Goal: Task Accomplishment & Management: Manage account settings

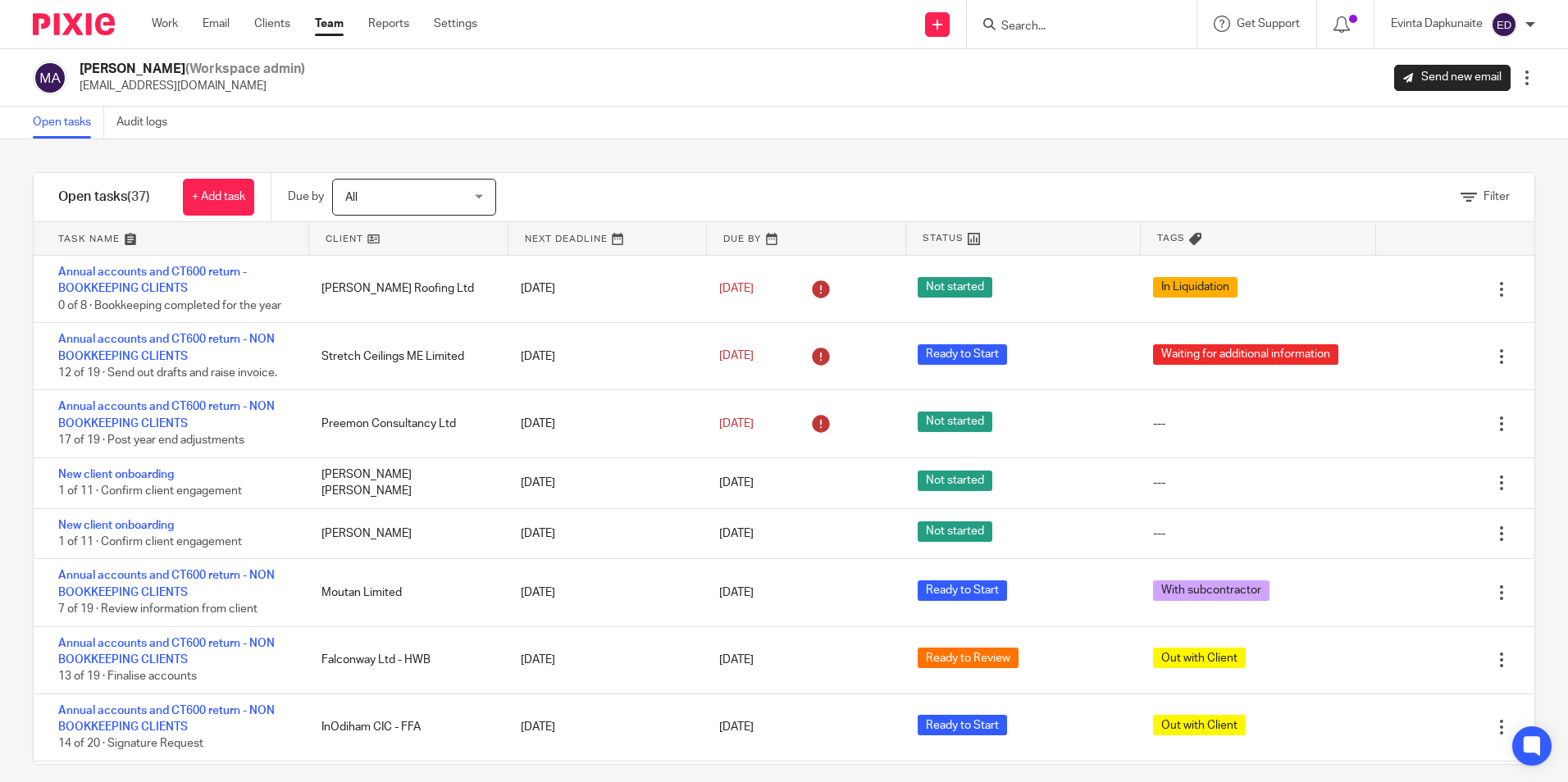
scroll to position [476, 0]
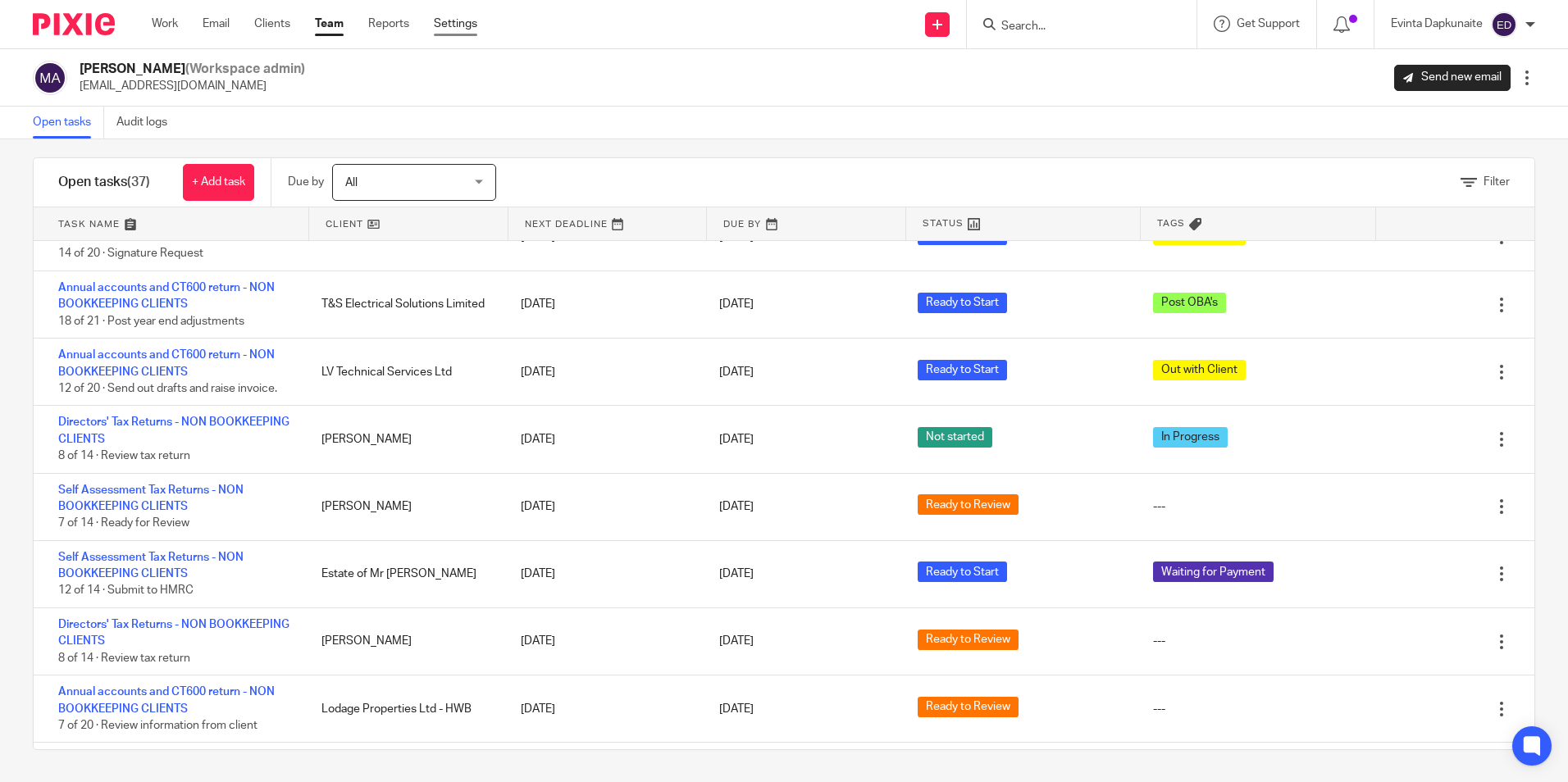
click at [457, 19] on link "Settings" at bounding box center [455, 23] width 44 height 16
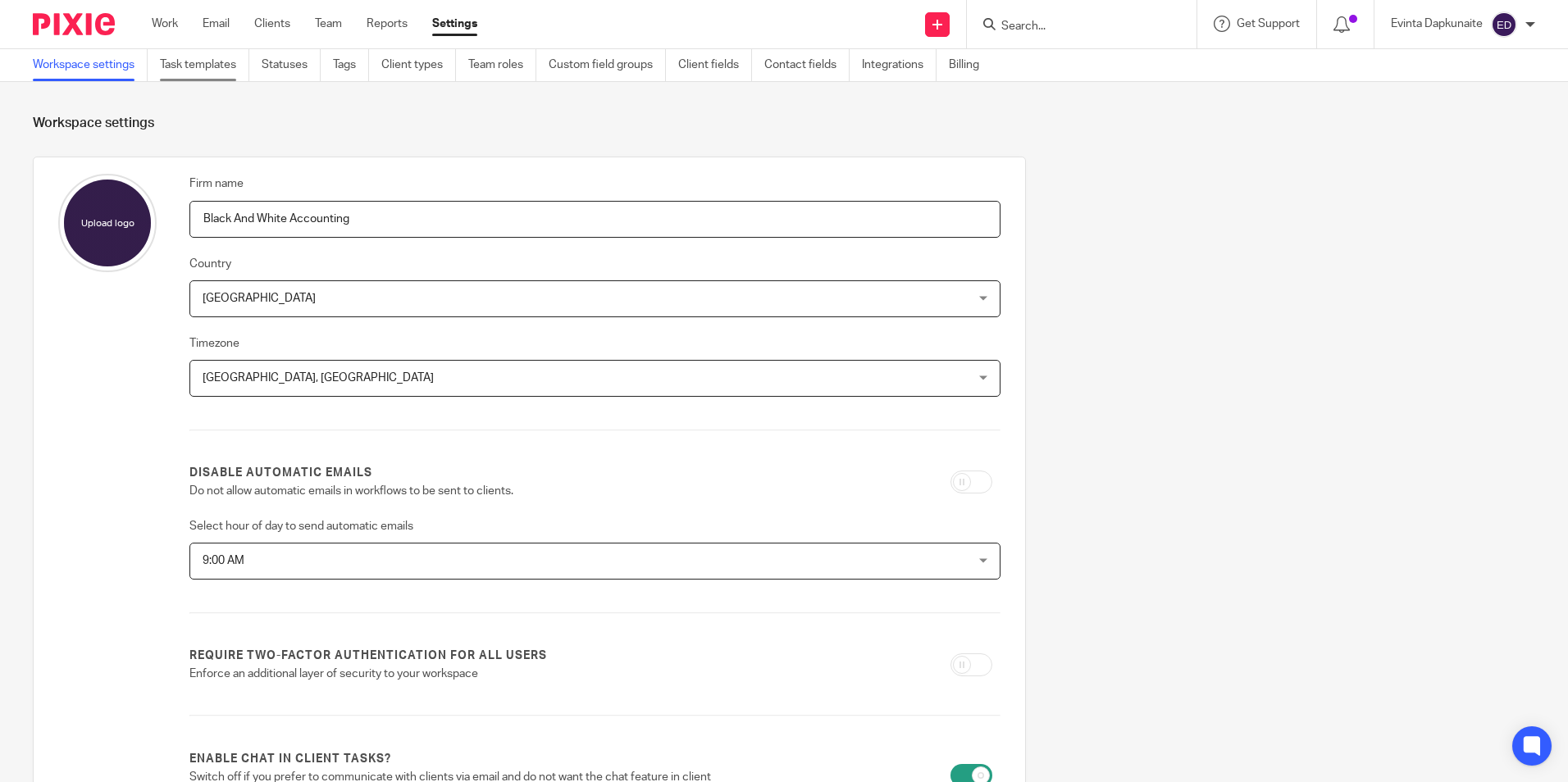
click at [219, 66] on link "Task templates" at bounding box center [205, 65] width 89 height 32
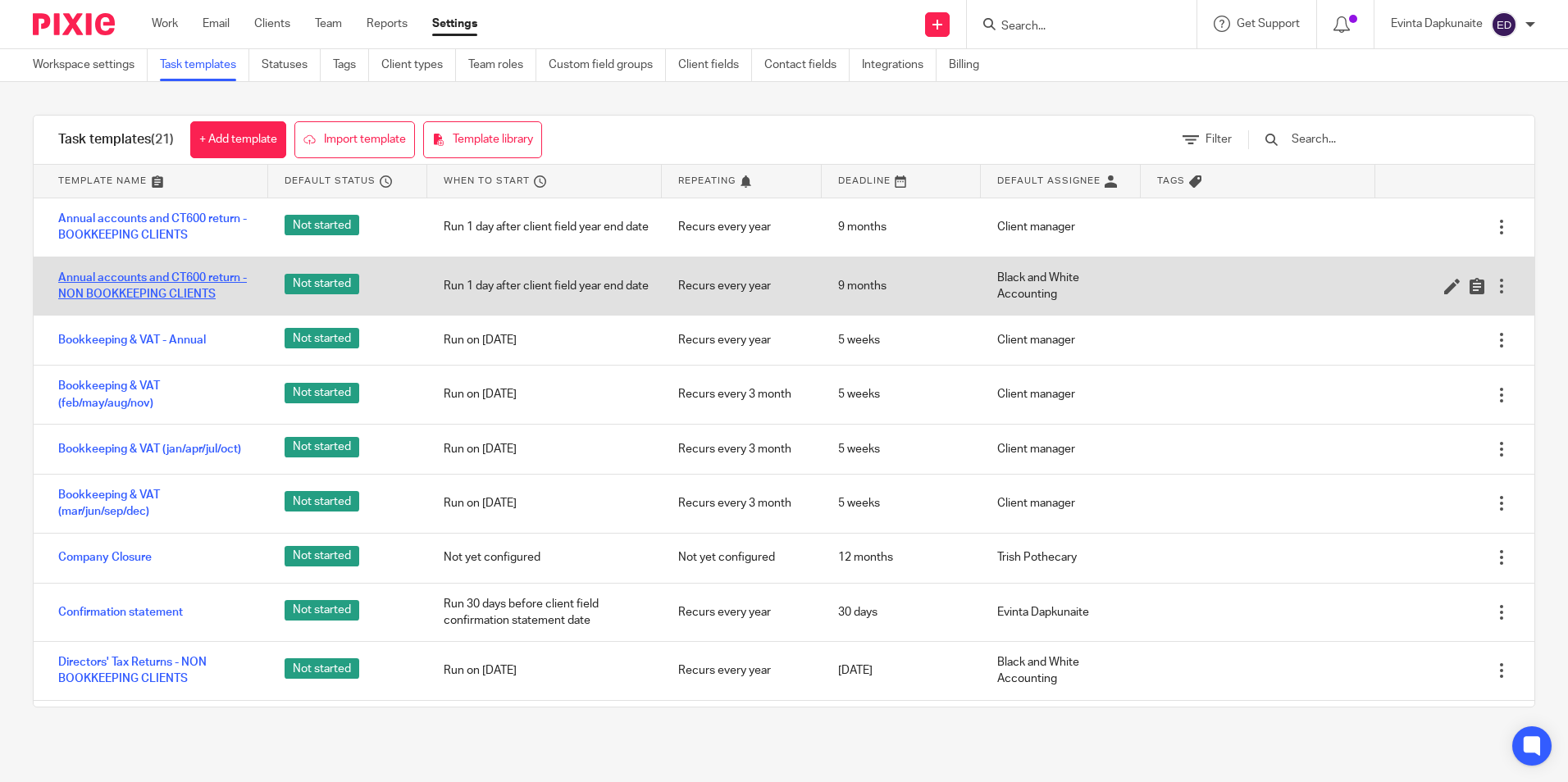
click at [194, 278] on link "Annual accounts and CT600 return - NON BOOKKEEPING CLIENTS" at bounding box center [155, 286] width 194 height 34
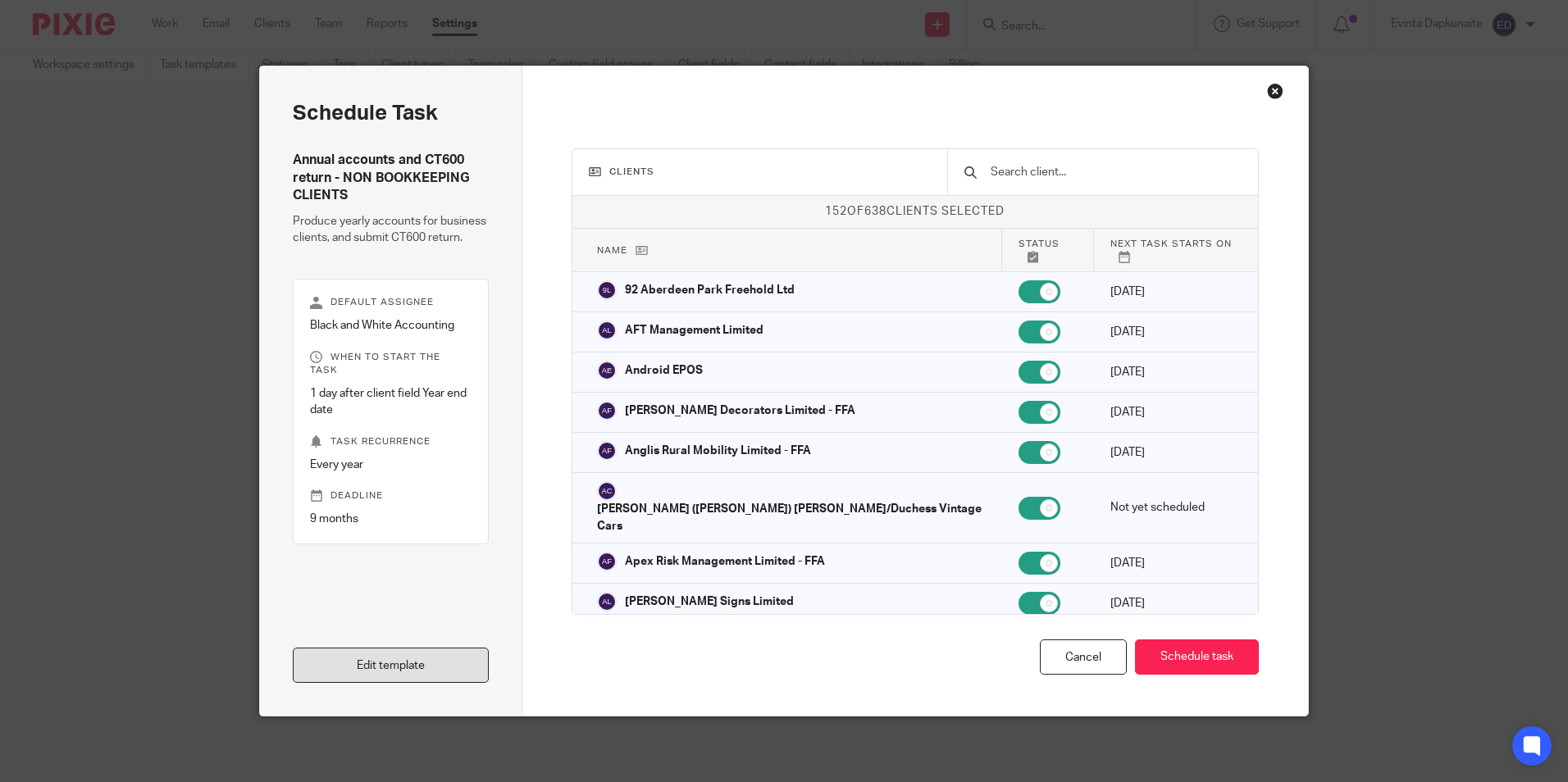
click at [415, 659] on link "Edit template" at bounding box center [390, 665] width 196 height 35
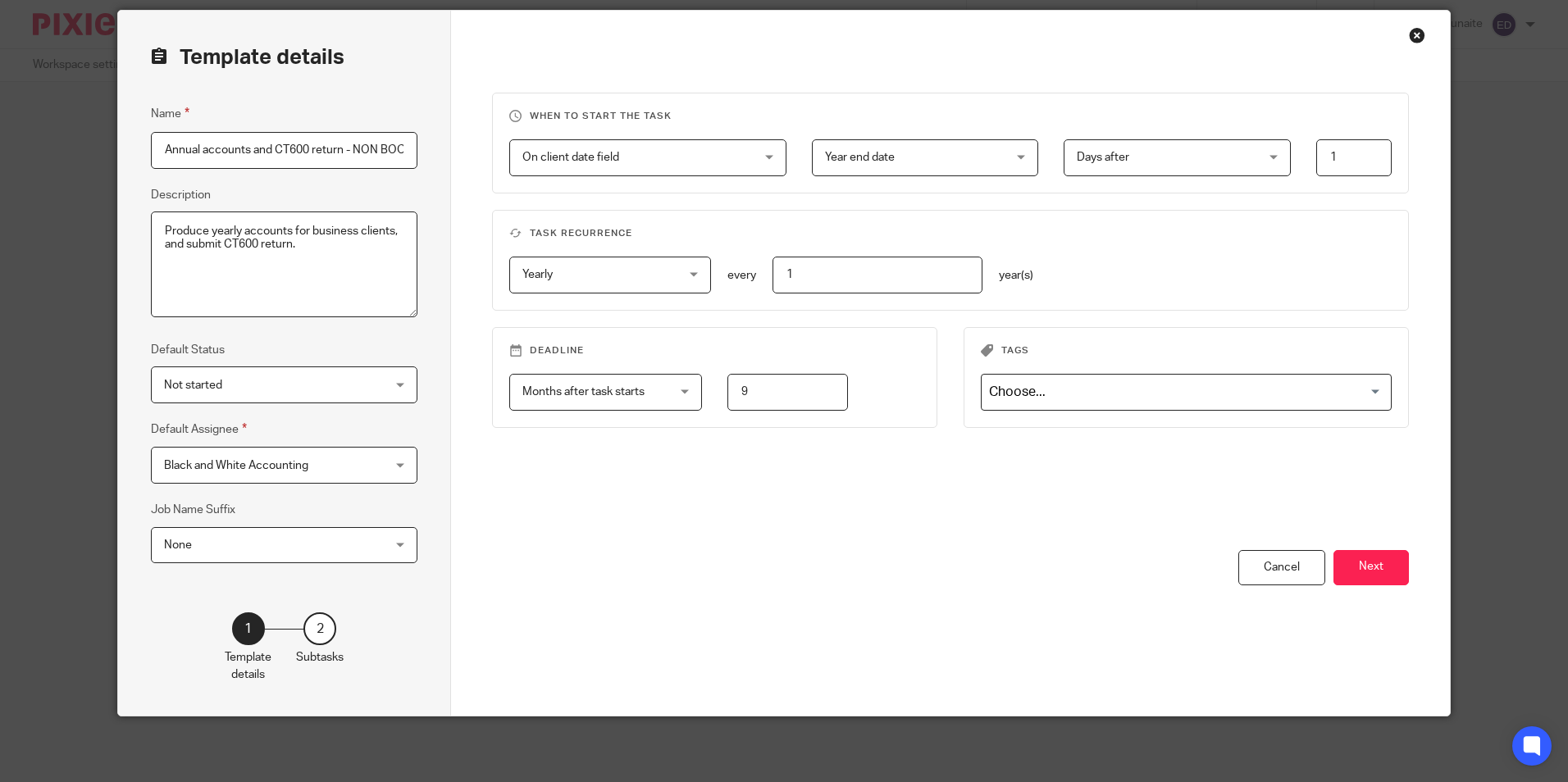
scroll to position [0, 105]
click at [325, 637] on div "2" at bounding box center [320, 629] width 33 height 33
click at [304, 617] on div "2" at bounding box center [320, 629] width 33 height 33
click at [1370, 557] on button "Next" at bounding box center [1371, 568] width 76 height 35
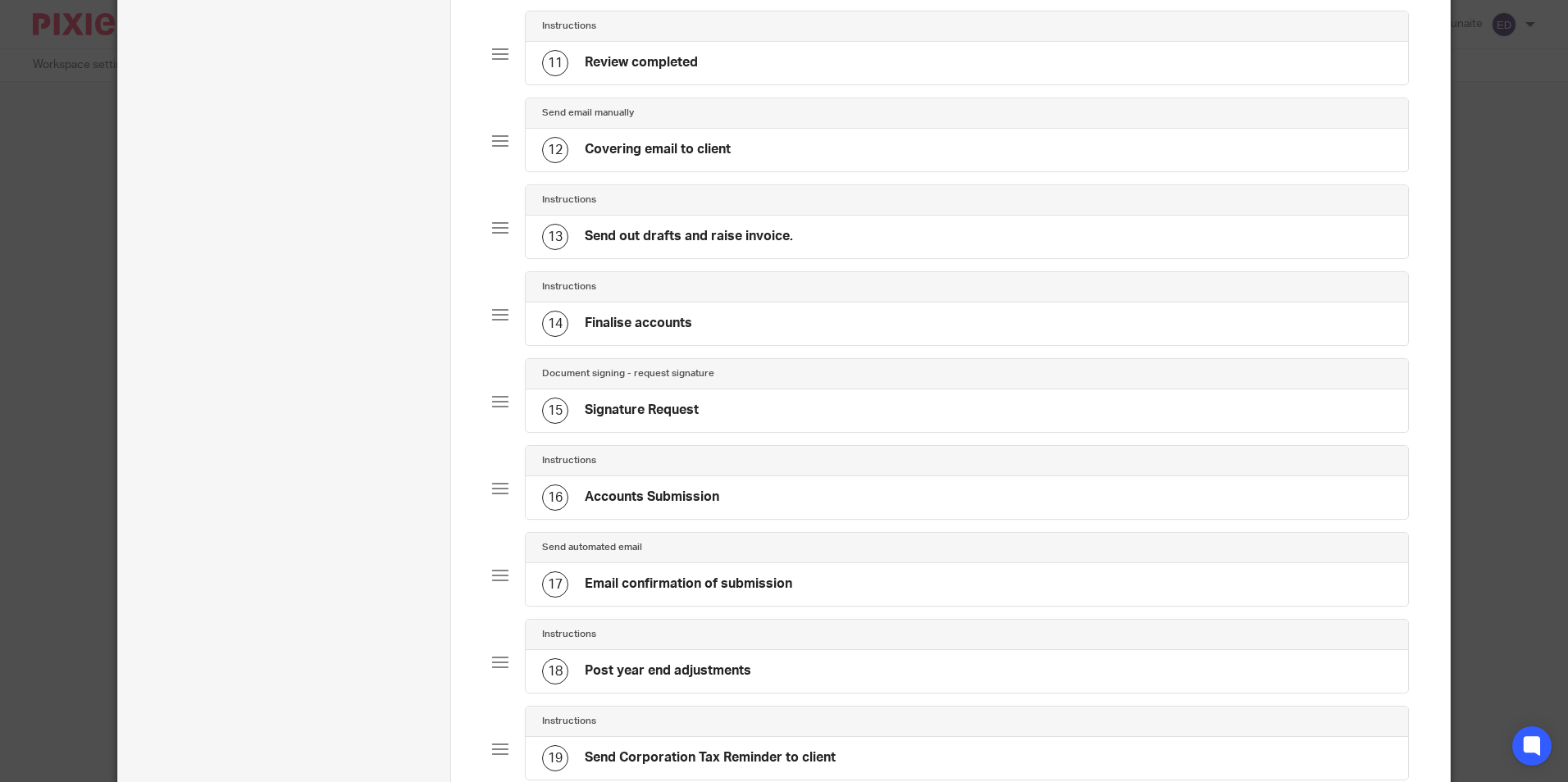
scroll to position [1331, 0]
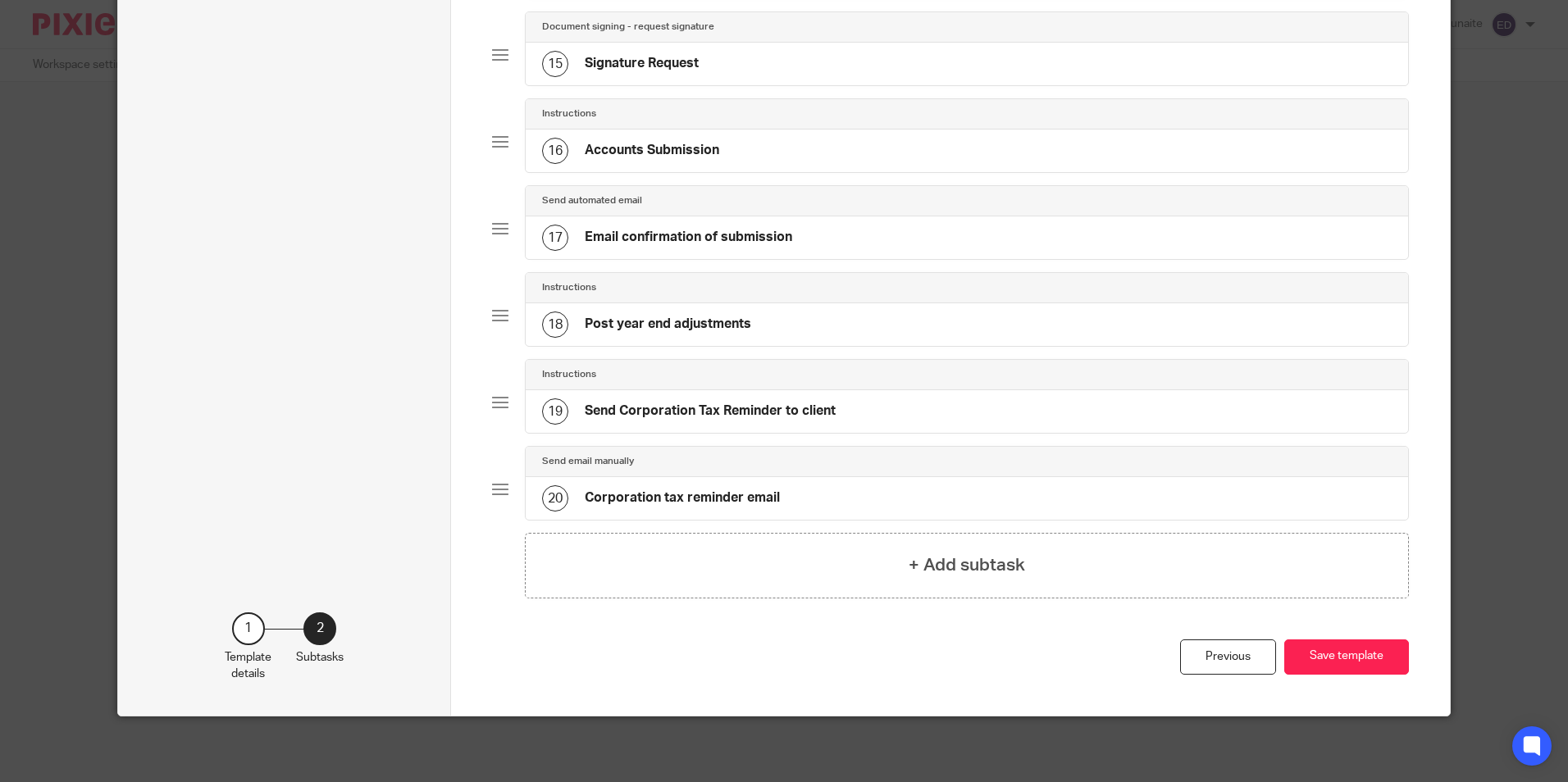
click at [660, 494] on h4 "Corporation tax reminder email" at bounding box center [682, 498] width 195 height 17
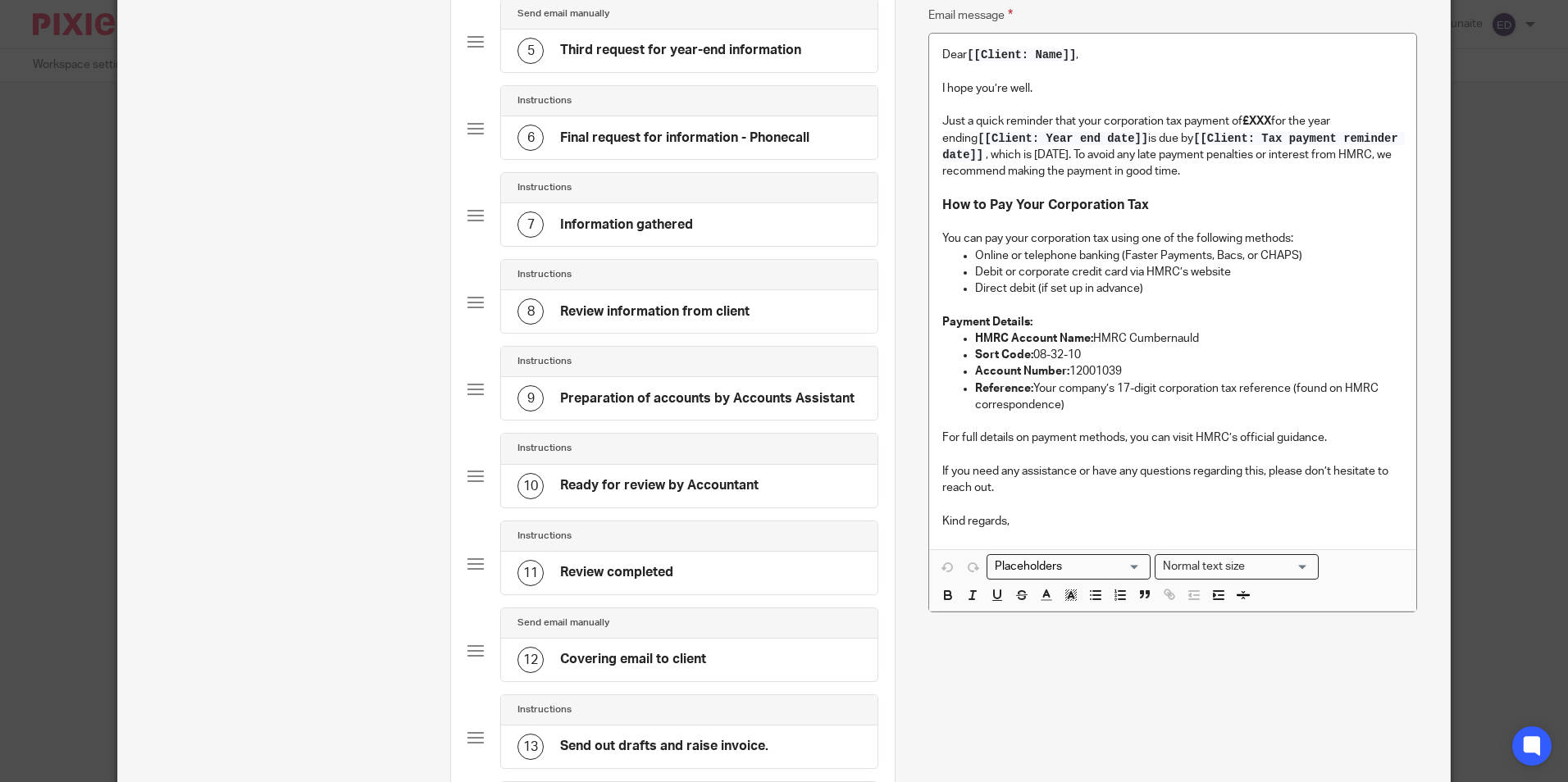
scroll to position [410, 0]
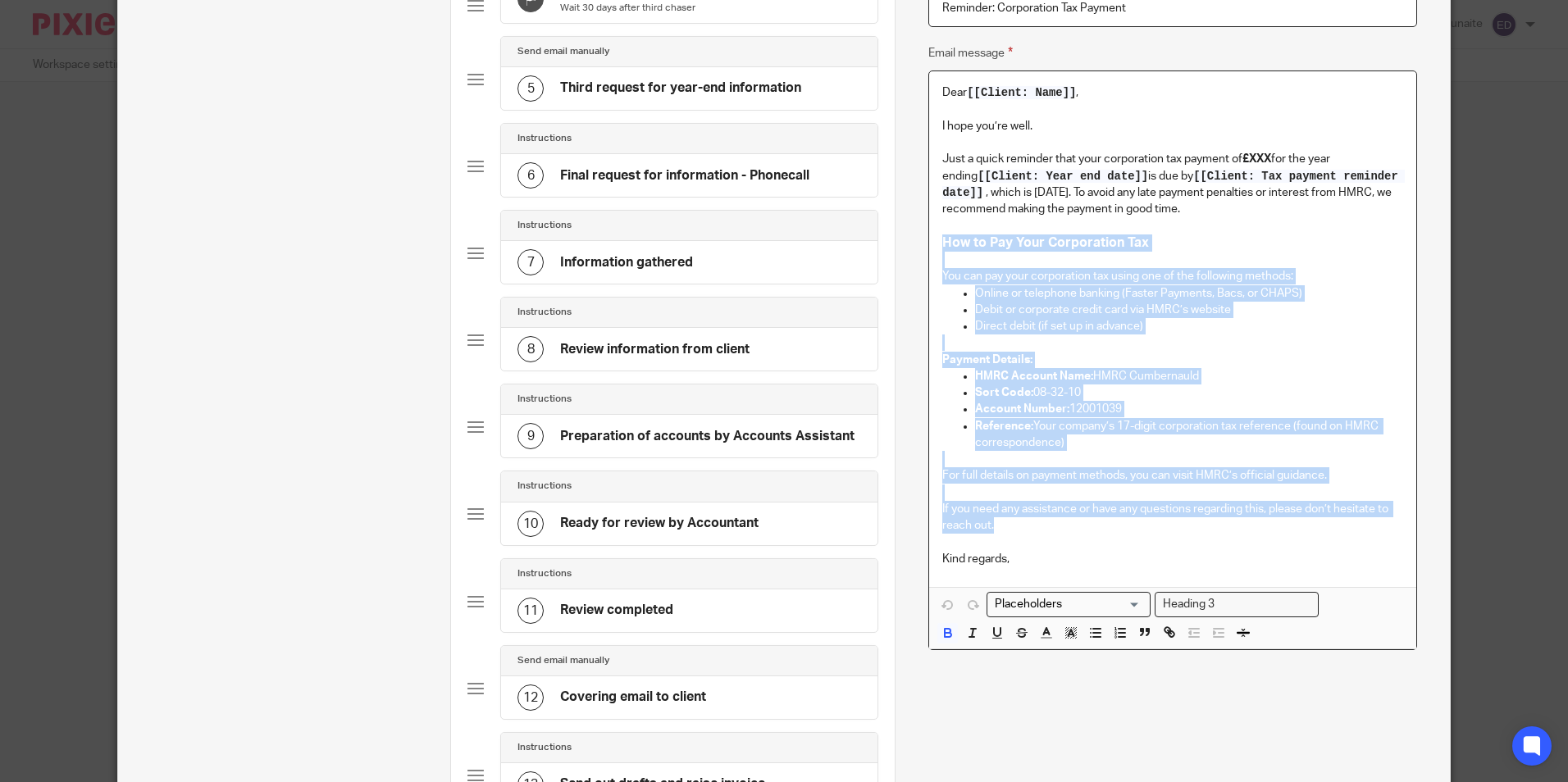
drag, startPoint x: 938, startPoint y: 242, endPoint x: 1177, endPoint y: 529, distance: 373.5
click at [1177, 529] on div "Dear [[Client: Name]] , I hope you’re well. Just a quick reminder that your cor…" at bounding box center [1171, 329] width 486 height 516
copy div "How to Pay Your Corporation Tax You can pay your corporation tax using one of t…"
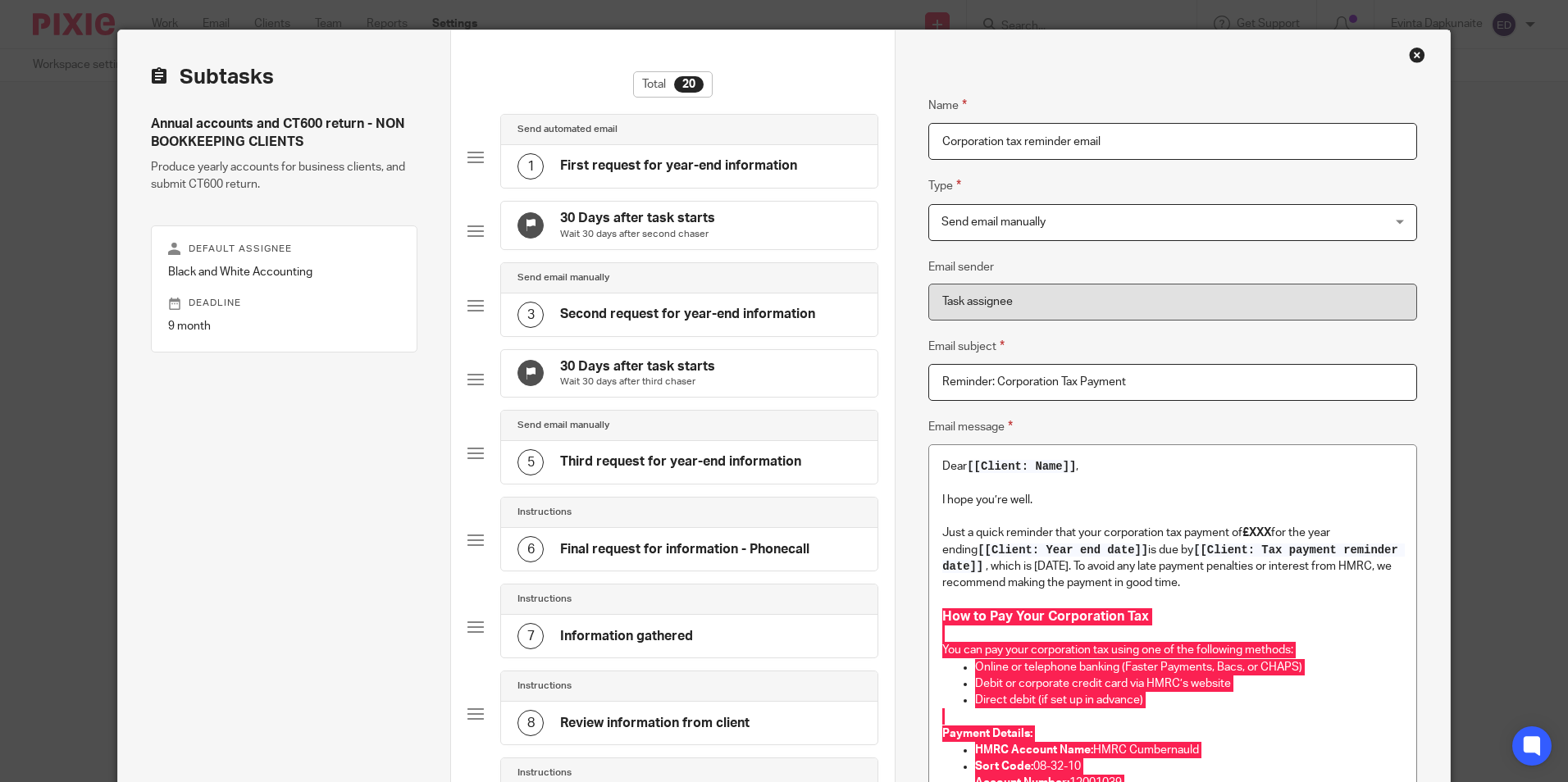
scroll to position [0, 0]
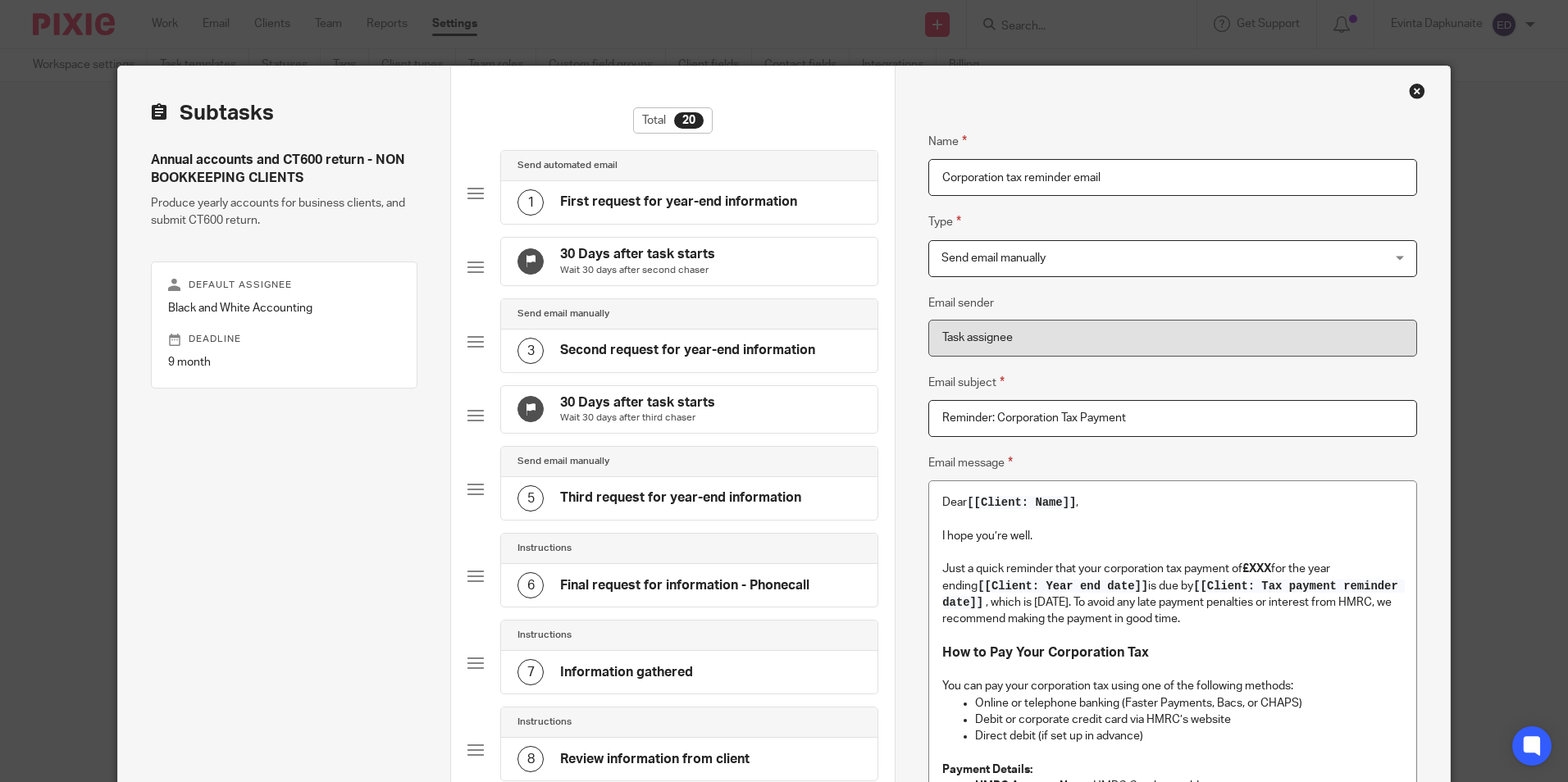
click at [1411, 95] on div "Close this dialog window" at bounding box center [1417, 90] width 16 height 16
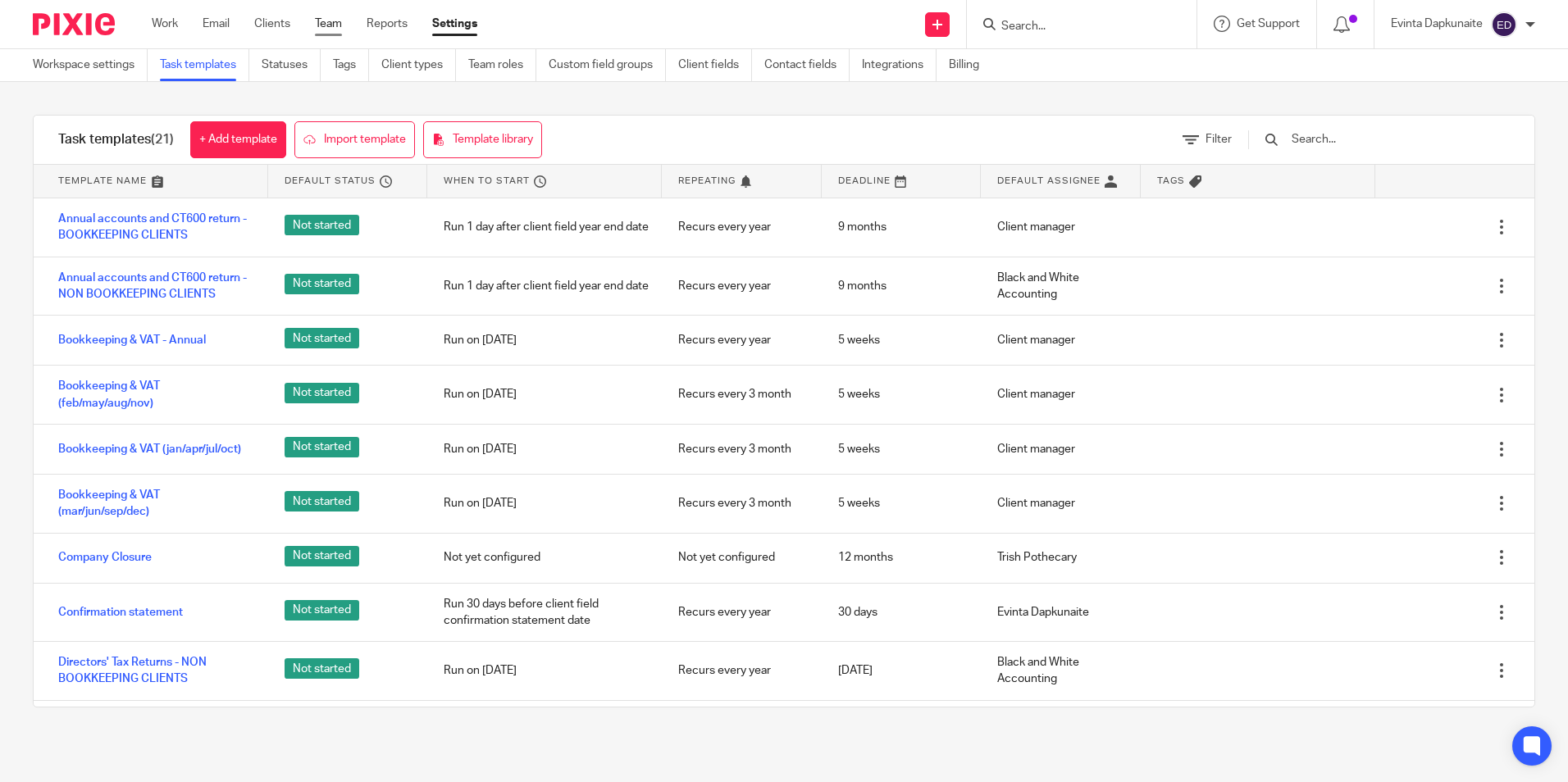
click at [331, 23] on link "Team" at bounding box center [328, 23] width 27 height 16
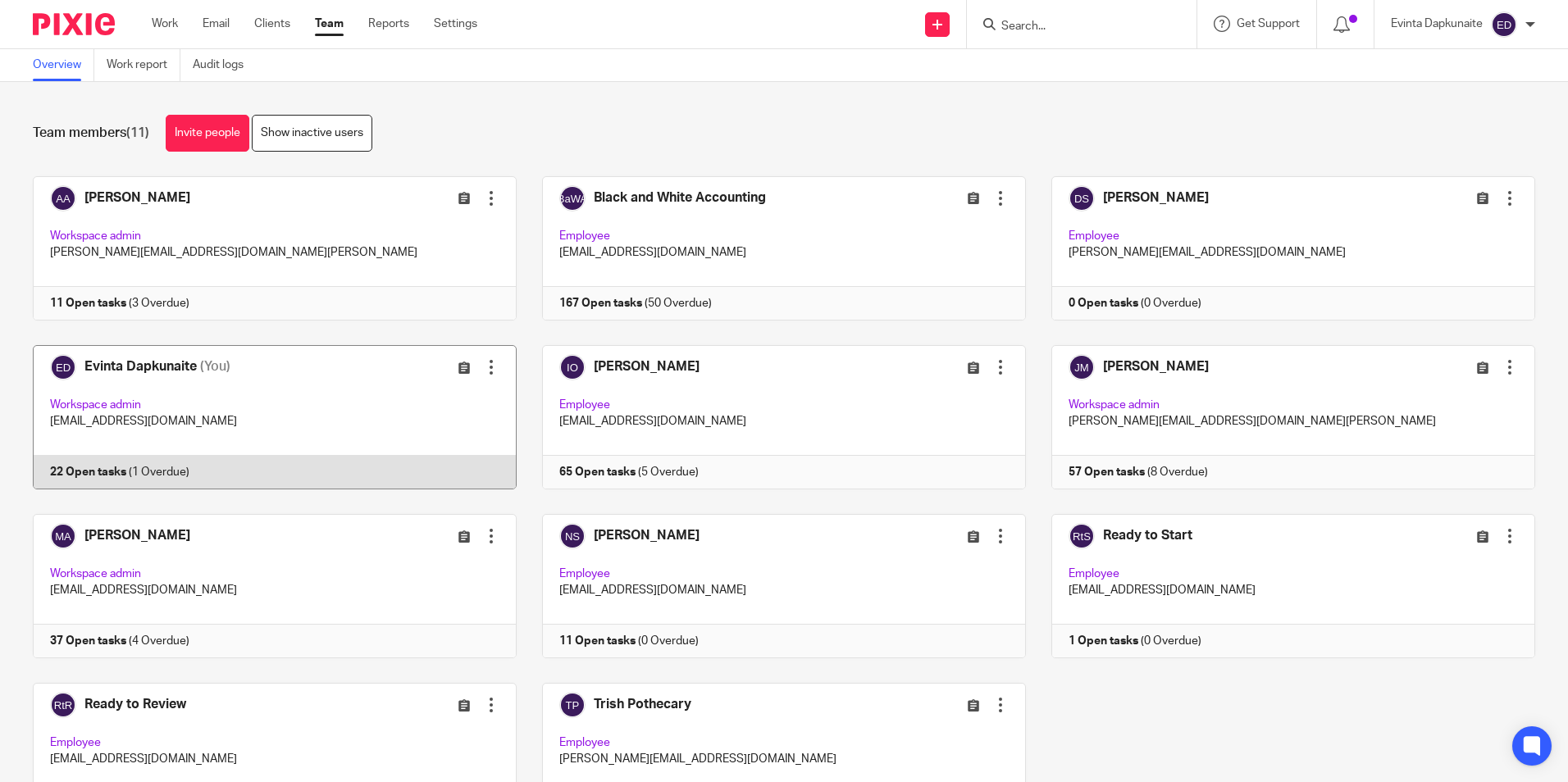
click at [175, 409] on link at bounding box center [262, 417] width 509 height 145
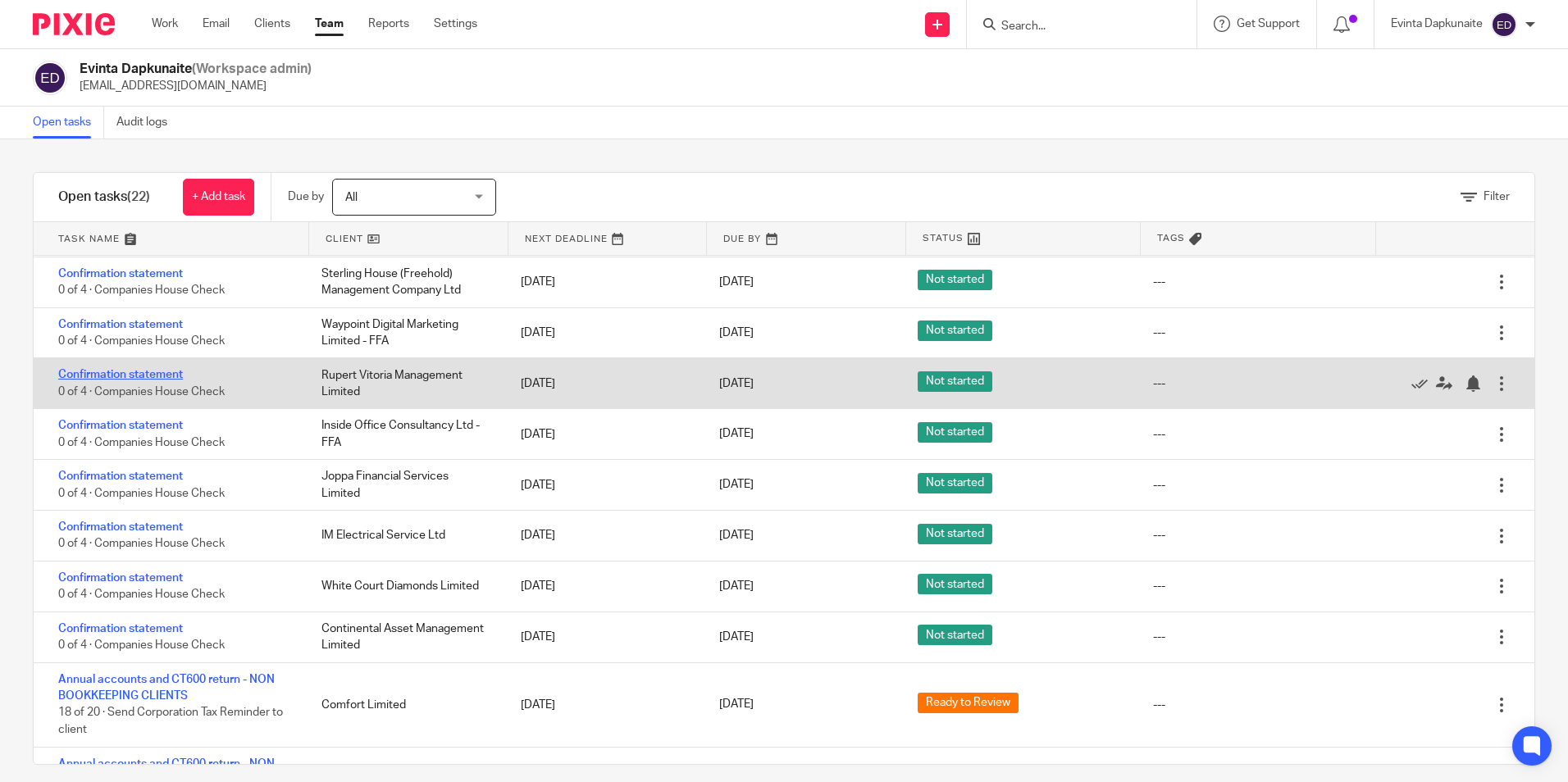
scroll to position [246, 0]
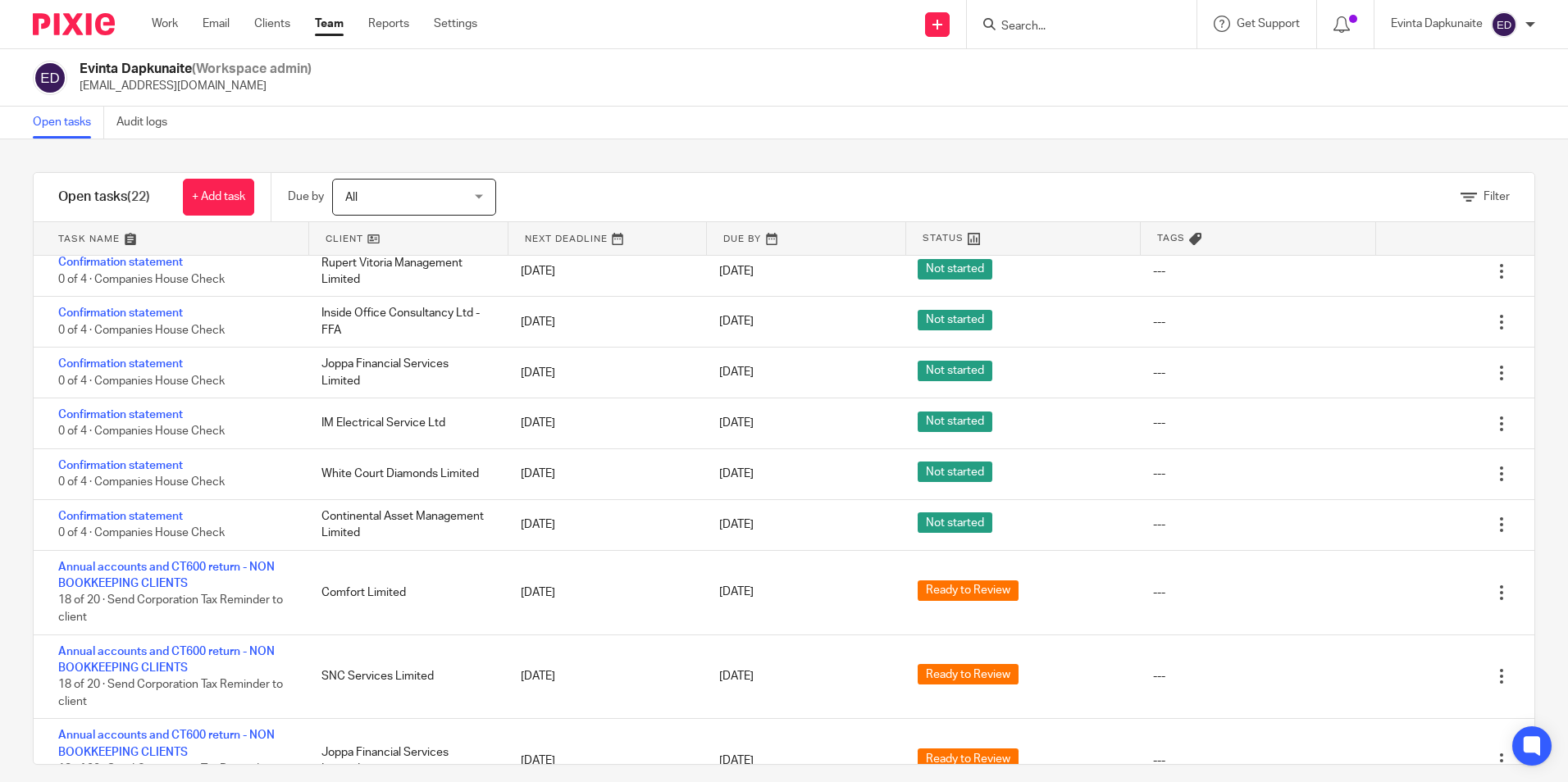
click at [1063, 46] on div at bounding box center [1081, 24] width 230 height 48
click at [1057, 31] on input "Search" at bounding box center [1073, 27] width 148 height 15
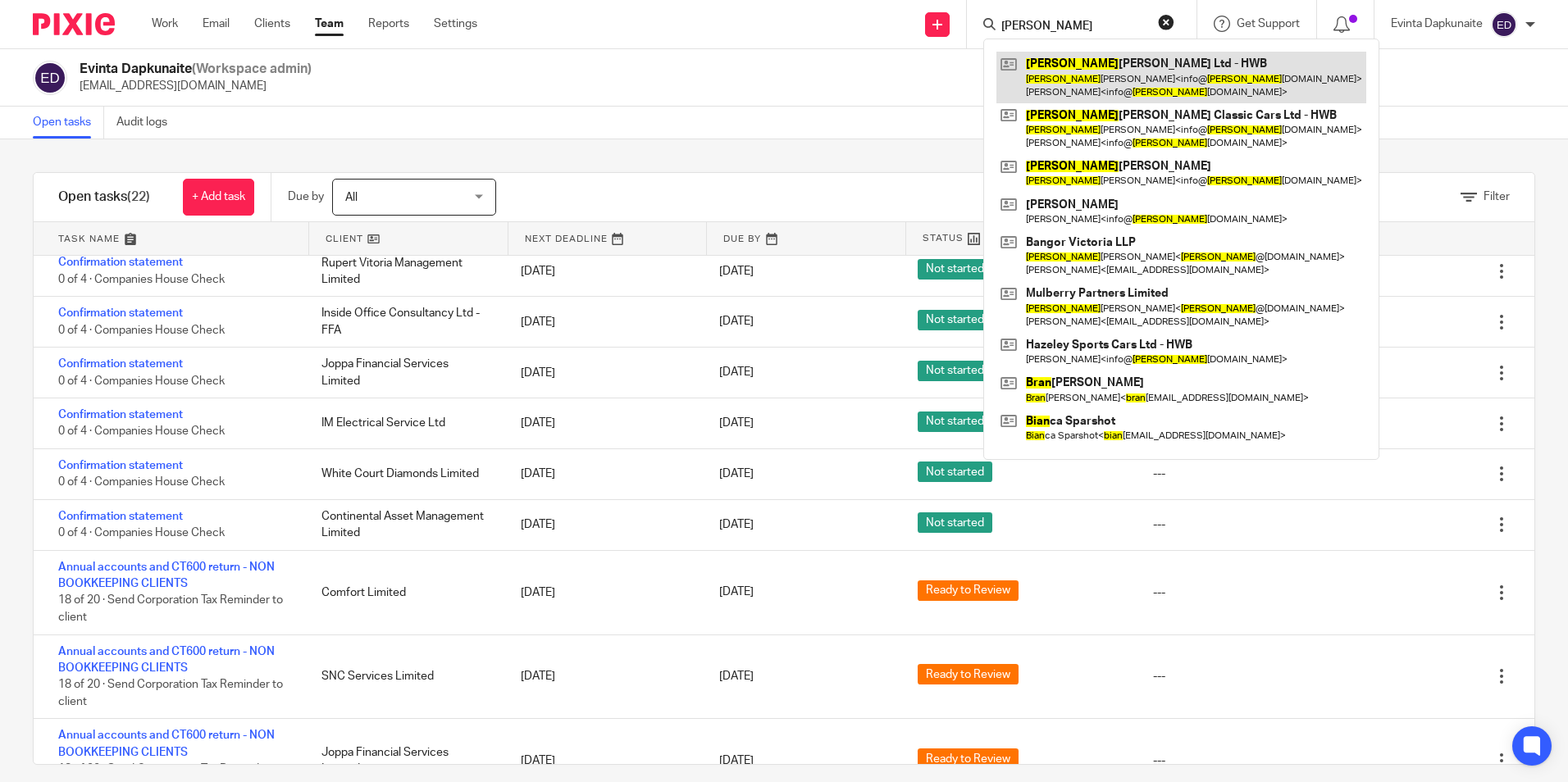
type input "brian"
click at [1105, 55] on link at bounding box center [1181, 77] width 370 height 51
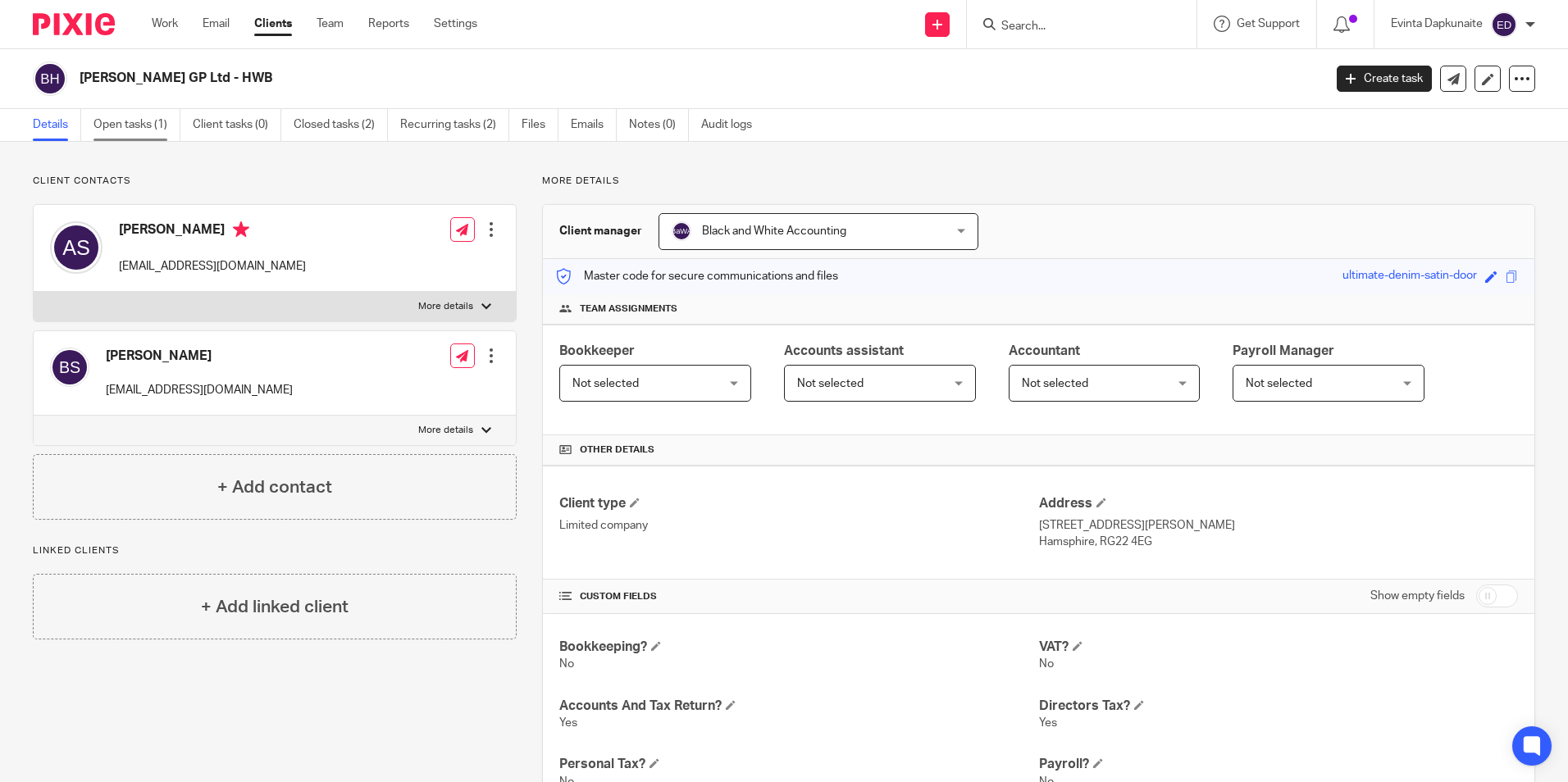
click at [156, 137] on link "Open tasks (1)" at bounding box center [137, 125] width 87 height 32
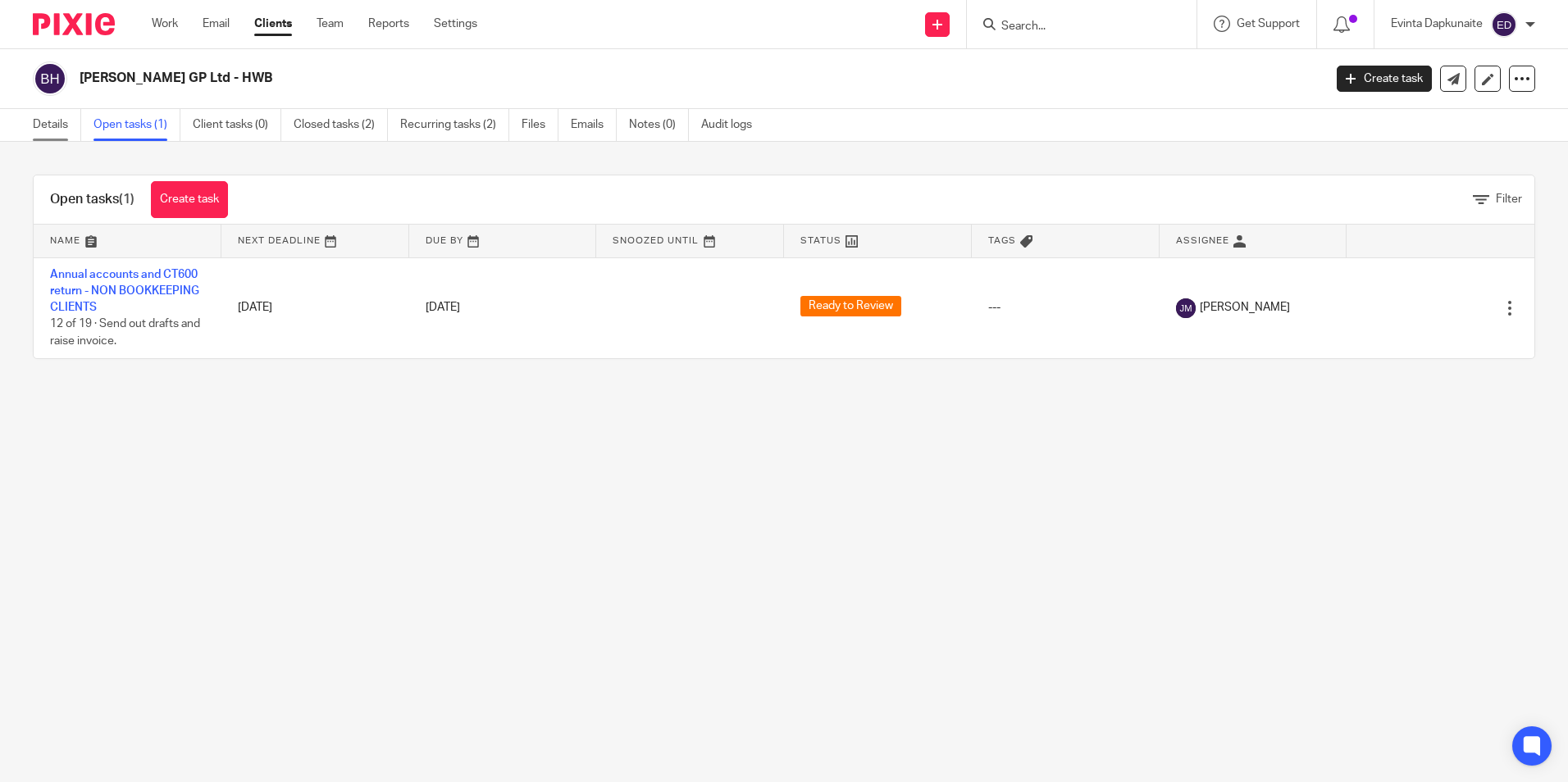
click at [59, 122] on link "Details" at bounding box center [57, 125] width 48 height 32
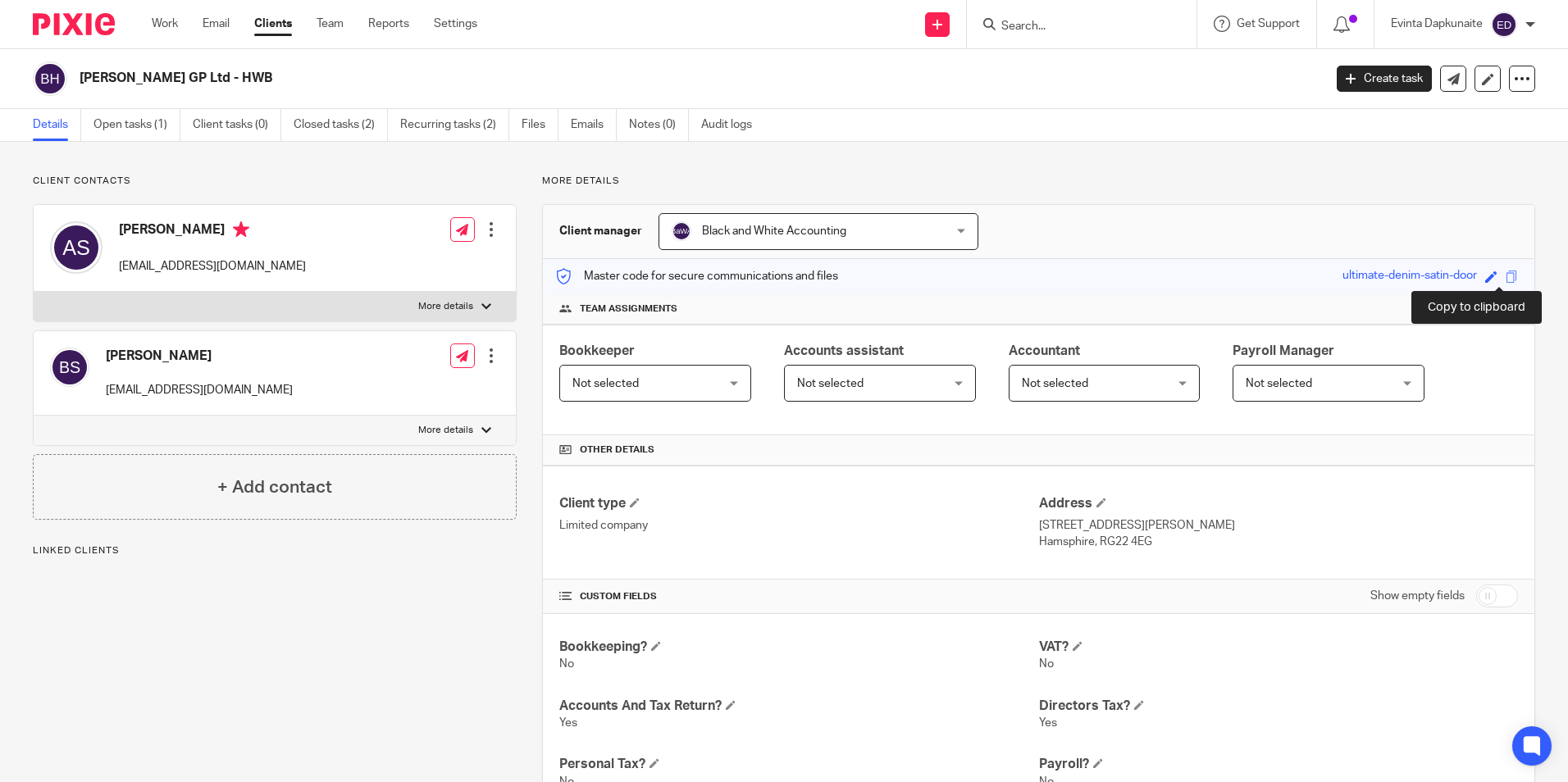
click at [1505, 276] on span at bounding box center [1511, 277] width 12 height 12
click at [1505, 274] on span at bounding box center [1511, 277] width 12 height 12
click at [131, 126] on link "Open tasks (1)" at bounding box center [137, 125] width 87 height 32
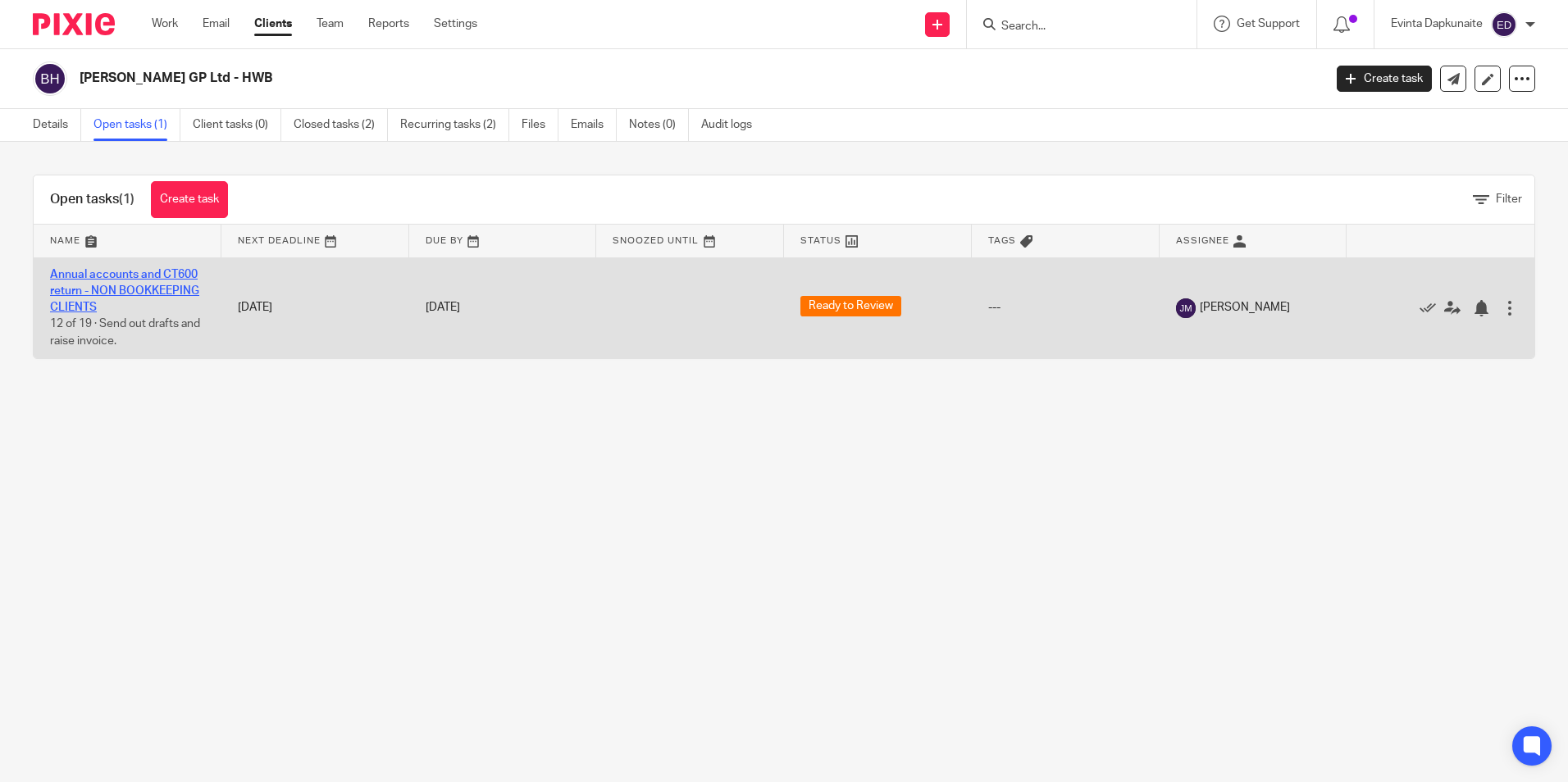
click at [104, 272] on link "Annual accounts and CT600 return - NON BOOKKEEPING CLIENTS" at bounding box center [125, 292] width 150 height 45
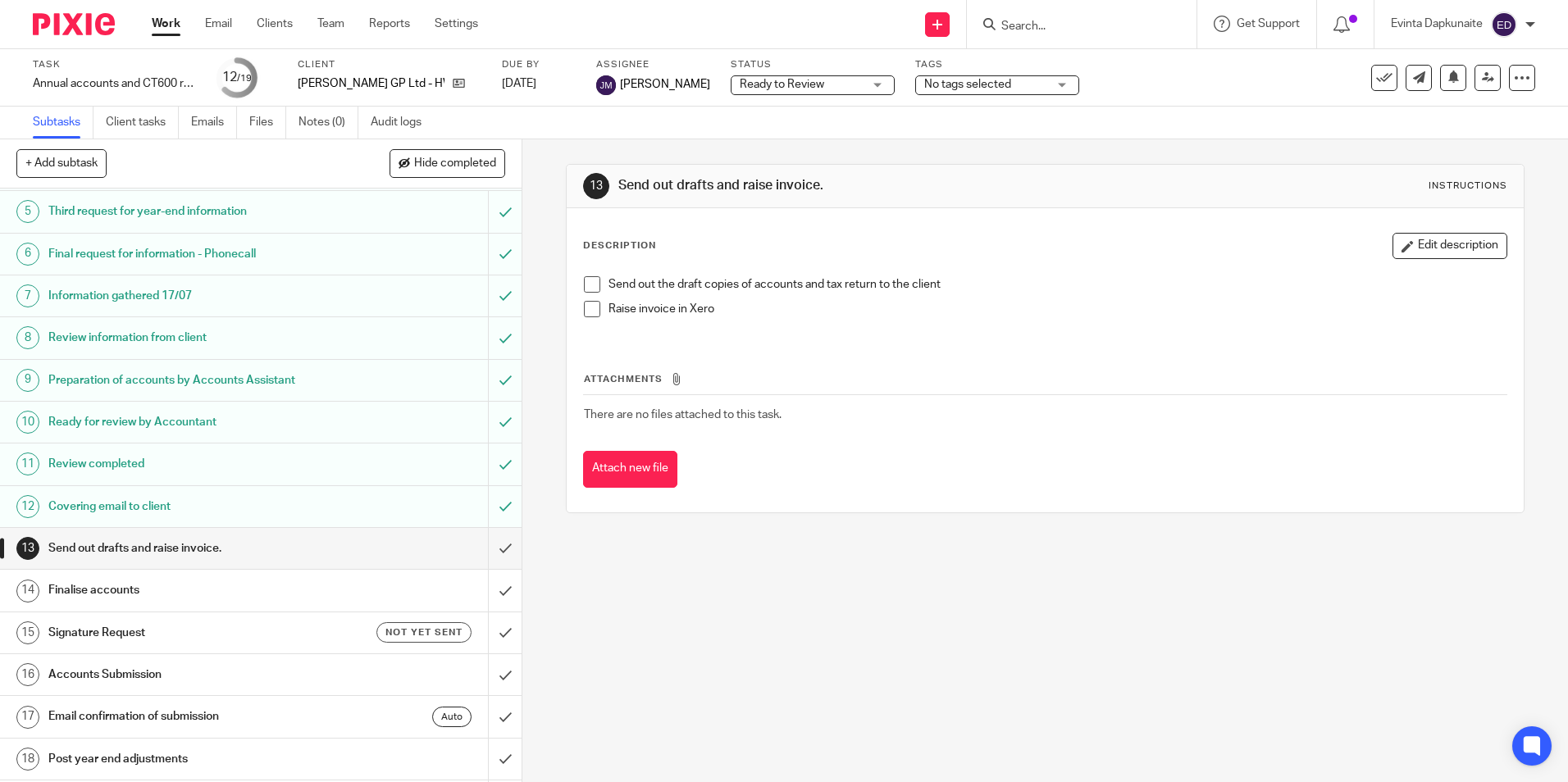
scroll to position [232, 0]
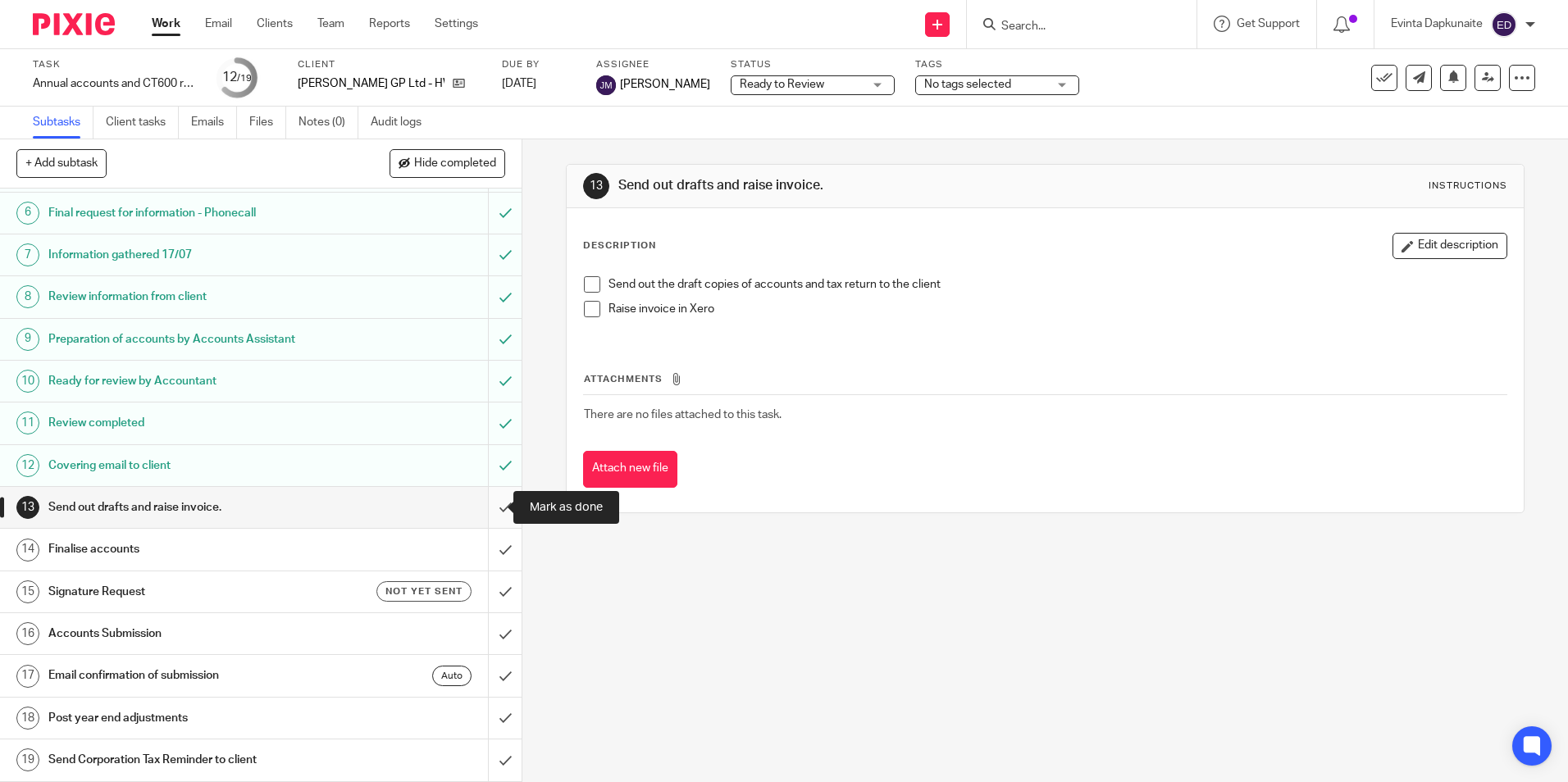
click at [489, 523] on input "submit" at bounding box center [261, 508] width 521 height 41
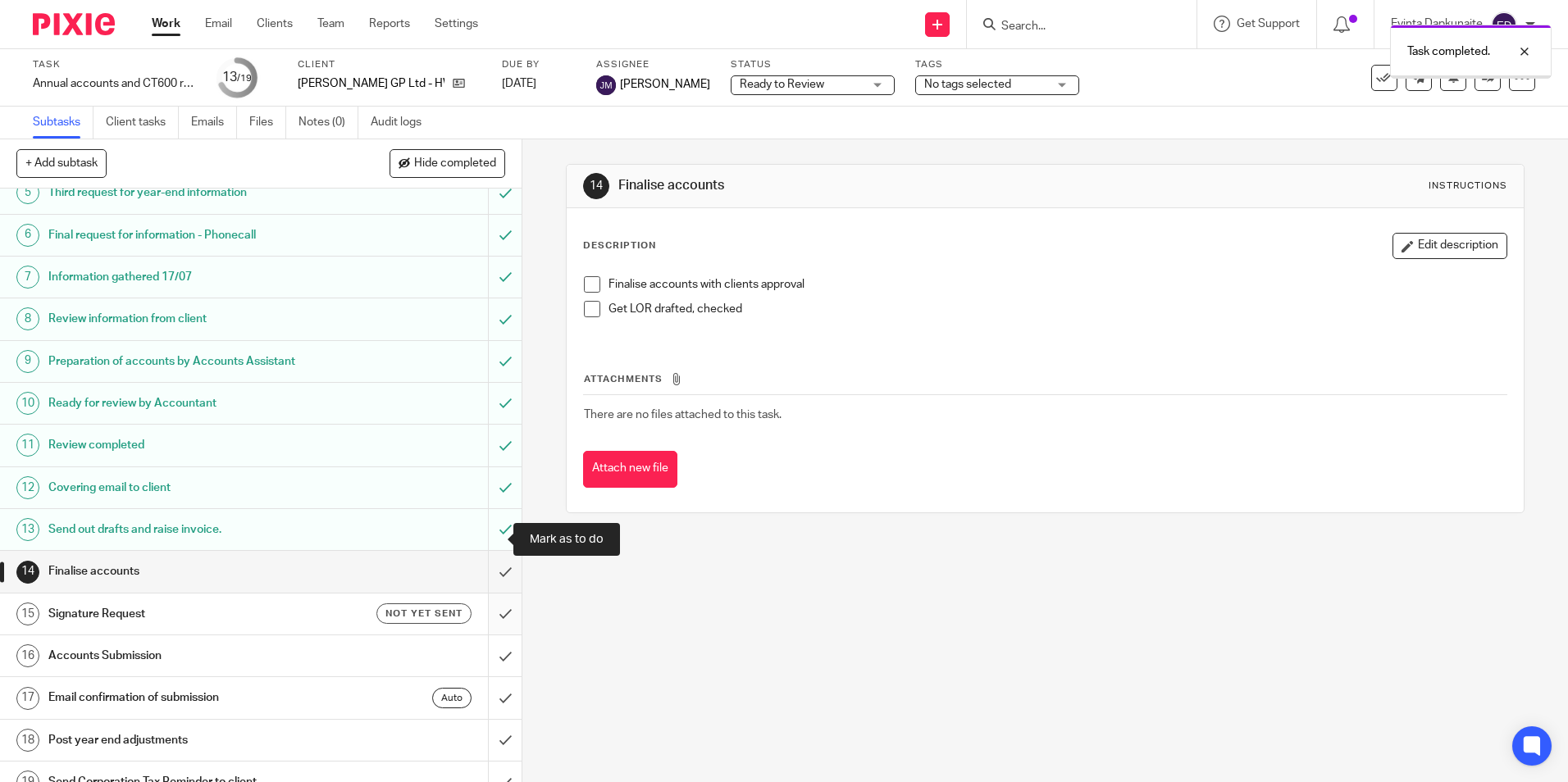
scroll to position [232, 0]
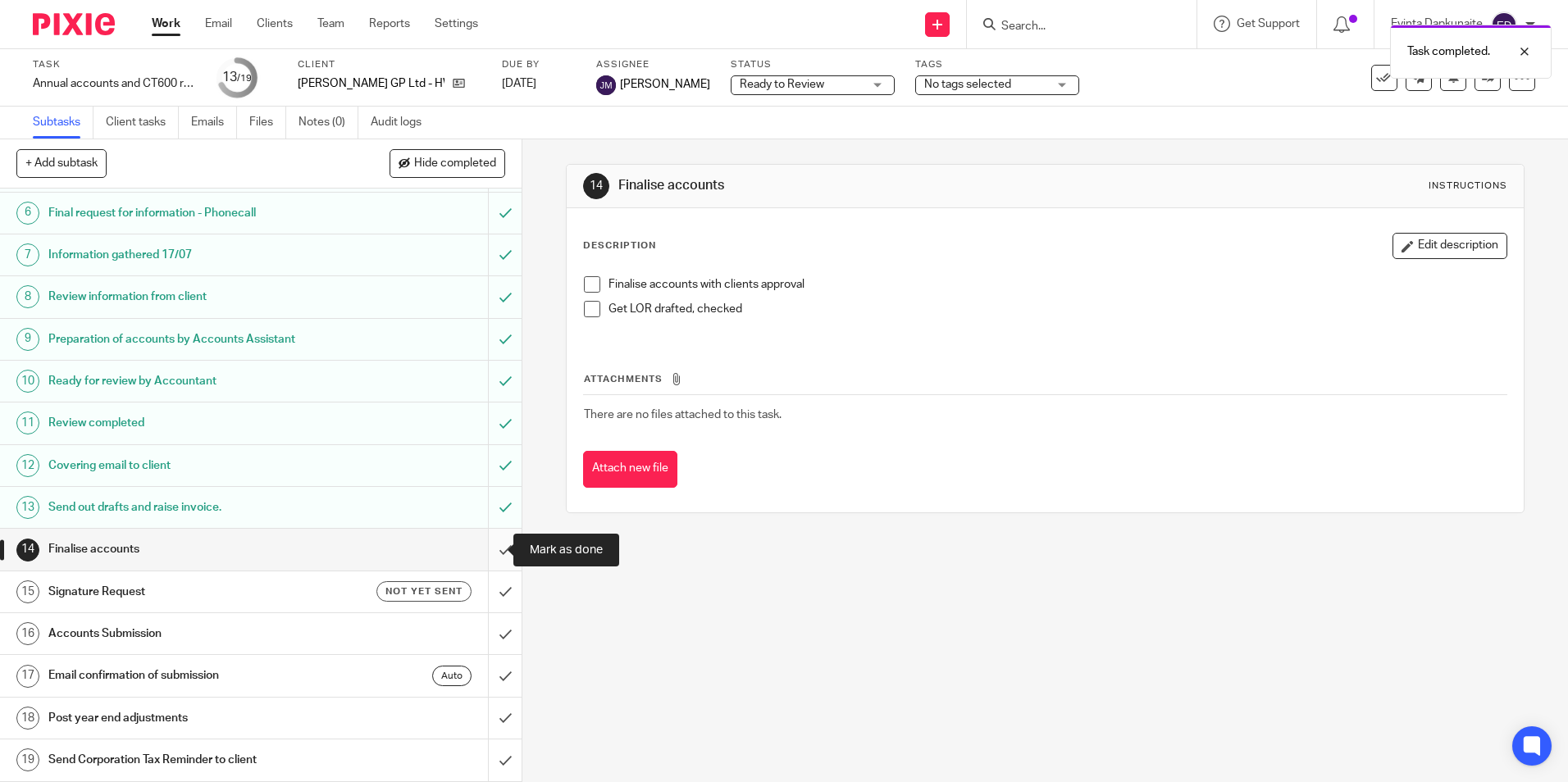
click at [484, 553] on input "submit" at bounding box center [261, 550] width 521 height 41
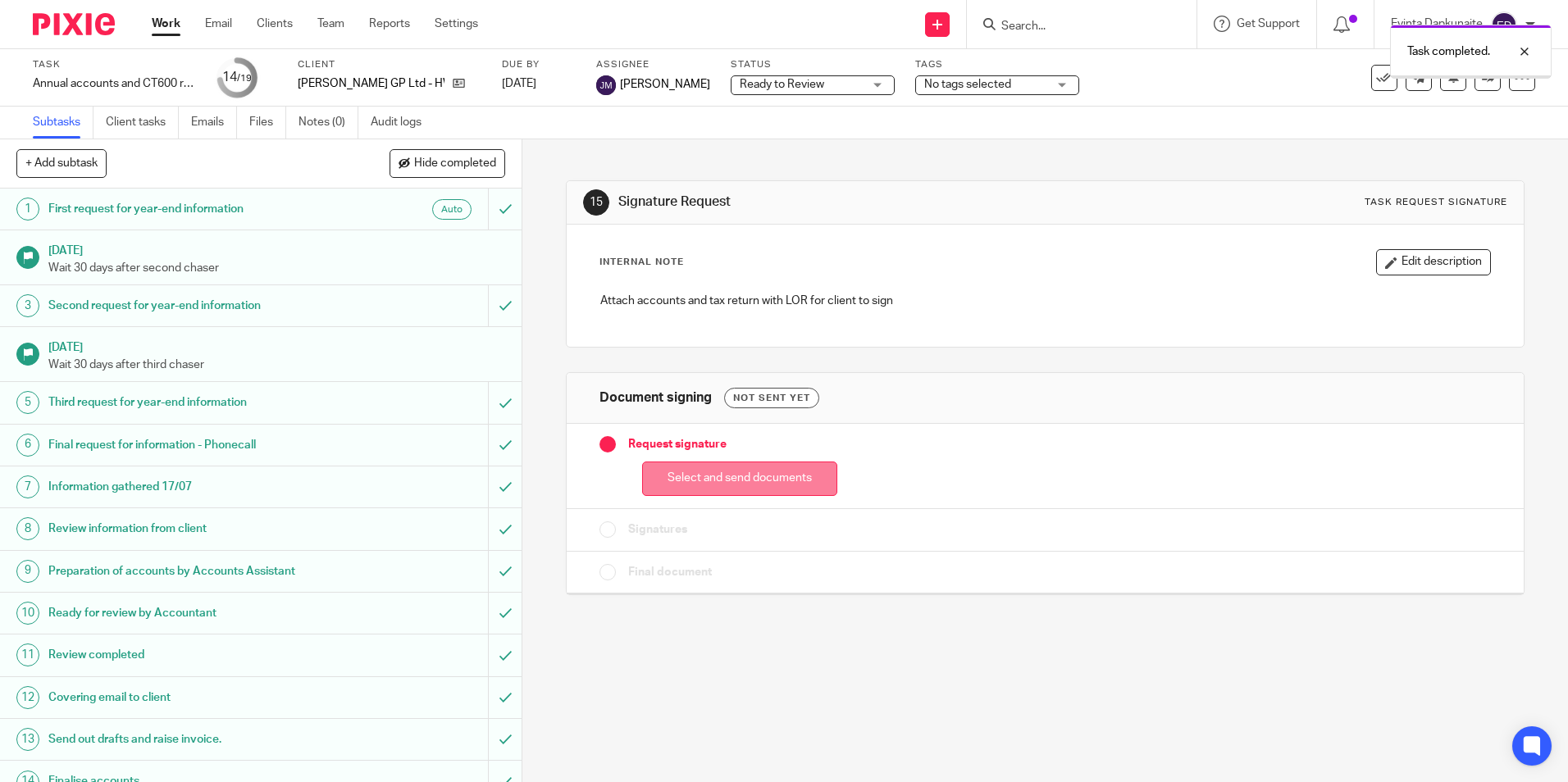
click at [689, 474] on button "Select and send documents" at bounding box center [739, 479] width 195 height 35
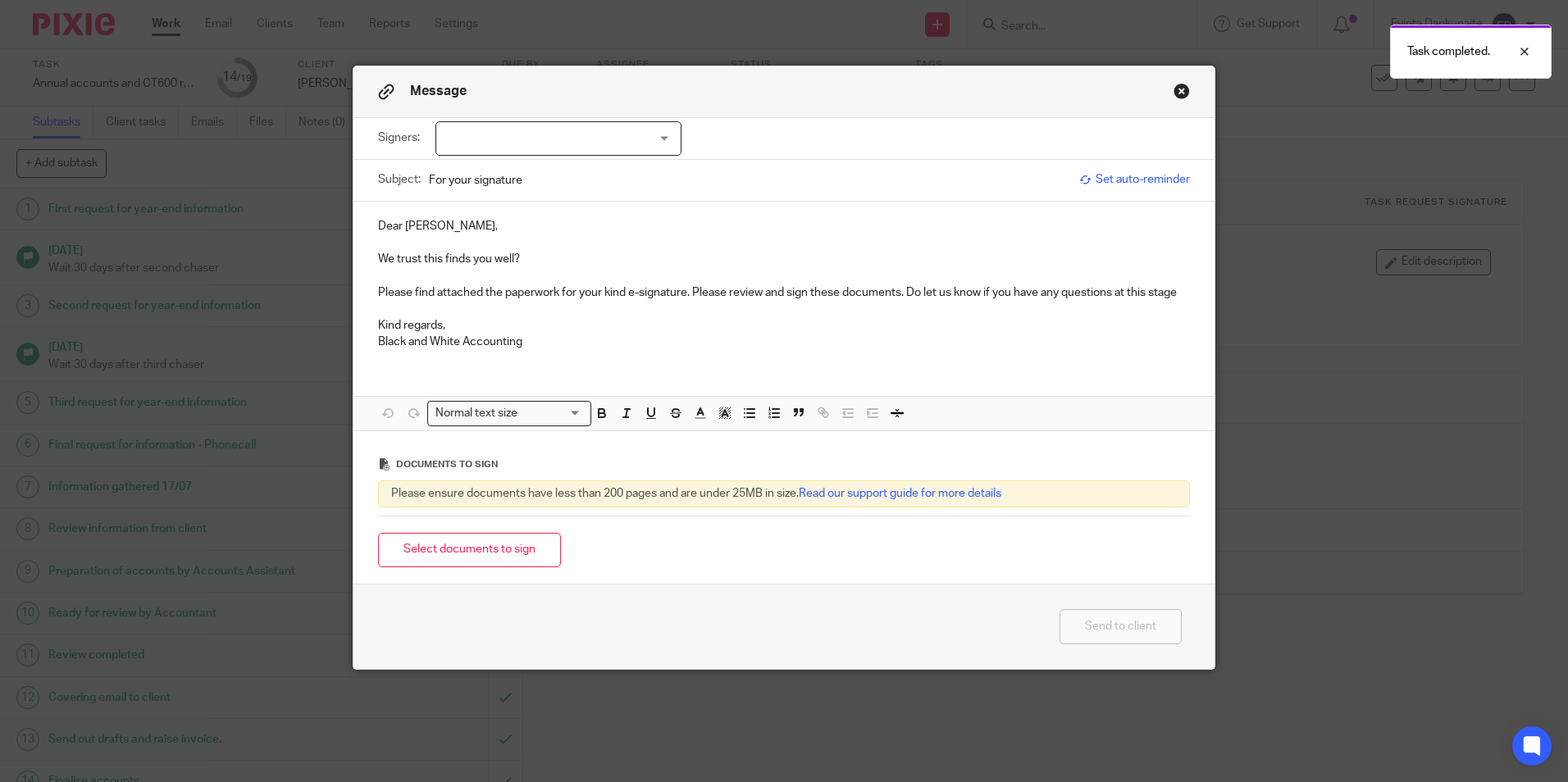
click at [600, 136] on div at bounding box center [558, 139] width 246 height 34
click at [567, 167] on li "Brian Stevens" at bounding box center [552, 172] width 244 height 34
checkbox input "true"
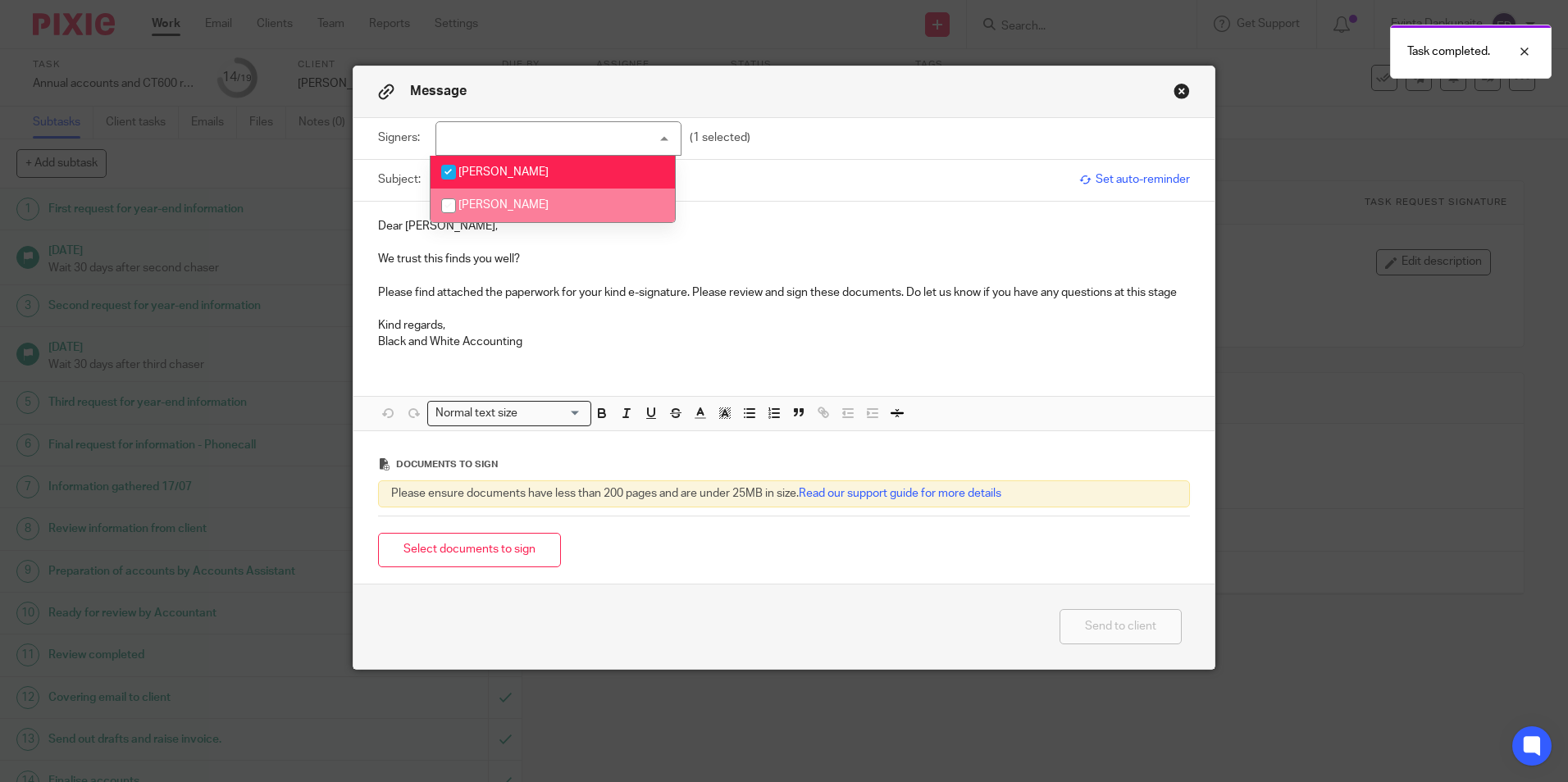
click at [573, 268] on p at bounding box center [784, 275] width 812 height 16
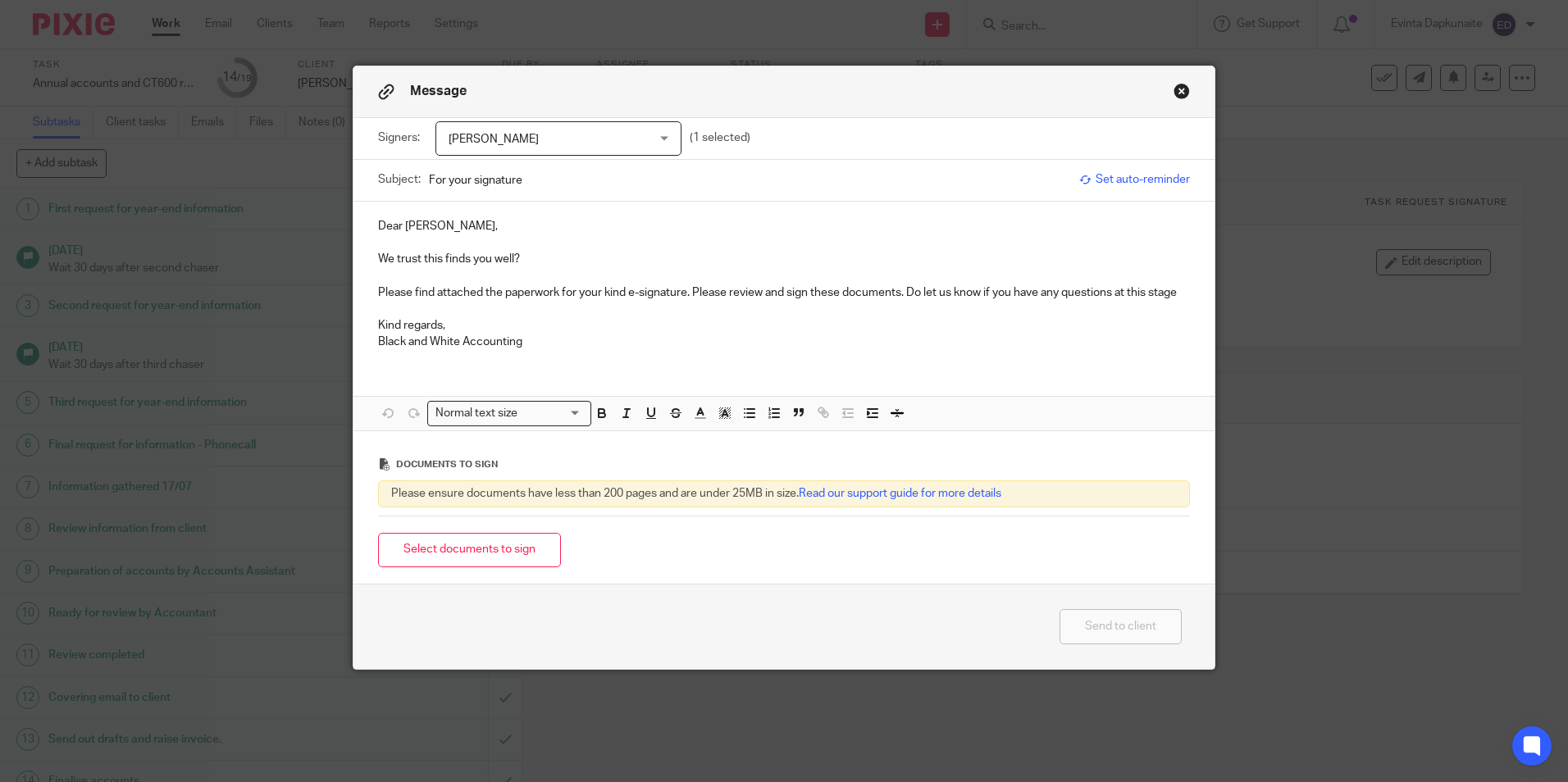
click at [514, 157] on div "Signers: Brian Stevens Brian Stevens Ann Stevens (1 selected)" at bounding box center [784, 139] width 812 height 41
click at [523, 145] on span "Brian Stevens" at bounding box center [540, 139] width 185 height 34
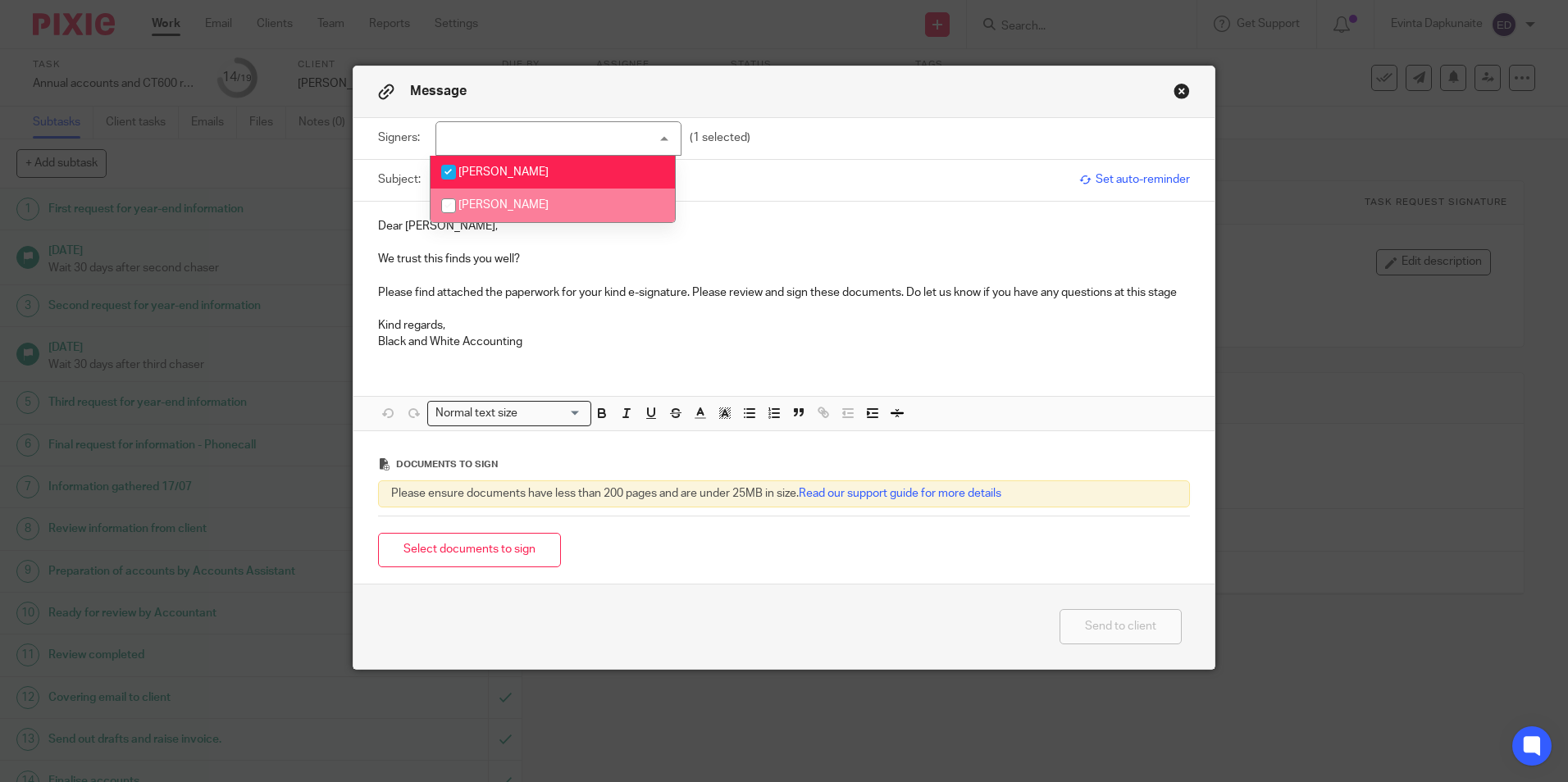
click at [507, 197] on li "Ann Stevens" at bounding box center [552, 205] width 244 height 34
checkbox input "true"
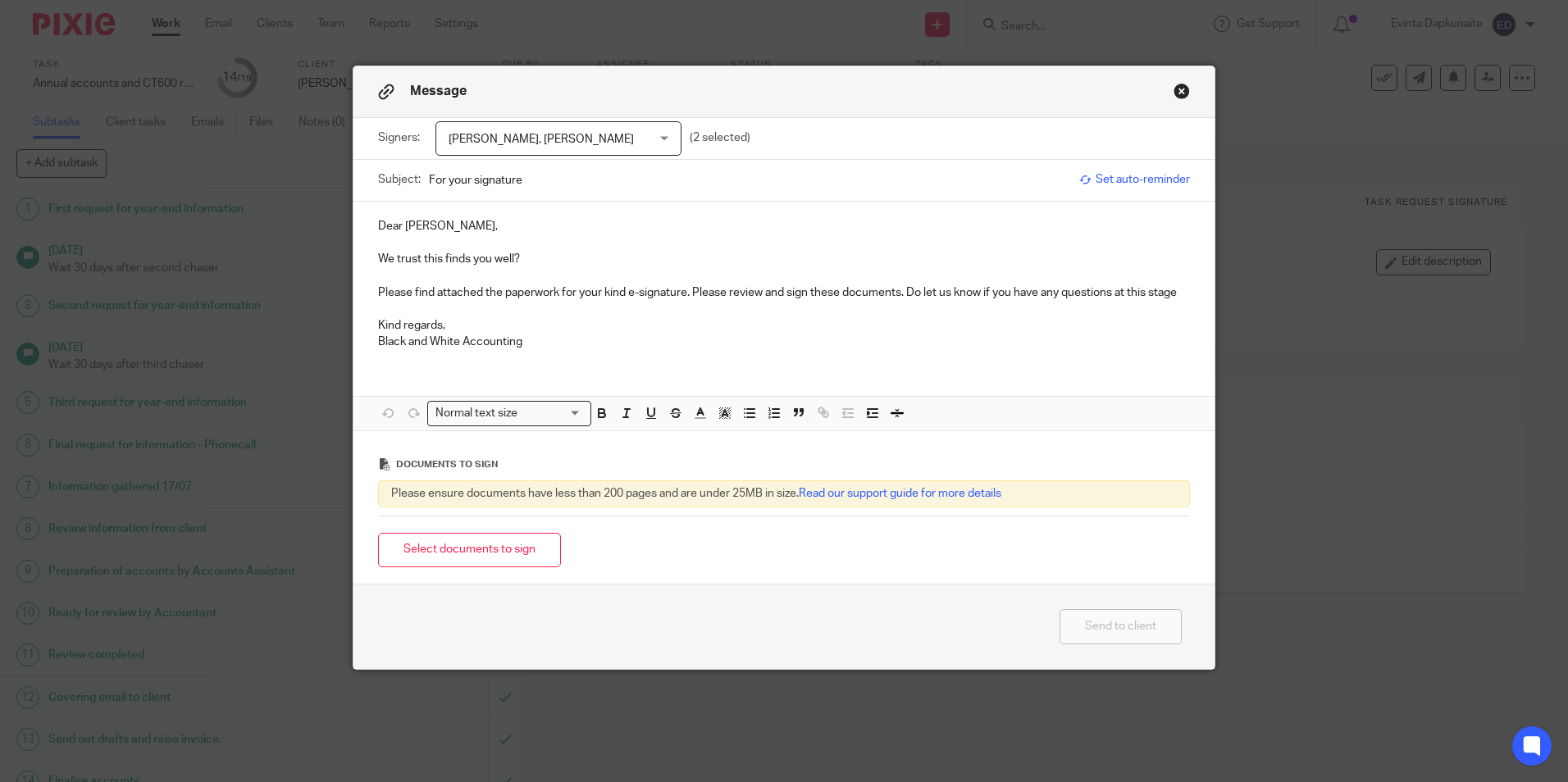
click at [536, 257] on p "We trust this finds you well?" at bounding box center [784, 259] width 812 height 16
click at [550, 140] on span "Brian Stevens, Ann Stevens" at bounding box center [540, 139] width 185 height 11
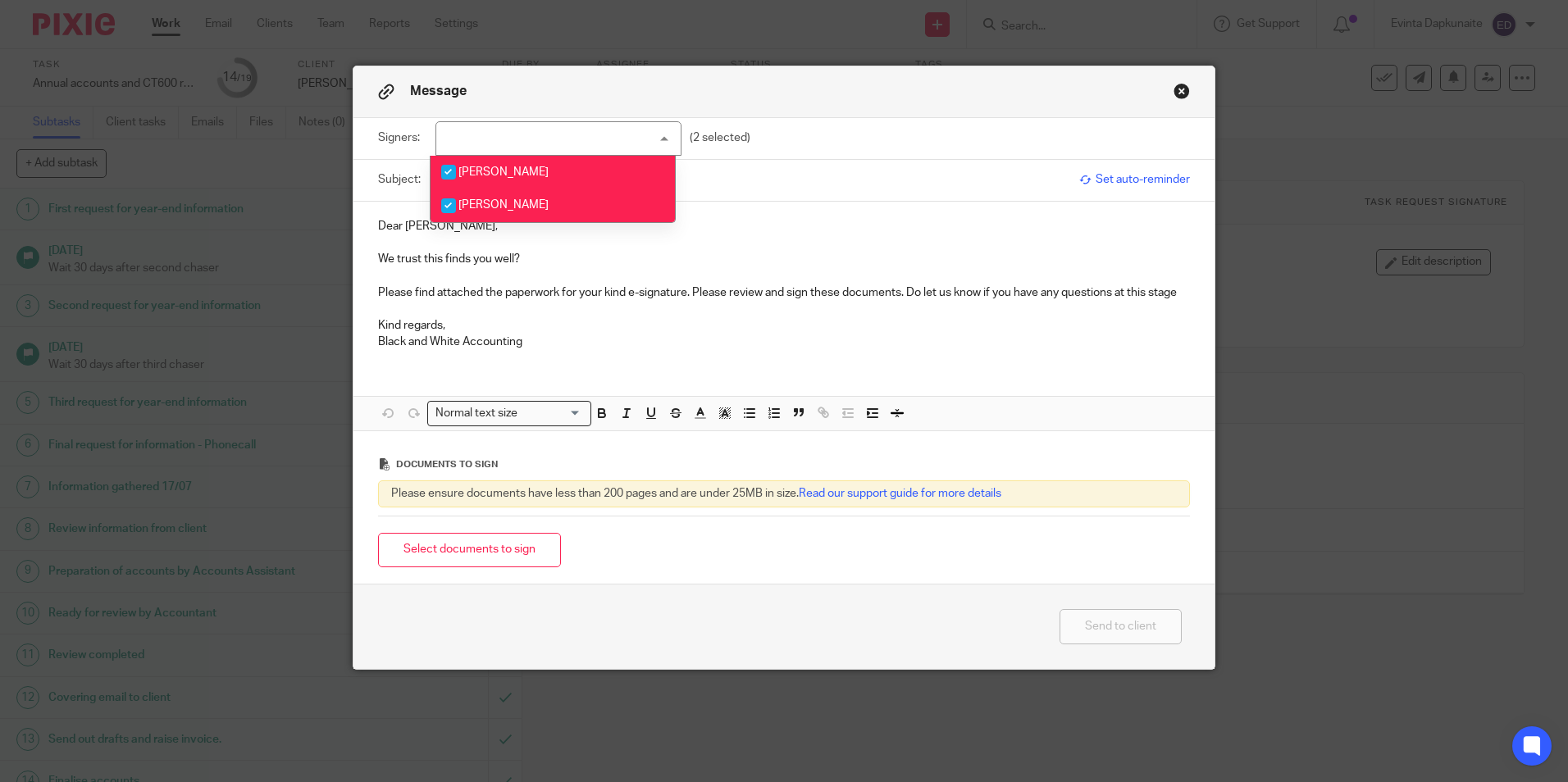
click at [540, 163] on li "Brian Stevens" at bounding box center [552, 172] width 244 height 34
checkbox input "false"
click at [536, 261] on p "We trust this finds you well?" at bounding box center [784, 259] width 812 height 16
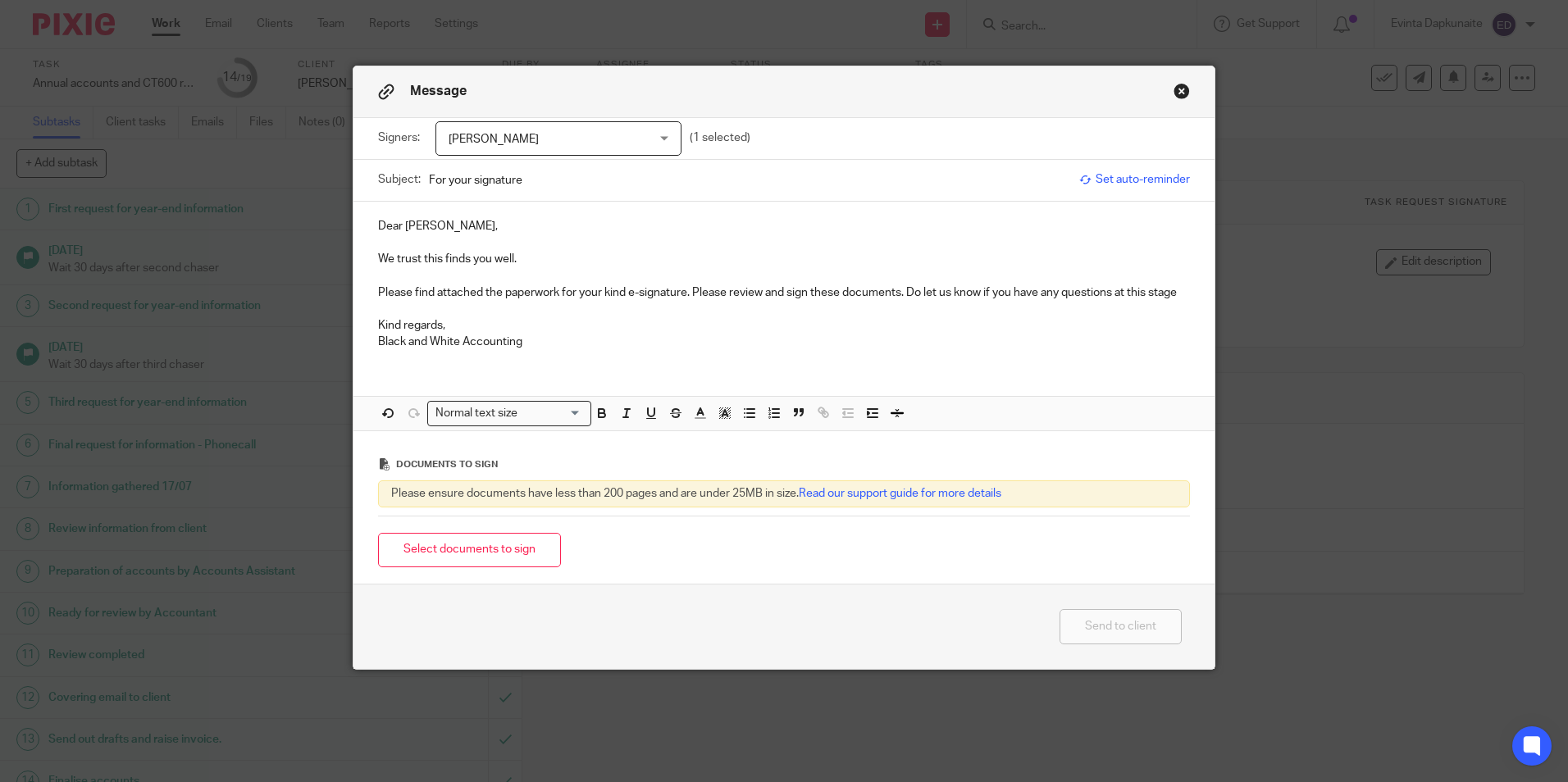
click at [900, 296] on p "Please find attached the paperwork for your kind e-signature. Please review and…" at bounding box center [784, 292] width 812 height 16
click at [902, 293] on p "Please find attached the paperwork for your kind e-signature. Please review and…" at bounding box center [784, 292] width 812 height 16
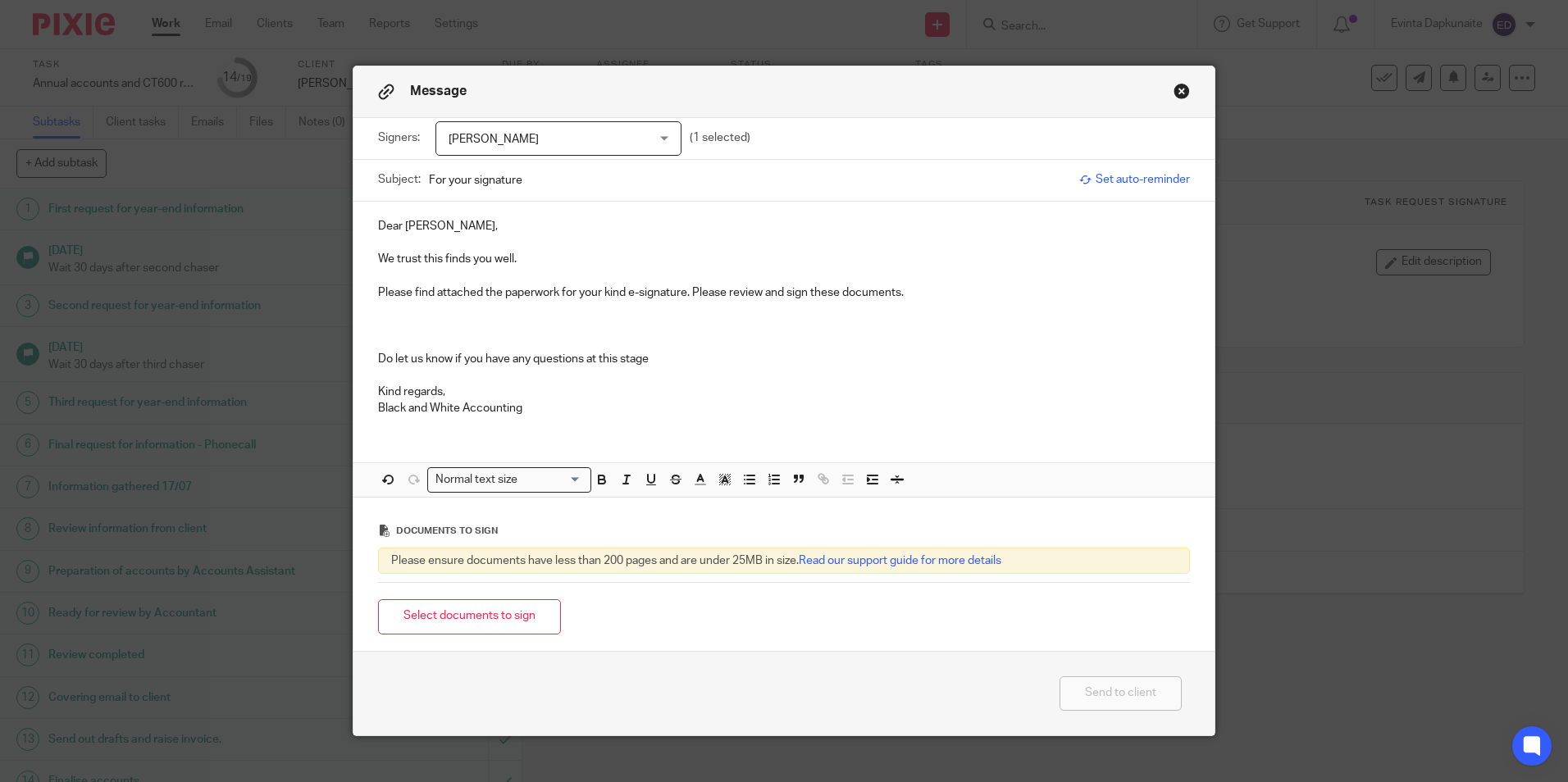
click at [797, 316] on p at bounding box center [784, 309] width 812 height 16
drag, startPoint x: 617, startPoint y: 325, endPoint x: 747, endPoint y: 325, distance: 130.0
click at [747, 325] on p "The memorable passcode to e-sign: ultimate-denim-satin-door" at bounding box center [784, 325] width 812 height 16
click at [600, 483] on icon "button" at bounding box center [601, 479] width 15 height 15
click at [719, 487] on icon "button" at bounding box center [724, 479] width 15 height 15
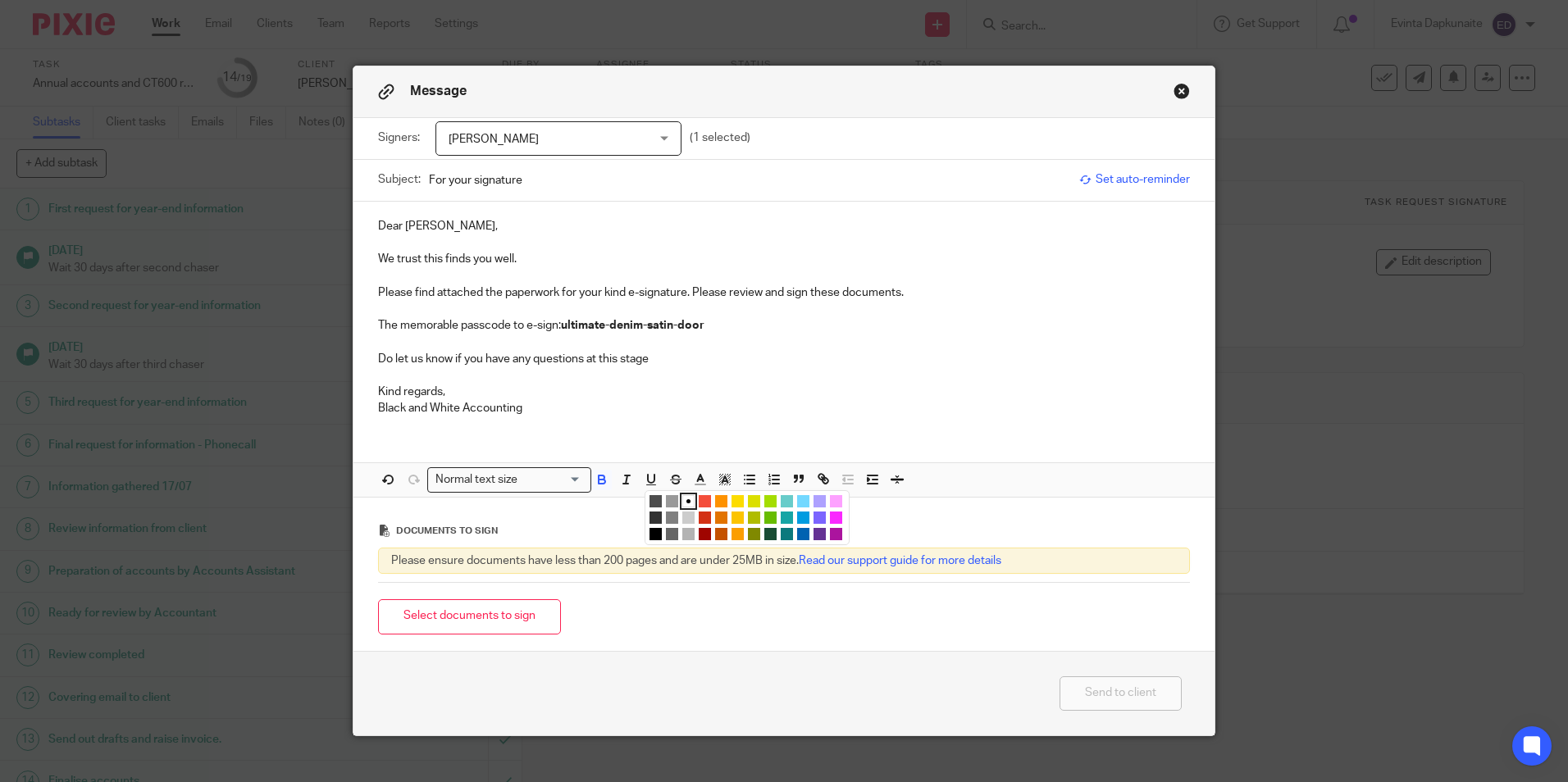
click at [735, 501] on li "color:#FCDC00" at bounding box center [737, 502] width 12 height 12
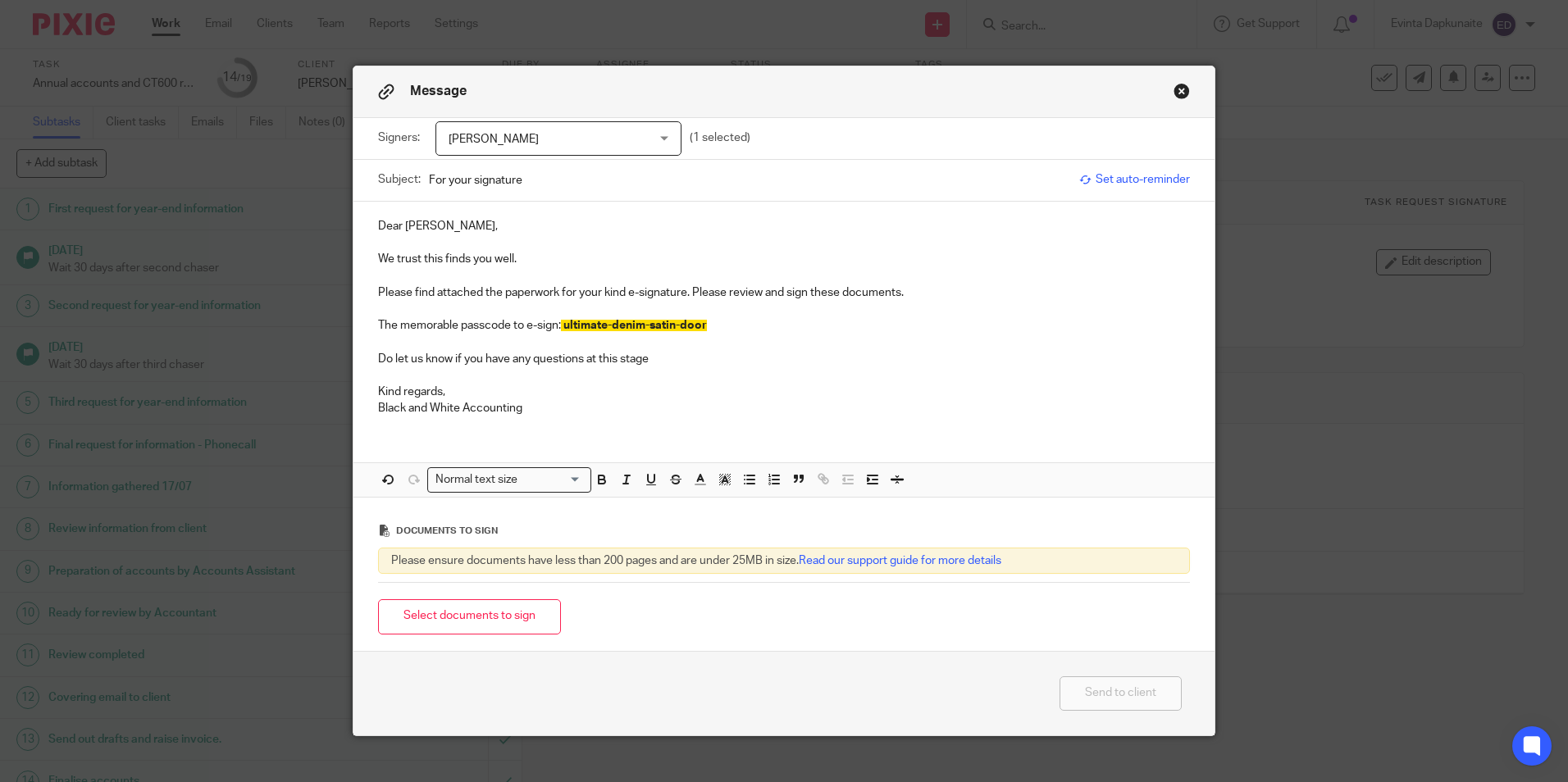
click at [719, 382] on p at bounding box center [784, 375] width 812 height 16
click at [704, 356] on p "Do let us know if you have any questions at this stage" at bounding box center [784, 359] width 812 height 16
click at [558, 421] on div "Dear Ann, We trust this finds you well. Please find attached the paperwork for …" at bounding box center [784, 316] width 861 height 228
drag, startPoint x: 532, startPoint y: 413, endPoint x: 360, endPoint y: 409, distance: 172.0
click at [360, 409] on div "Dear Ann, We trust this finds you well. Please find attached the paperwork for …" at bounding box center [784, 316] width 861 height 228
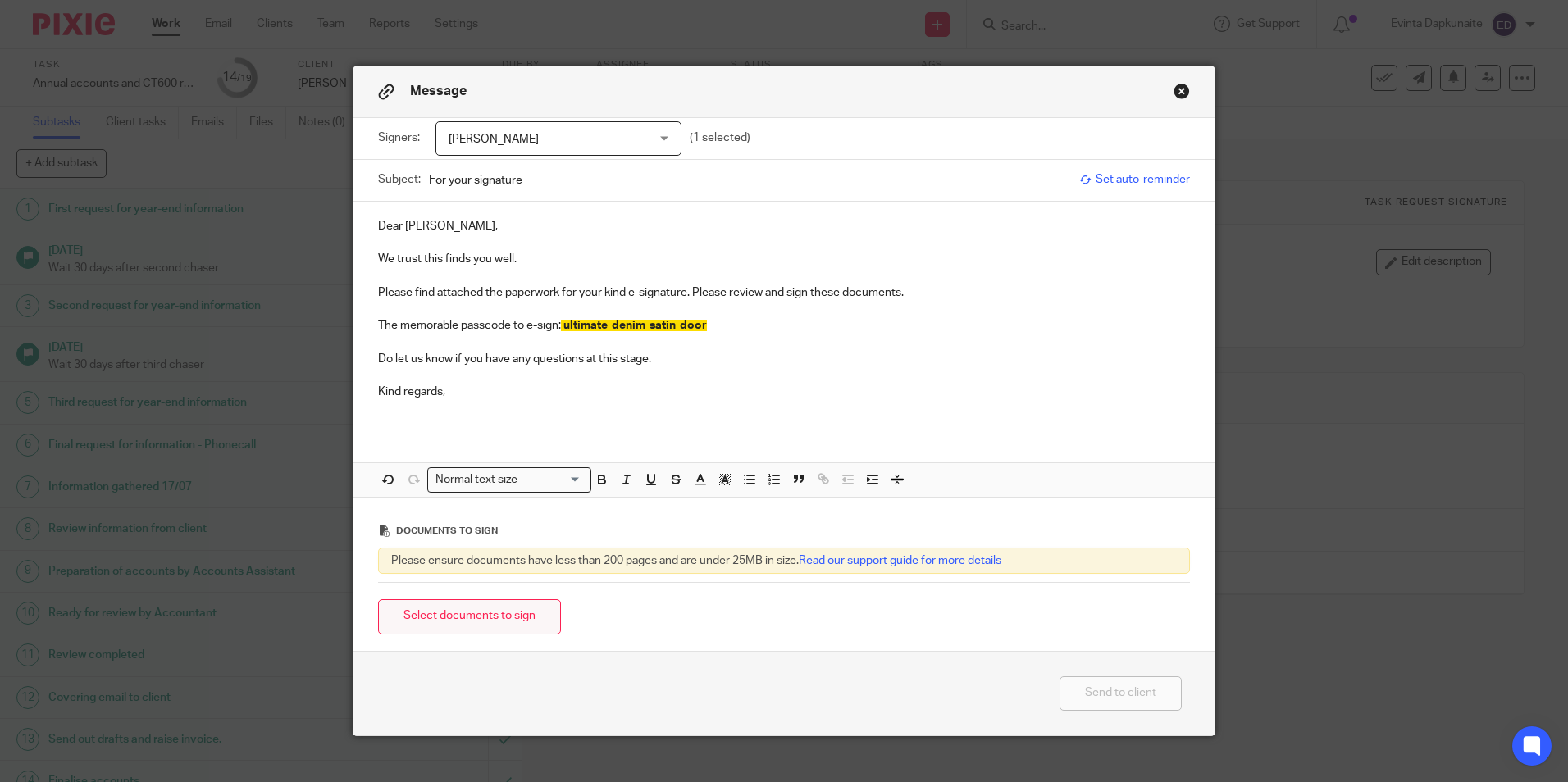
click at [430, 608] on button "Select documents to sign" at bounding box center [469, 617] width 183 height 35
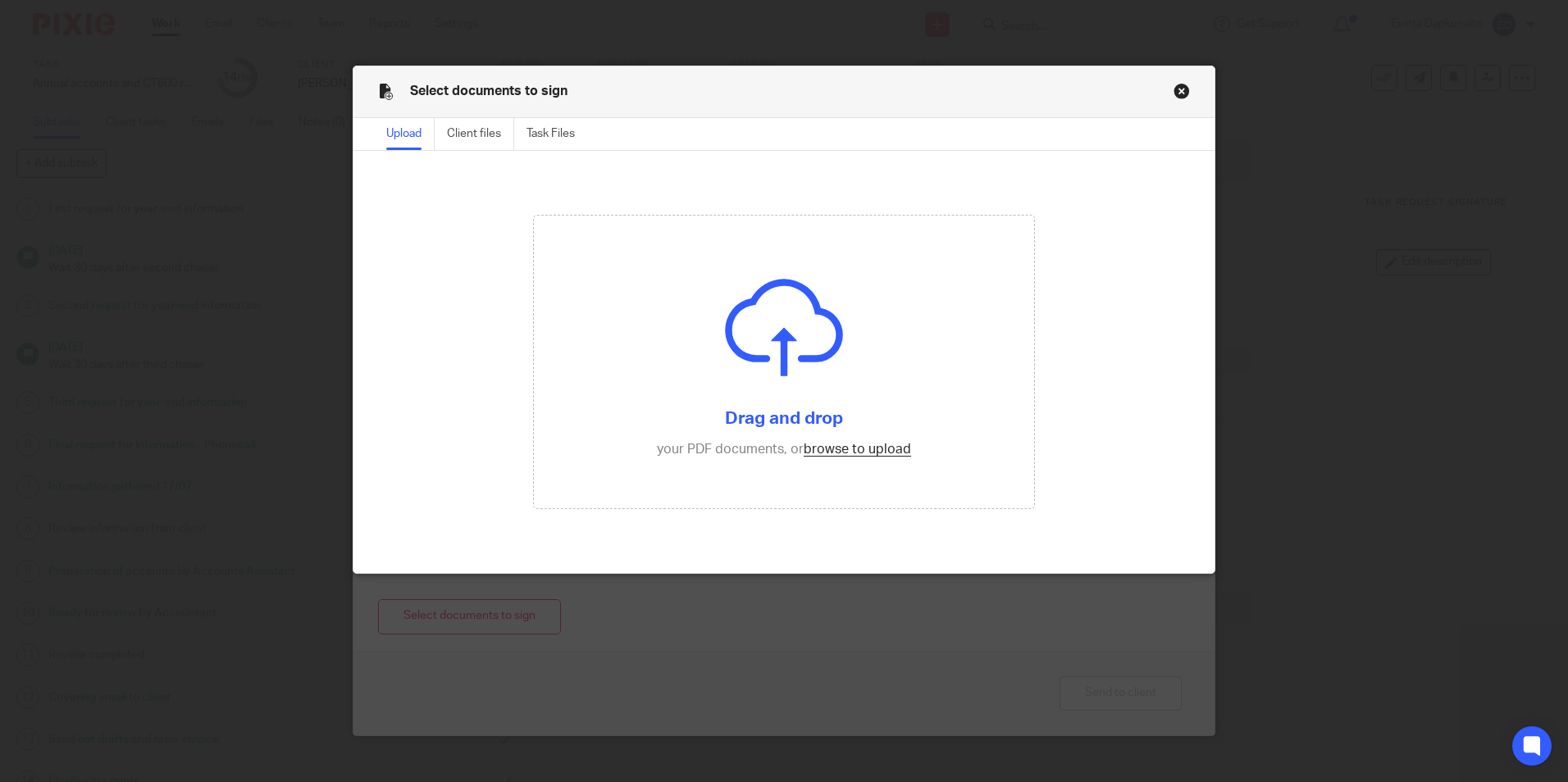
click at [1173, 83] on button "Close modal" at bounding box center [1181, 90] width 16 height 16
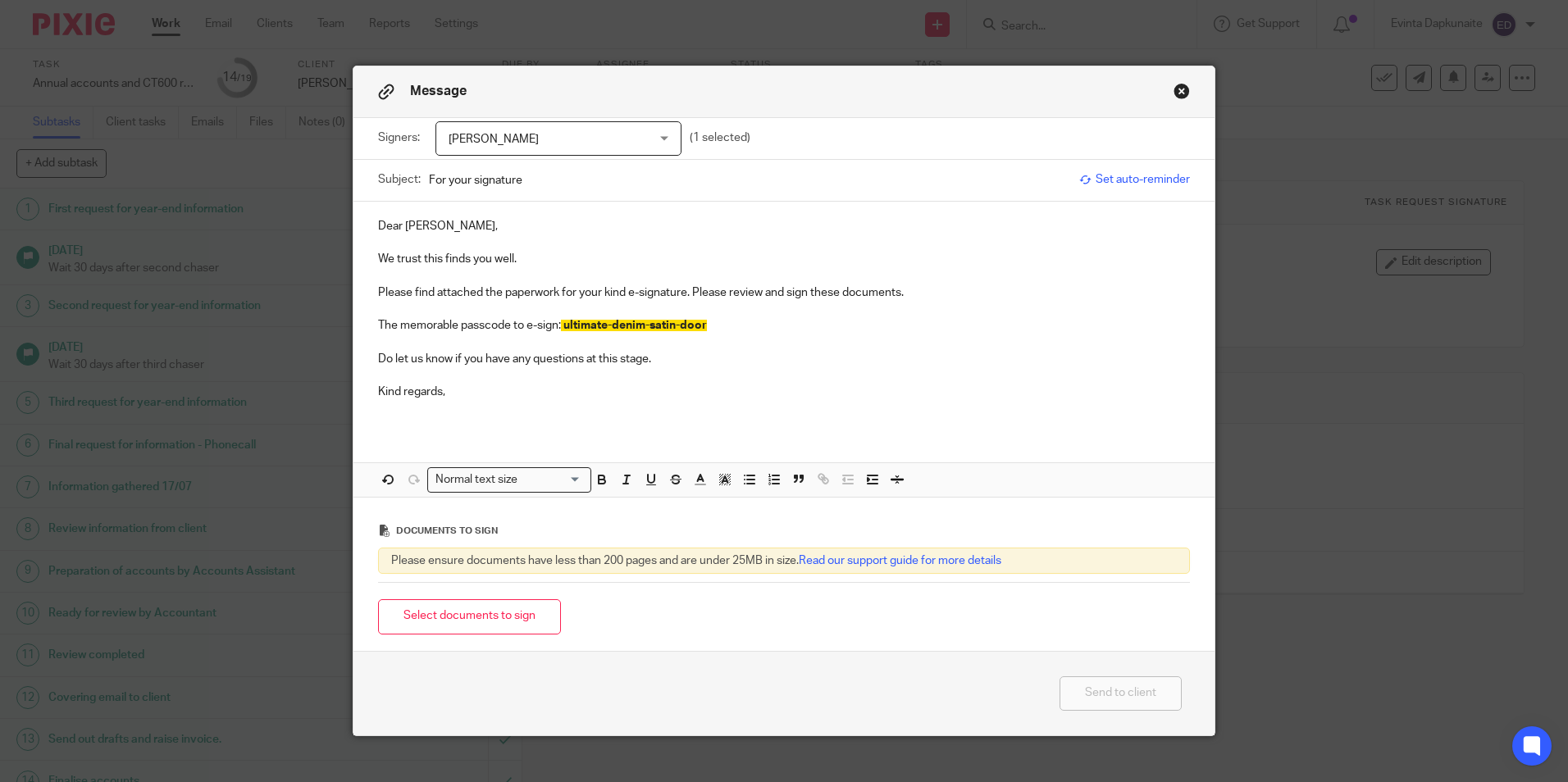
click at [549, 384] on p "Kind regards," at bounding box center [784, 391] width 812 height 16
click at [430, 614] on button "Select documents to sign" at bounding box center [469, 617] width 183 height 35
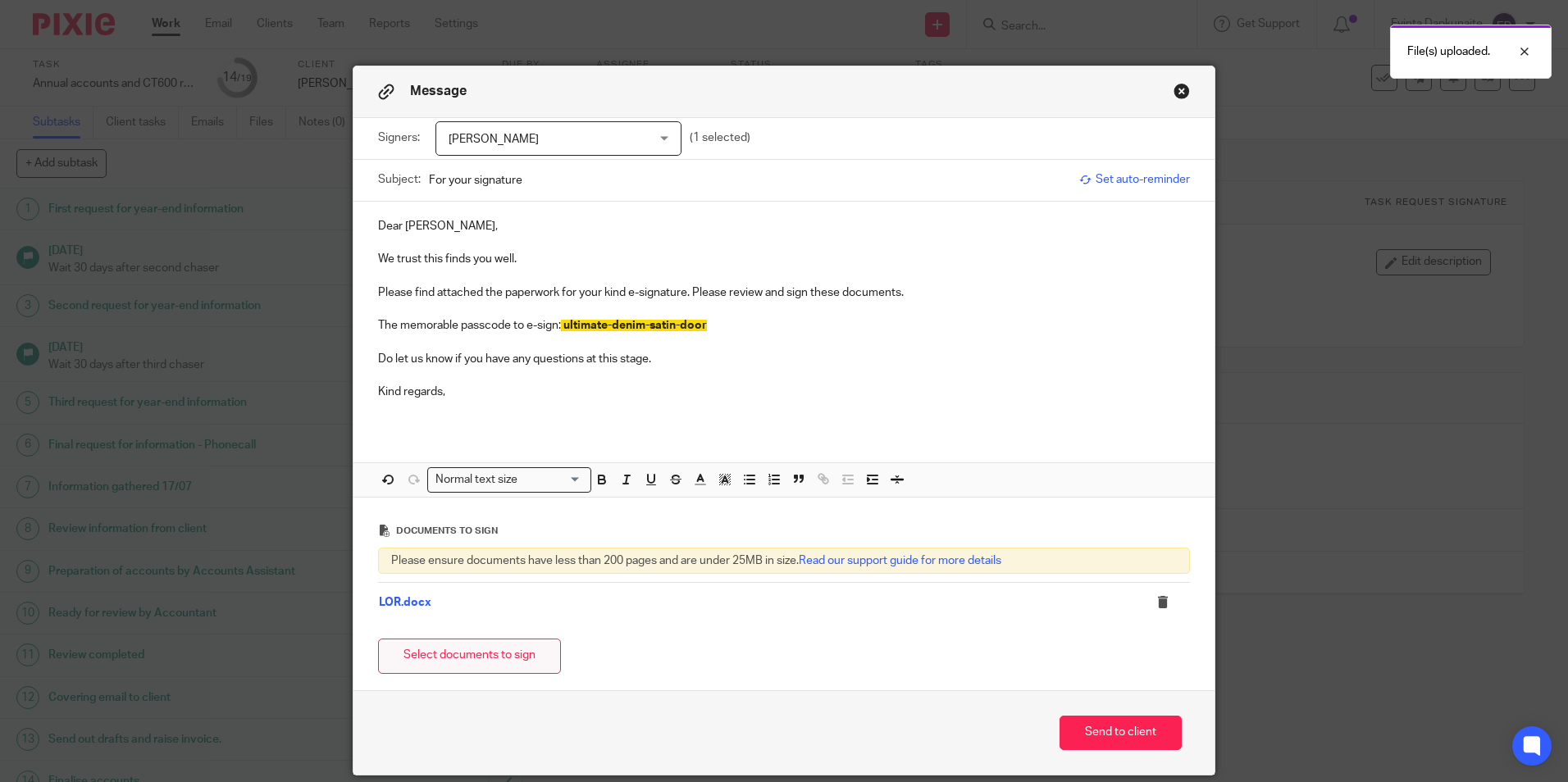
click at [437, 662] on button "Select documents to sign" at bounding box center [469, 656] width 183 height 35
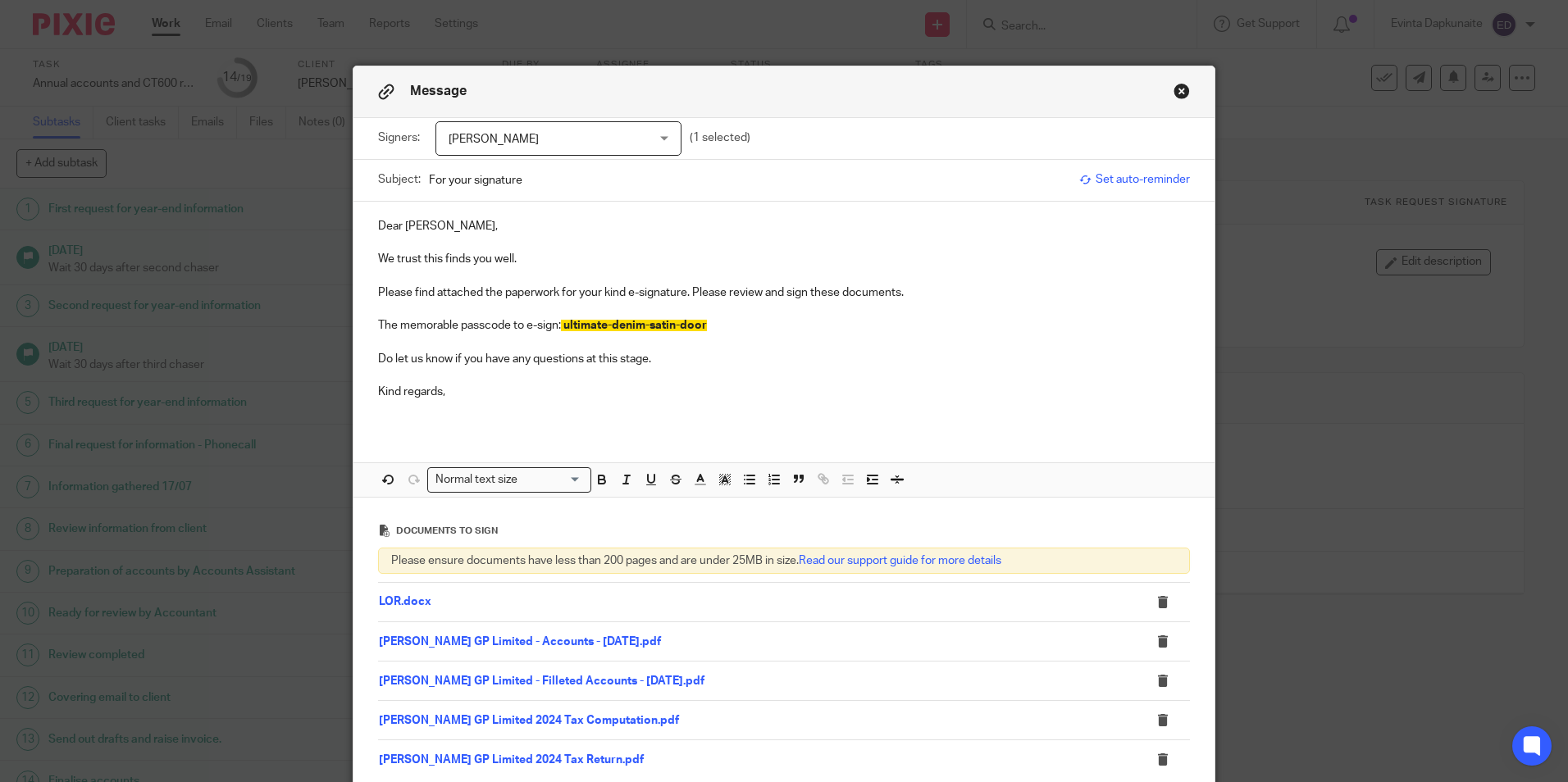
click at [664, 359] on p "Do let us know if you have any questions at this stage." at bounding box center [784, 359] width 812 height 16
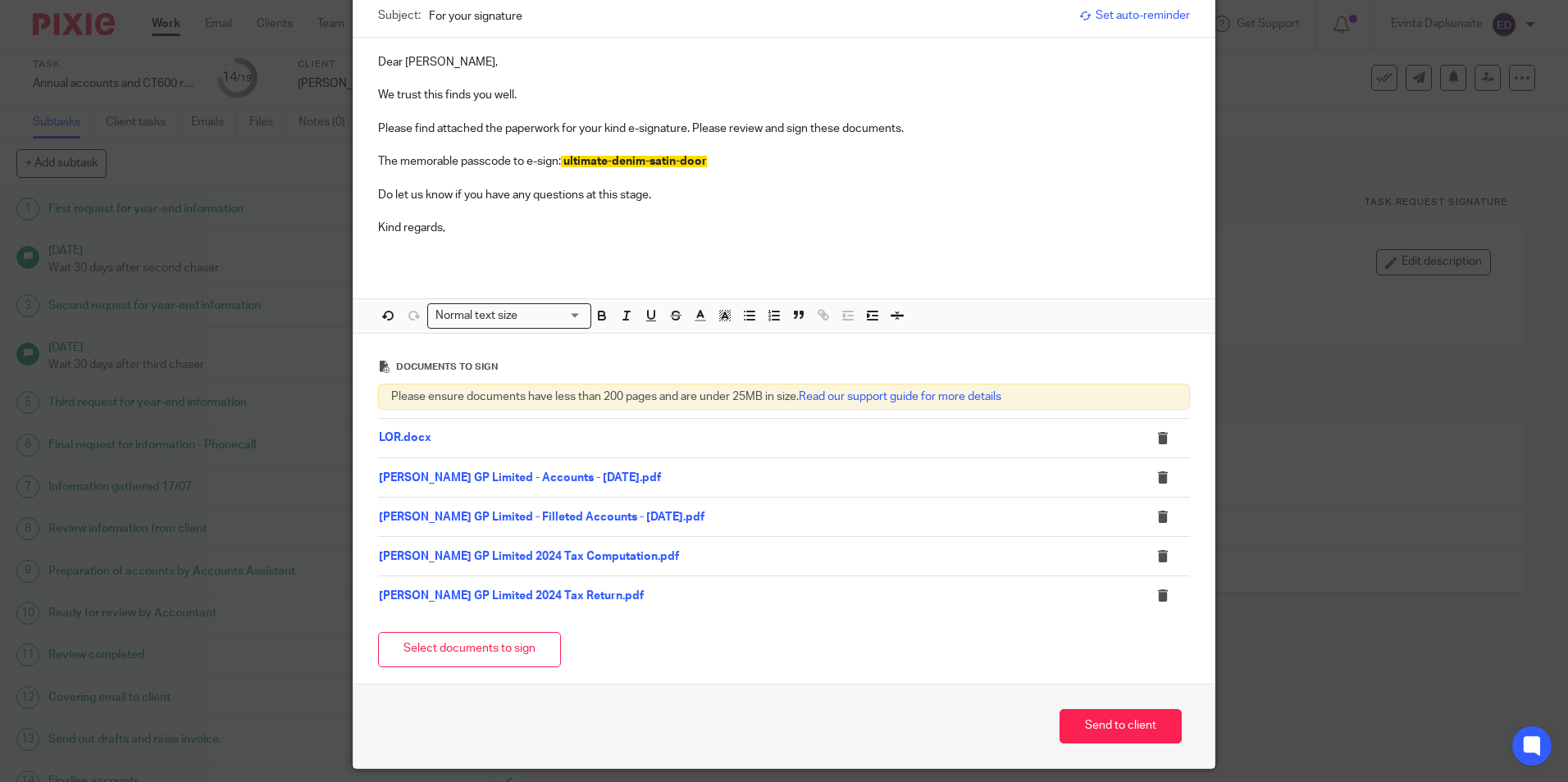
scroll to position [217, 0]
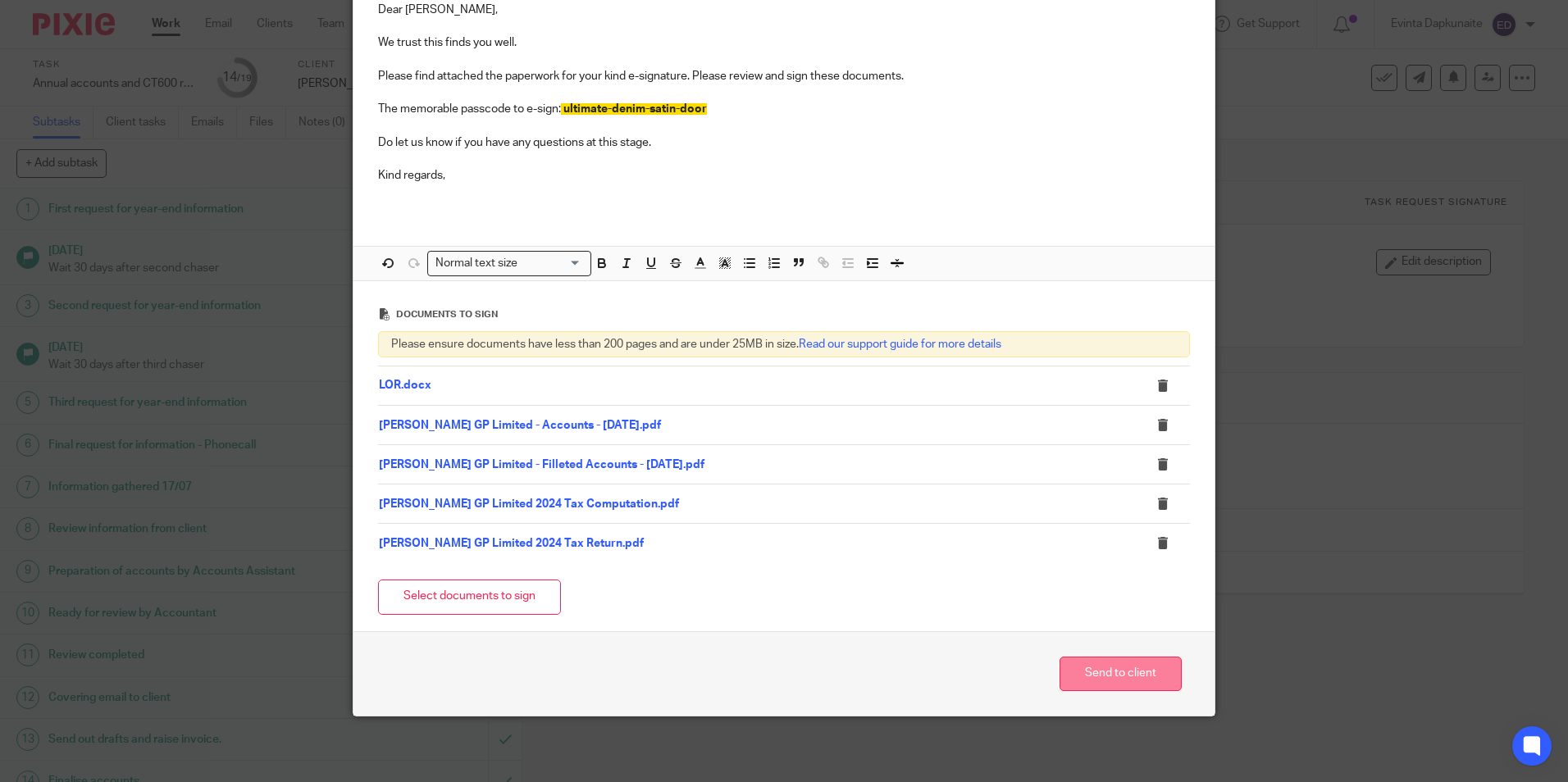
click at [1119, 681] on button "Send to client" at bounding box center [1121, 674] width 122 height 35
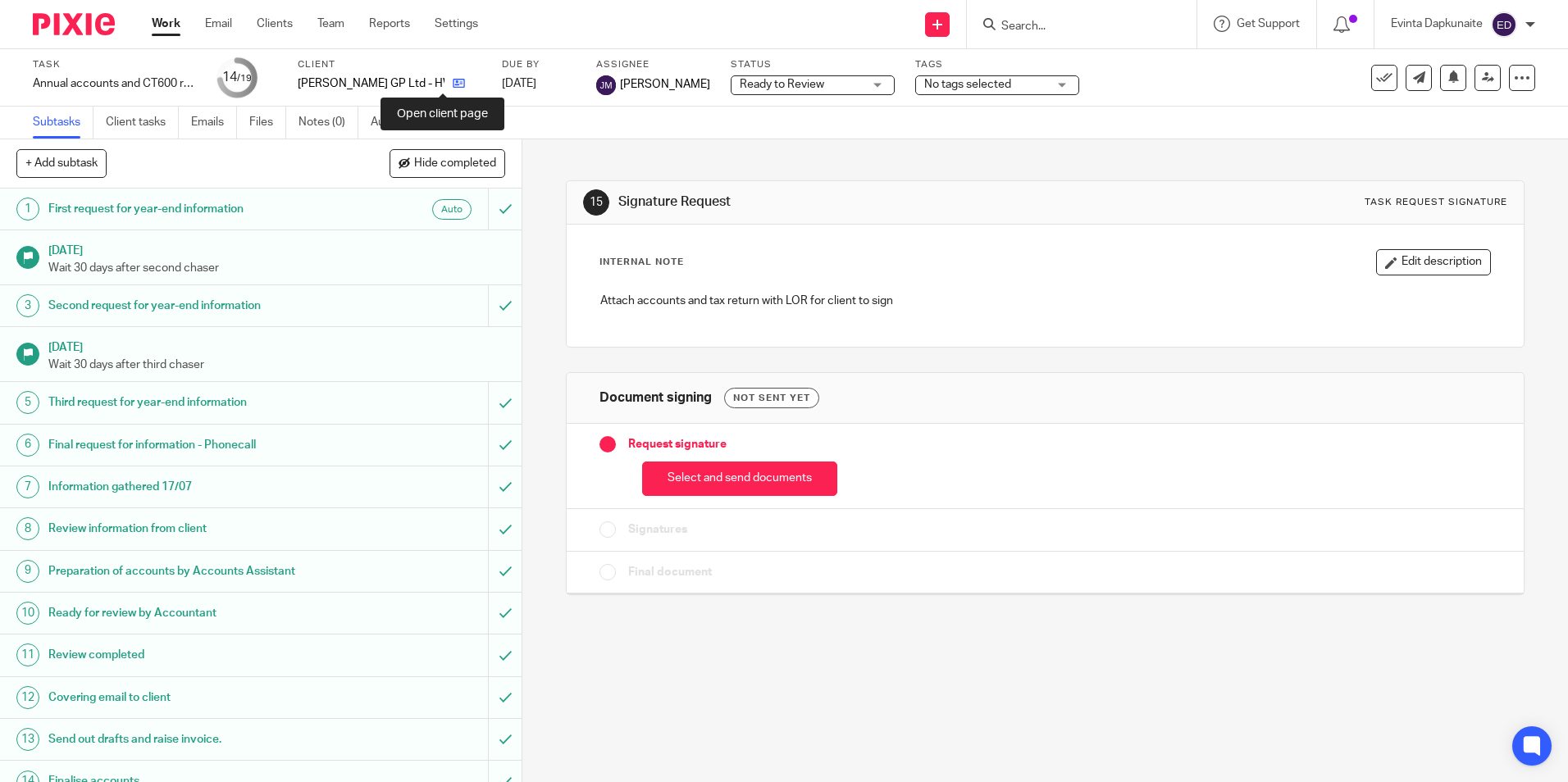
click at [452, 82] on icon at bounding box center [458, 83] width 12 height 12
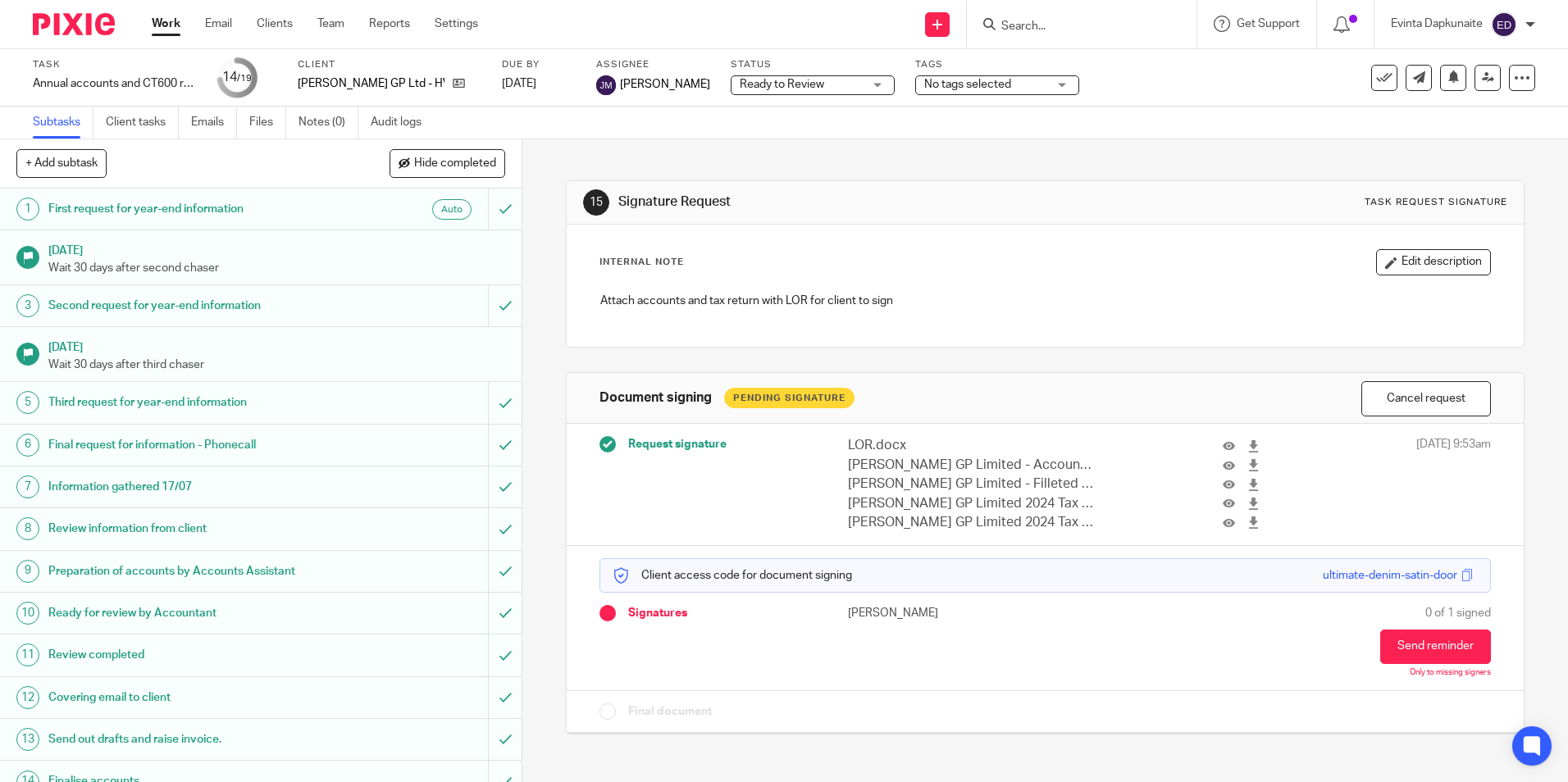
click at [972, 80] on span "No tags selected" at bounding box center [985, 85] width 123 height 17
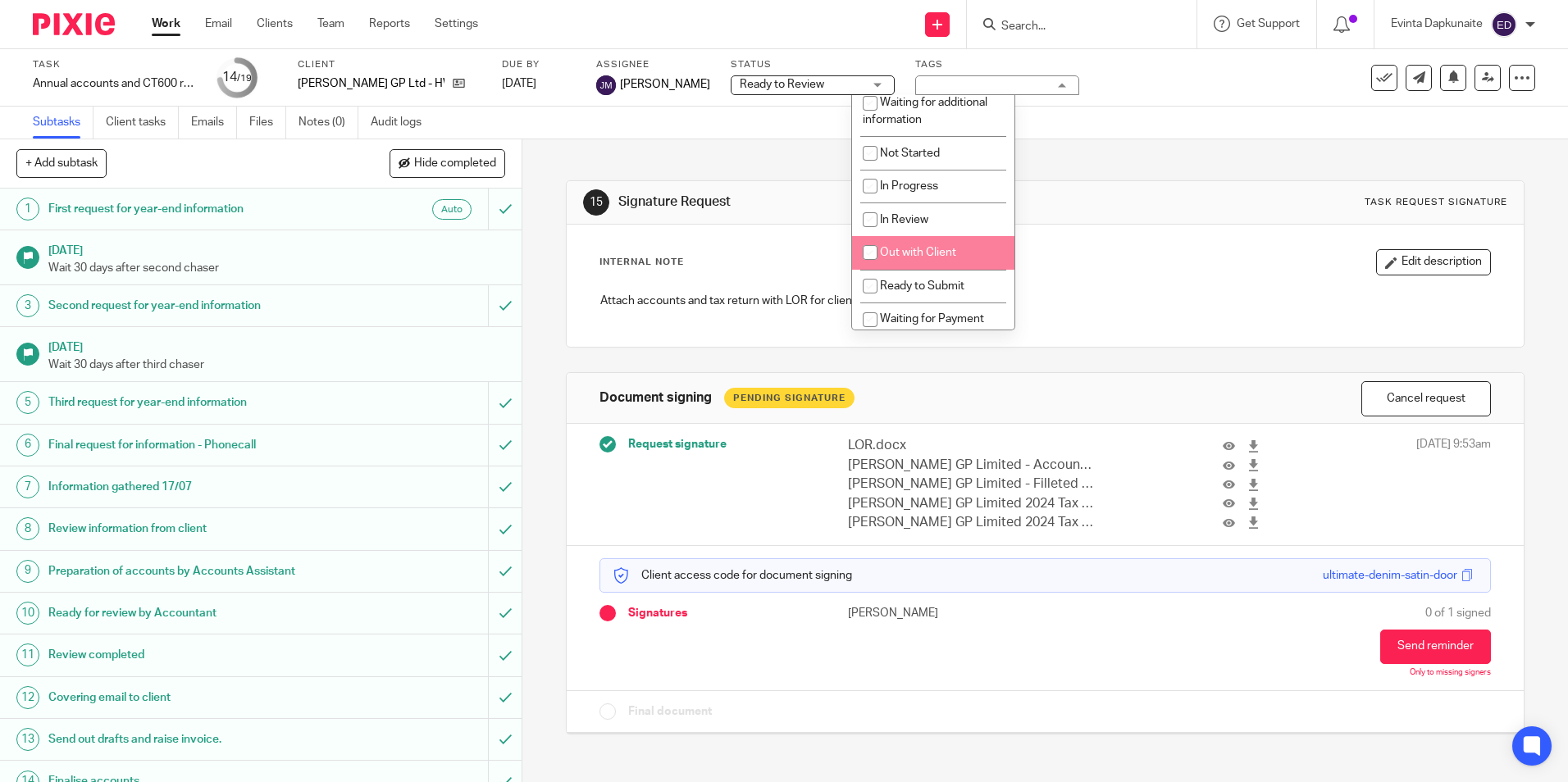
scroll to position [82, 0]
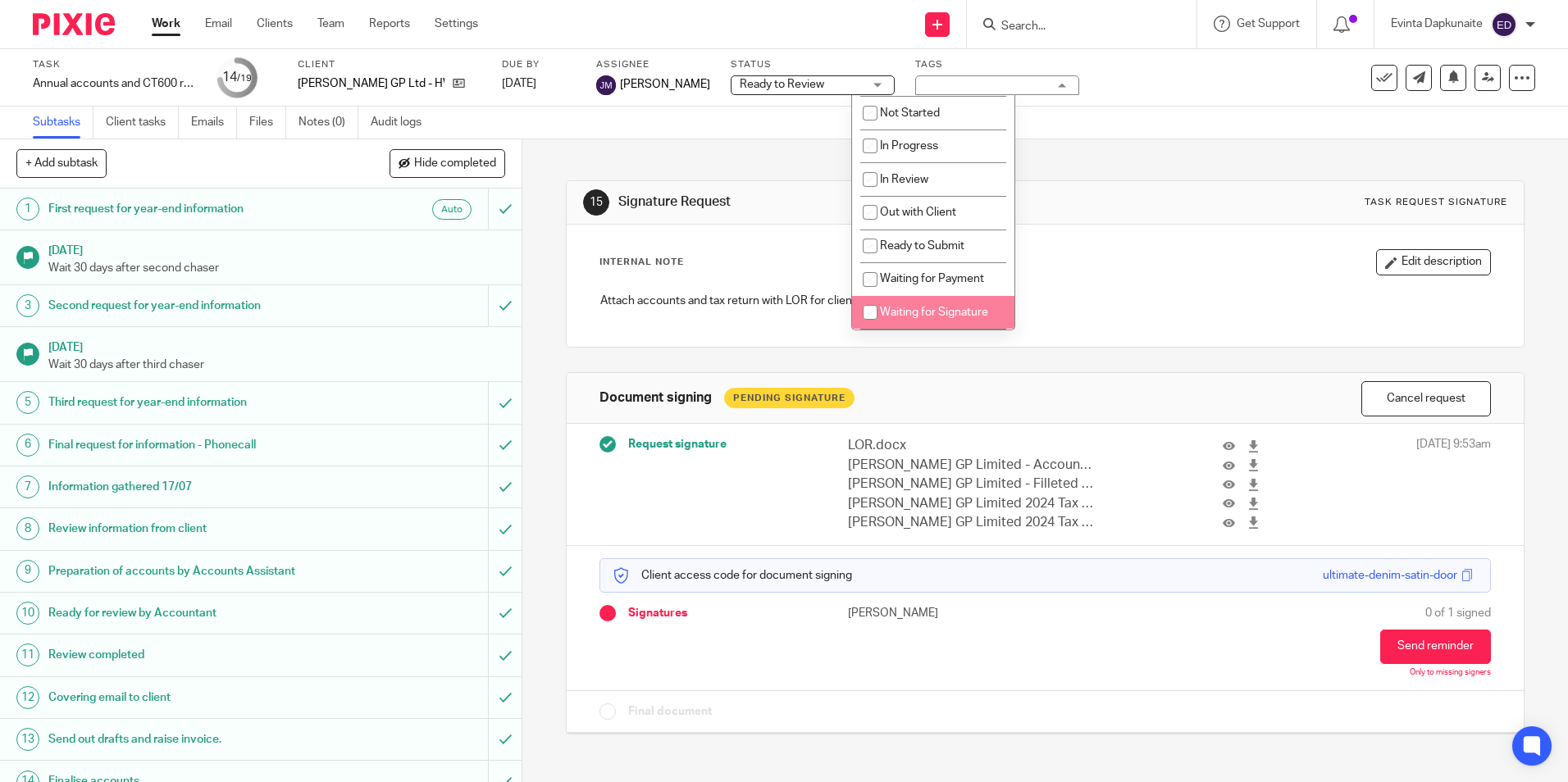
click at [963, 308] on span "Waiting for Signature" at bounding box center [934, 312] width 108 height 11
checkbox input "true"
click at [734, 352] on div "15 Signature Request Task request signature Internal Note Edit description Atta…" at bounding box center [1044, 445] width 957 height 612
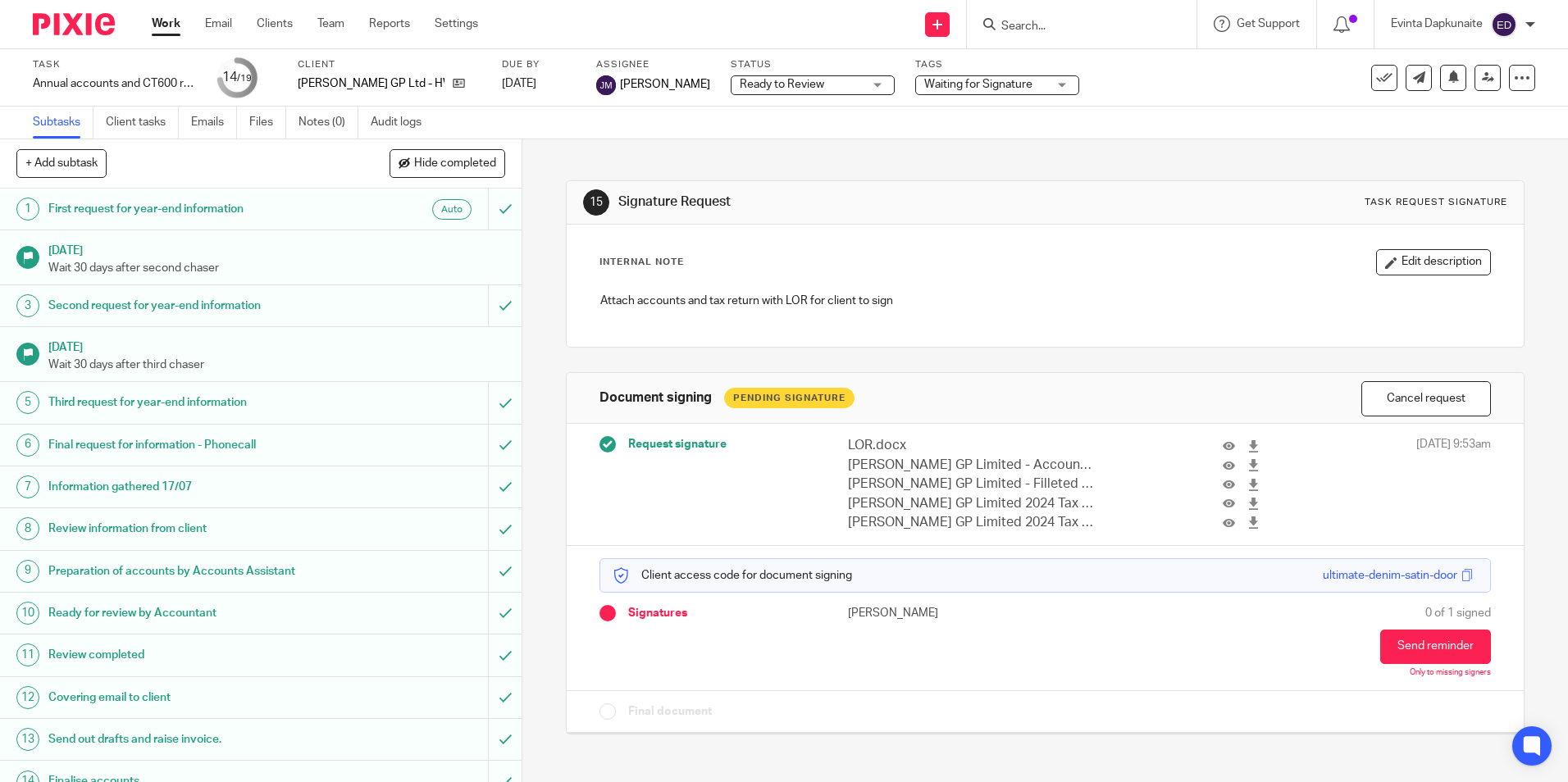
click at [1114, 26] on input "Search" at bounding box center [1073, 27] width 148 height 15
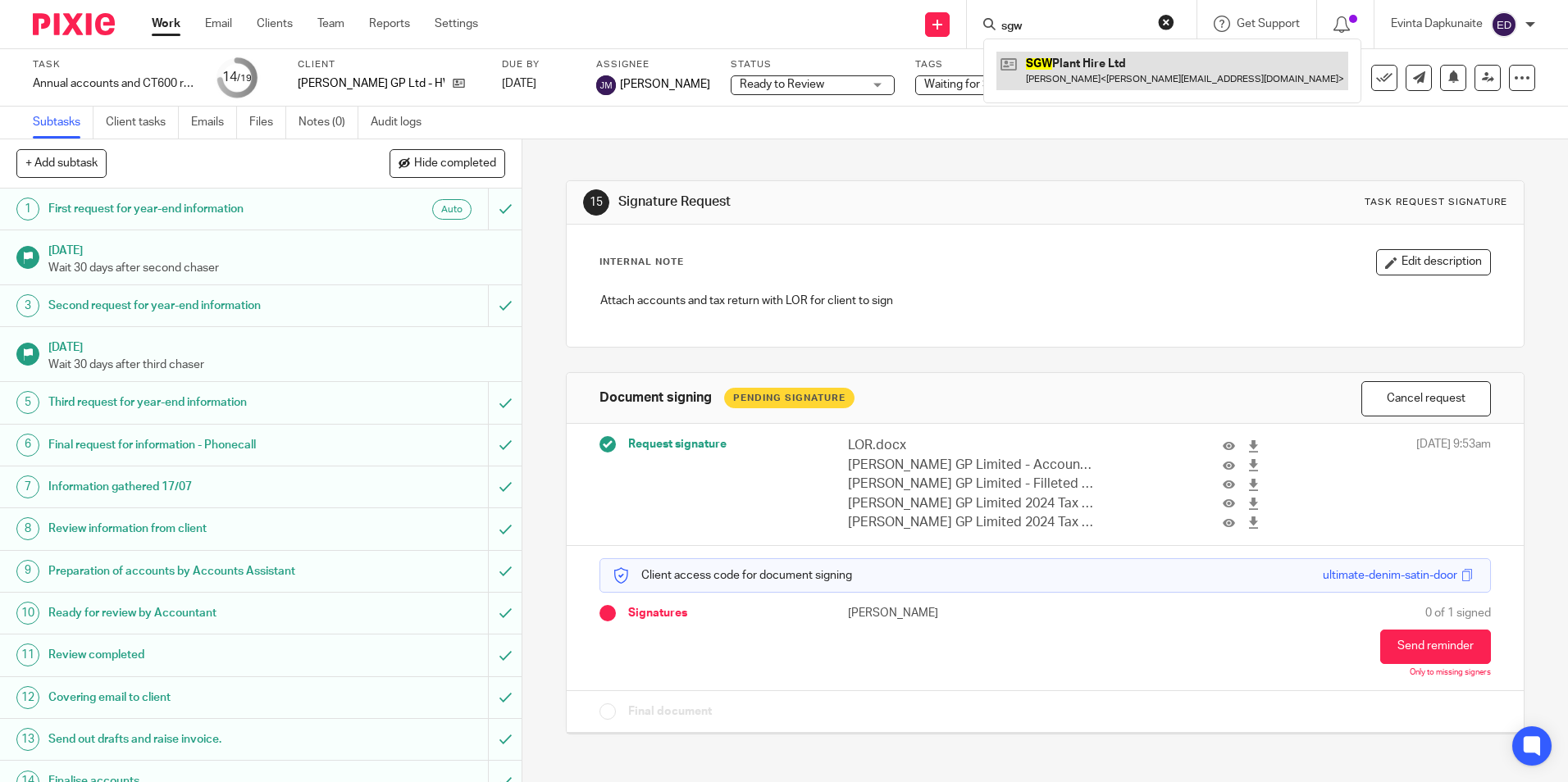
type input "sgw"
click at [1067, 65] on link at bounding box center [1171, 71] width 352 height 38
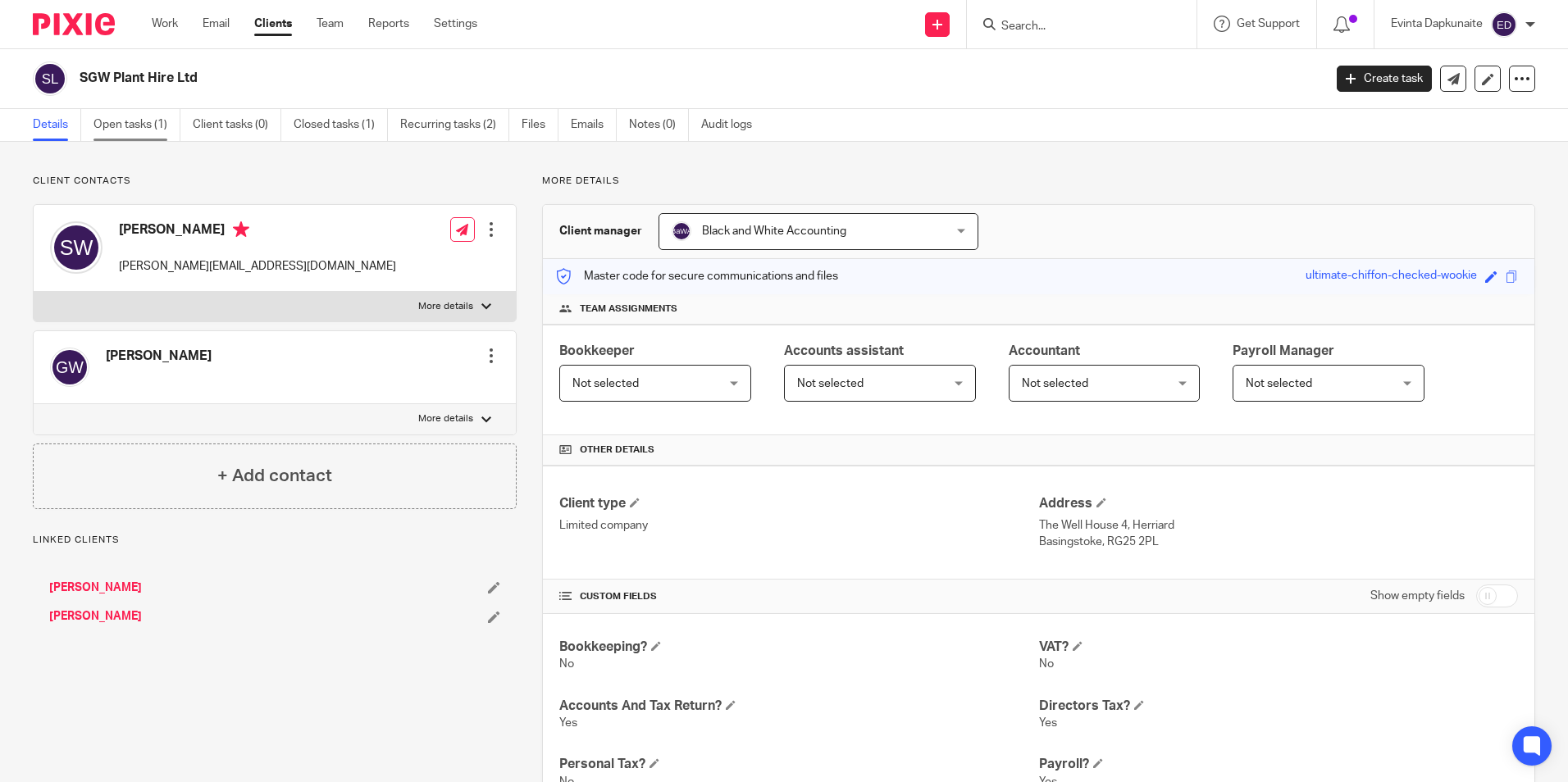
click at [131, 122] on link "Open tasks (1)" at bounding box center [137, 125] width 87 height 32
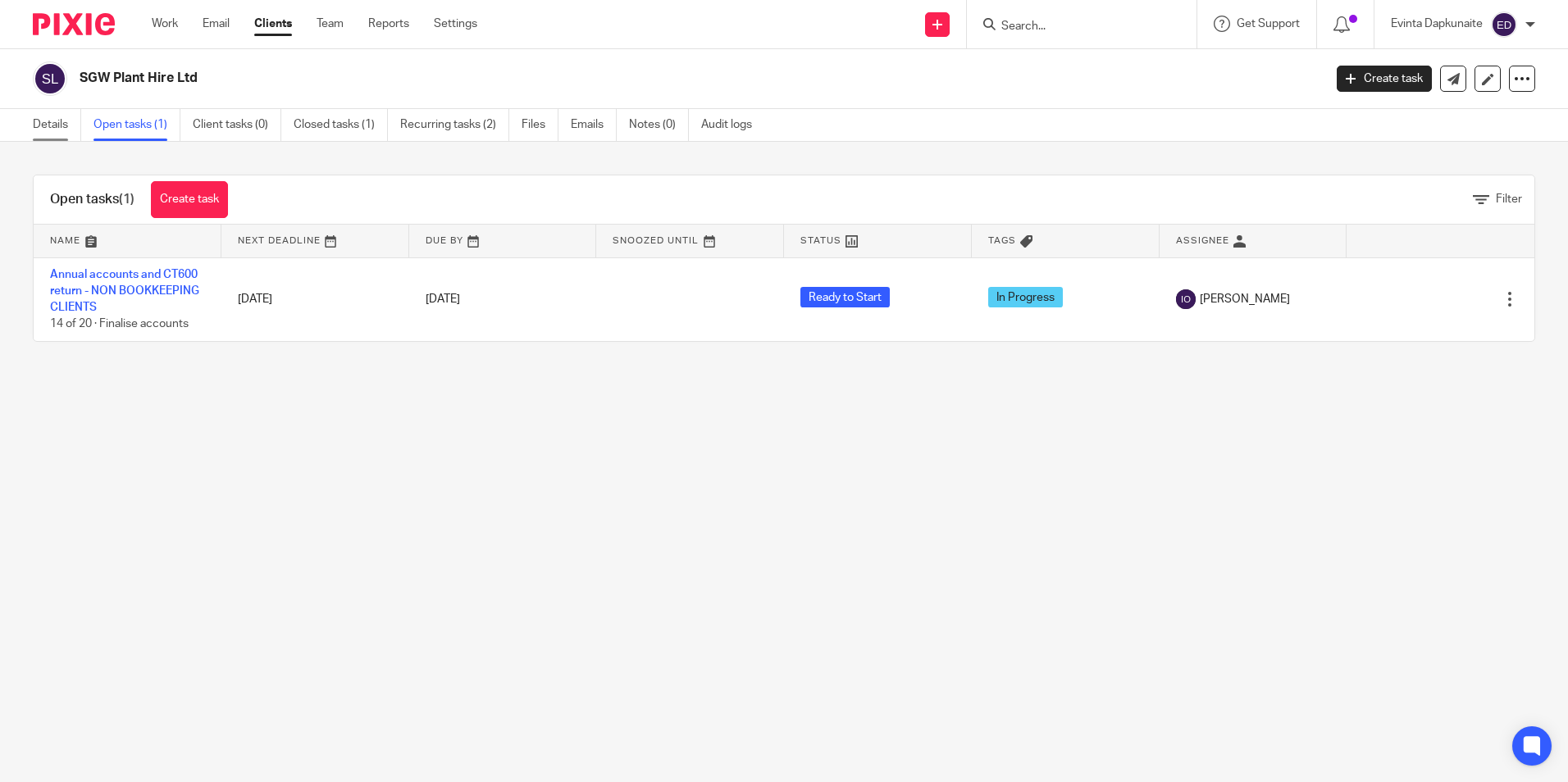
click at [53, 115] on link "Details" at bounding box center [57, 125] width 48 height 32
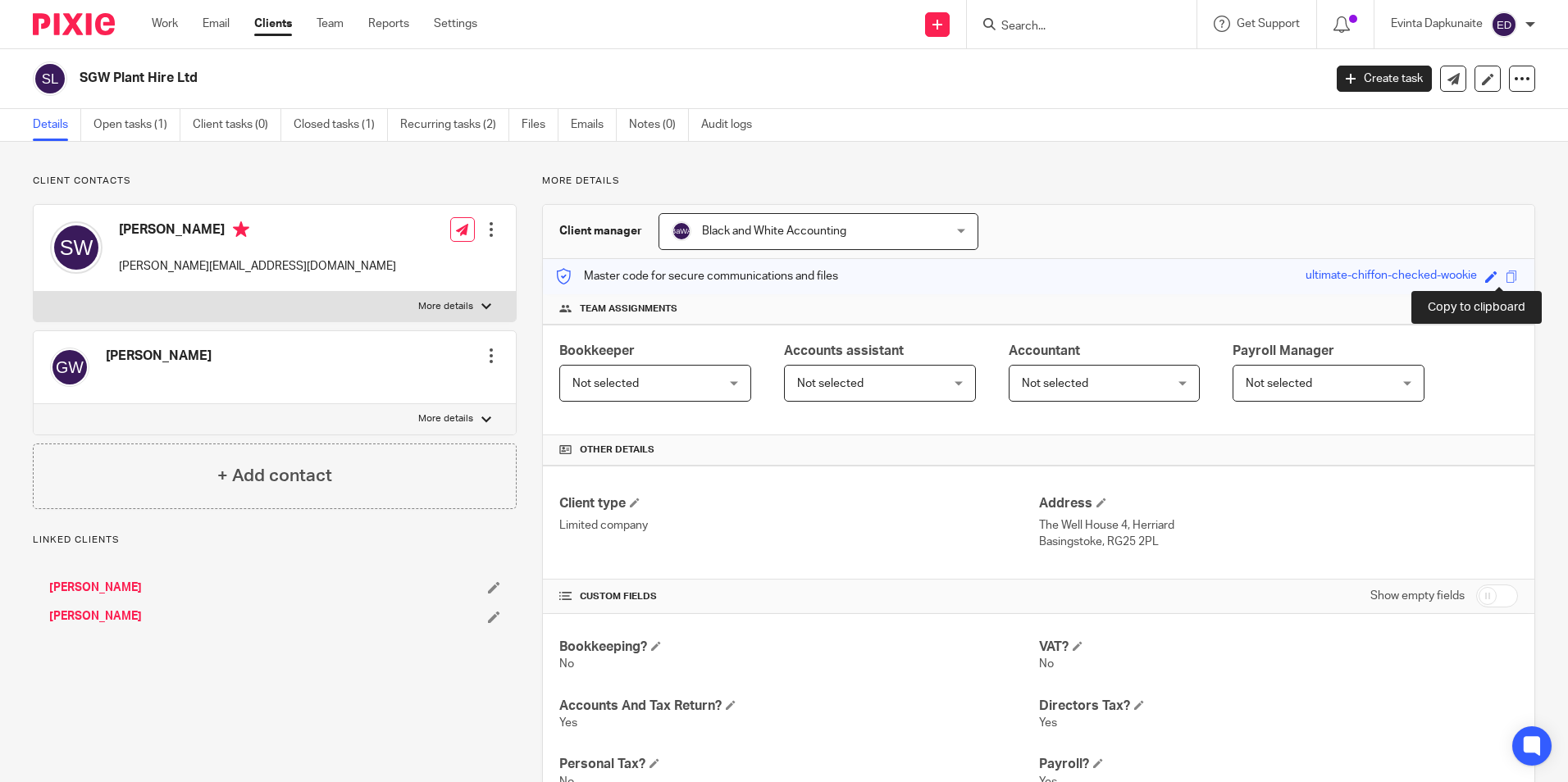
click at [1505, 277] on span at bounding box center [1511, 277] width 12 height 12
click at [1508, 275] on div "Save ultimate-chiffon-checked-wookie" at bounding box center [1414, 277] width 217 height 19
click at [1505, 280] on span at bounding box center [1511, 277] width 12 height 12
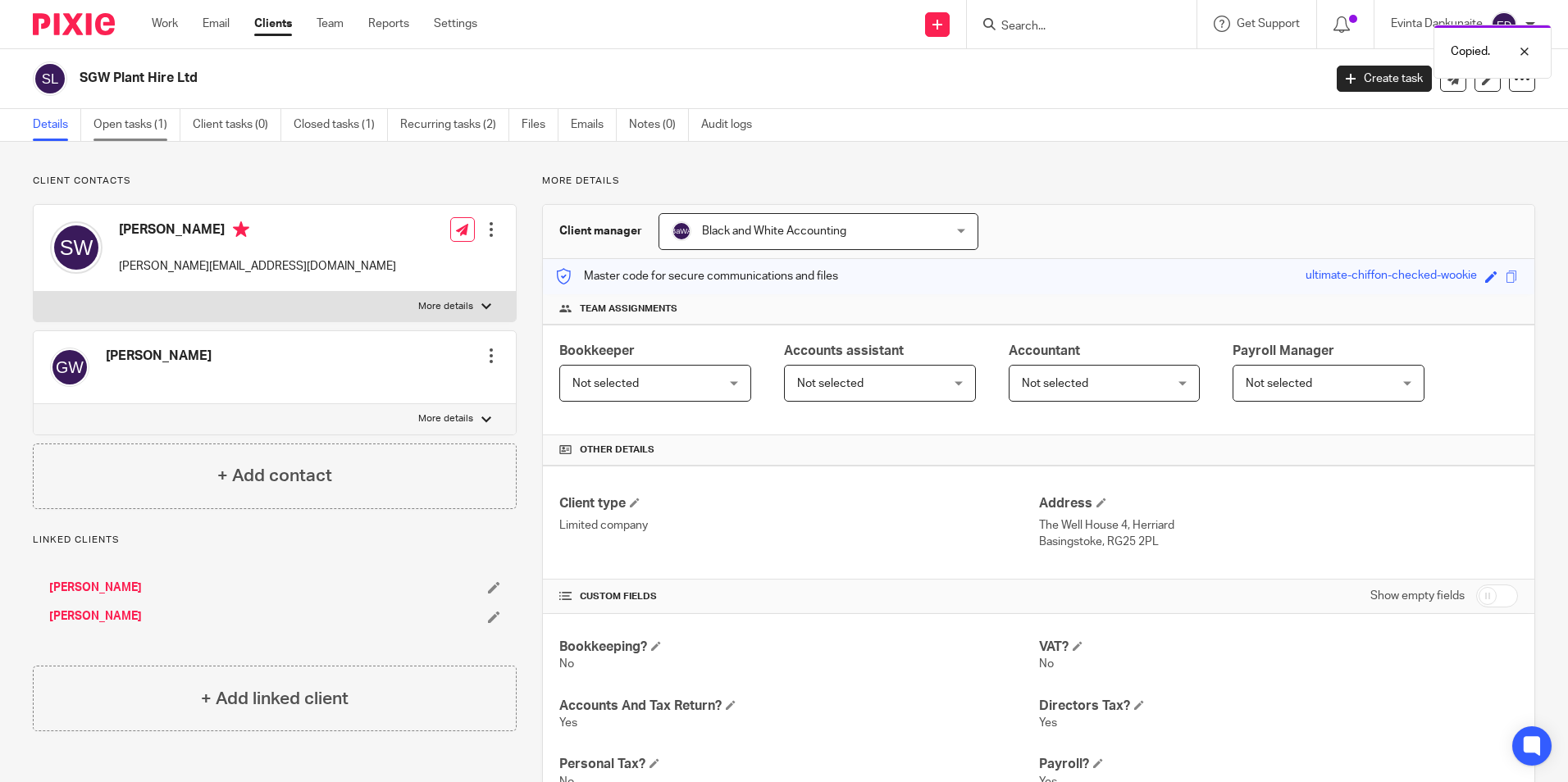
click at [147, 122] on link "Open tasks (1)" at bounding box center [137, 125] width 87 height 32
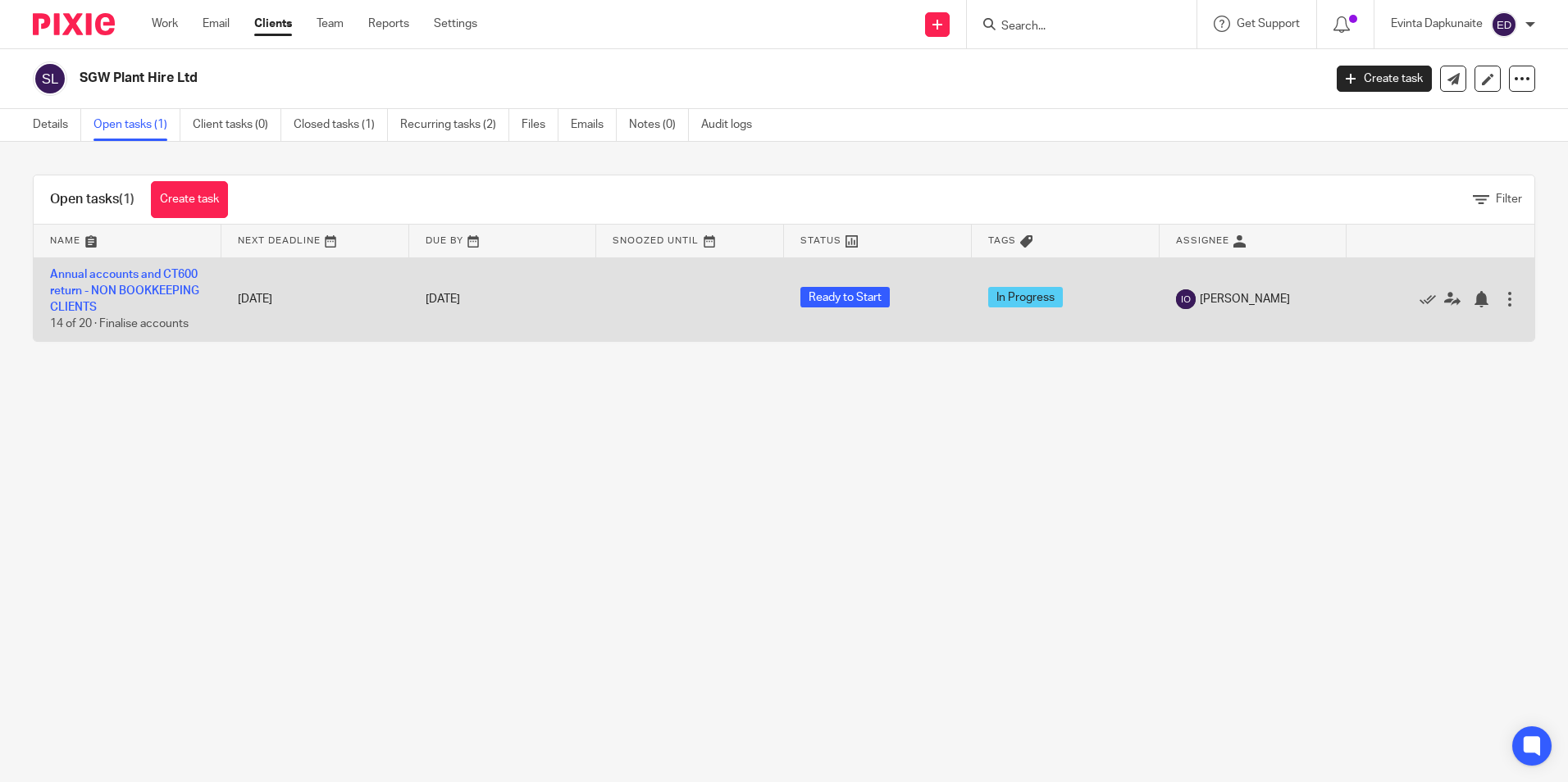
click at [184, 282] on td "Annual accounts and CT600 return - NON BOOKKEEPING CLIENTS 14 of 20 · Finalise …" at bounding box center [127, 299] width 188 height 83
click at [173, 269] on link "Annual accounts and CT600 return - NON BOOKKEEPING CLIENTS" at bounding box center [125, 292] width 150 height 45
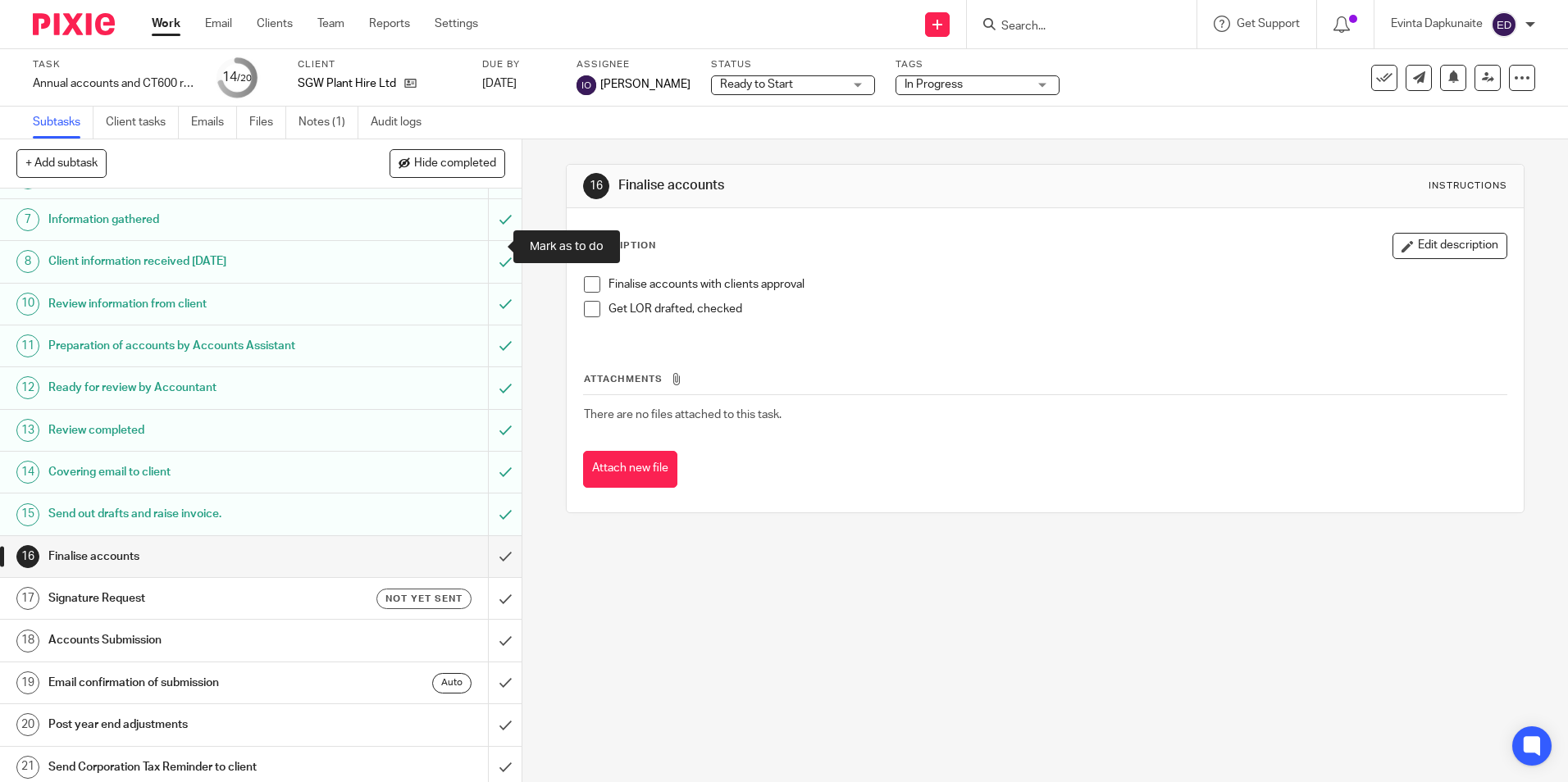
scroll to position [274, 0]
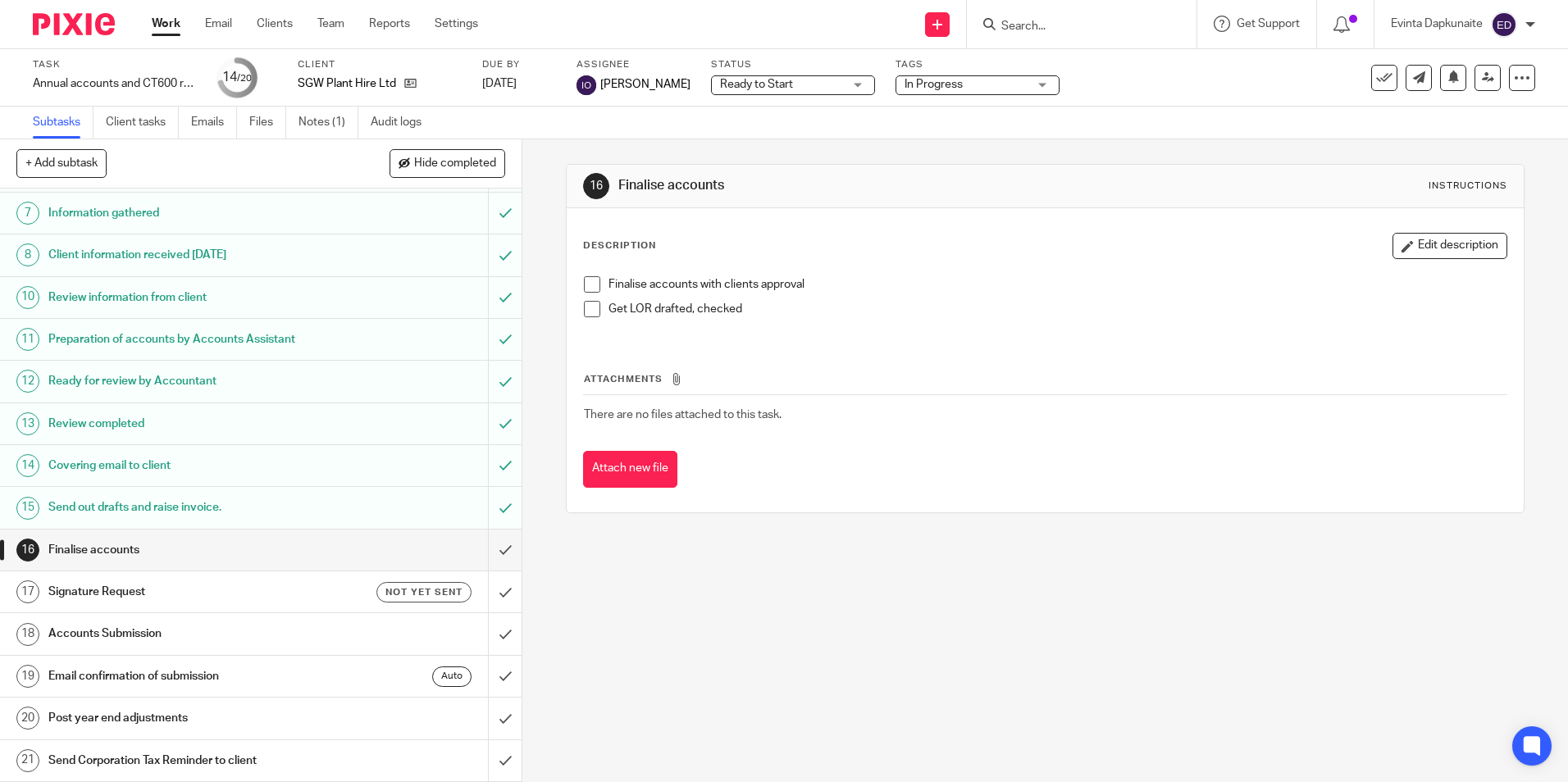
click at [584, 311] on span at bounding box center [592, 309] width 16 height 16
click at [590, 281] on span at bounding box center [592, 284] width 16 height 16
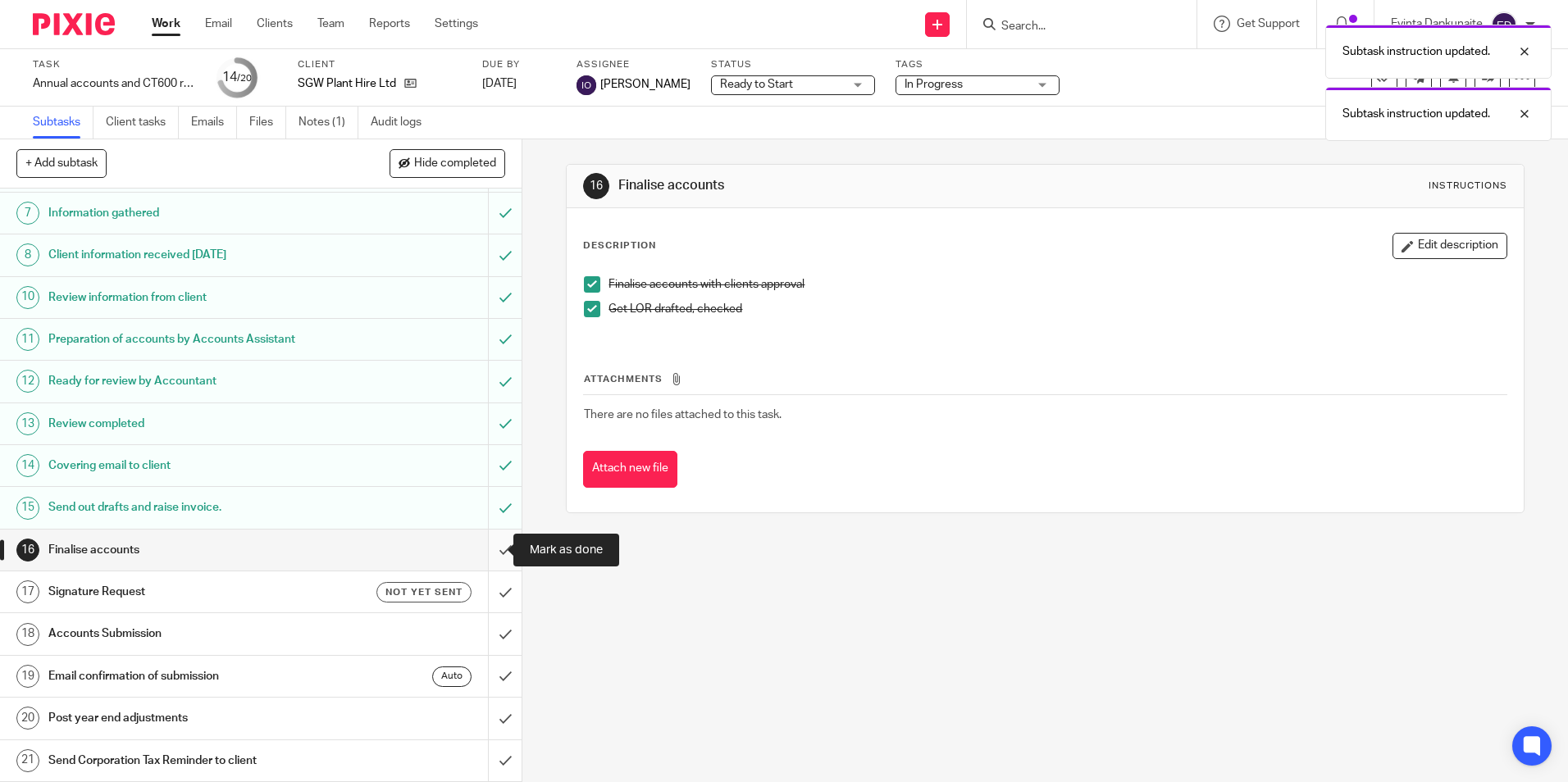
click at [481, 550] on input "submit" at bounding box center [261, 551] width 521 height 41
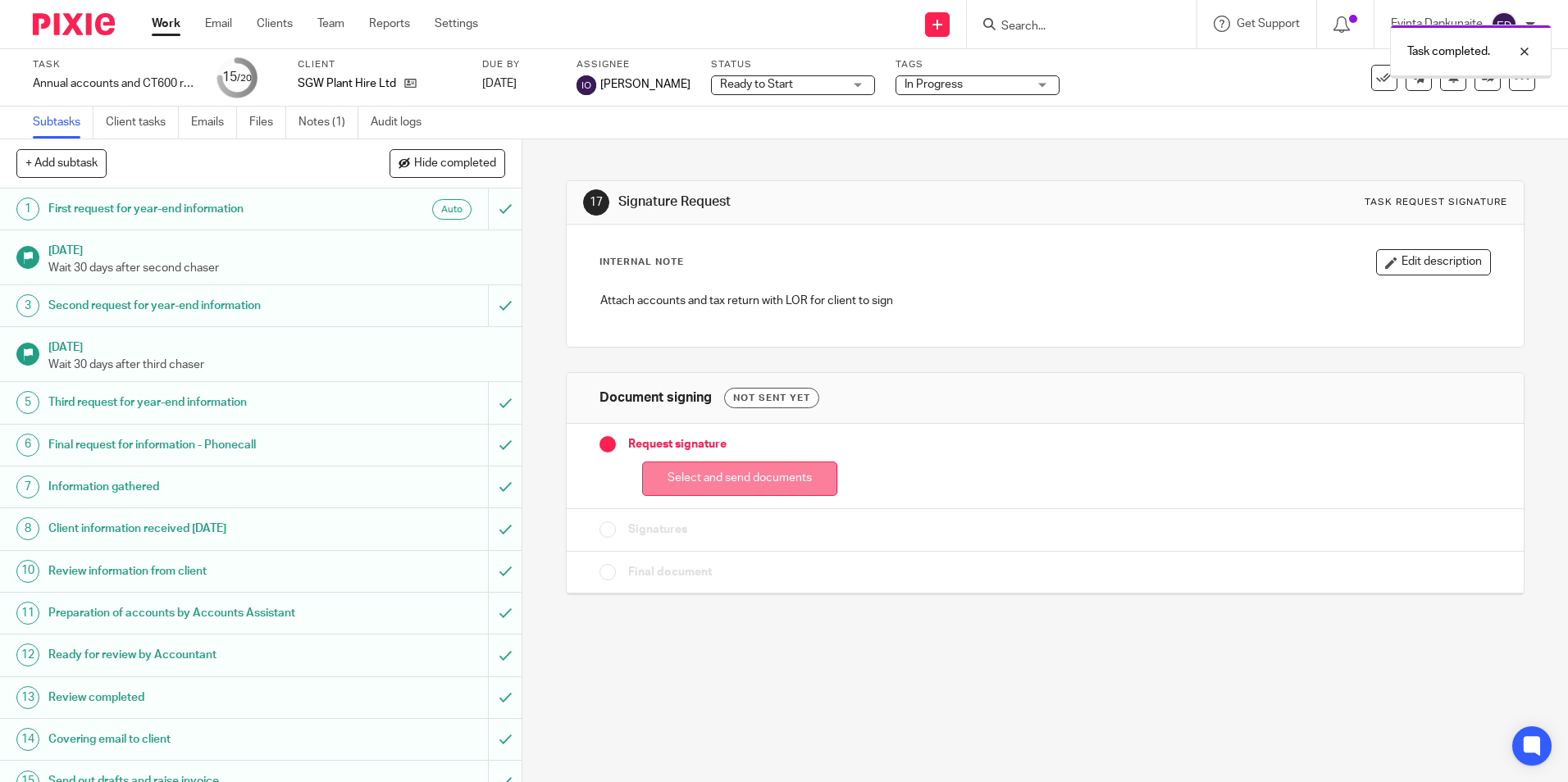
click at [688, 465] on button "Select and send documents" at bounding box center [739, 479] width 195 height 35
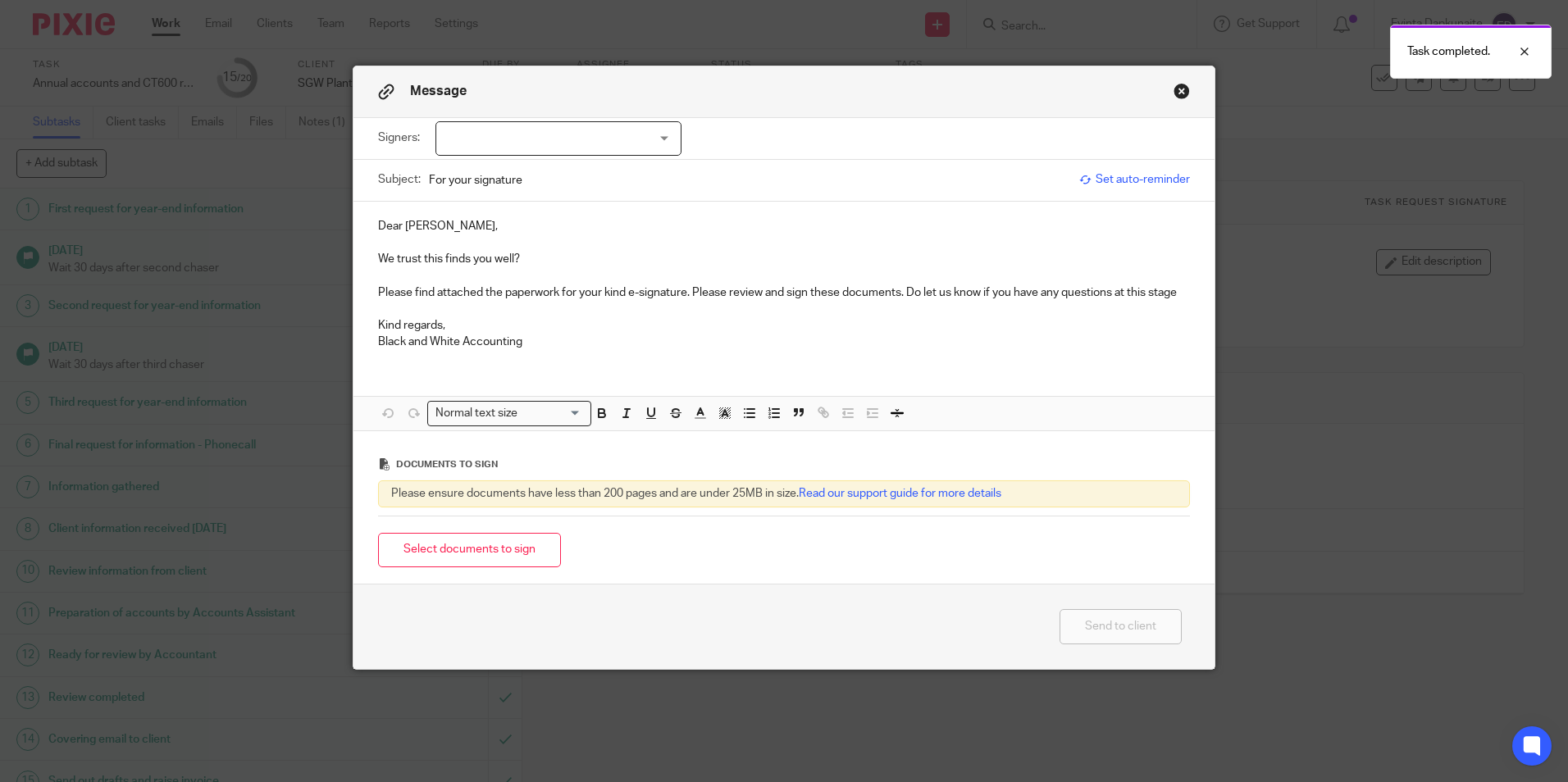
click at [602, 151] on div at bounding box center [558, 139] width 246 height 34
click at [589, 169] on li "Sharon Worger" at bounding box center [552, 172] width 244 height 34
checkbox input "true"
drag, startPoint x: 588, startPoint y: 263, endPoint x: 590, endPoint y: 273, distance: 10.2
click at [588, 264] on p "We trust this finds you well?" at bounding box center [784, 259] width 812 height 16
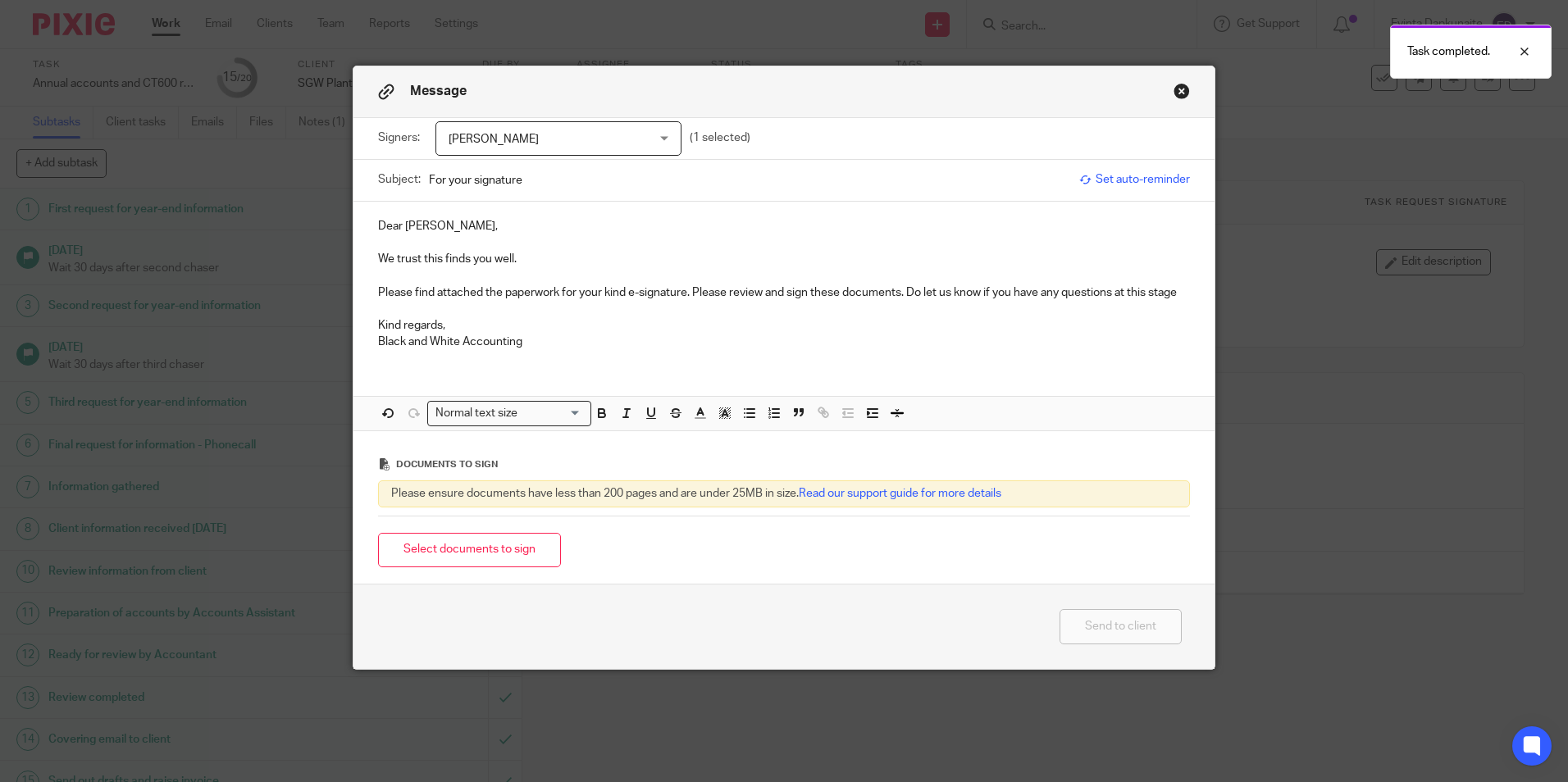
click at [904, 290] on p "Please find attached the paperwork for your kind e-signature. Please review and…" at bounding box center [784, 292] width 812 height 16
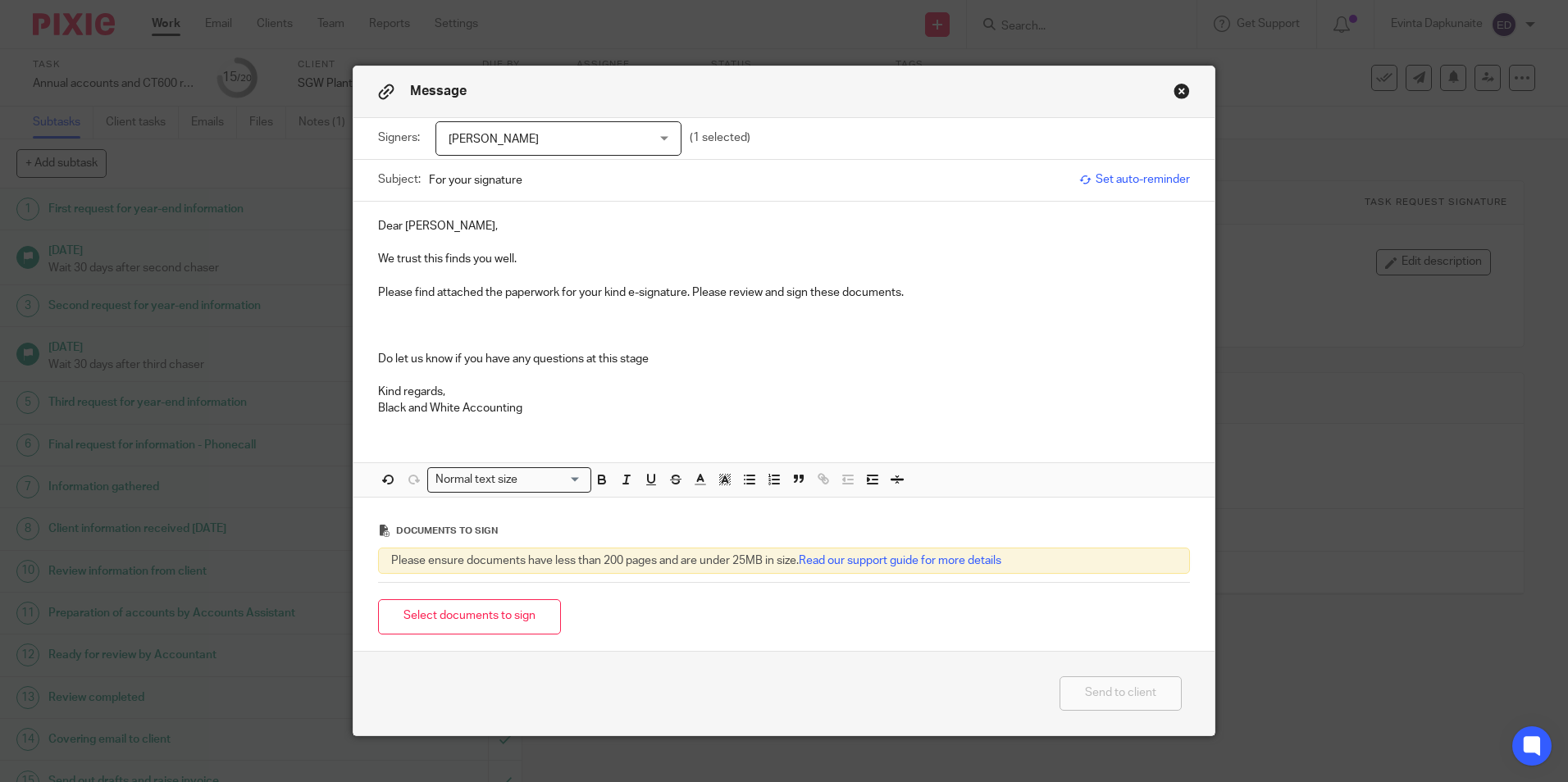
click at [814, 326] on p at bounding box center [784, 325] width 812 height 16
drag, startPoint x: 563, startPoint y: 327, endPoint x: 749, endPoint y: 334, distance: 186.1
click at [762, 327] on p "The memorable passcode to e-sign: ultimate-chiffon-checked-wookie" at bounding box center [784, 325] width 812 height 16
click at [594, 483] on icon "button" at bounding box center [601, 479] width 15 height 15
click at [717, 483] on icon "button" at bounding box center [724, 479] width 15 height 15
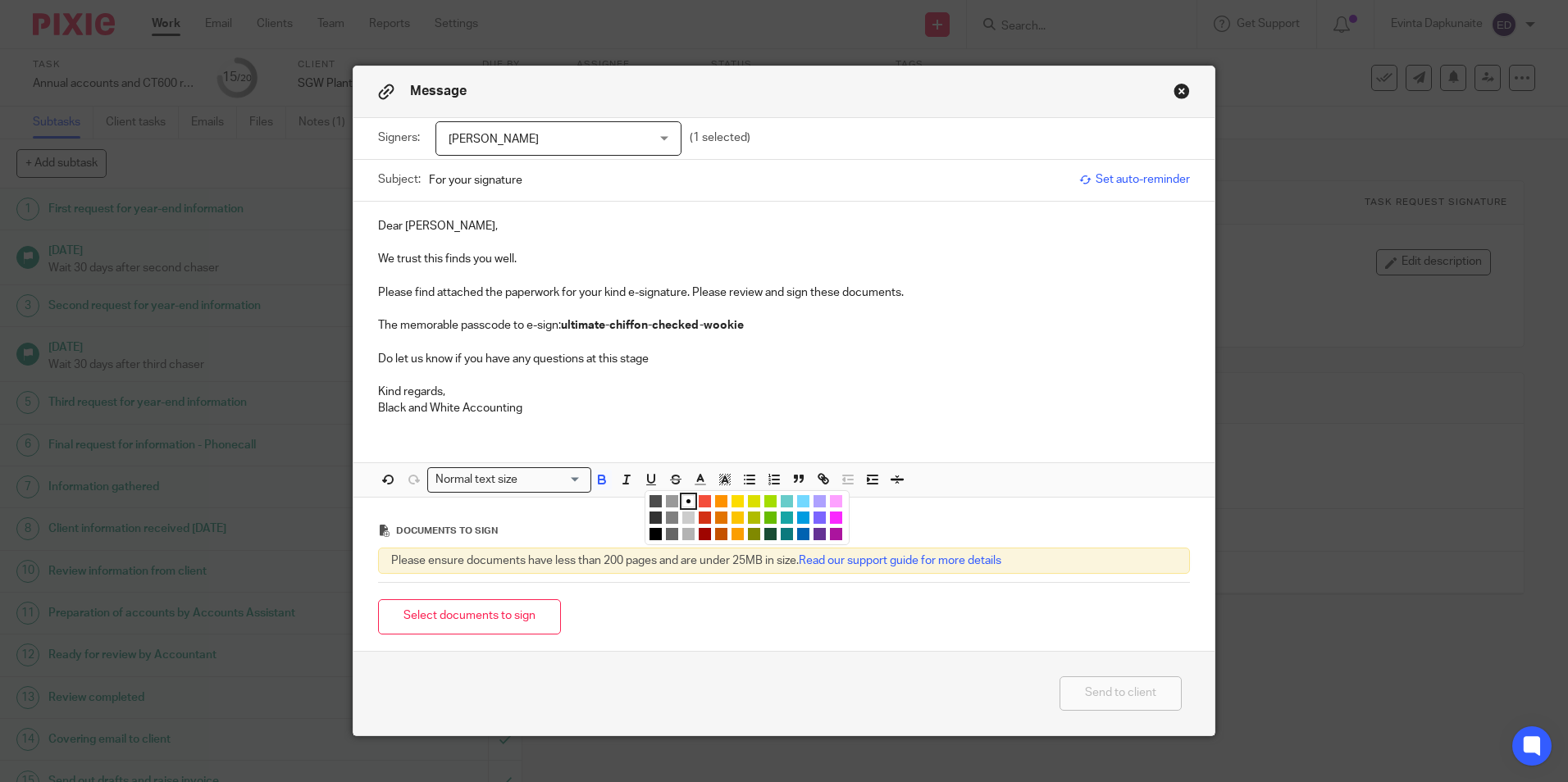
click at [731, 506] on li "color:#FCDC00" at bounding box center [737, 502] width 12 height 12
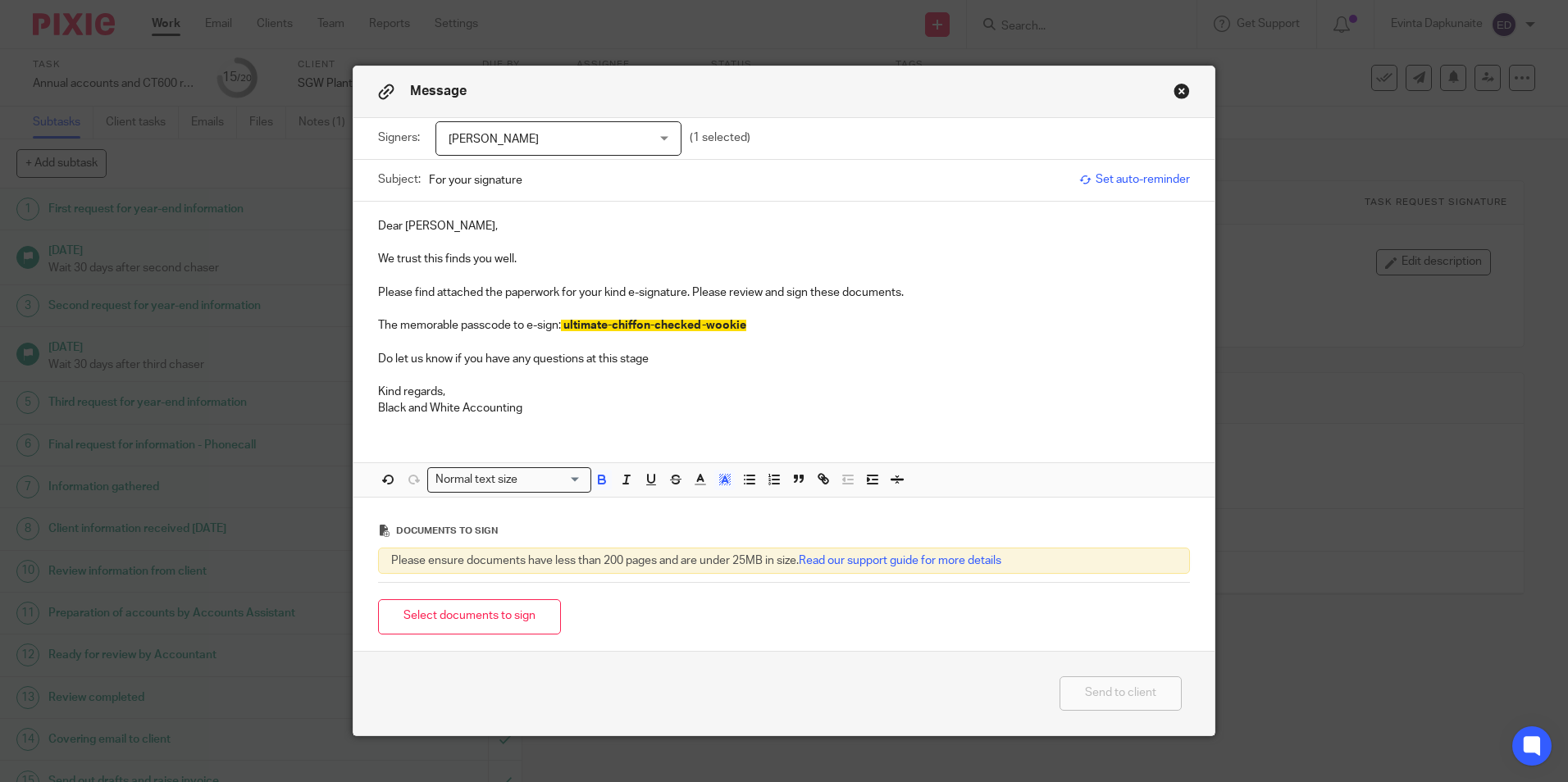
click at [750, 392] on p "Kind regards," at bounding box center [784, 391] width 812 height 16
drag, startPoint x: 552, startPoint y: 403, endPoint x: 324, endPoint y: 406, distance: 228.0
click at [323, 408] on div "Message Signers: Sharon Worger Sharon Worger Glenn Worger (1 selected) Subject:…" at bounding box center [784, 391] width 1568 height 782
drag, startPoint x: 469, startPoint y: 617, endPoint x: 170, endPoint y: 564, distance: 303.7
click at [468, 617] on button "Select documents to sign" at bounding box center [469, 617] width 183 height 35
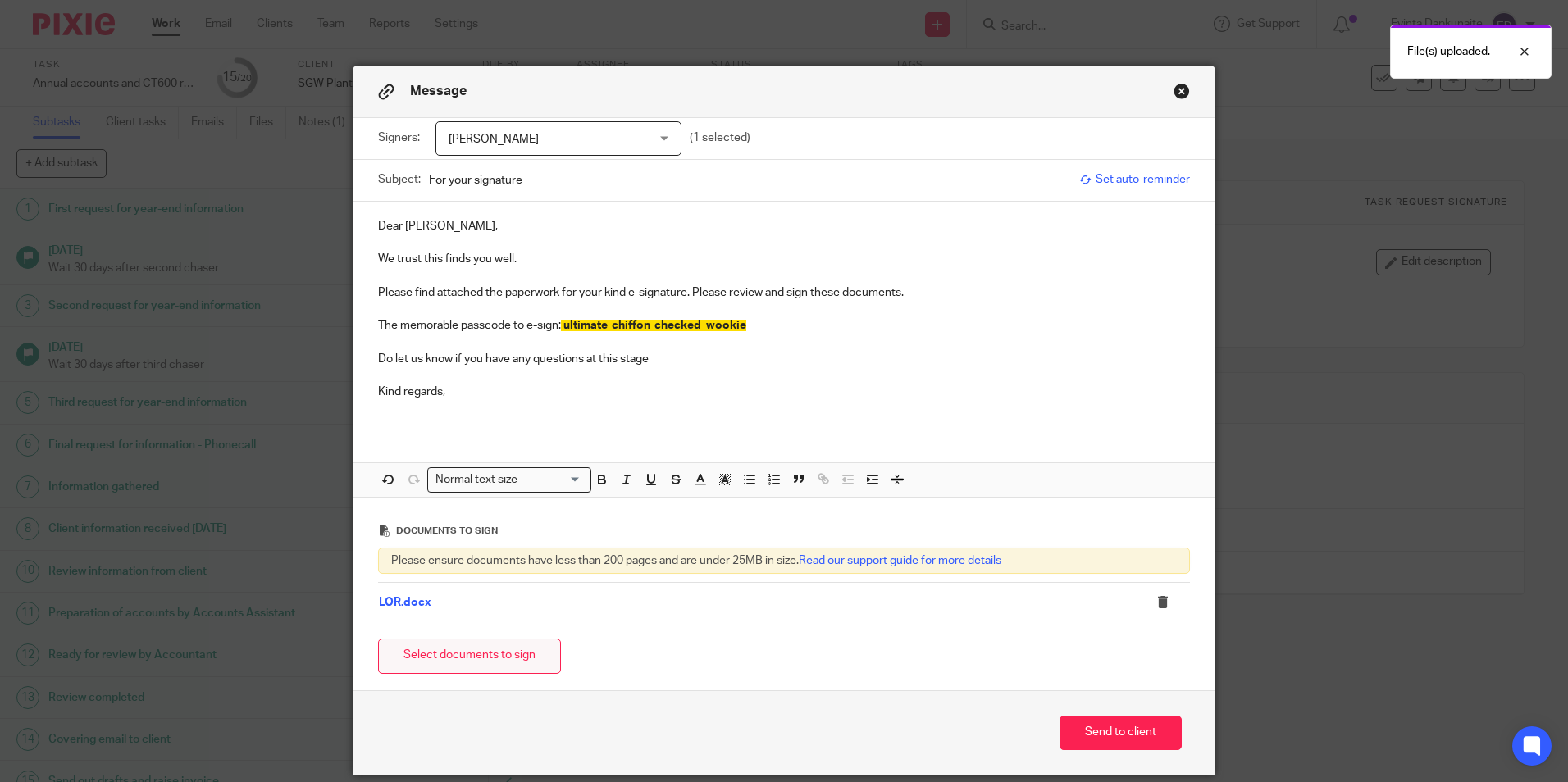
click at [439, 656] on button "Select documents to sign" at bounding box center [469, 656] width 183 height 35
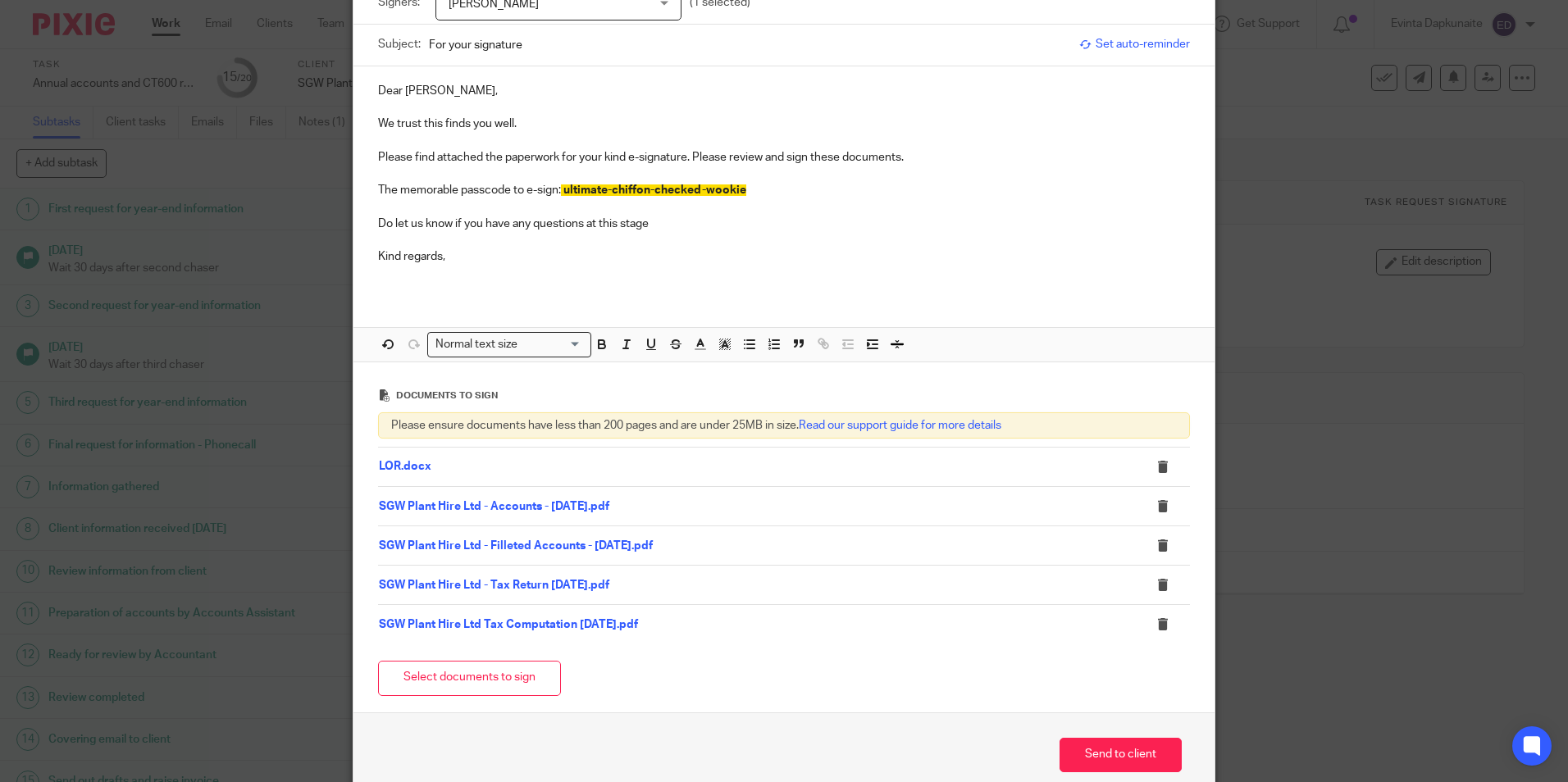
scroll to position [164, 0]
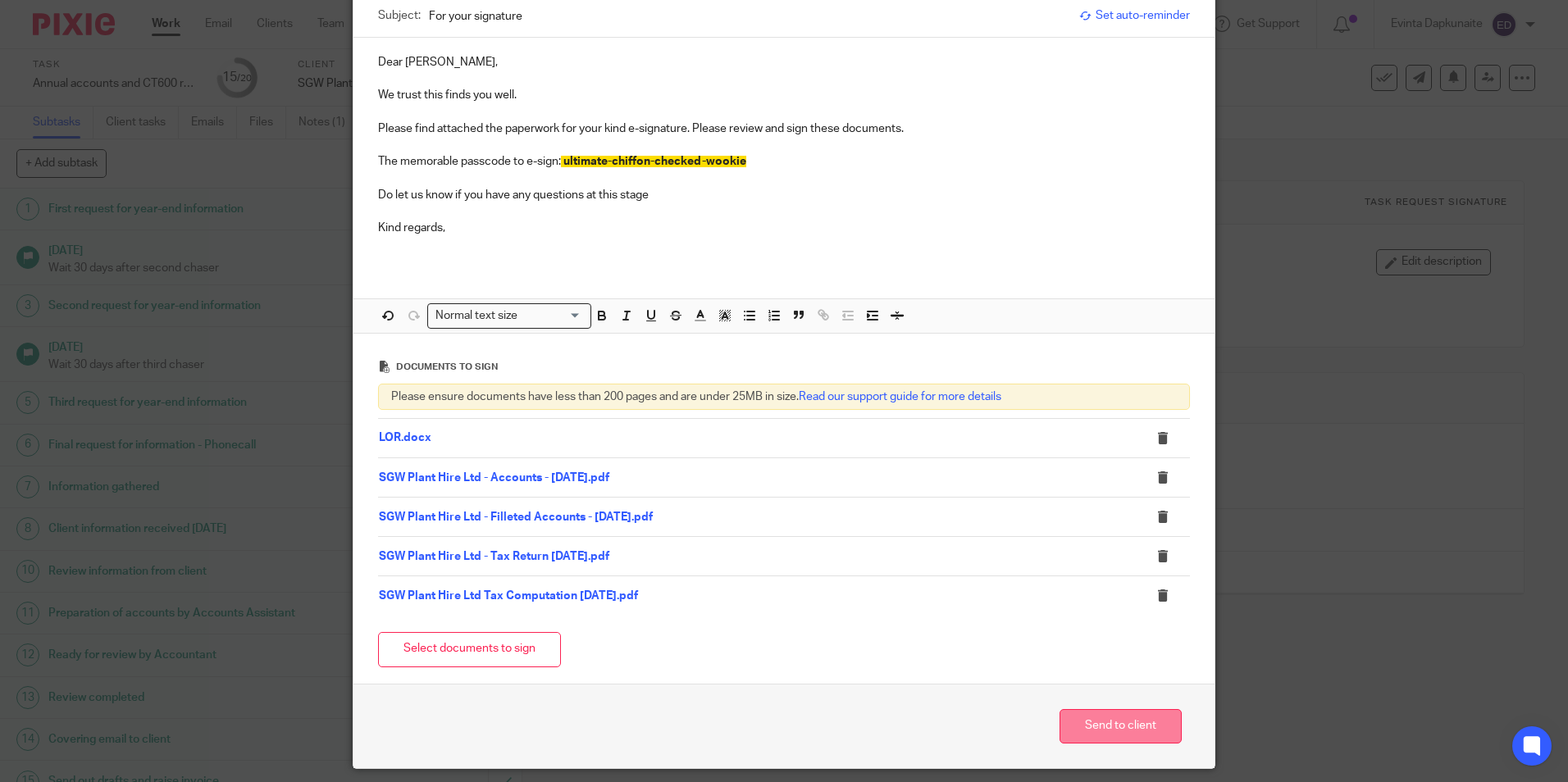
click at [1086, 726] on button "Send to client" at bounding box center [1121, 727] width 122 height 35
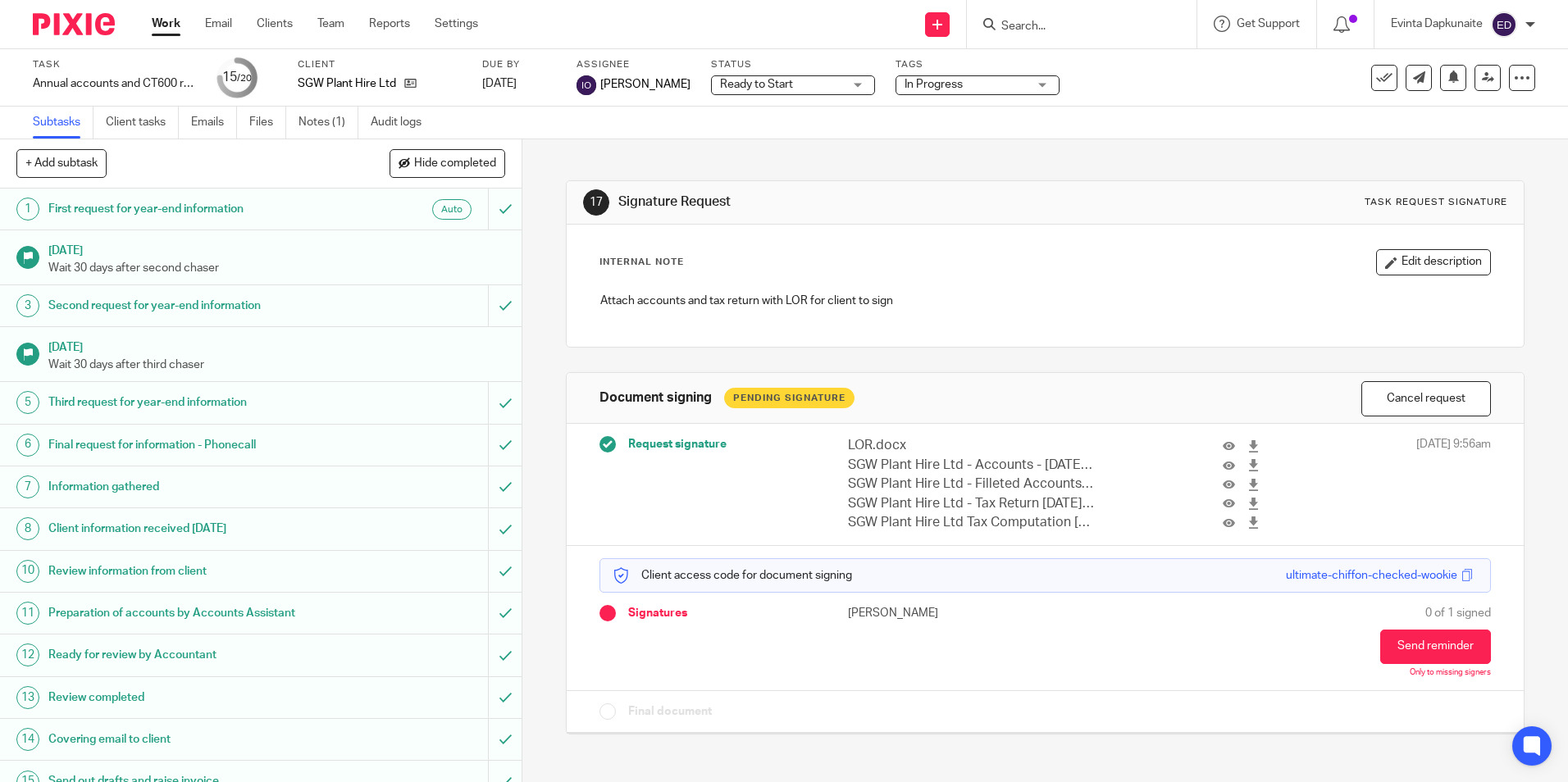
click at [919, 89] on span "In Progress" at bounding box center [934, 84] width 58 height 11
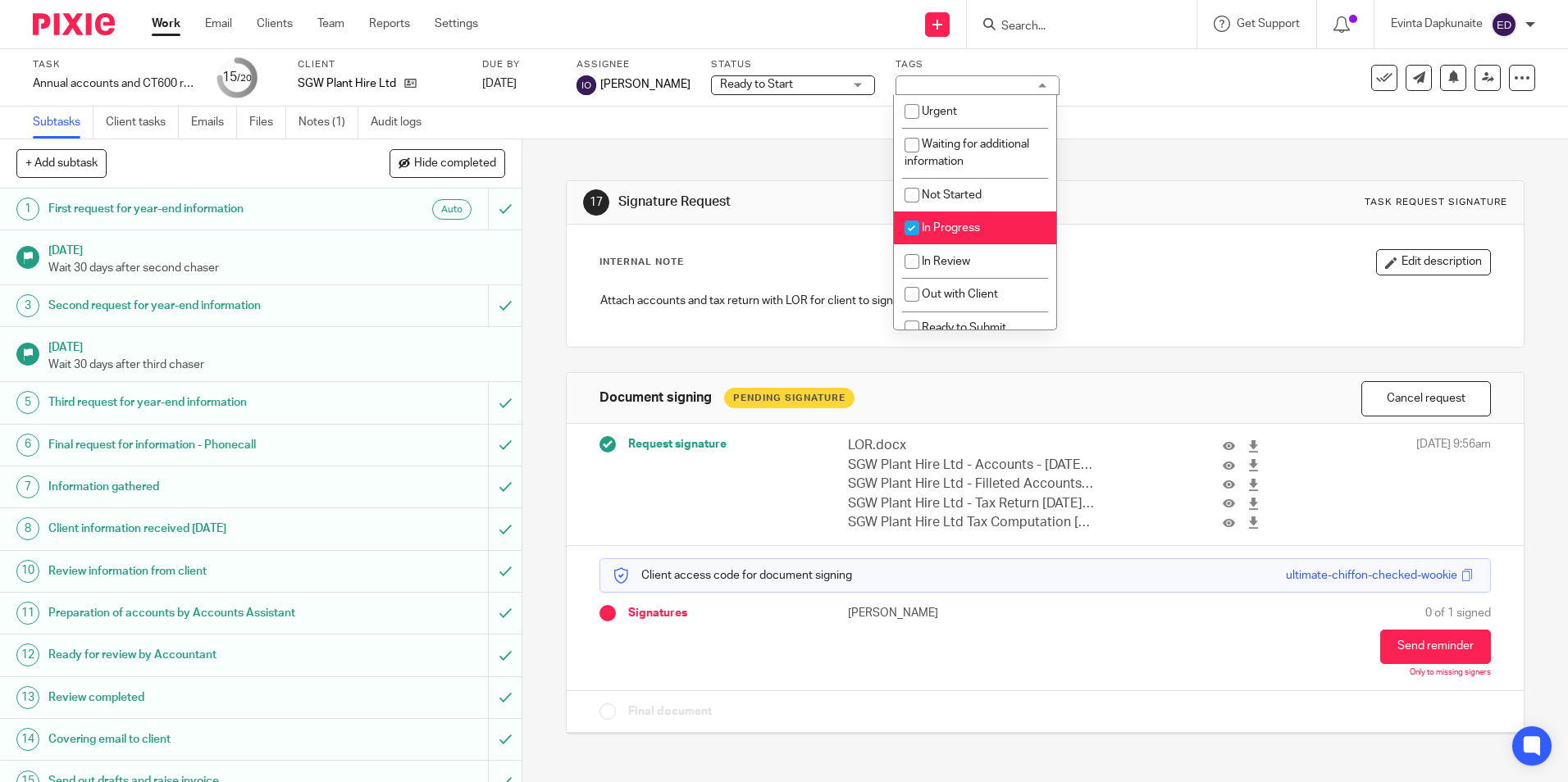
click at [945, 224] on span "In Progress" at bounding box center [951, 227] width 58 height 11
checkbox input "false"
click at [955, 229] on span "Waiting for Signature" at bounding box center [976, 230] width 108 height 11
checkbox input "true"
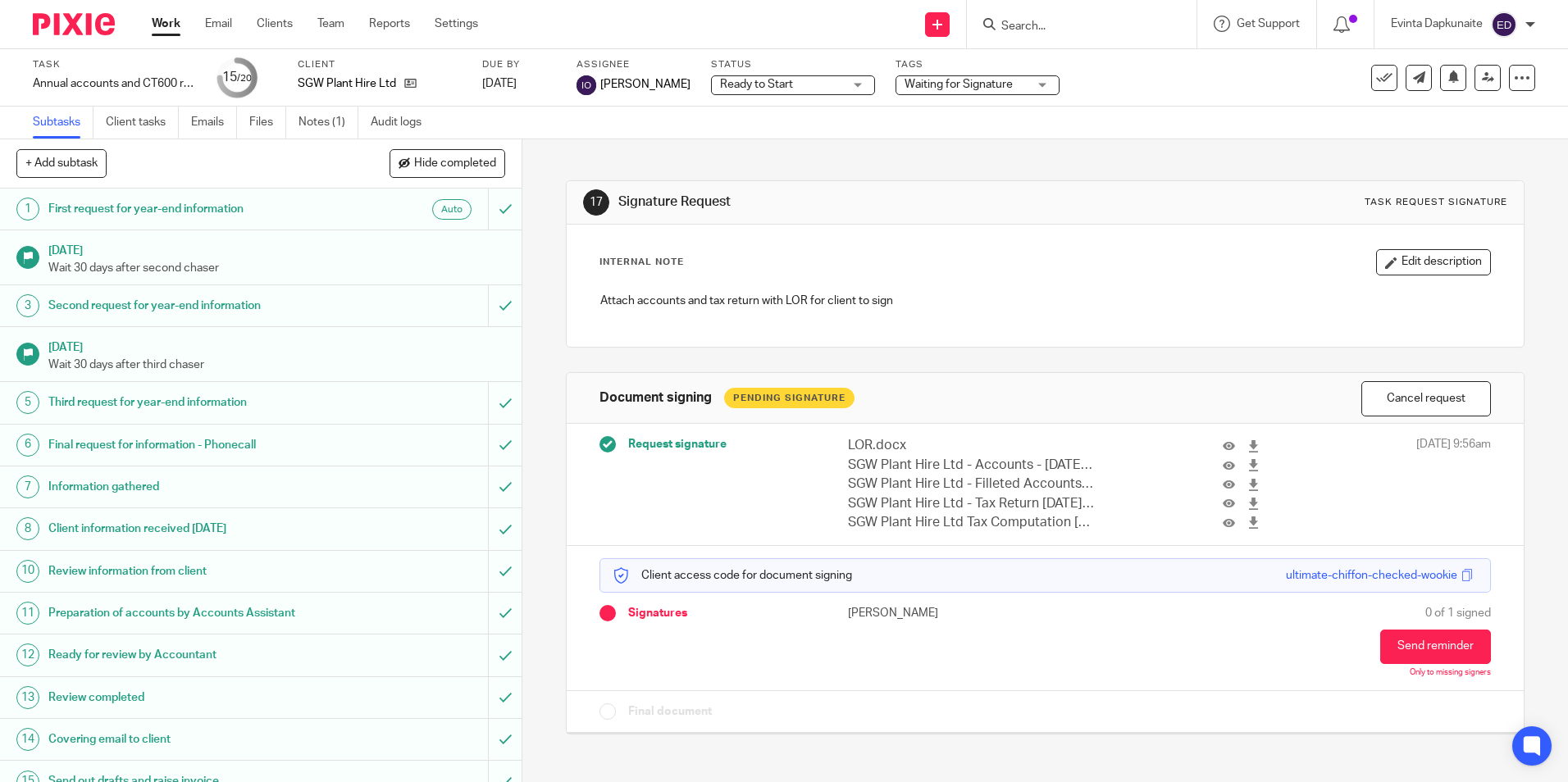
drag, startPoint x: 815, startPoint y: 158, endPoint x: 782, endPoint y: 92, distance: 73.8
click at [814, 157] on div "17 Signature Request Task request signature Internal Note Edit description Atta…" at bounding box center [1044, 445] width 957 height 612
click at [779, 86] on span "Ready to Start" at bounding box center [756, 84] width 73 height 11
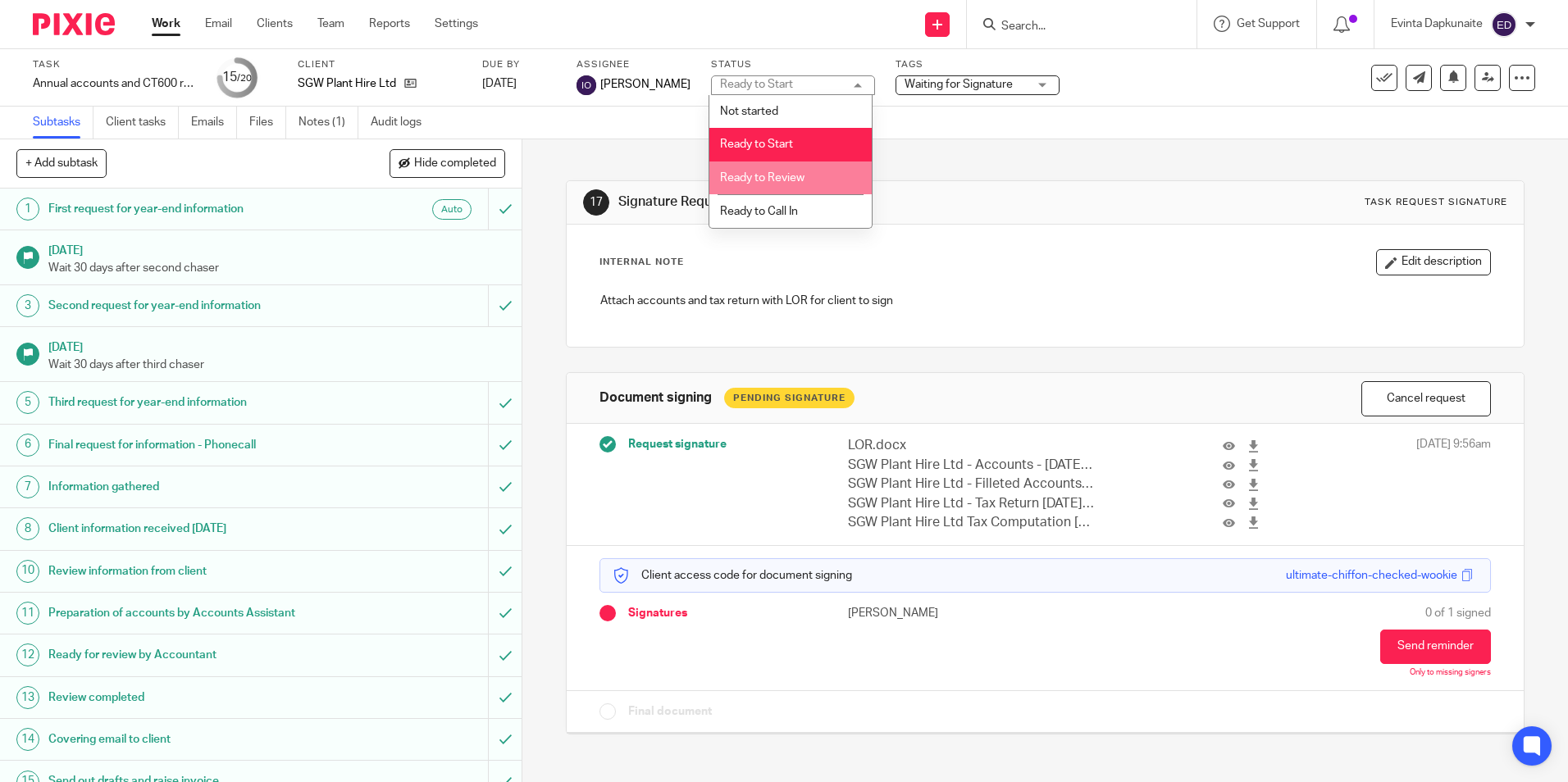
click at [802, 163] on li "Ready to Review" at bounding box center [790, 178] width 163 height 34
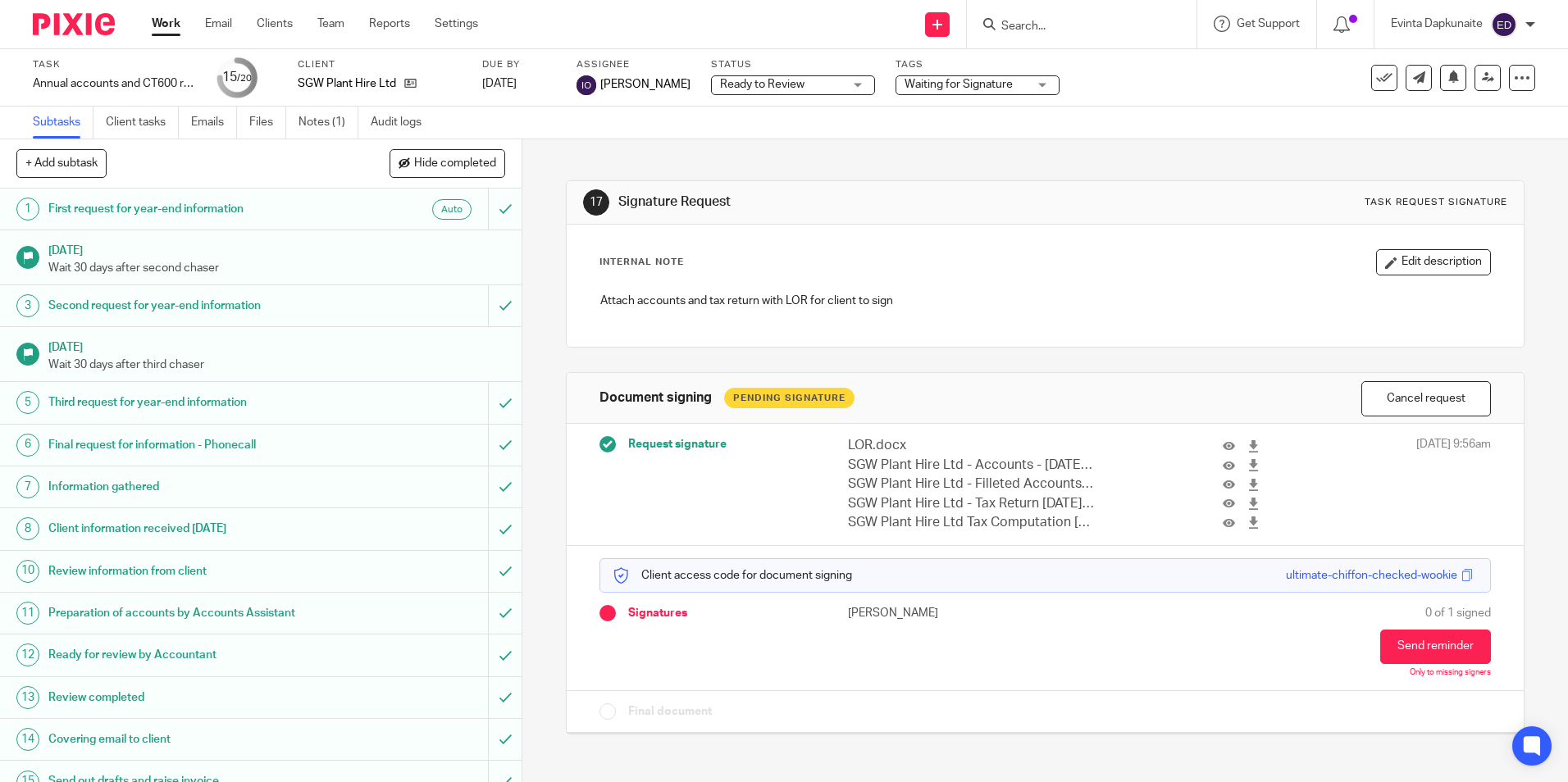
drag, startPoint x: 606, startPoint y: 158, endPoint x: 598, endPoint y: 163, distance: 9.4
click at [605, 158] on div "17 Signature Request Task request signature Internal Note Edit description Atta…" at bounding box center [1044, 445] width 957 height 612
click at [1026, 27] on input "Search" at bounding box center [1073, 27] width 148 height 15
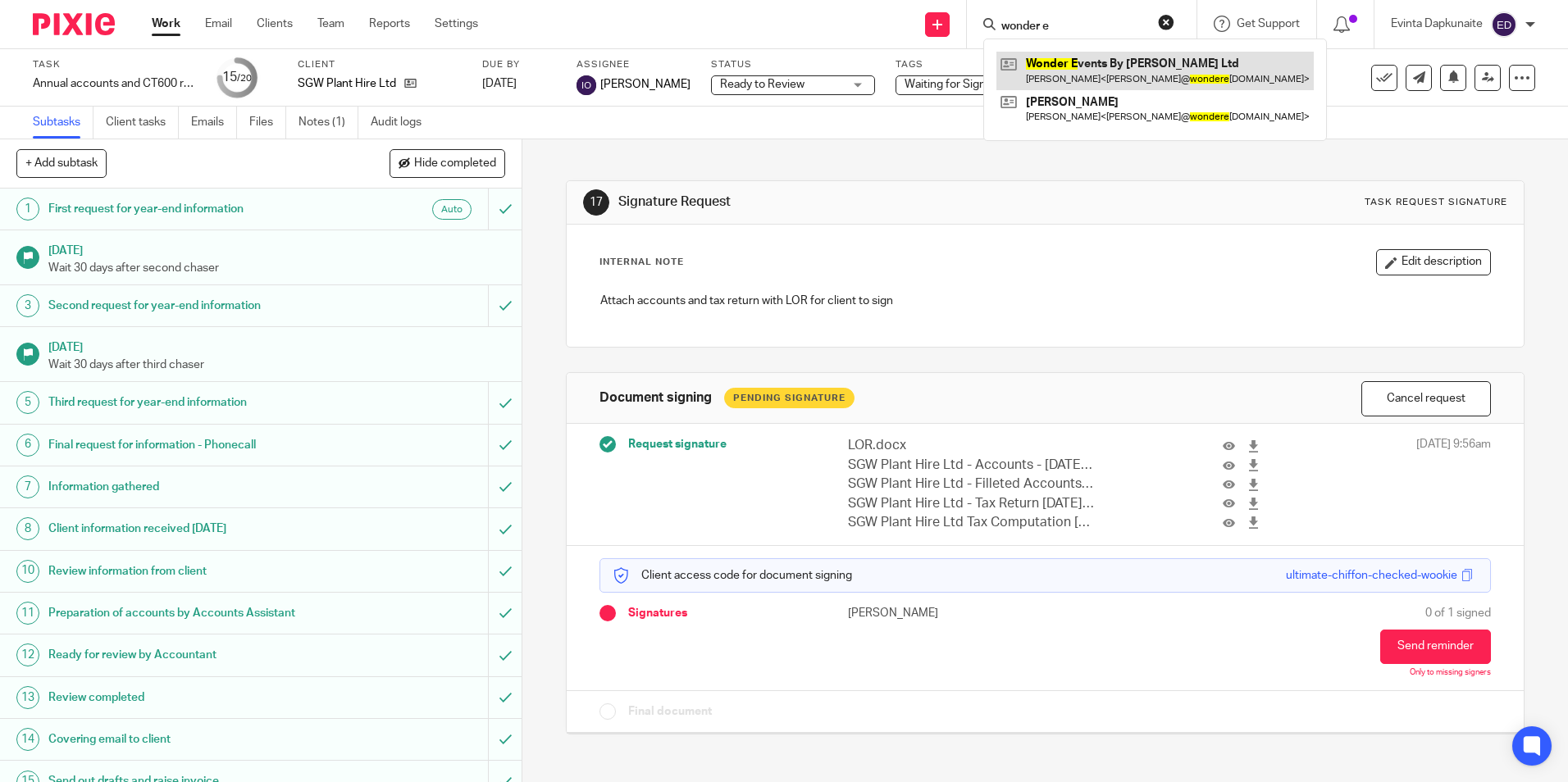
type input "wonder e"
click at [1022, 59] on link at bounding box center [1154, 71] width 317 height 38
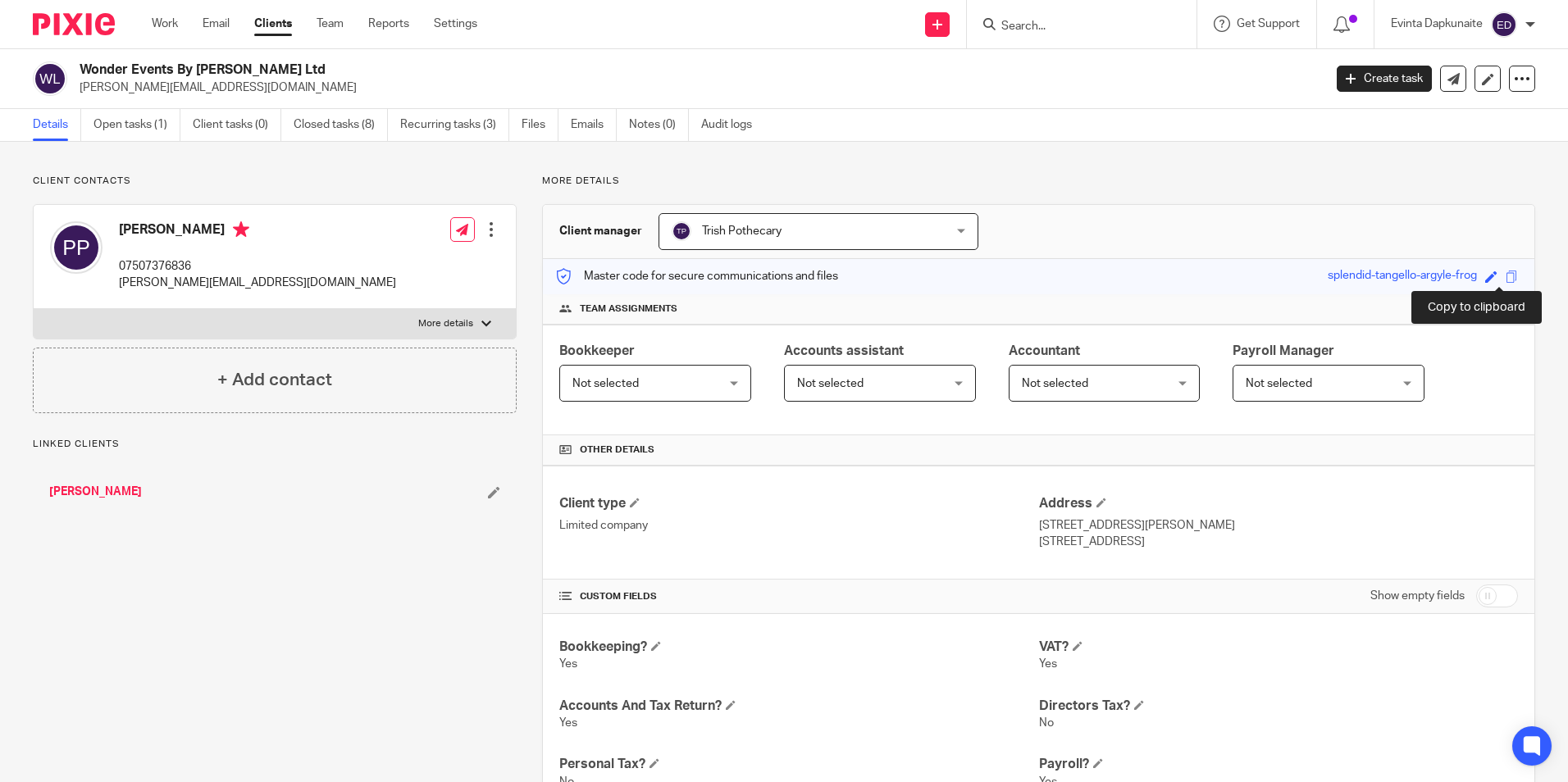
click at [1505, 279] on span at bounding box center [1511, 277] width 12 height 12
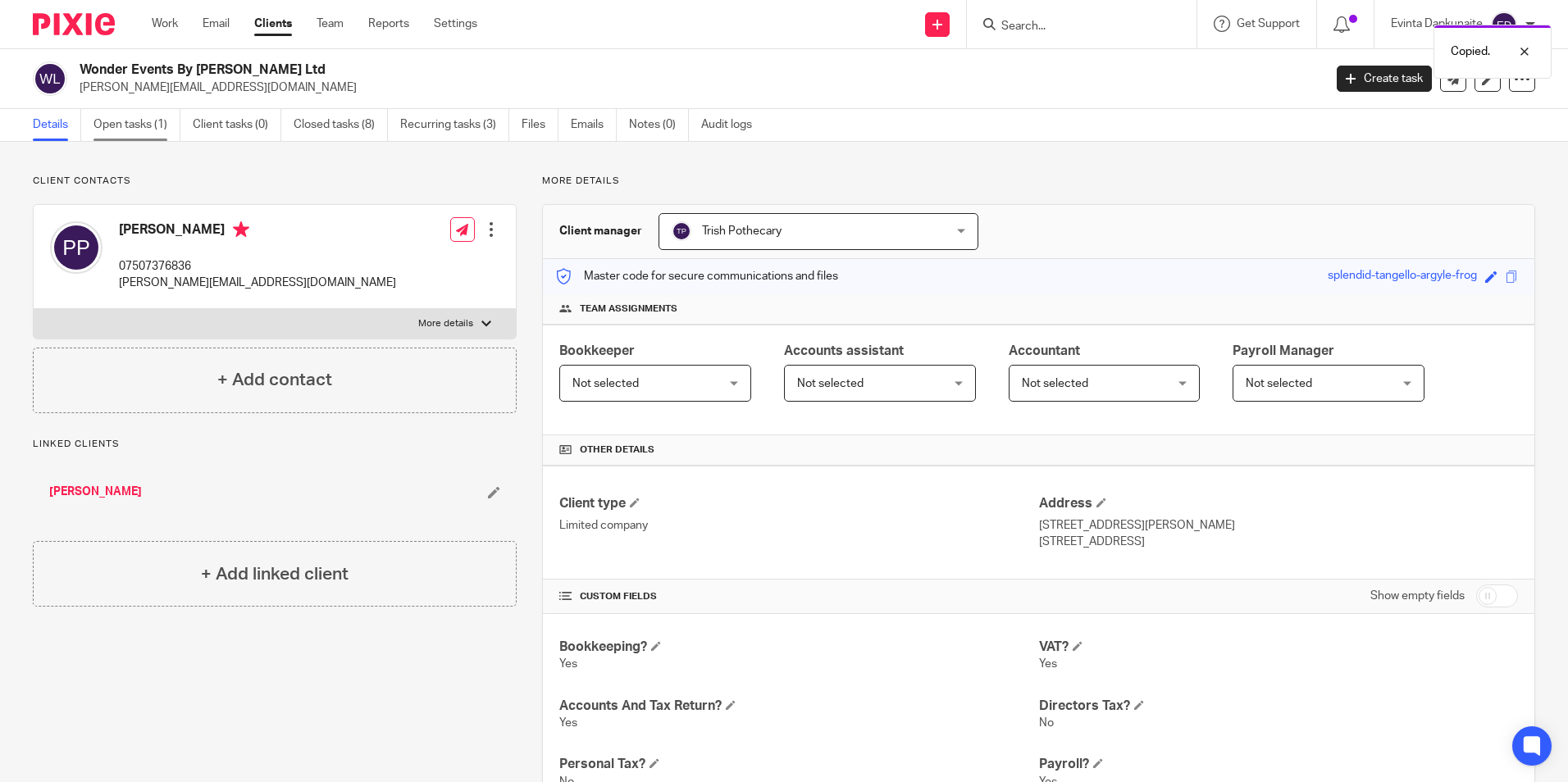
click at [149, 123] on link "Open tasks (1)" at bounding box center [137, 125] width 87 height 32
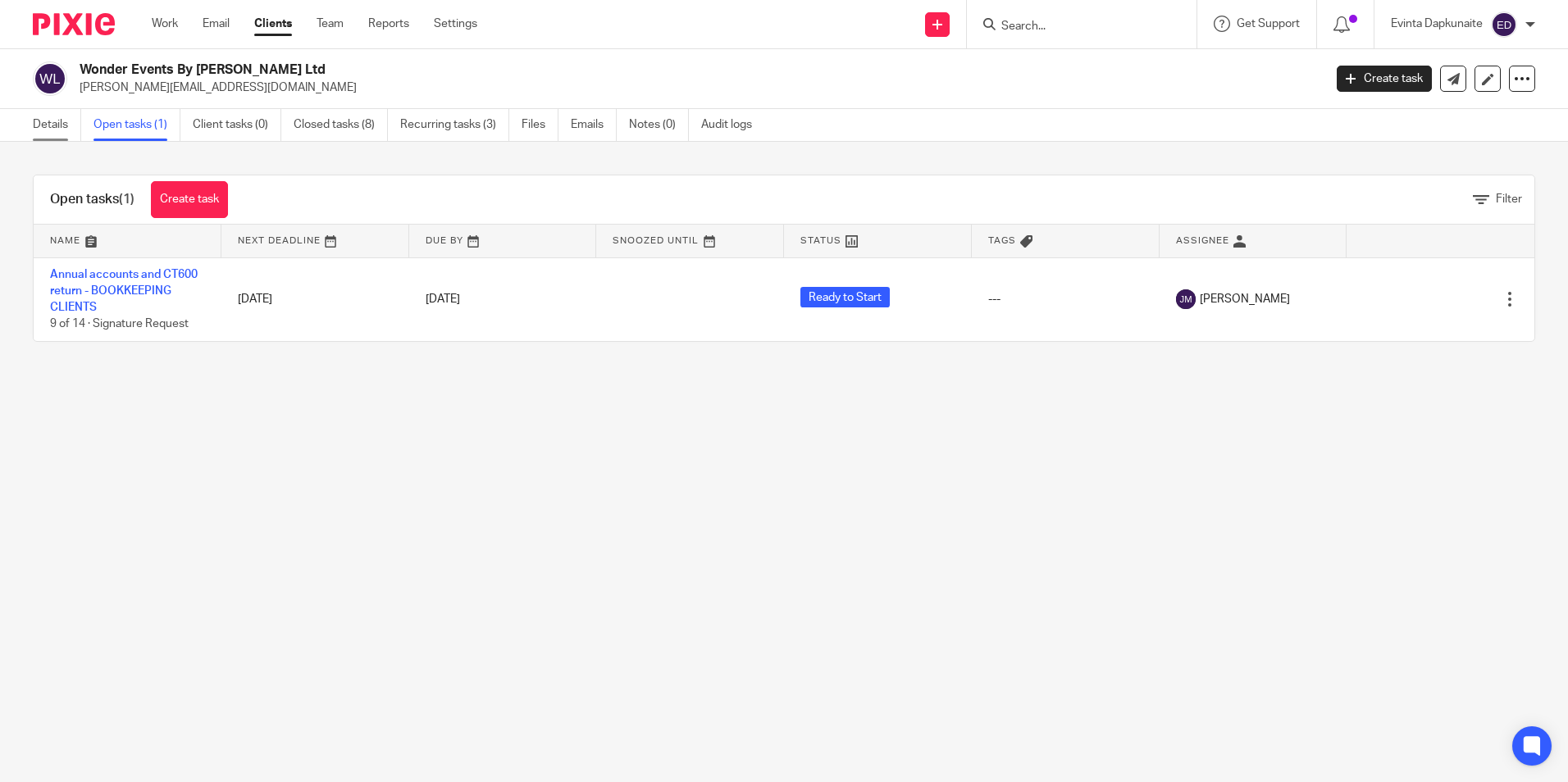
click at [74, 126] on link "Details" at bounding box center [57, 125] width 48 height 32
click at [56, 132] on link "Details" at bounding box center [57, 125] width 48 height 32
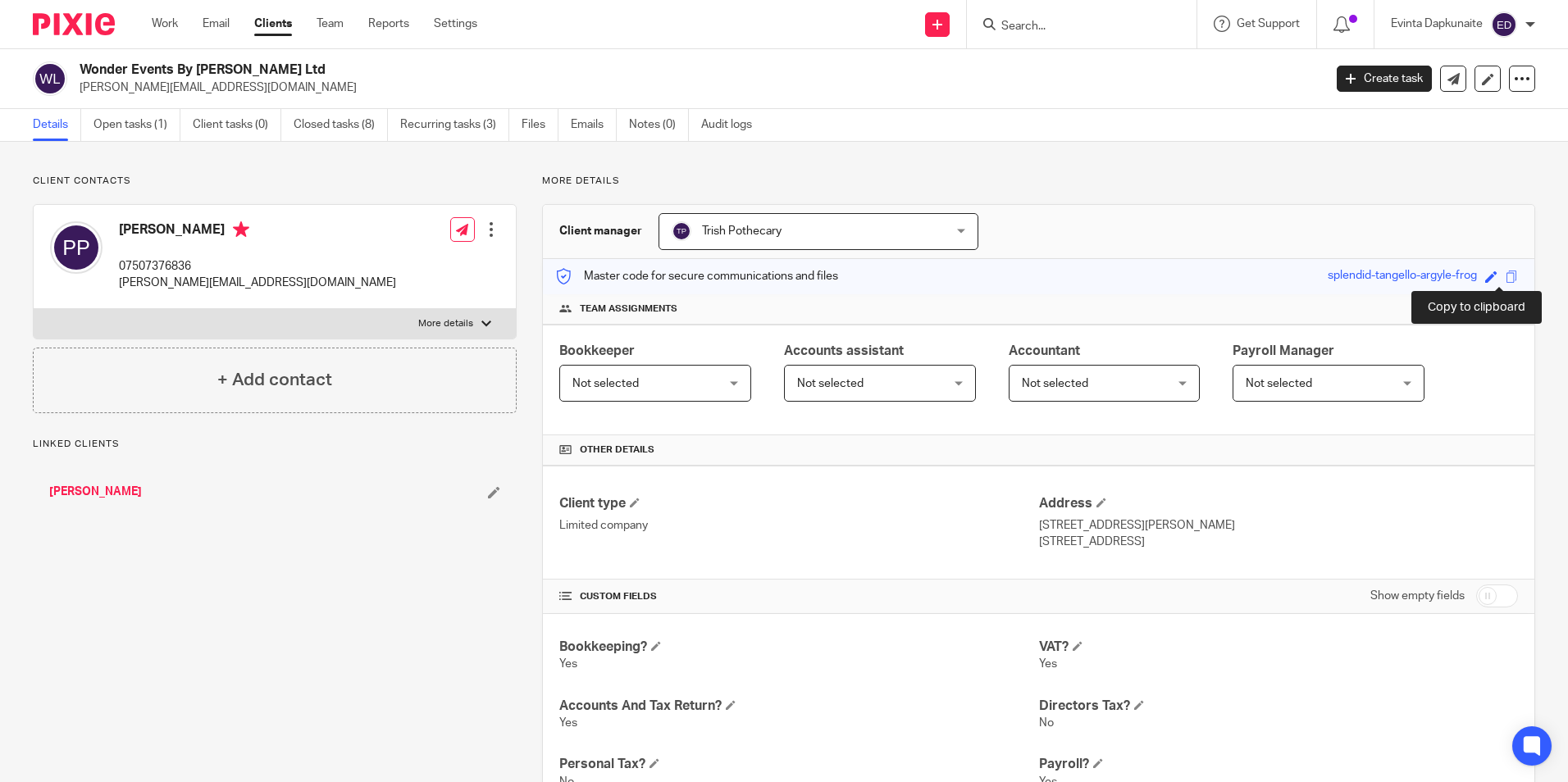
click at [1505, 280] on span at bounding box center [1511, 277] width 12 height 12
click at [151, 127] on link "Open tasks (1)" at bounding box center [137, 125] width 87 height 32
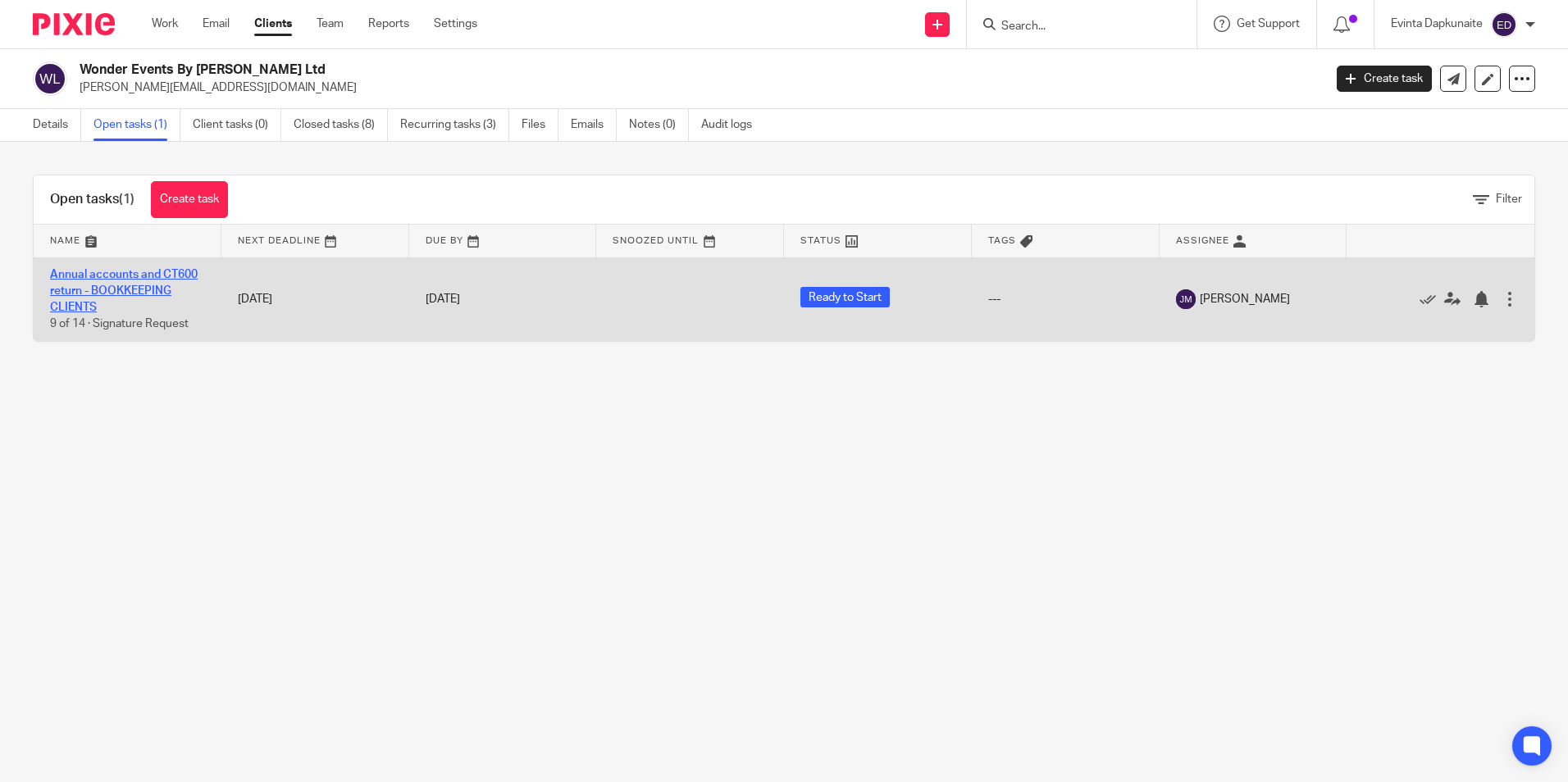
click at [150, 287] on link "Annual accounts and CT600 return - BOOKKEEPING CLIENTS" at bounding box center [124, 292] width 148 height 45
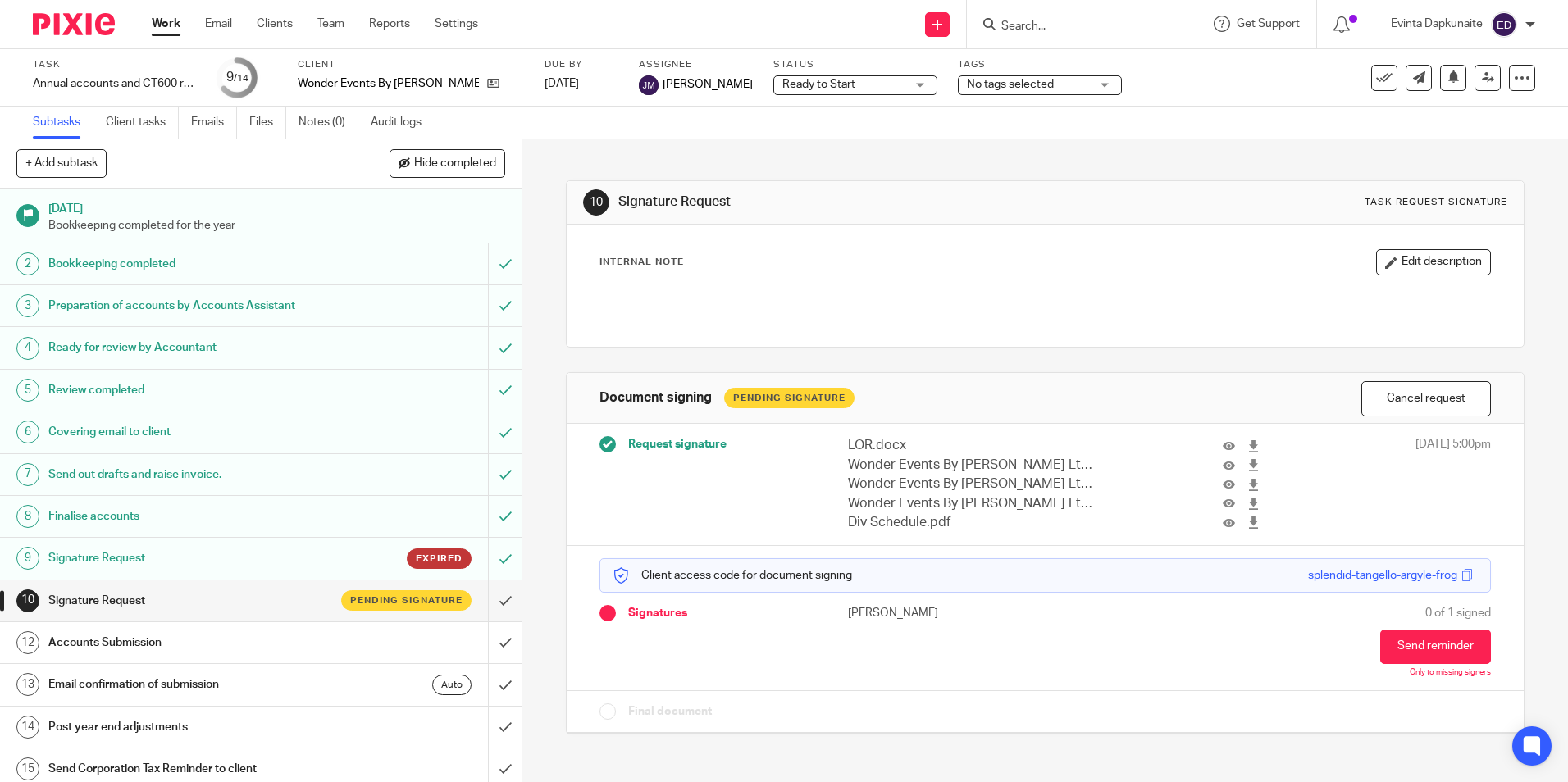
scroll to position [9, 0]
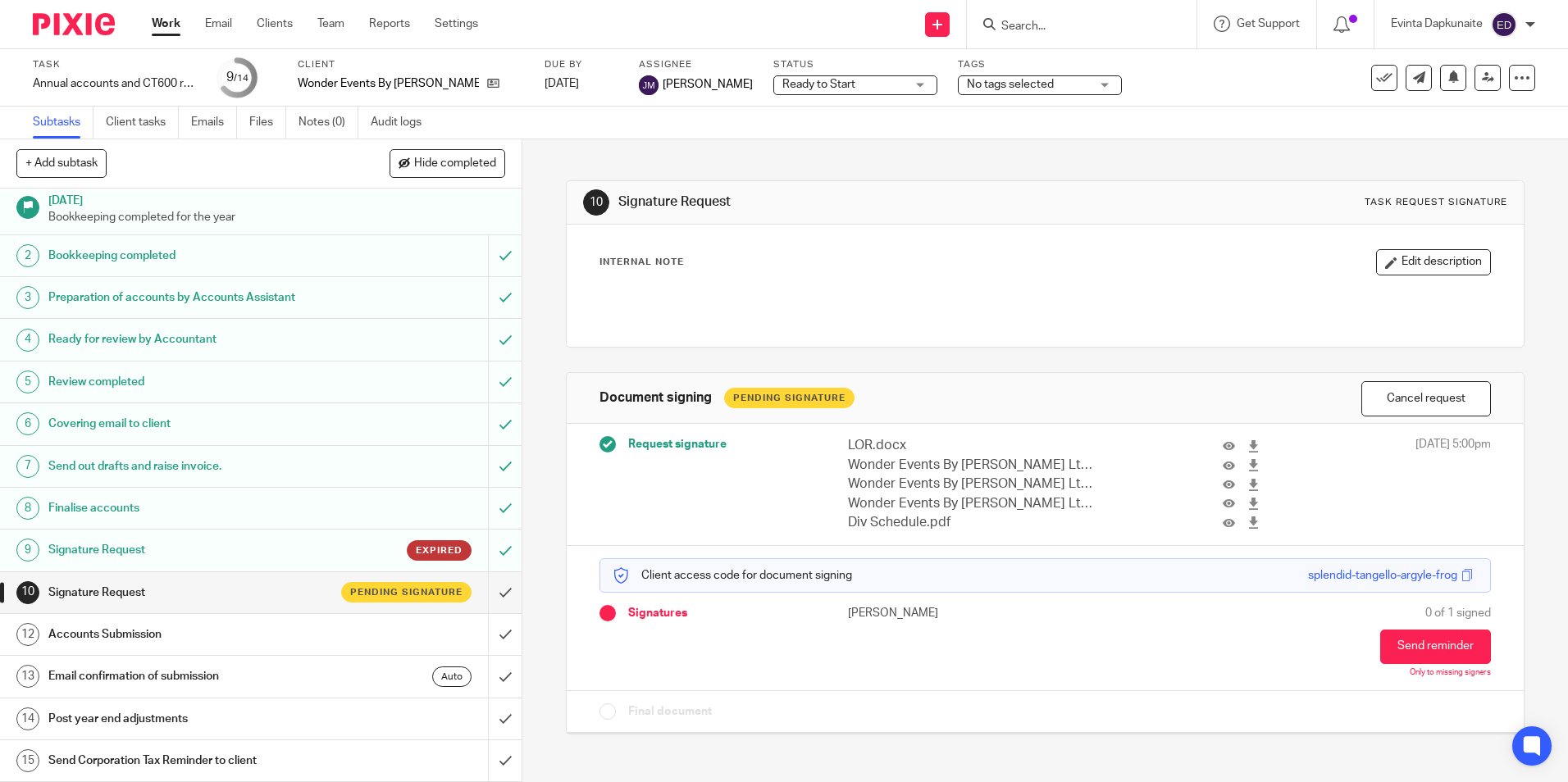
click at [967, 83] on span "No tags selected" at bounding box center [1010, 84] width 87 height 11
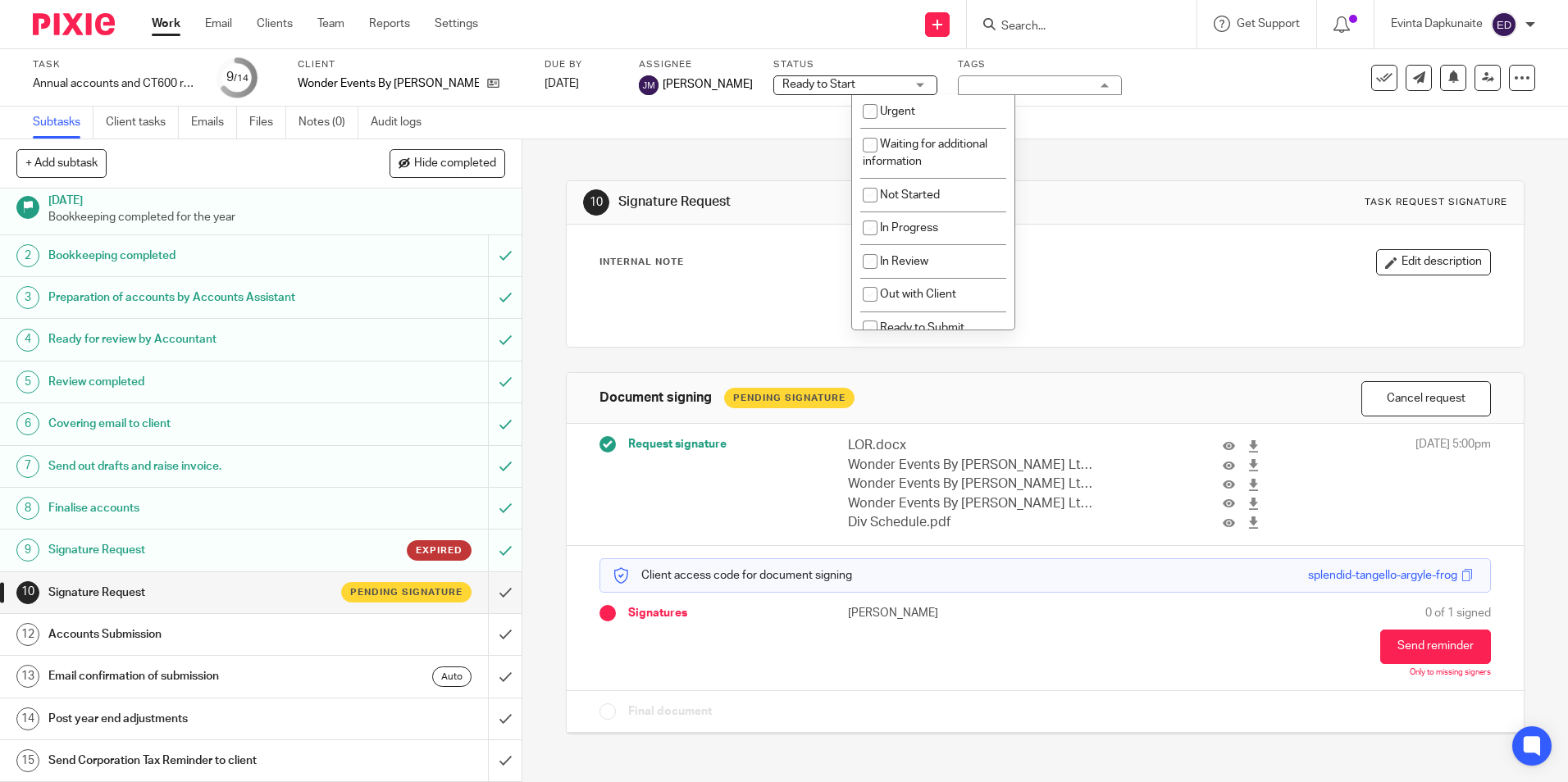
click at [819, 91] on div "Ready to Start Ready to Start" at bounding box center [855, 85] width 164 height 20
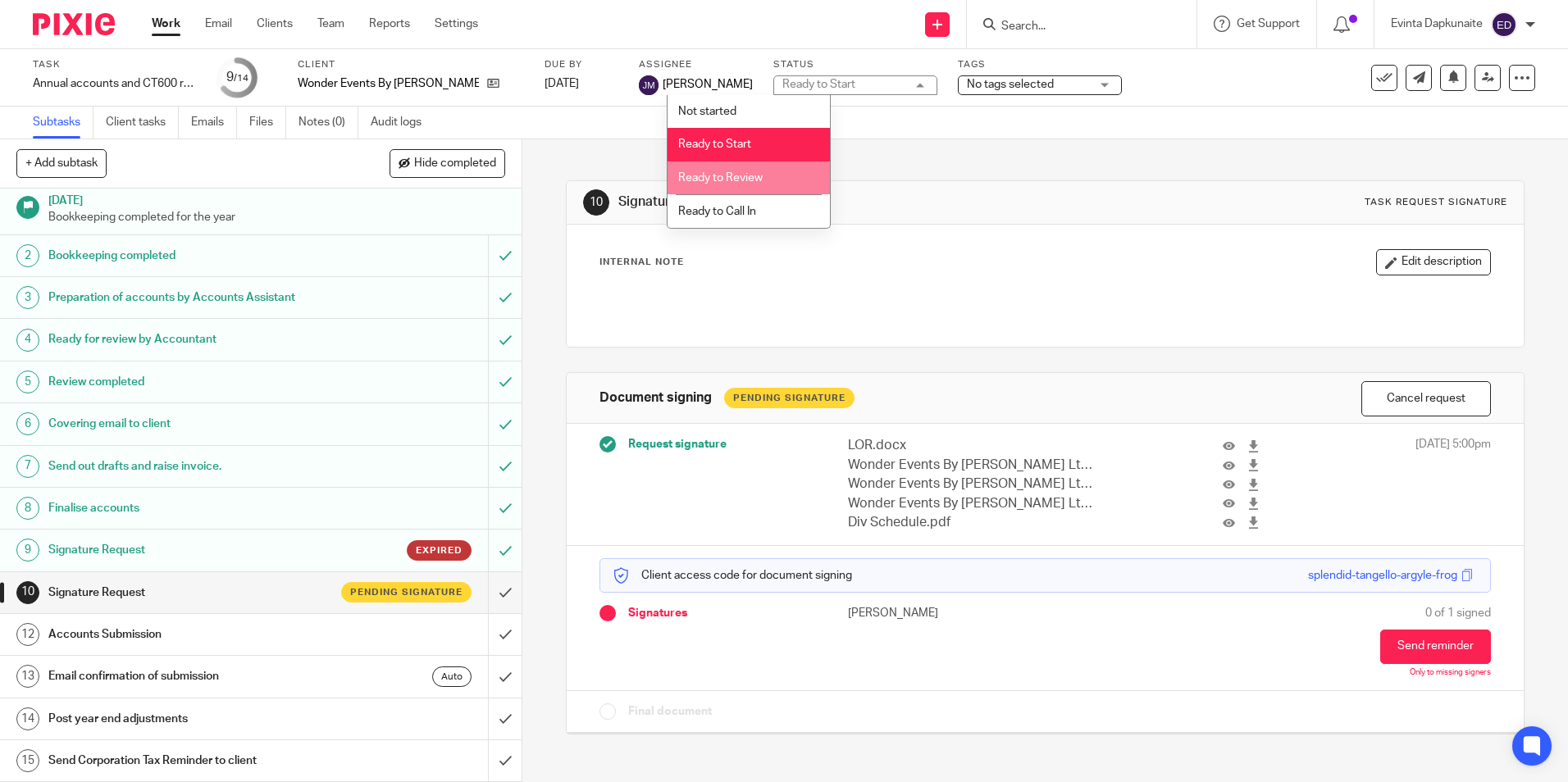
click at [795, 167] on li "Ready to Review" at bounding box center [748, 178] width 163 height 34
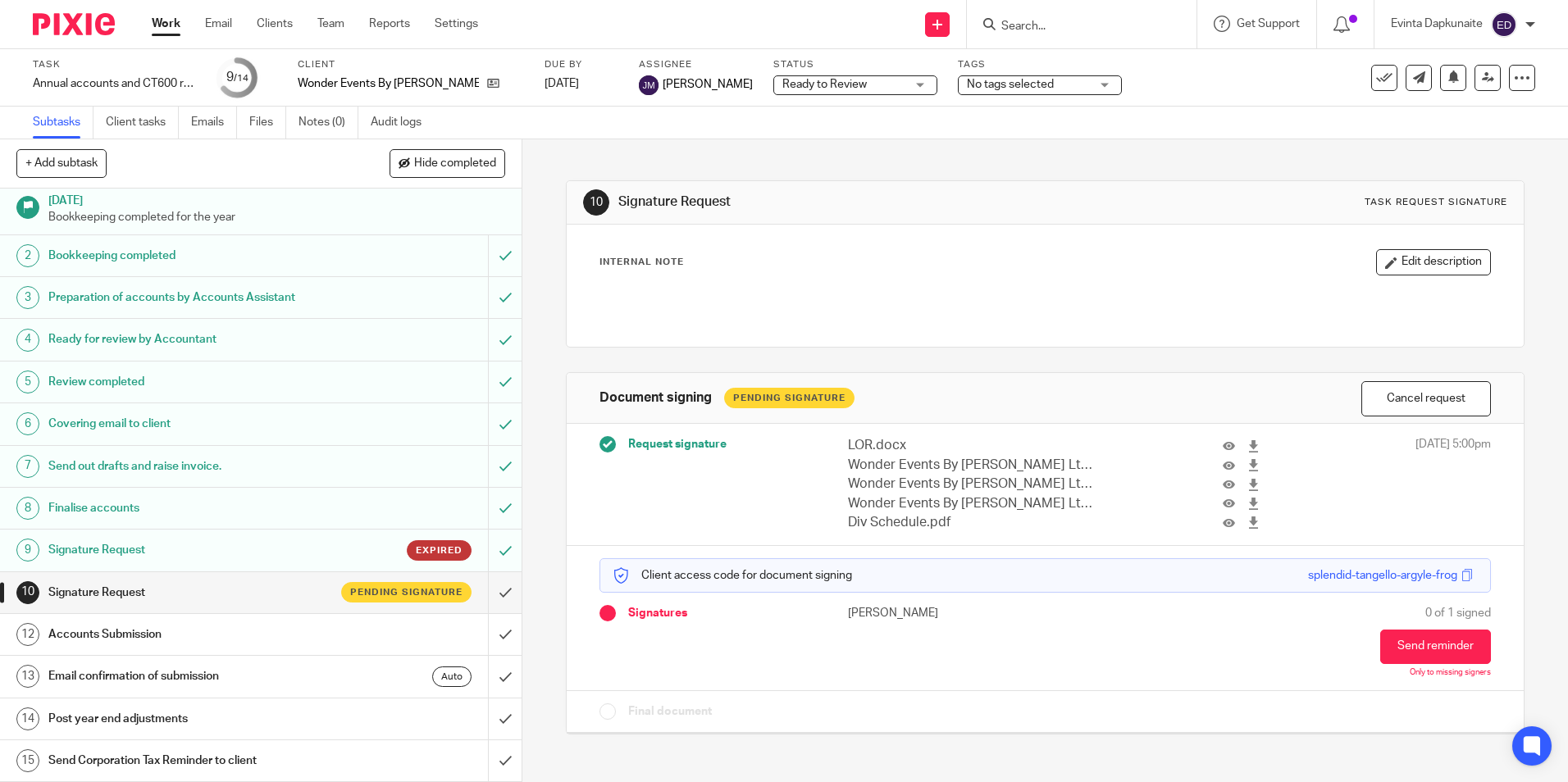
click at [967, 85] on span "No tags selected" at bounding box center [1010, 84] width 87 height 11
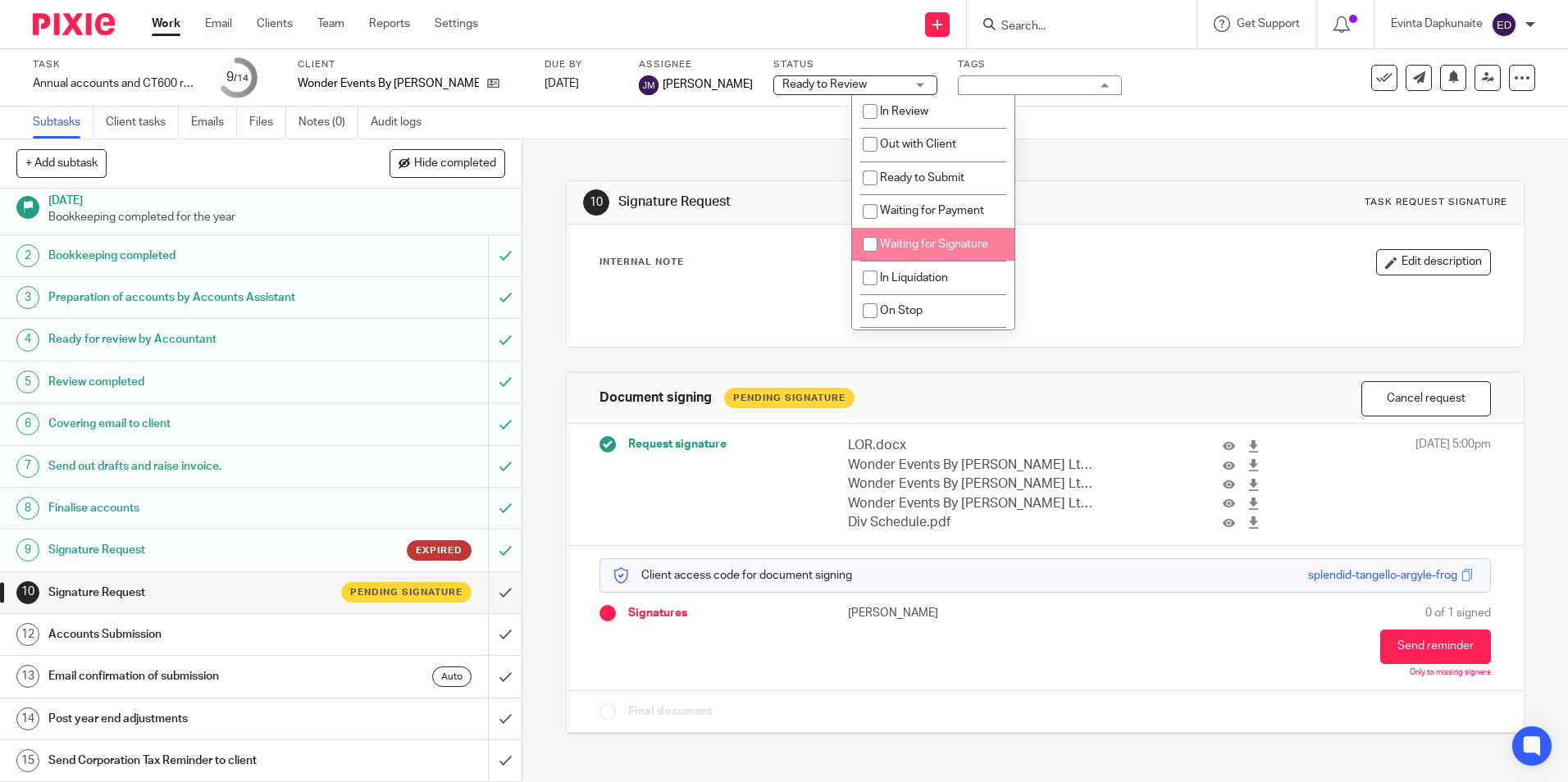
scroll to position [164, 0]
click at [968, 227] on span "Waiting for Signature" at bounding box center [934, 230] width 108 height 11
checkbox input "true"
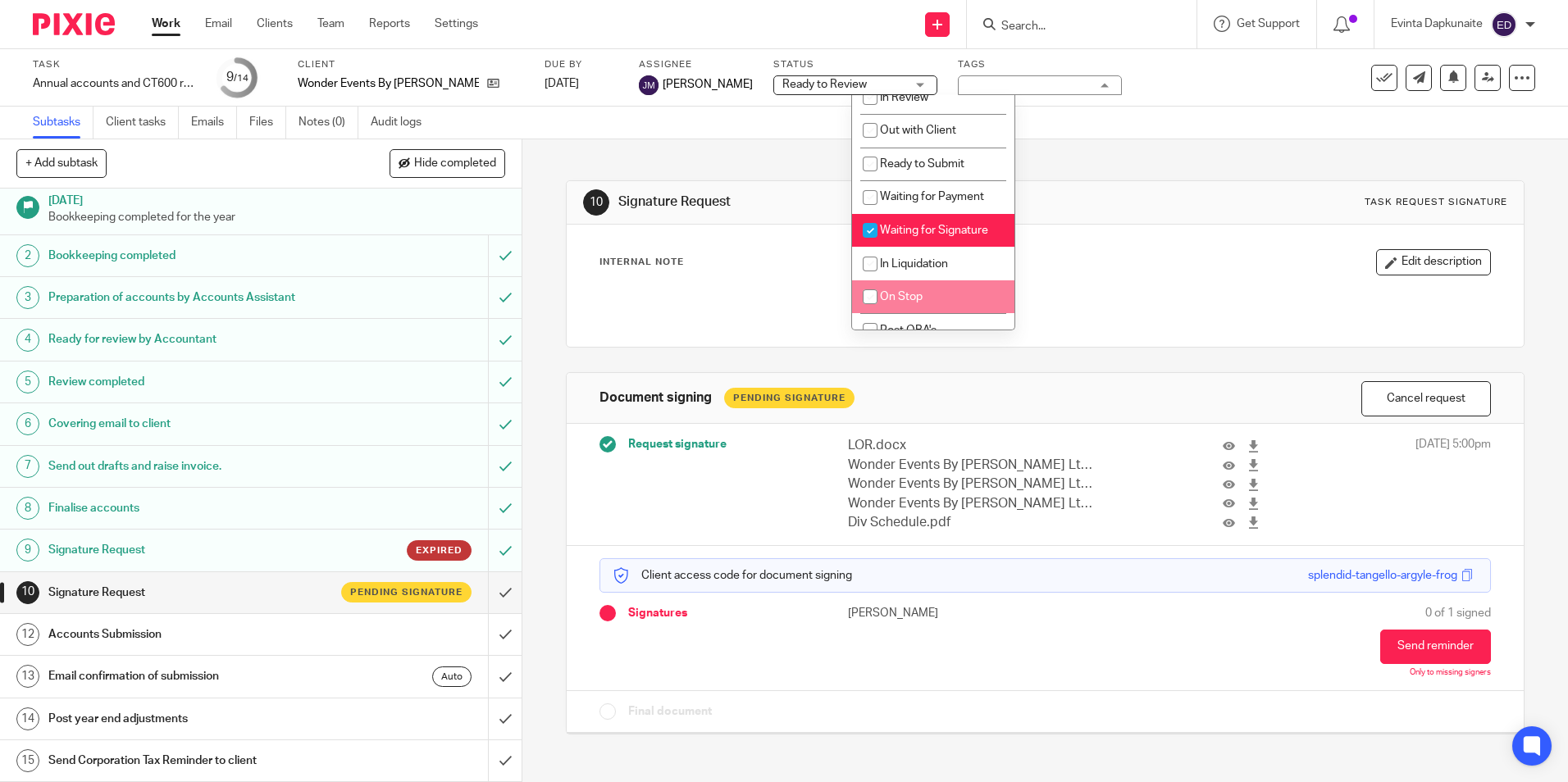
click at [1035, 624] on div "[PERSON_NAME]" at bounding box center [1058, 642] width 420 height 73
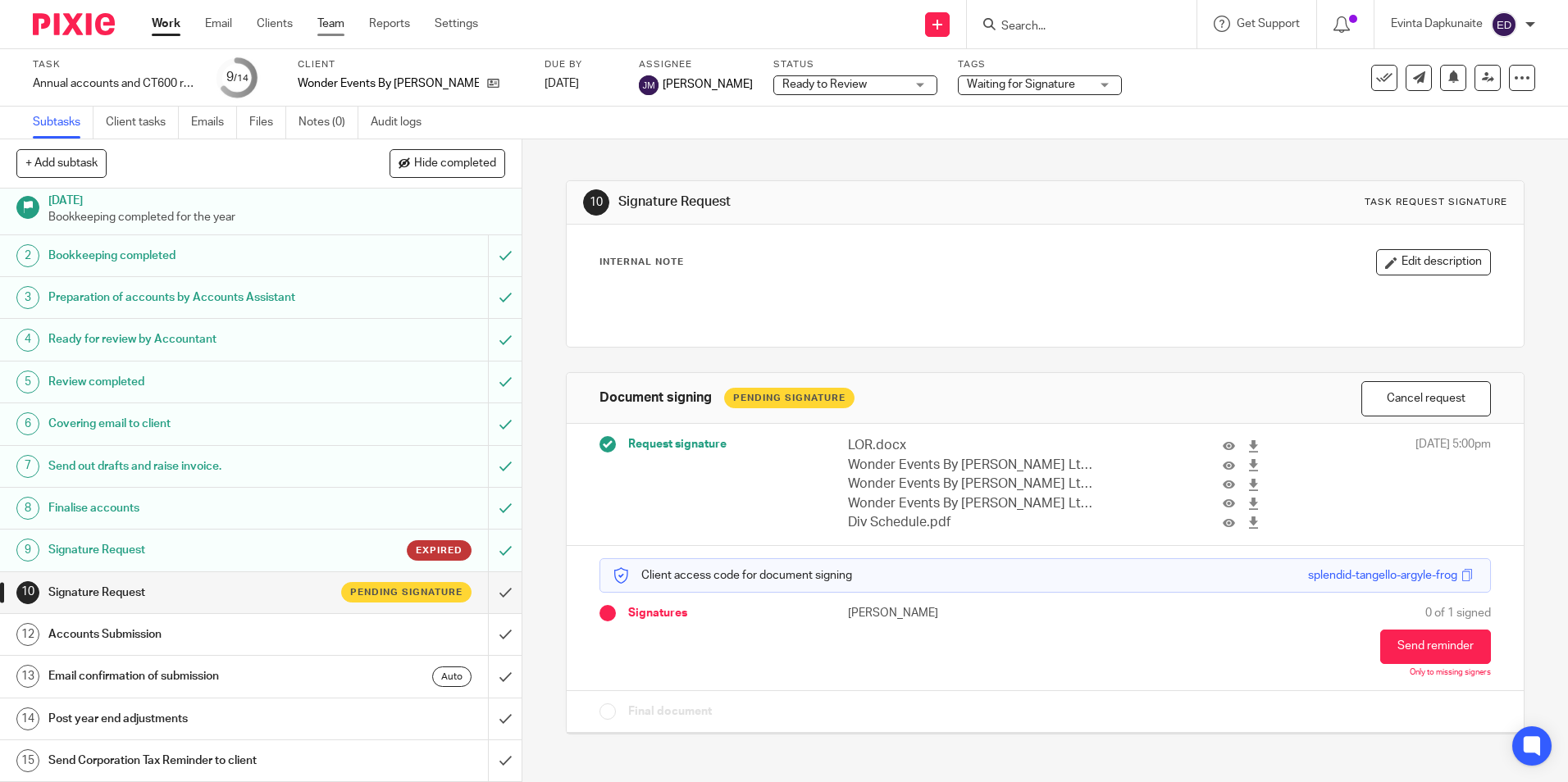
click at [338, 28] on link "Team" at bounding box center [330, 23] width 27 height 16
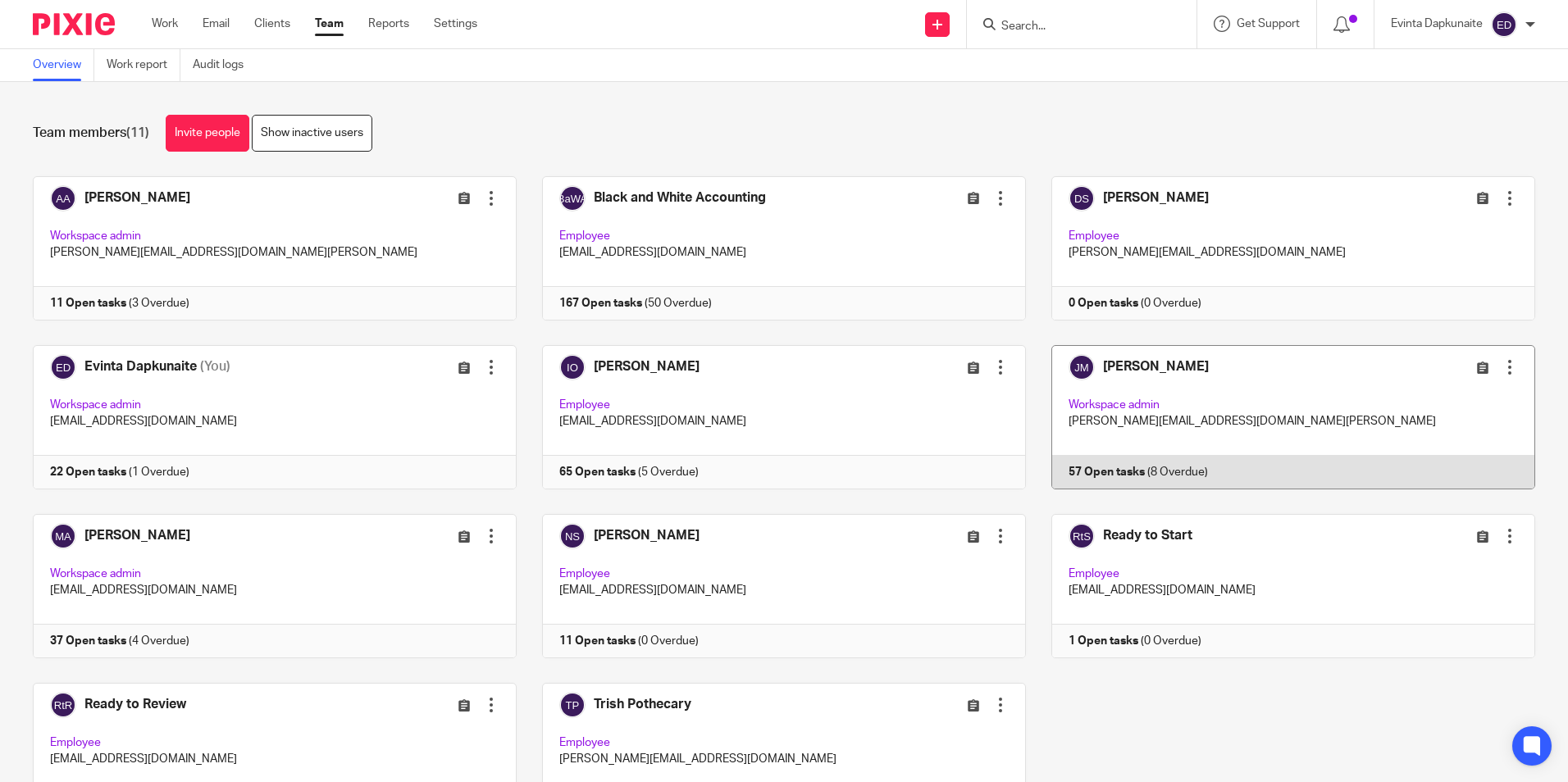
click at [1065, 425] on link at bounding box center [1281, 417] width 509 height 145
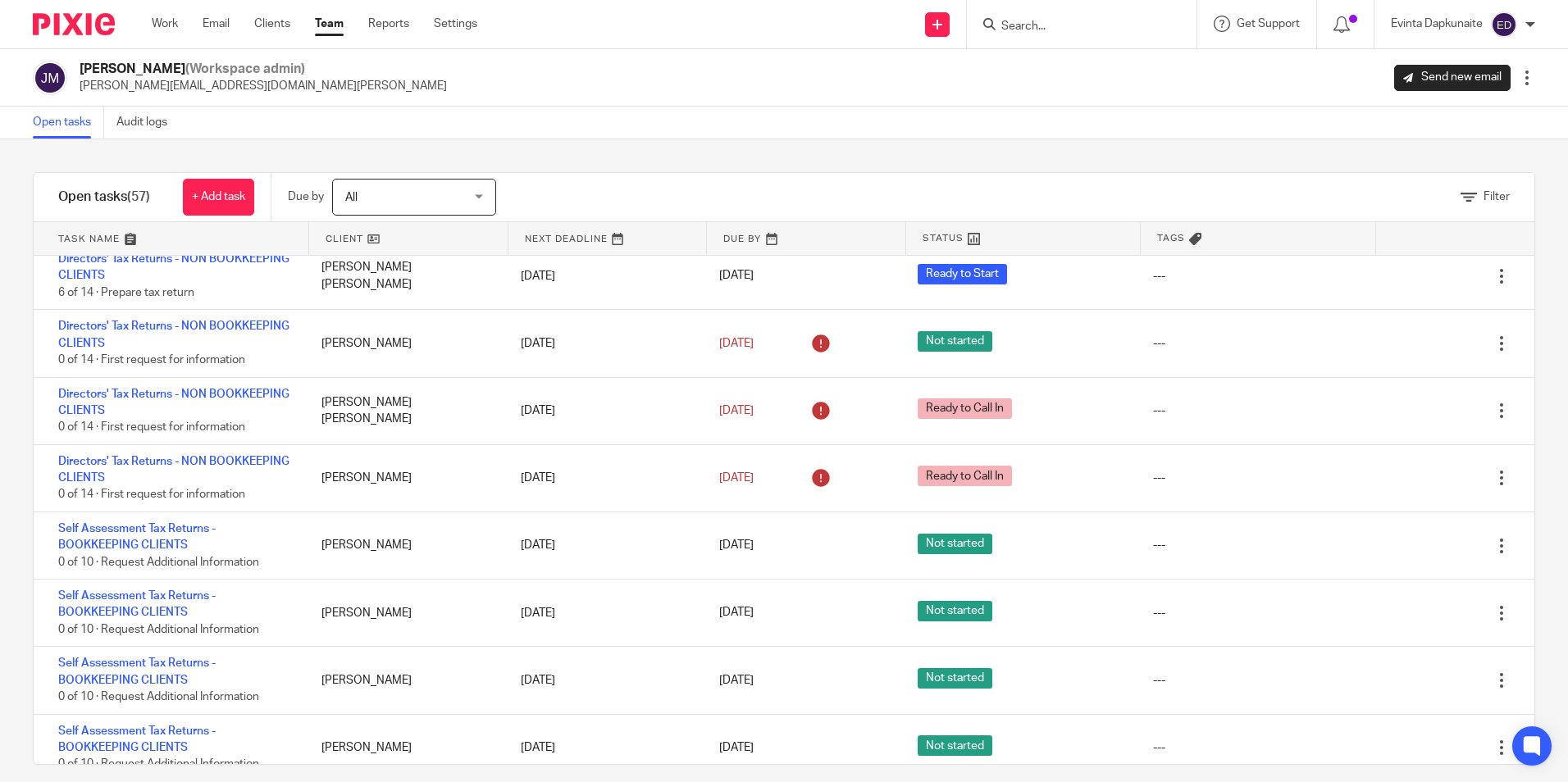
scroll to position [2460, 0]
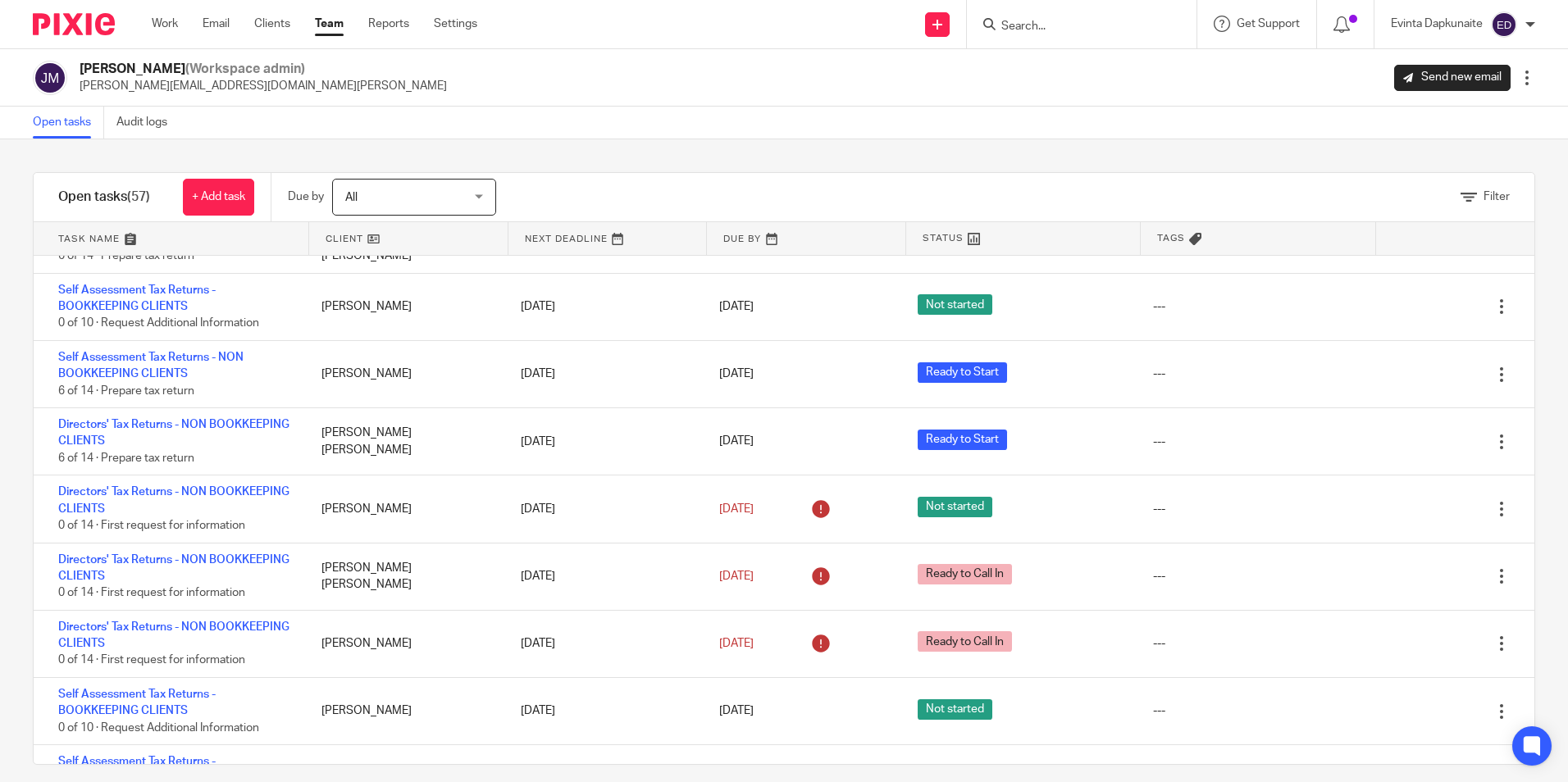
click at [319, 27] on link "Team" at bounding box center [329, 23] width 28 height 16
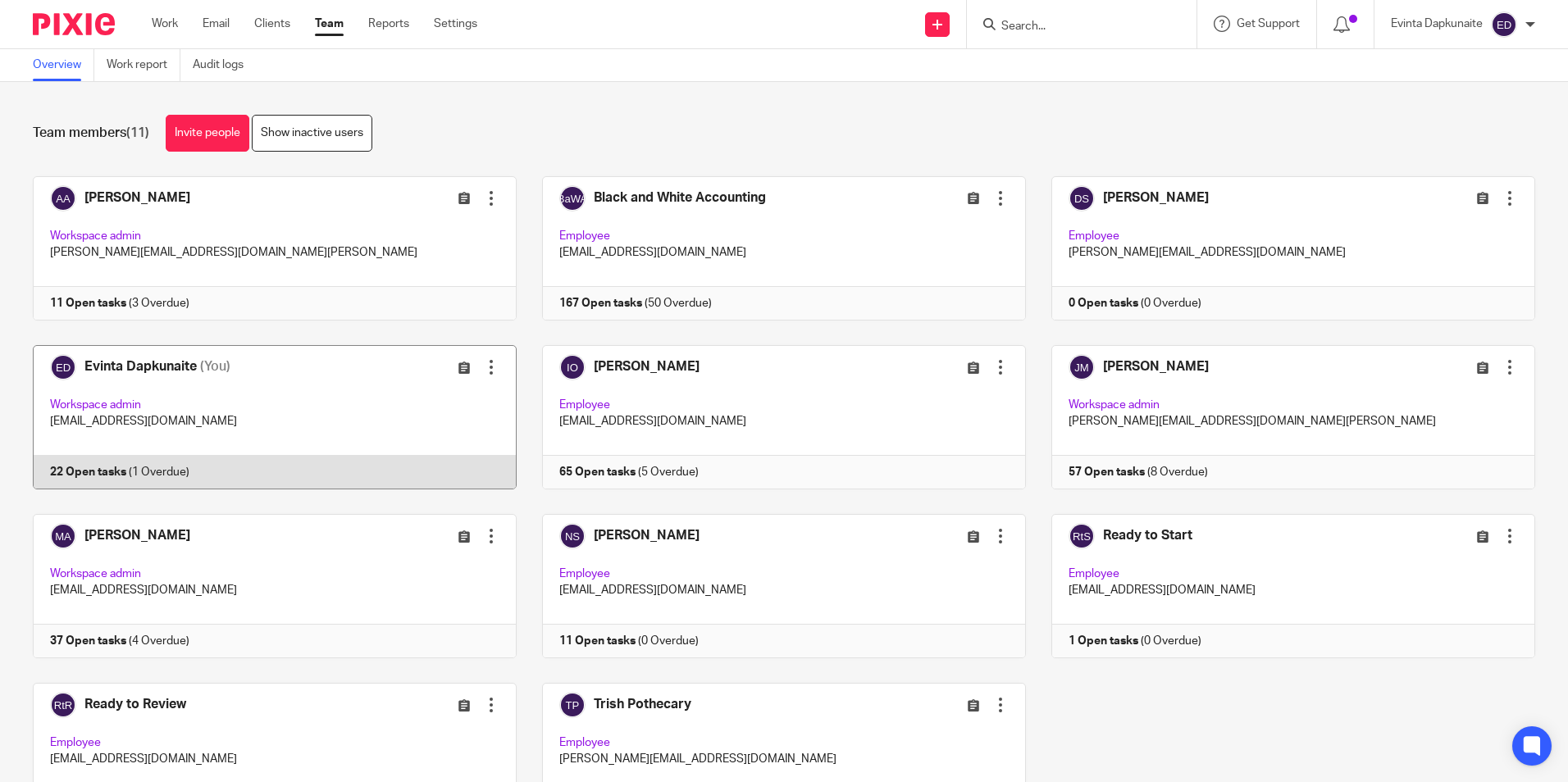
click at [301, 419] on link at bounding box center [262, 417] width 509 height 145
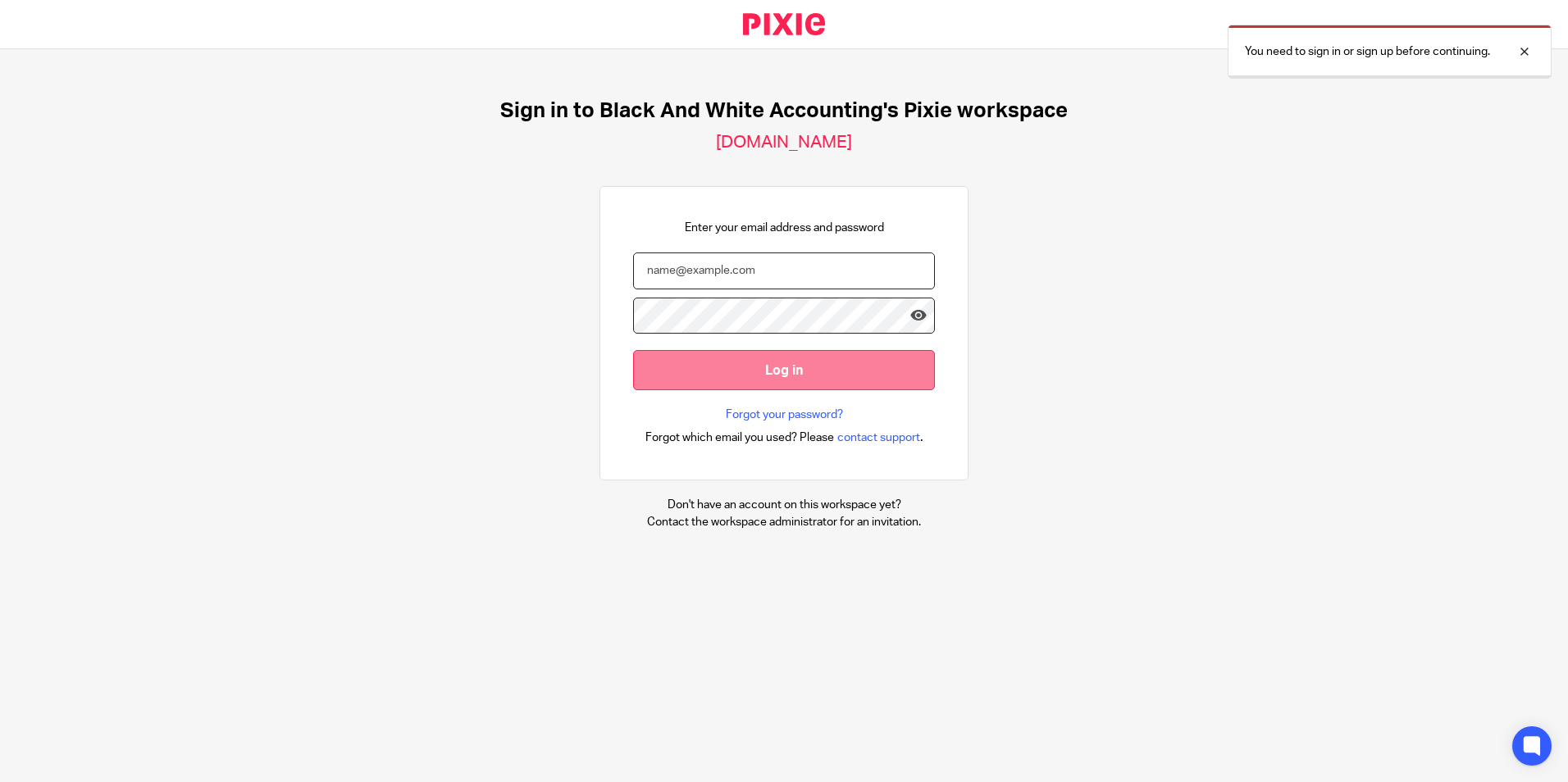
type input "[EMAIL_ADDRESS][DOMAIN_NAME]"
click at [791, 368] on input "Log in" at bounding box center [784, 370] width 302 height 40
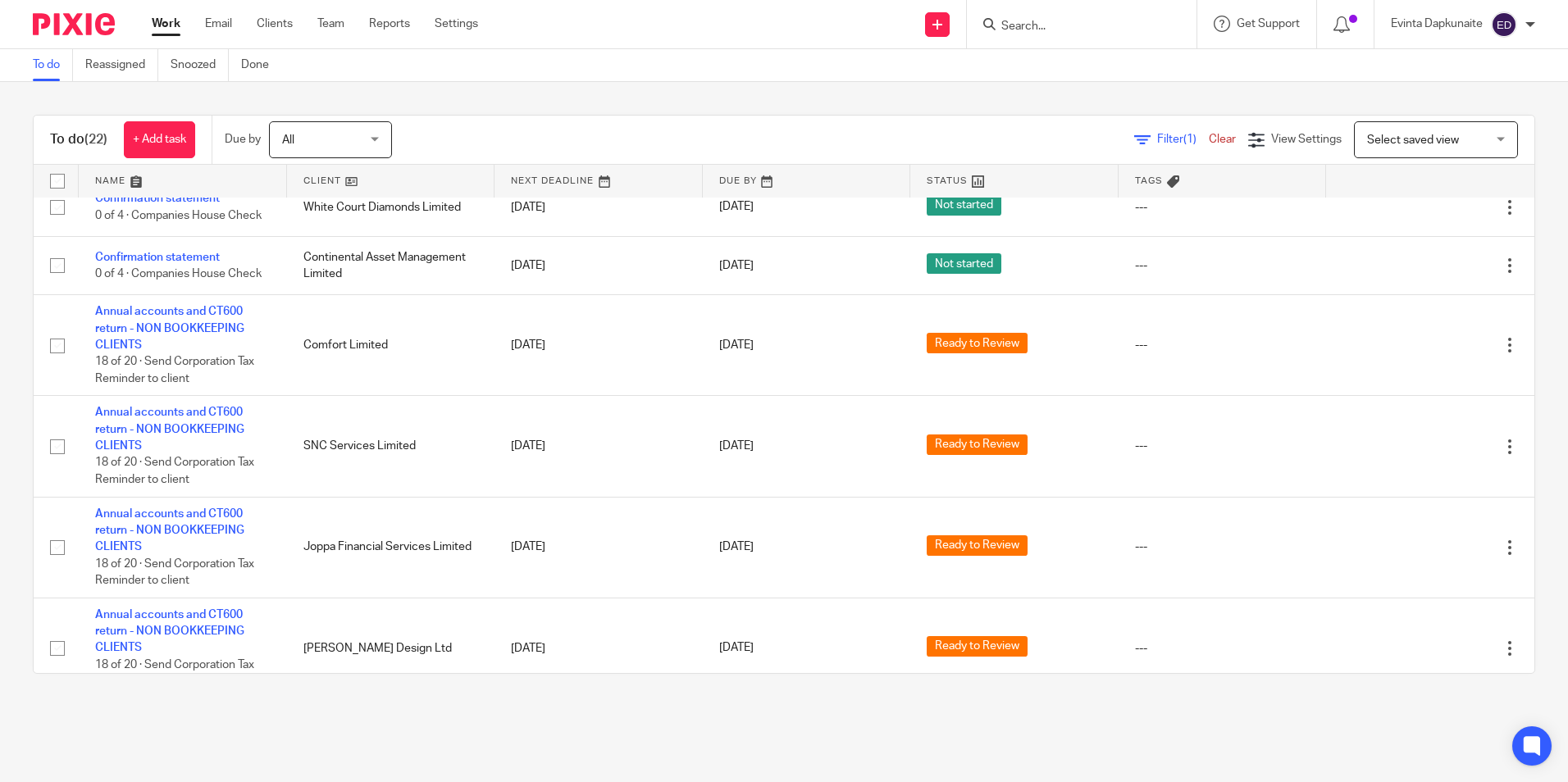
scroll to position [493, 0]
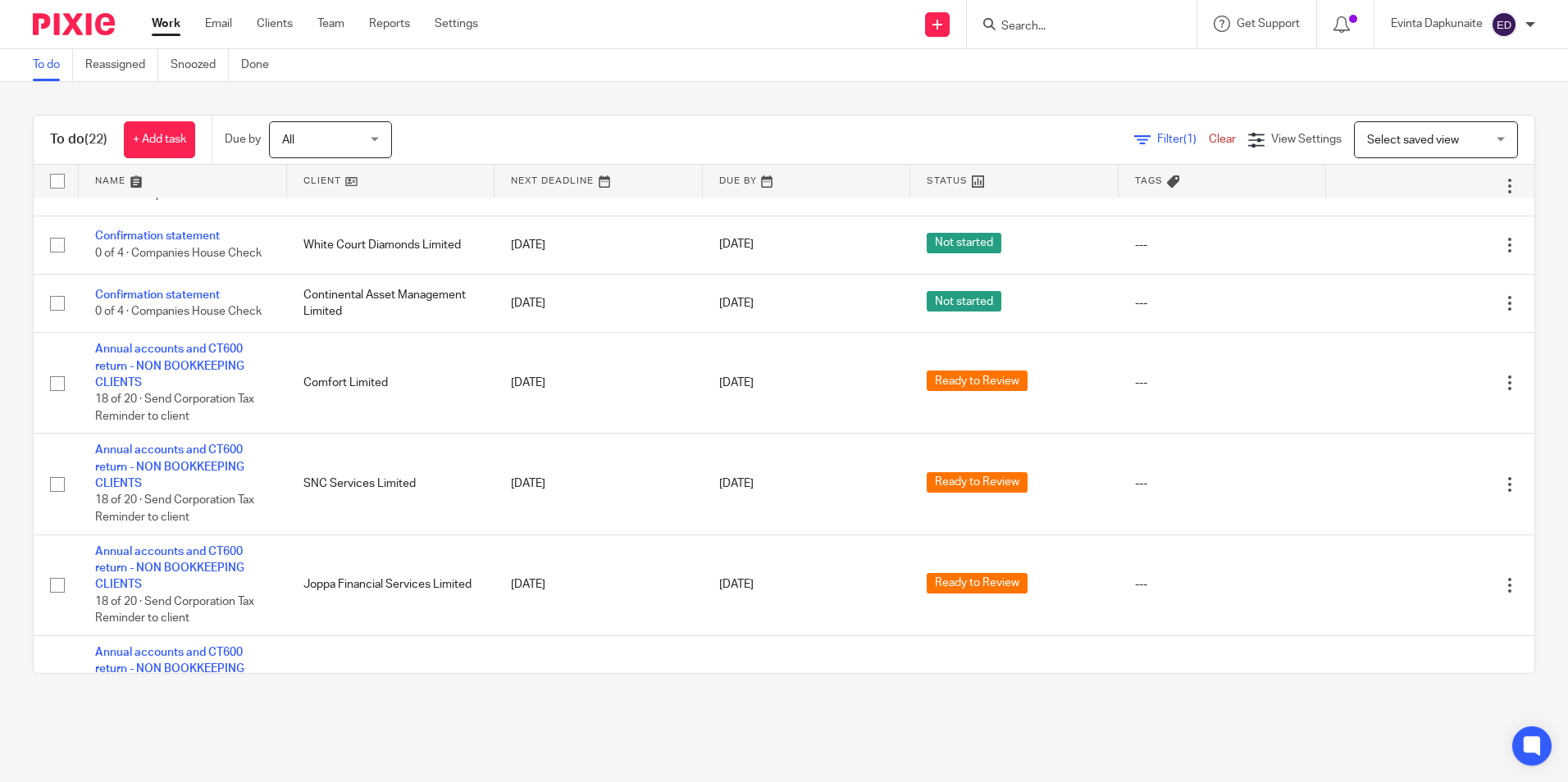
click at [1077, 28] on input "Search" at bounding box center [1073, 27] width 148 height 15
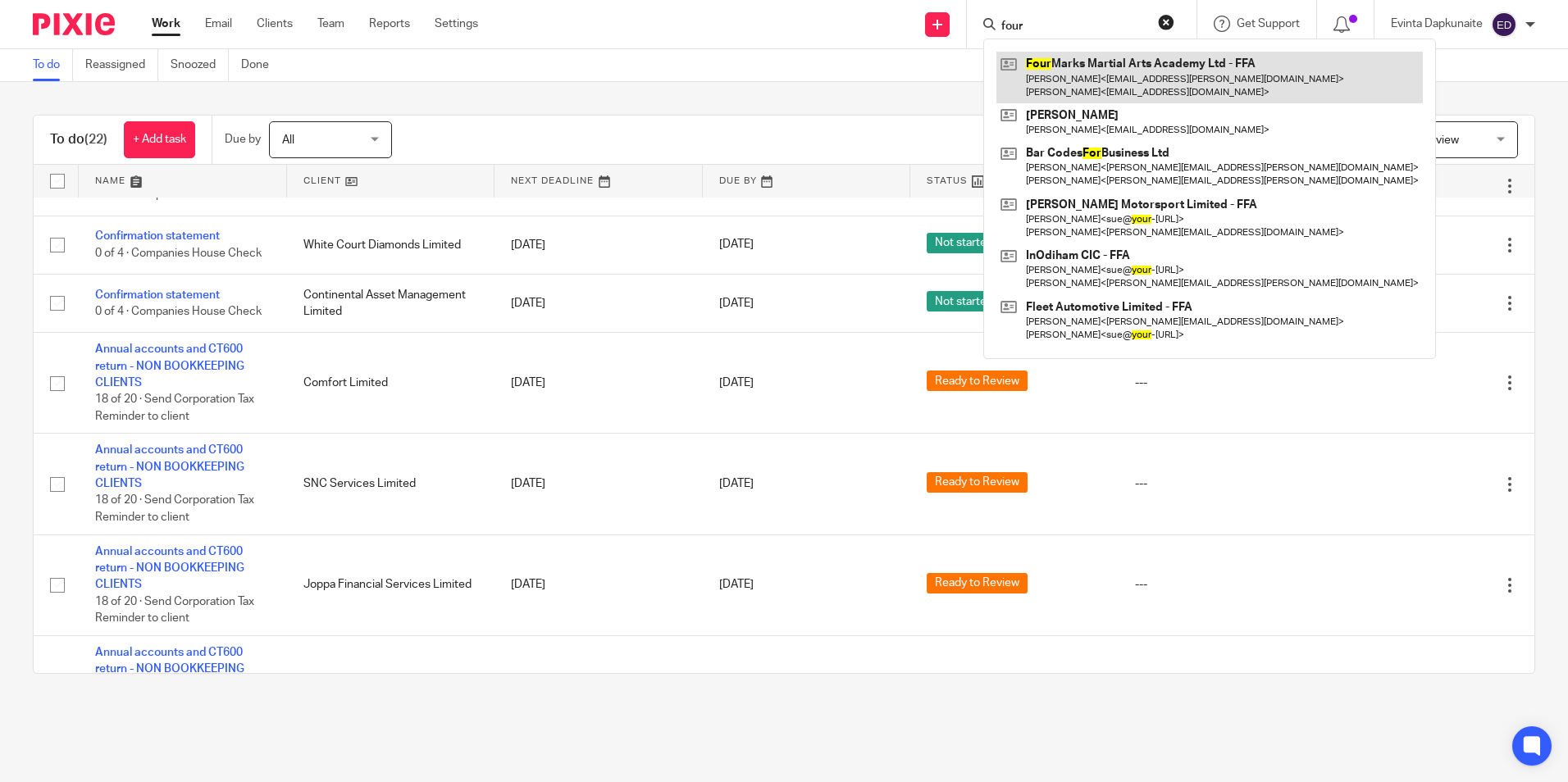
type input "four"
click at [1091, 56] on link at bounding box center [1209, 77] width 427 height 51
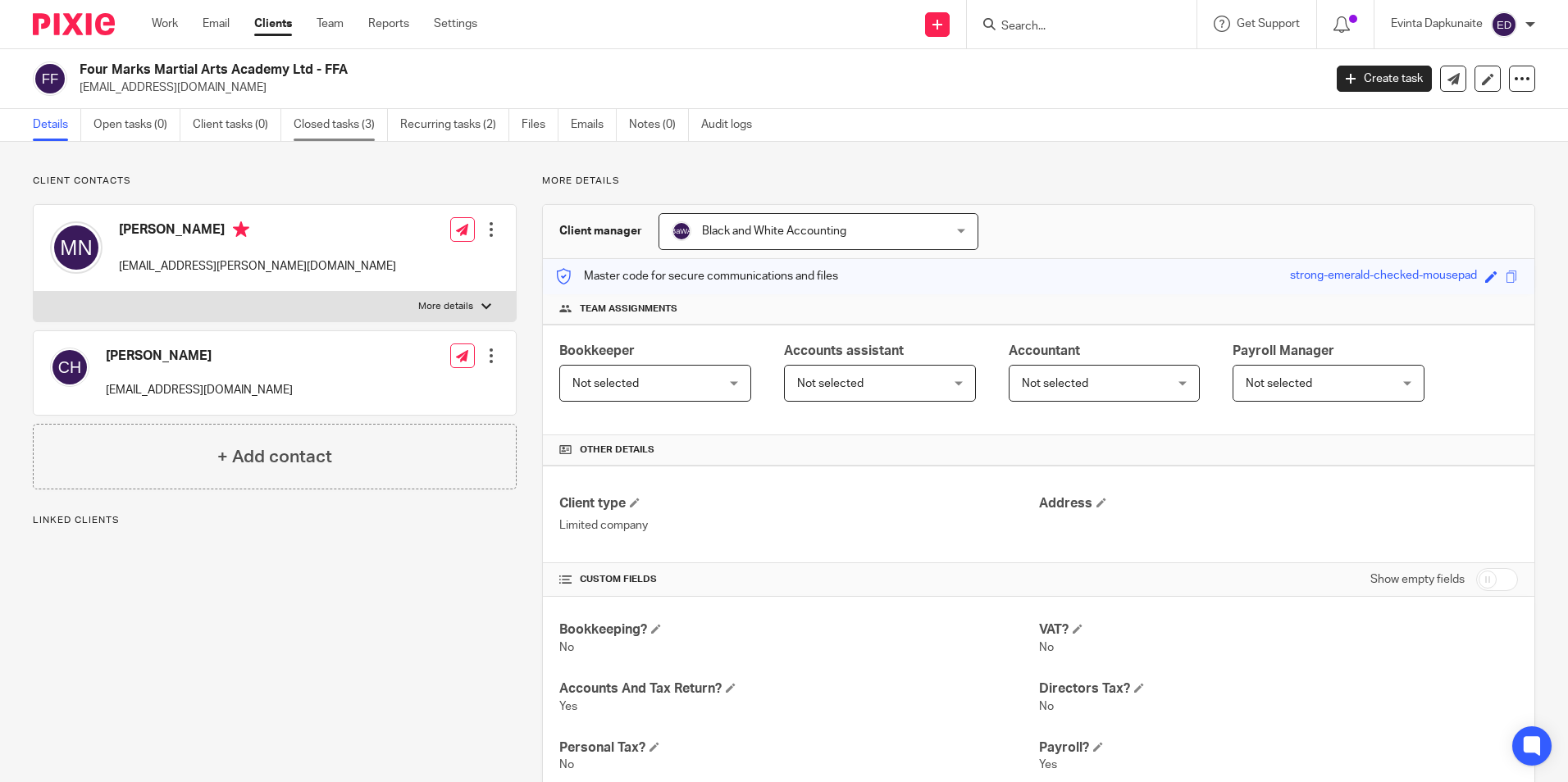
click at [328, 122] on link "Closed tasks (3)" at bounding box center [341, 125] width 95 height 32
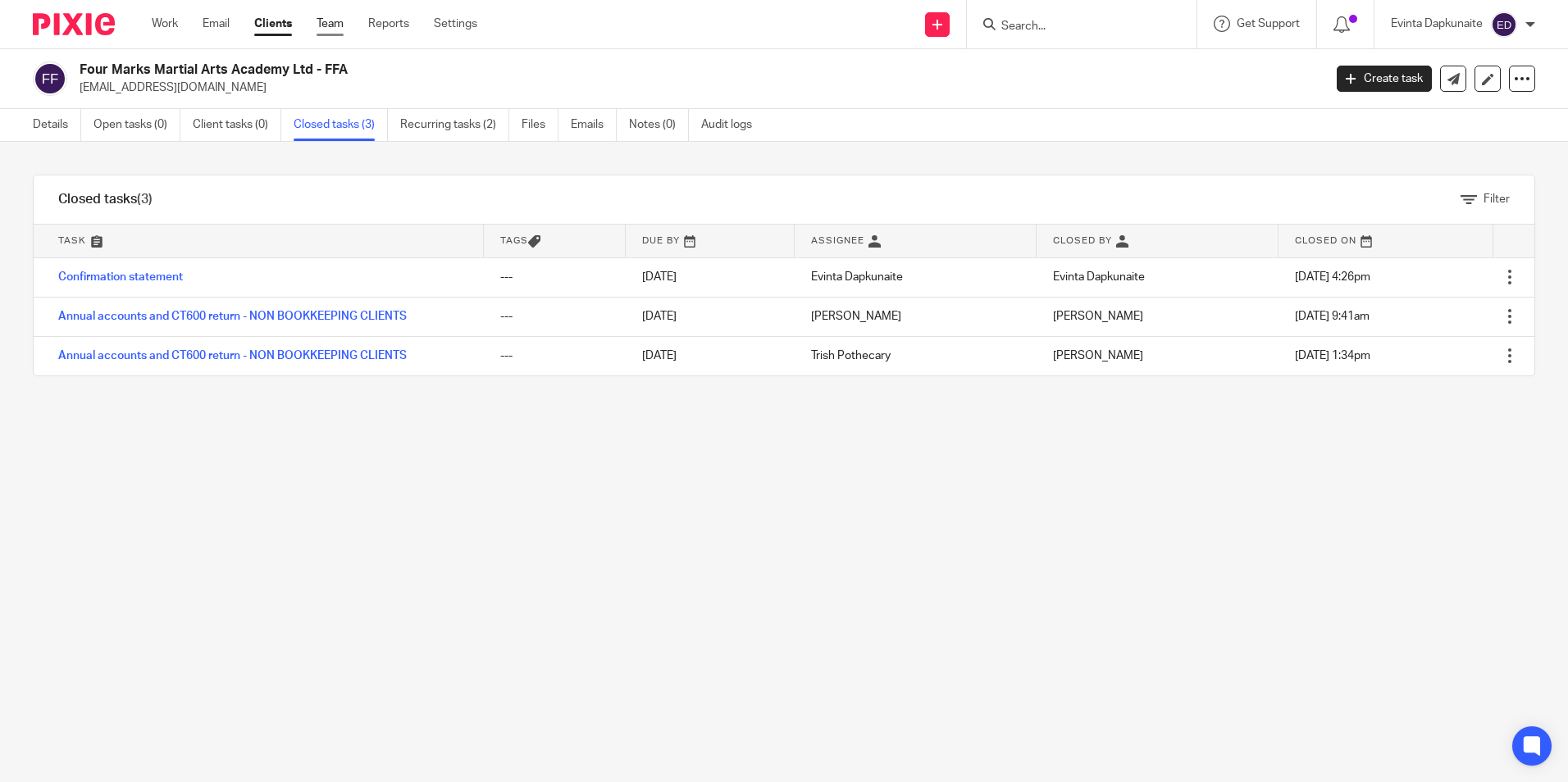
click at [329, 18] on link "Team" at bounding box center [329, 23] width 27 height 16
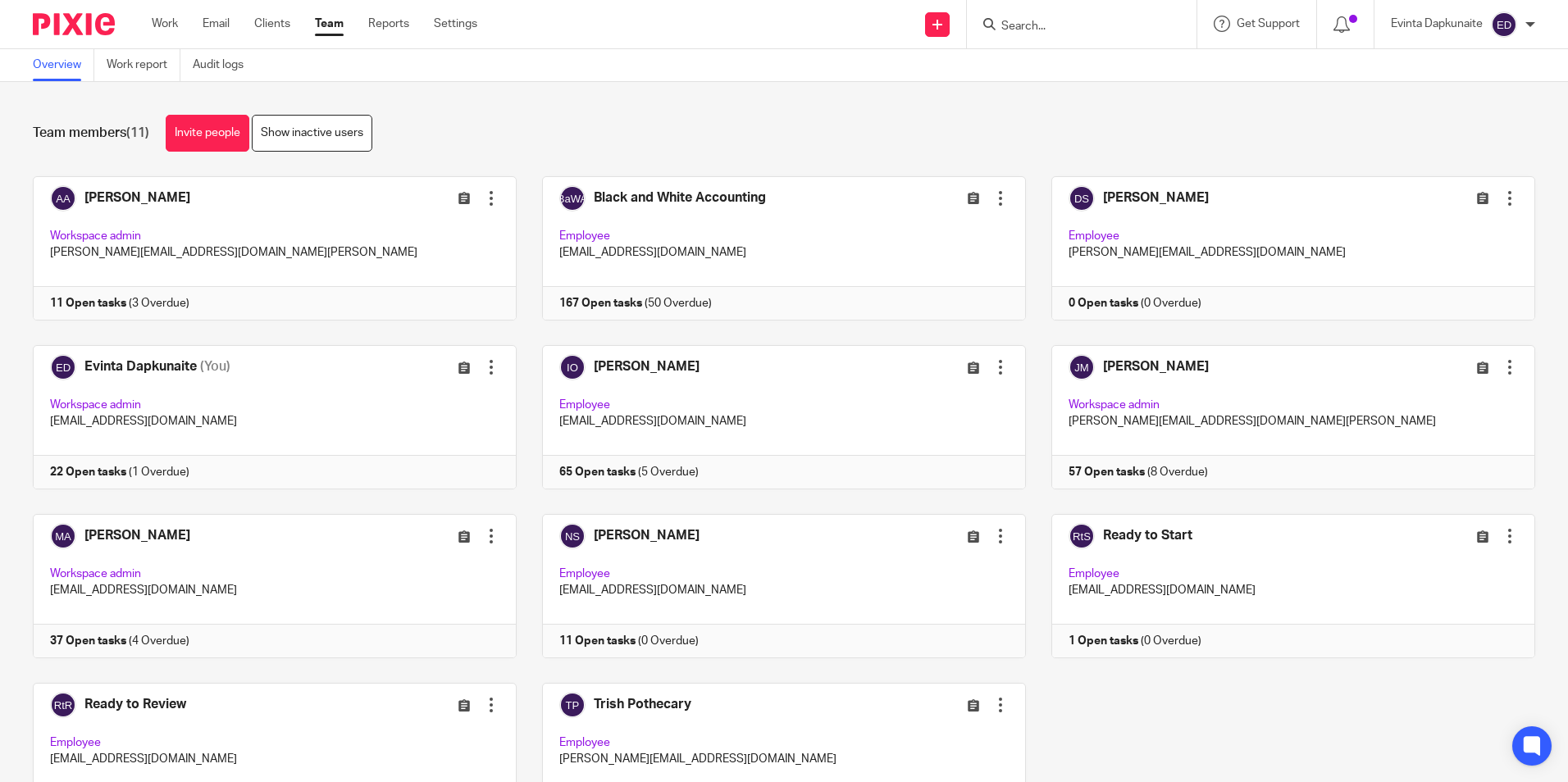
click at [1056, 19] on form at bounding box center [1086, 24] width 175 height 21
click at [1056, 20] on input "Search" at bounding box center [1073, 27] width 148 height 15
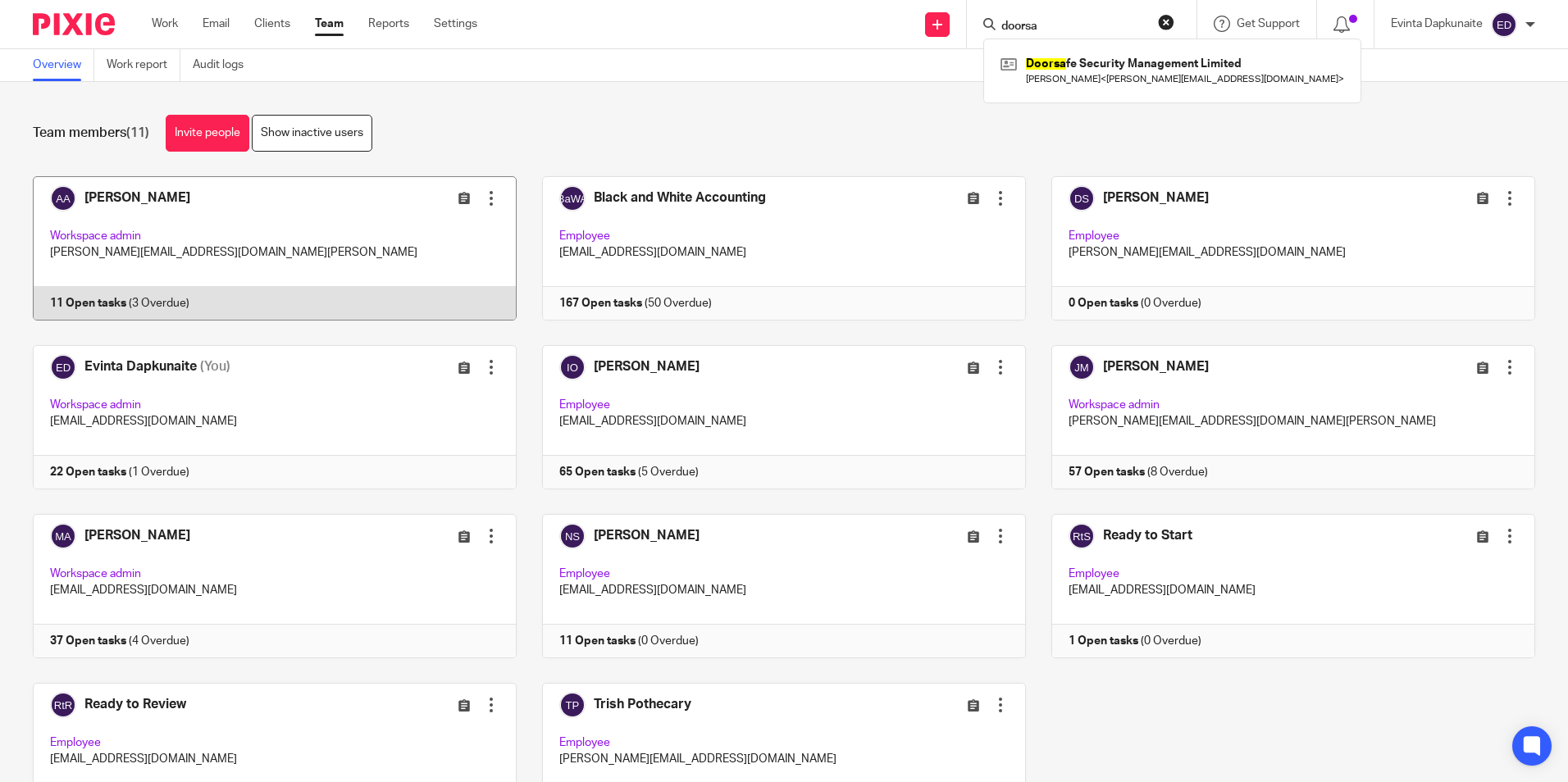
type input "doorsa"
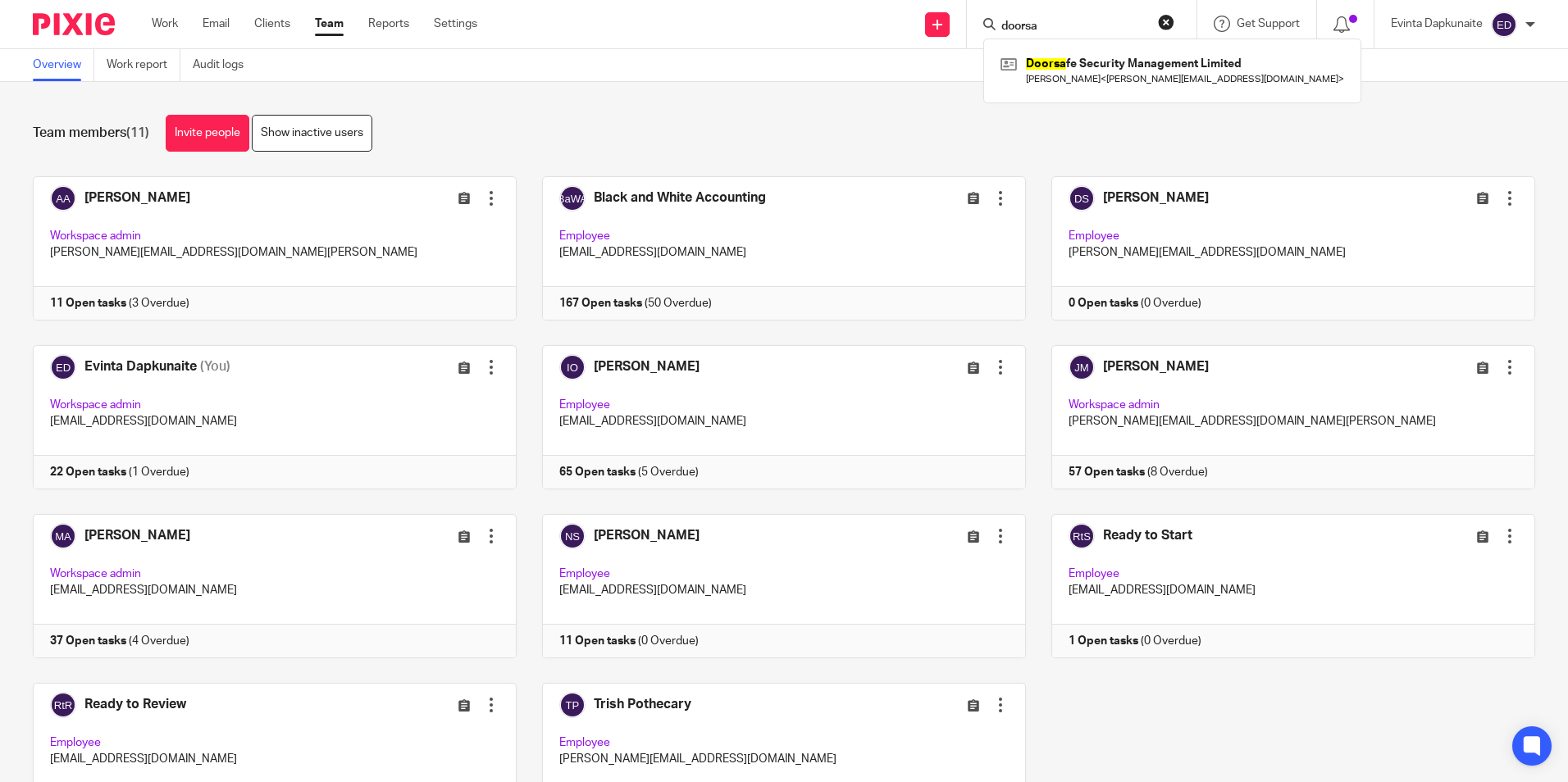
drag, startPoint x: 1063, startPoint y: 24, endPoint x: 901, endPoint y: 24, distance: 162.0
click at [901, 24] on div "Send new email Create task Add client Request signature doorsa Doorsa fe Securi…" at bounding box center [1034, 24] width 1066 height 48
type input "h"
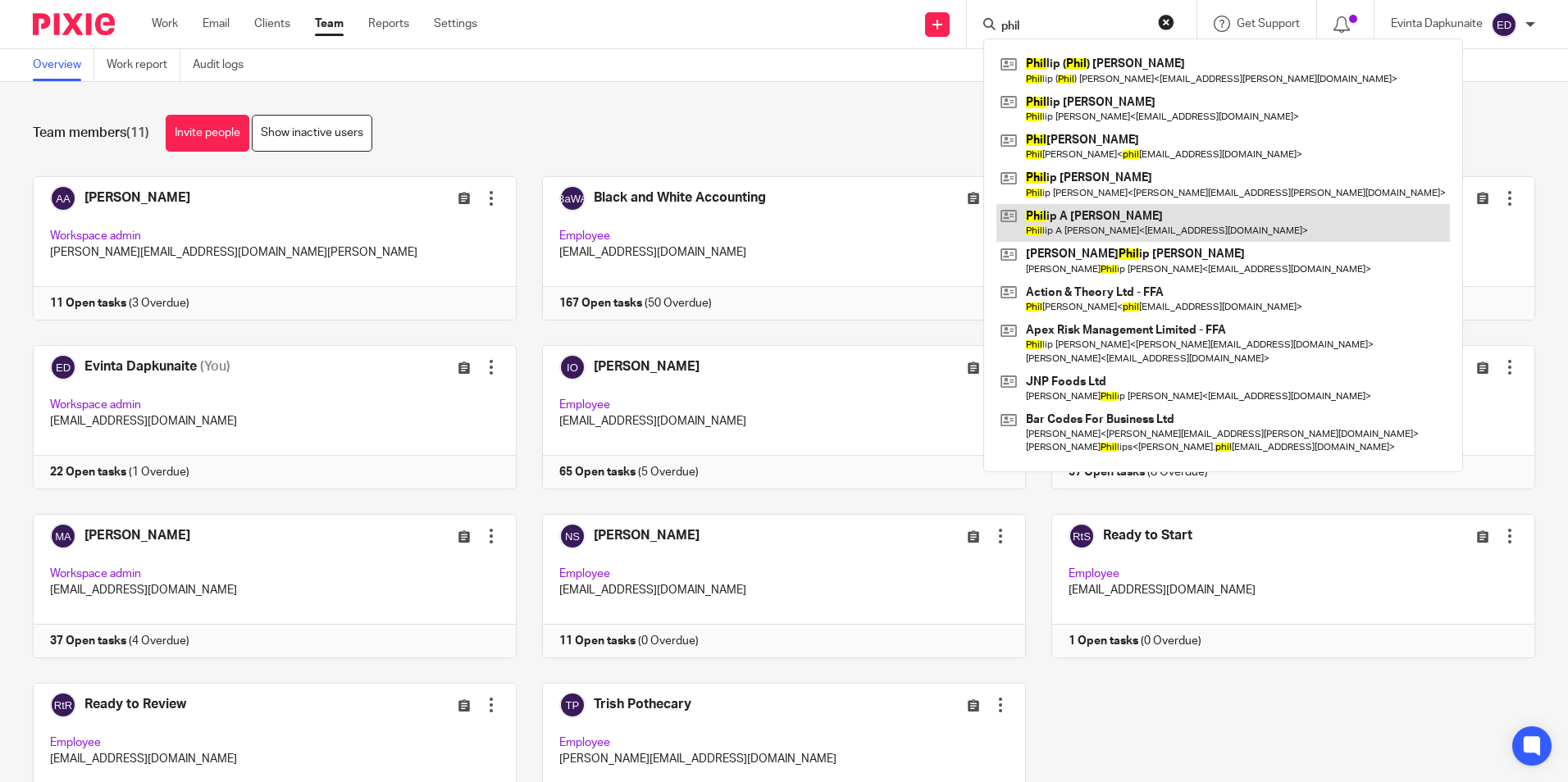
type input "phil"
click at [1068, 217] on link at bounding box center [1222, 223] width 453 height 38
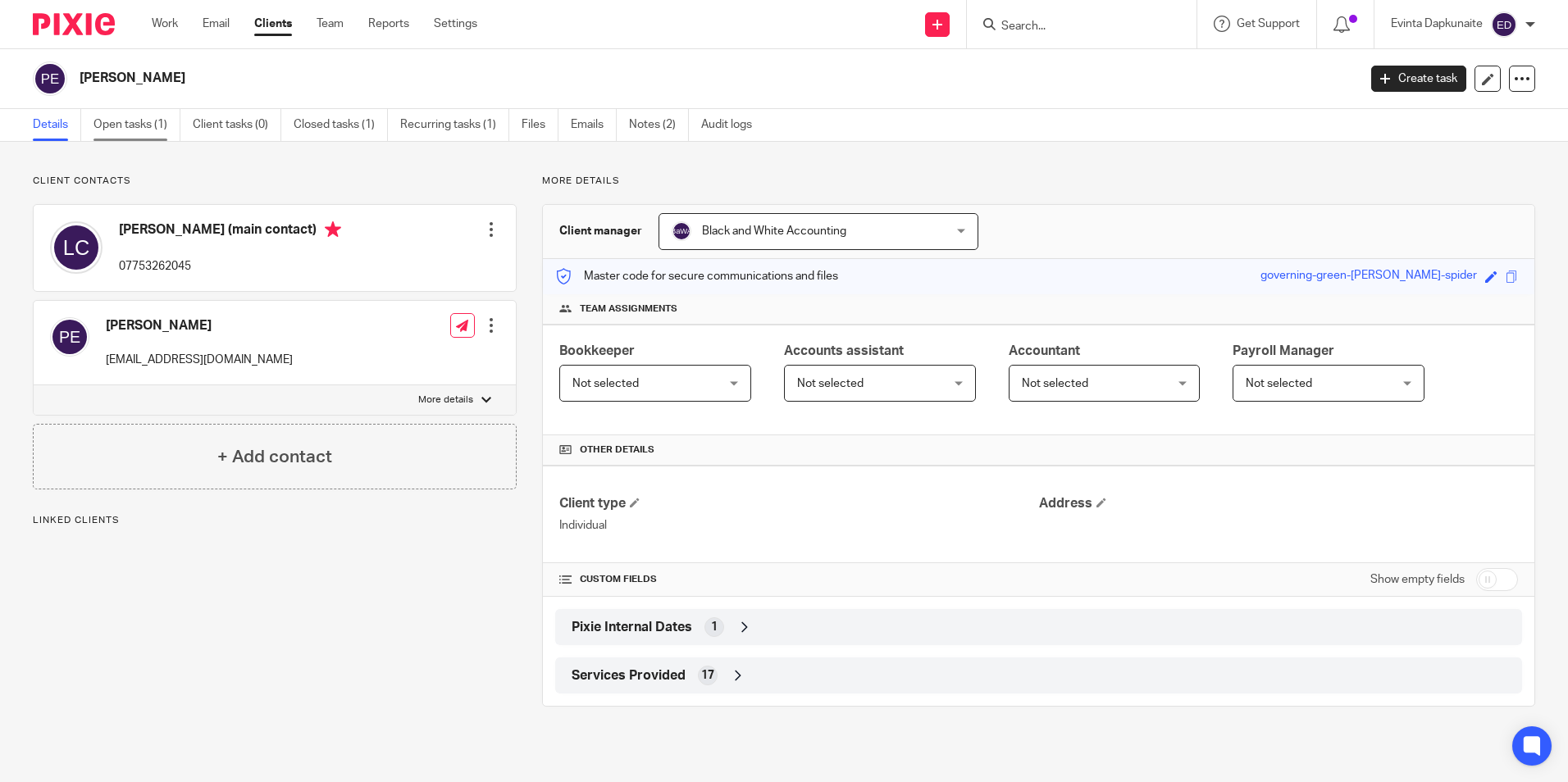
click at [156, 124] on link "Open tasks (1)" at bounding box center [137, 125] width 87 height 32
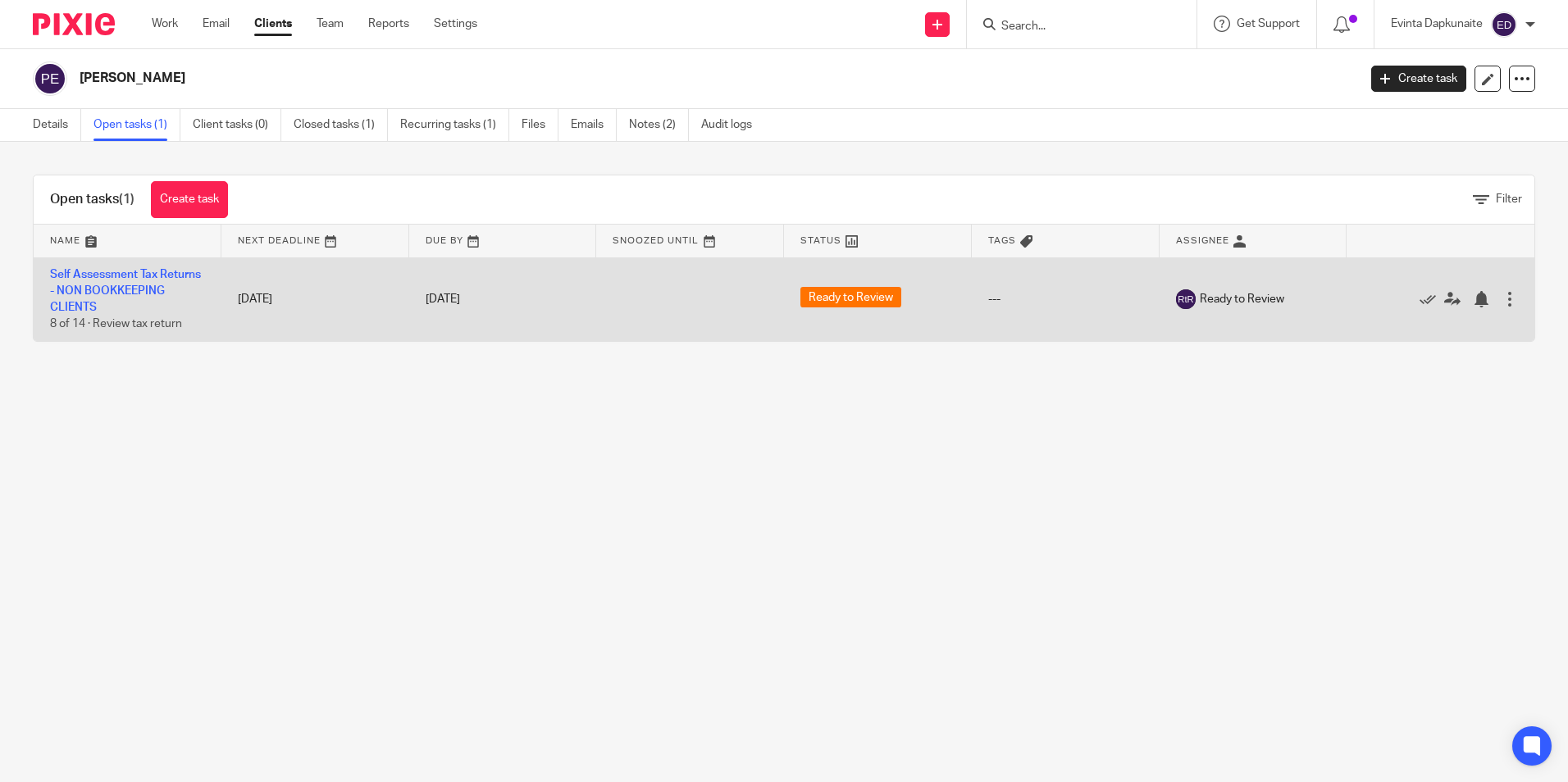
drag, startPoint x: 126, startPoint y: 382, endPoint x: 145, endPoint y: 295, distance: 89.1
click at [145, 299] on main "[PERSON_NAME] Create task Update from Companies House Export data Merge Archive…" at bounding box center [784, 391] width 1568 height 782
click at [1444, 297] on icon at bounding box center [1452, 299] width 16 height 16
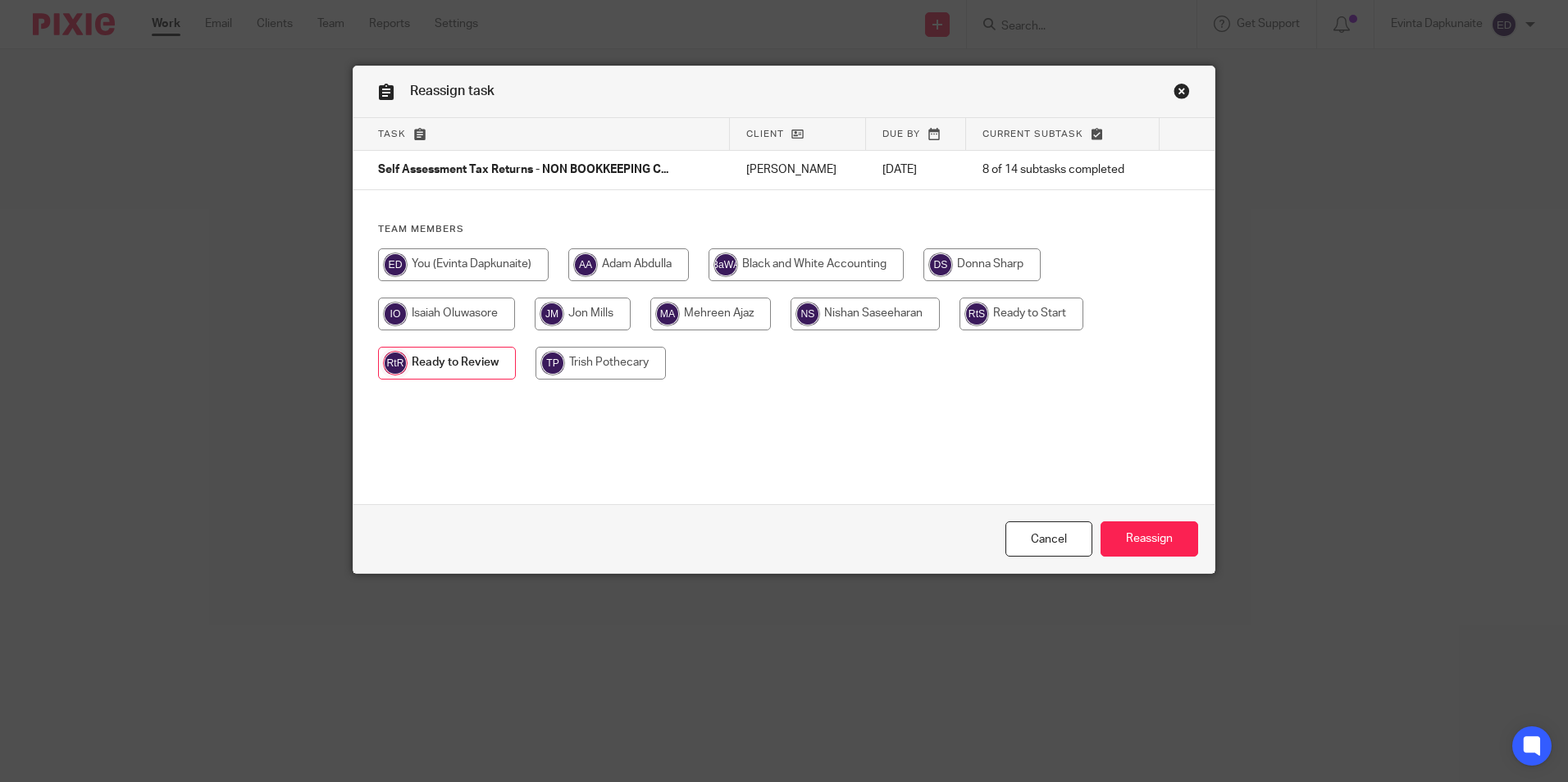
click at [469, 317] on input "radio" at bounding box center [446, 314] width 137 height 33
radio input "true"
click at [1153, 532] on input "Reassign" at bounding box center [1148, 539] width 97 height 35
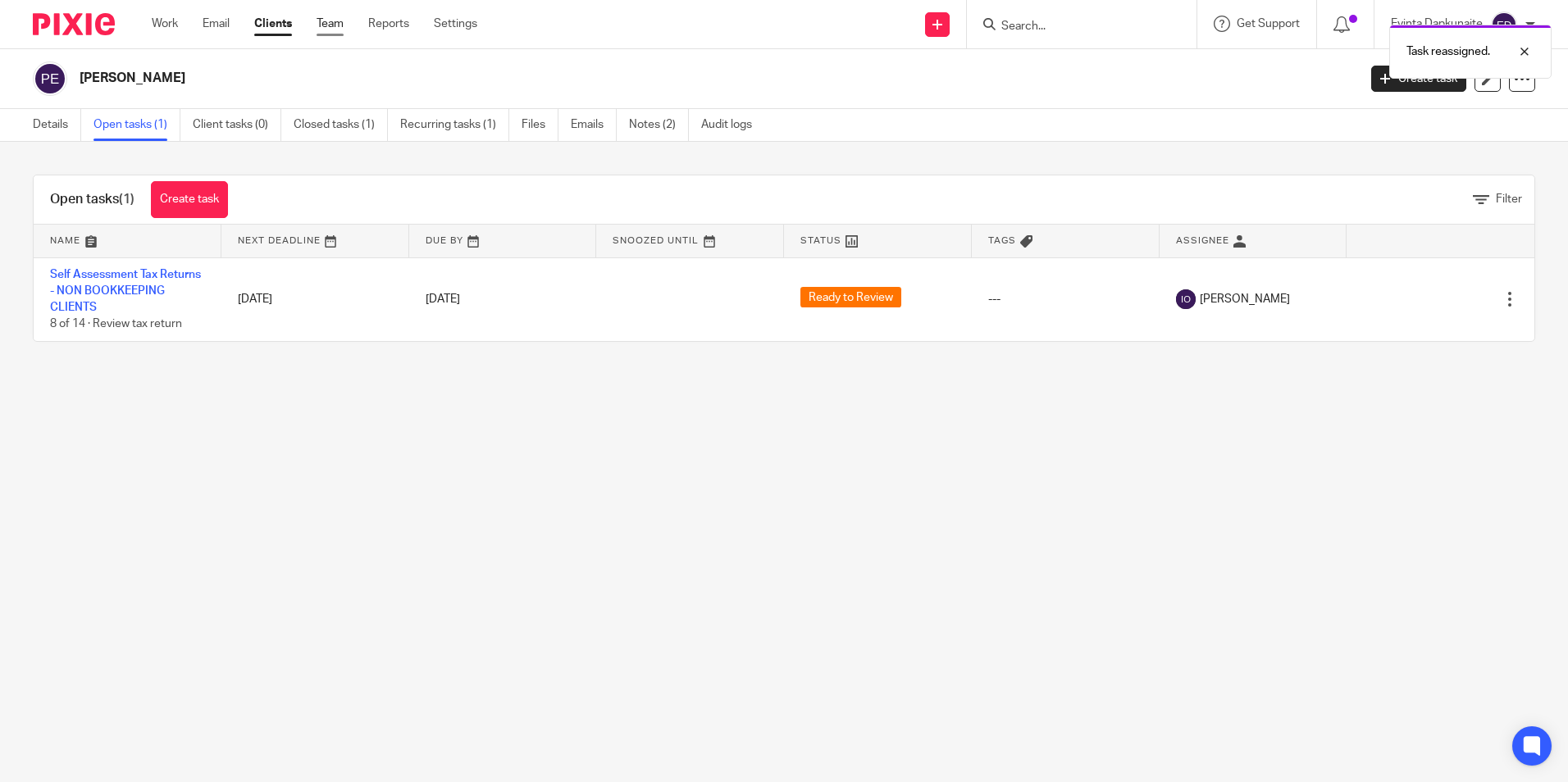
click at [331, 27] on link "Team" at bounding box center [329, 23] width 27 height 16
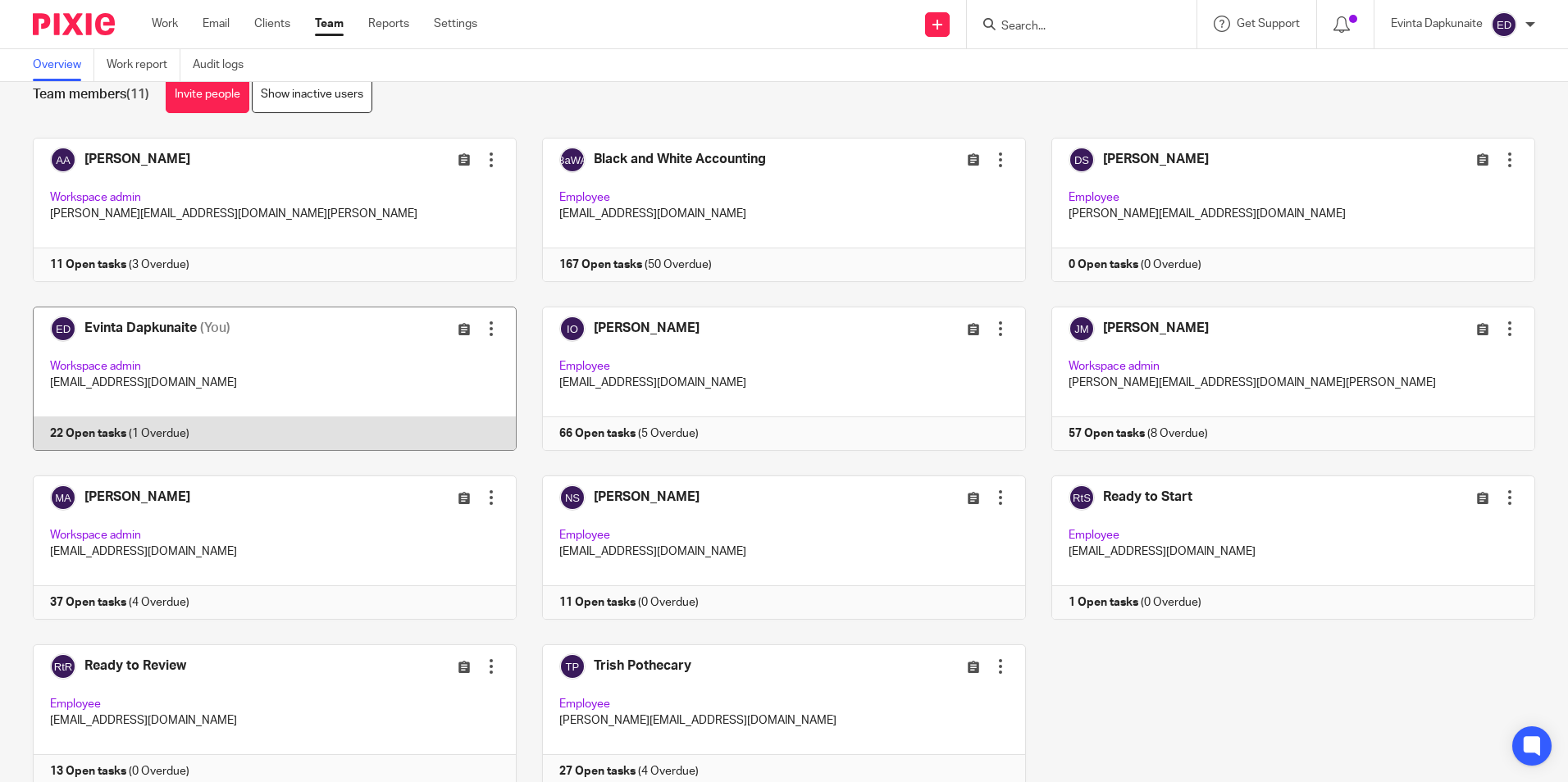
scroll to position [102, 0]
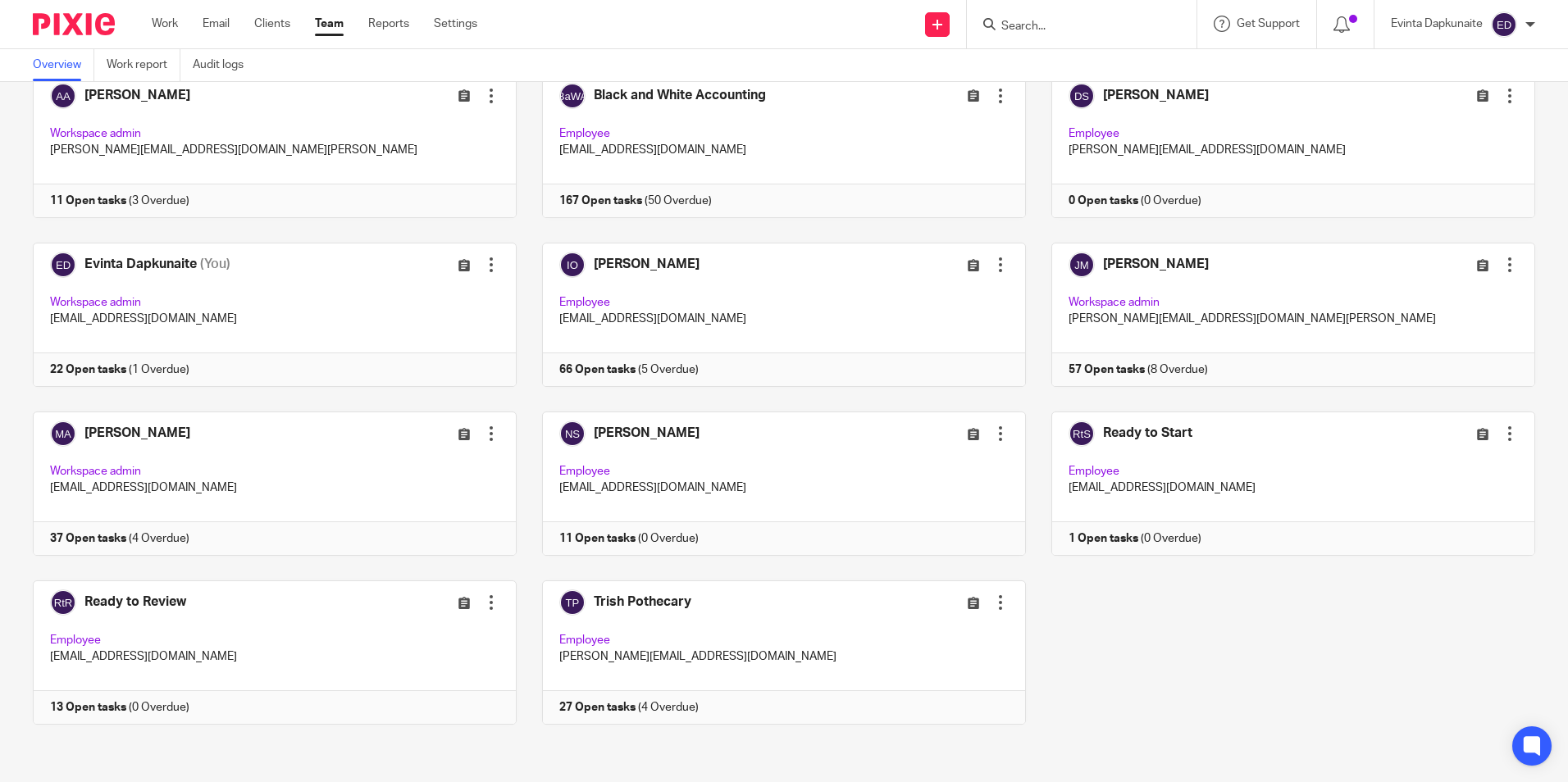
click at [1015, 23] on input "Search" at bounding box center [1073, 27] width 148 height 15
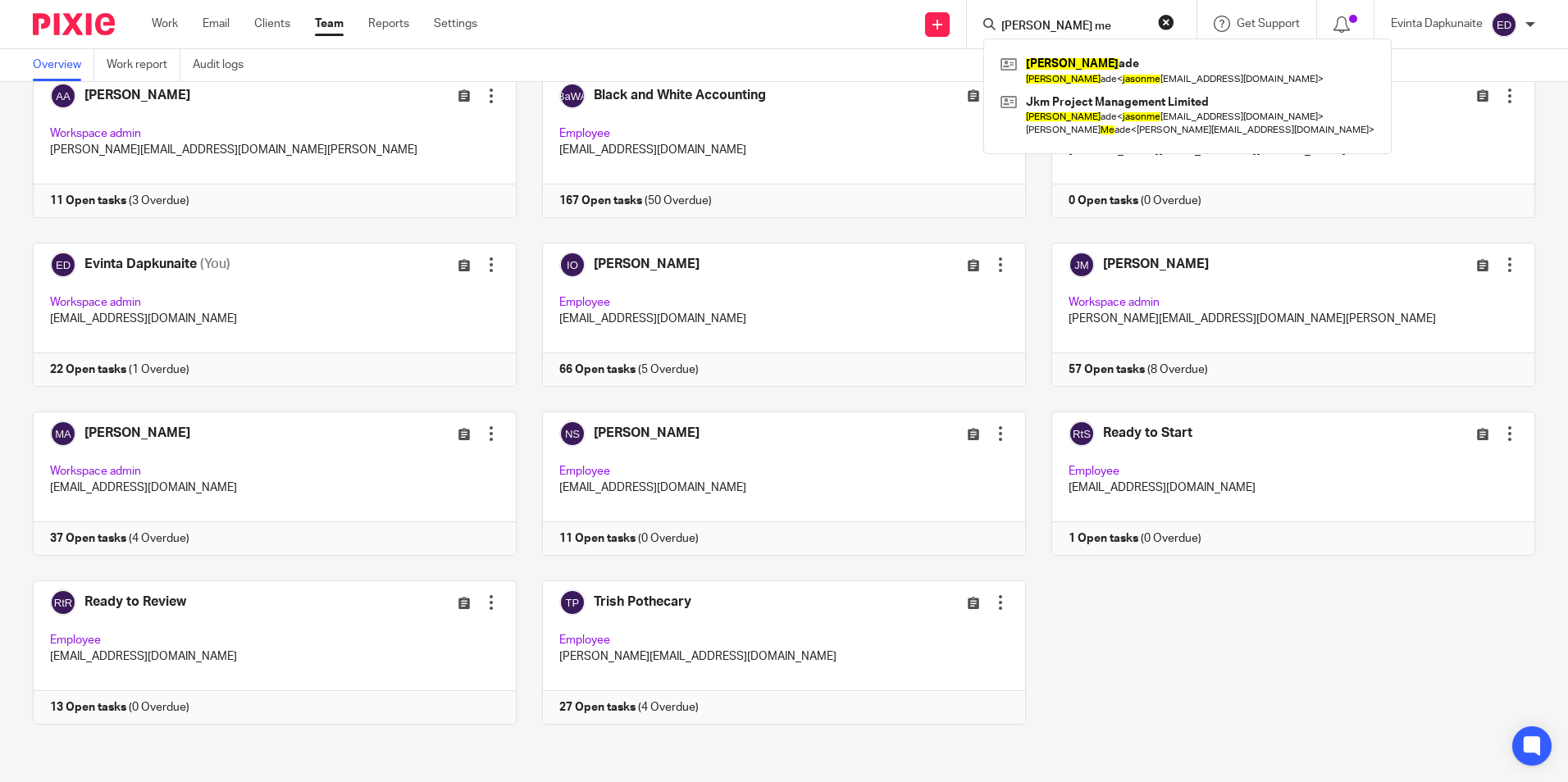
type input "[PERSON_NAME] me"
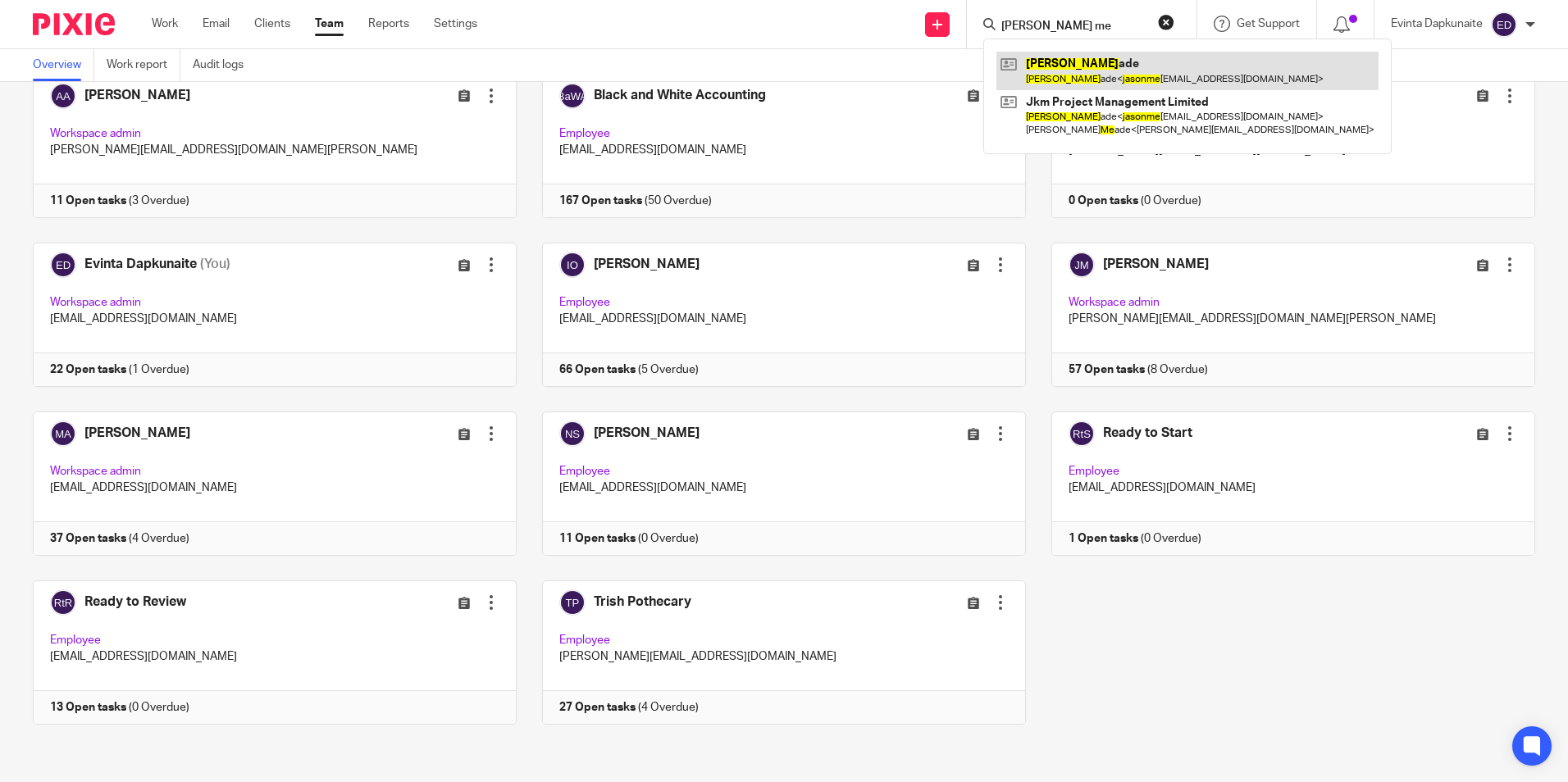
click at [1093, 61] on link at bounding box center [1187, 71] width 382 height 38
click at [1089, 61] on link at bounding box center [1187, 71] width 382 height 38
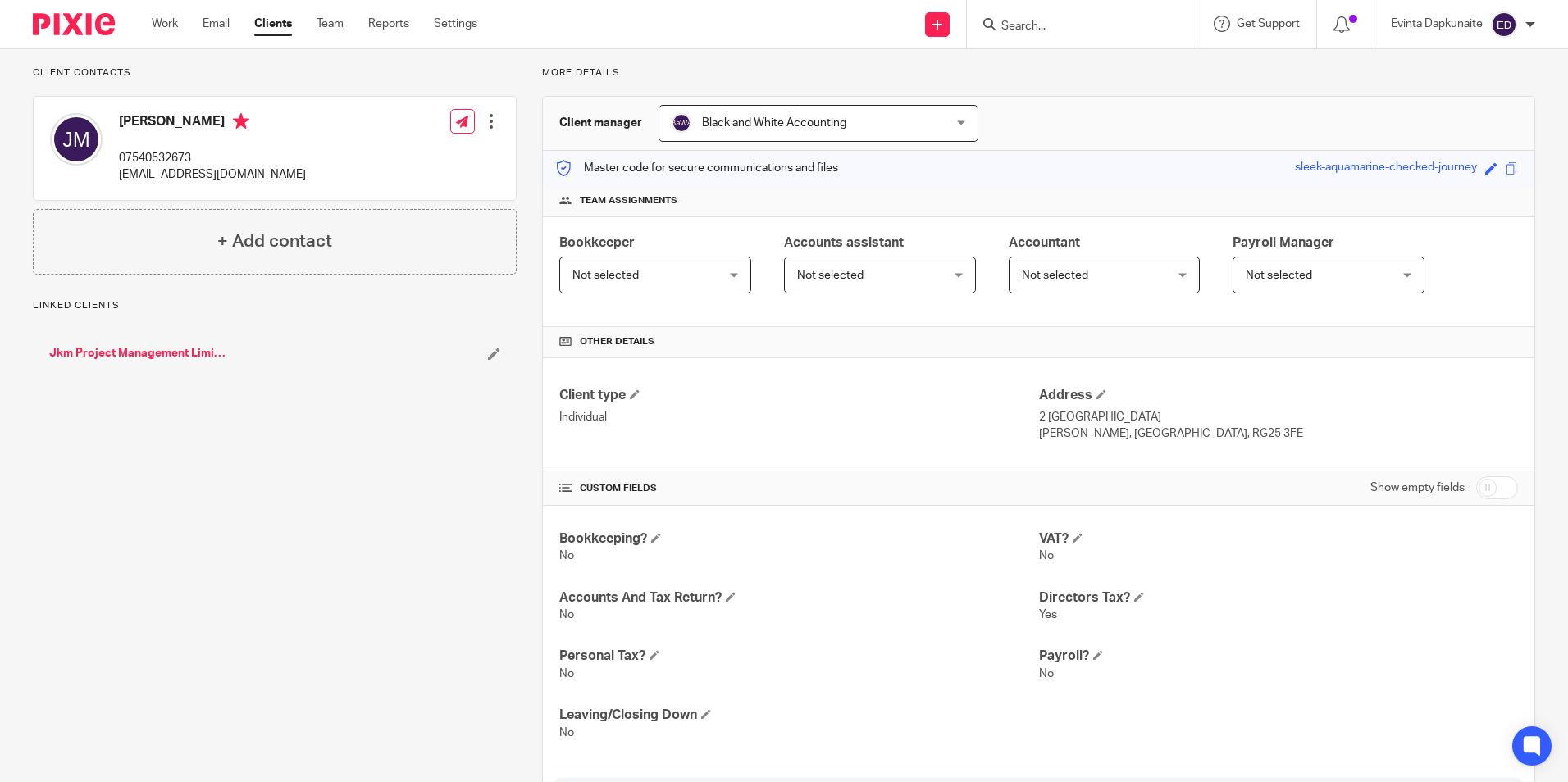
scroll to position [235, 0]
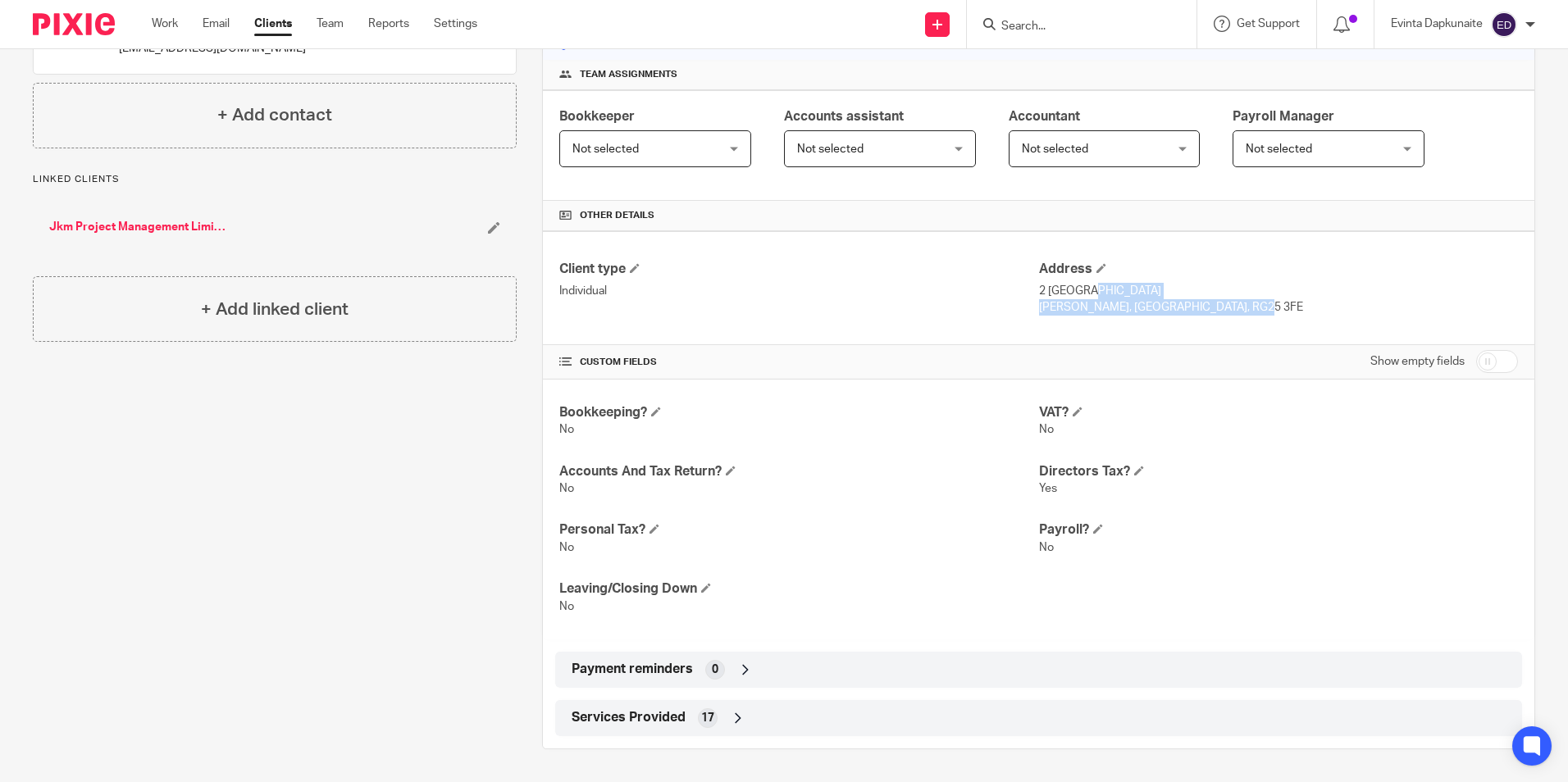
drag, startPoint x: 1030, startPoint y: 290, endPoint x: 1196, endPoint y: 313, distance: 167.6
click at [1196, 313] on div "Address [STREET_ADDRESS] [STREET_ADDRESS]" at bounding box center [1278, 288] width 479 height 55
drag, startPoint x: 1196, startPoint y: 313, endPoint x: 1176, endPoint y: 307, distance: 20.9
copy div "[STREET_ADDRESS][PERSON_NAME]"
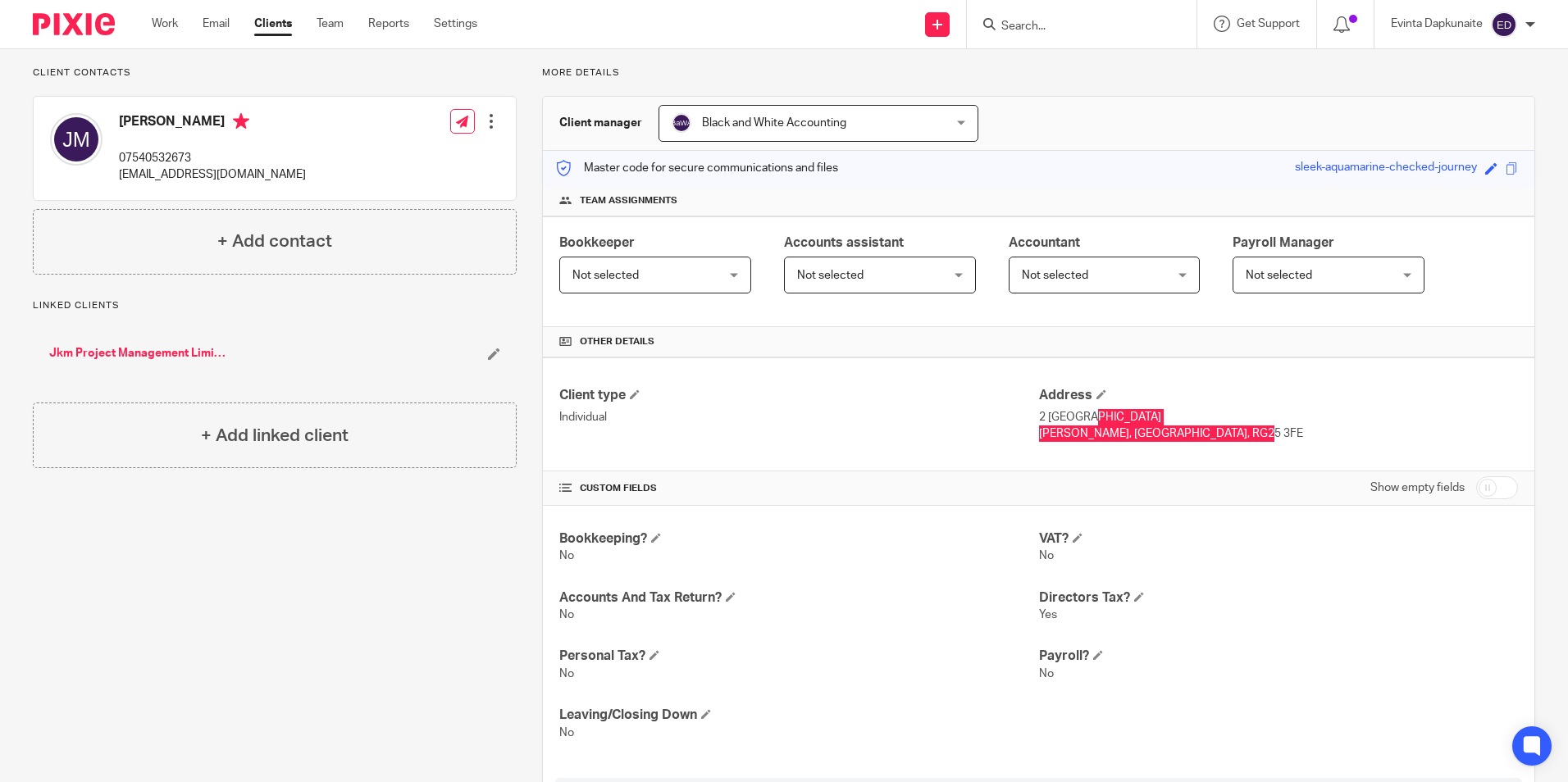
scroll to position [0, 0]
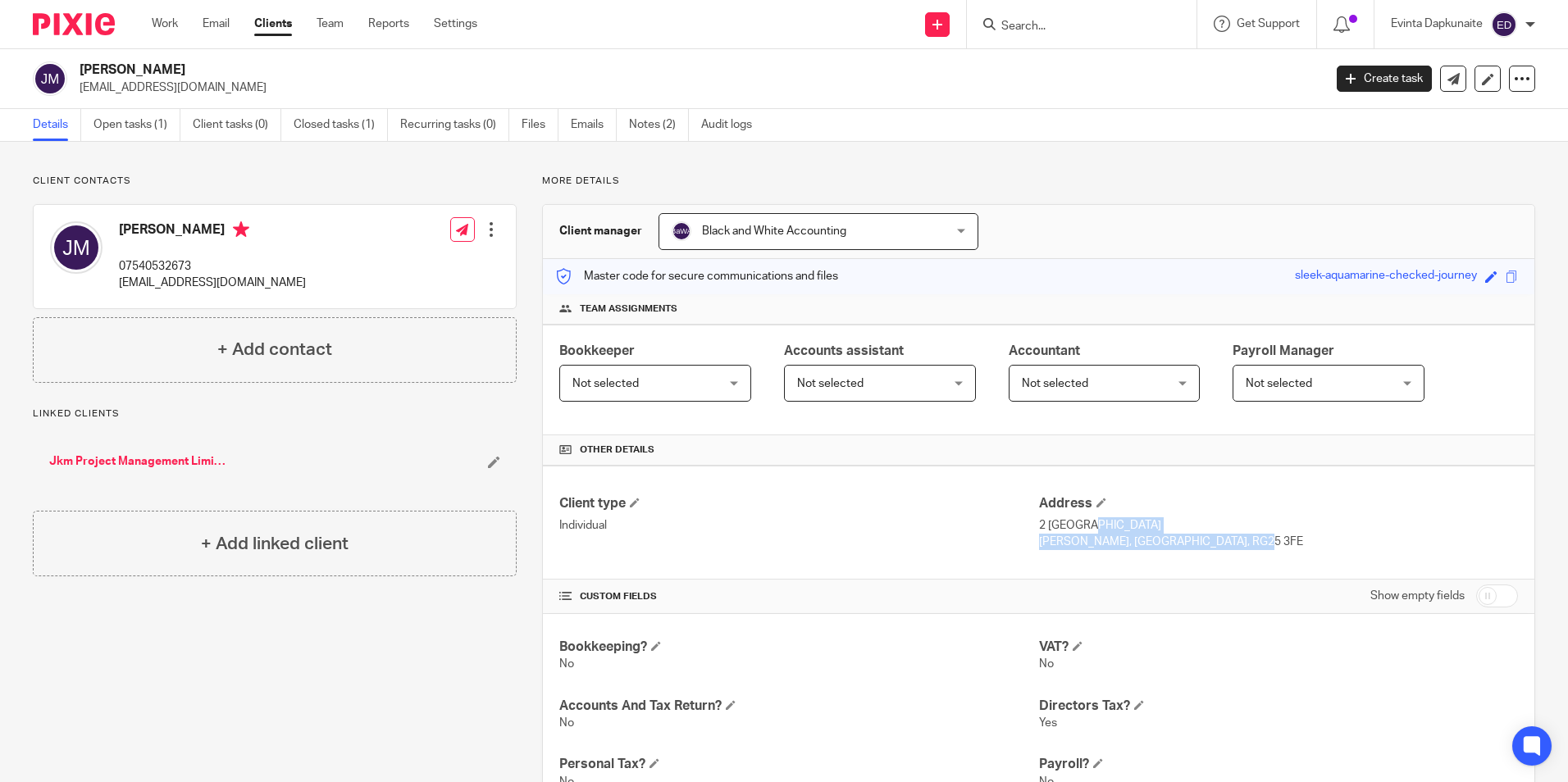
click at [1021, 28] on input "Search" at bounding box center [1073, 27] width 148 height 15
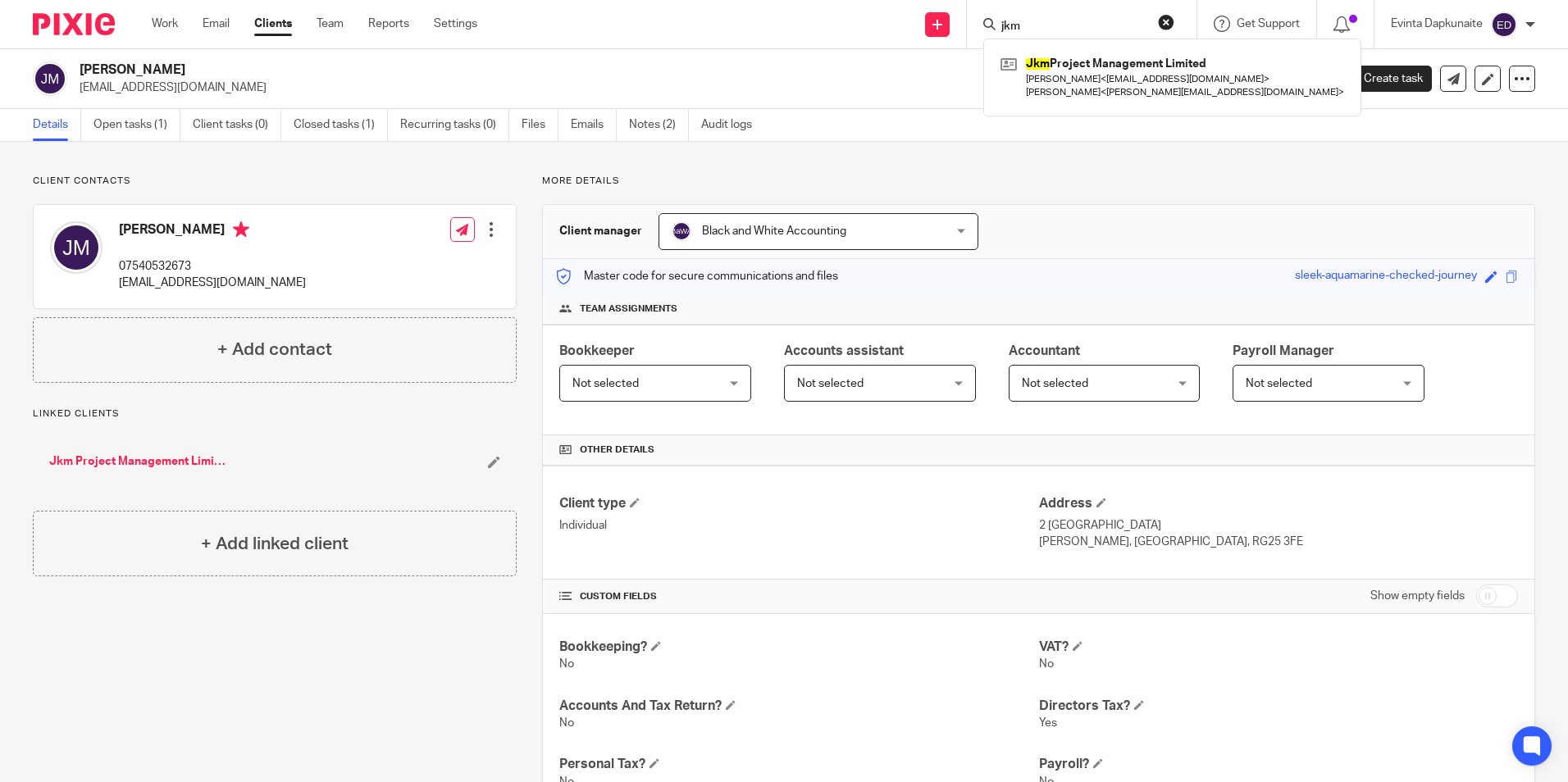
type input "jkm"
drag, startPoint x: 1039, startPoint y: 21, endPoint x: 932, endPoint y: 21, distance: 107.0
click at [932, 21] on div "Send new email Create task Add client Request signature jkm Jkm Project Managem…" at bounding box center [1034, 24] width 1066 height 48
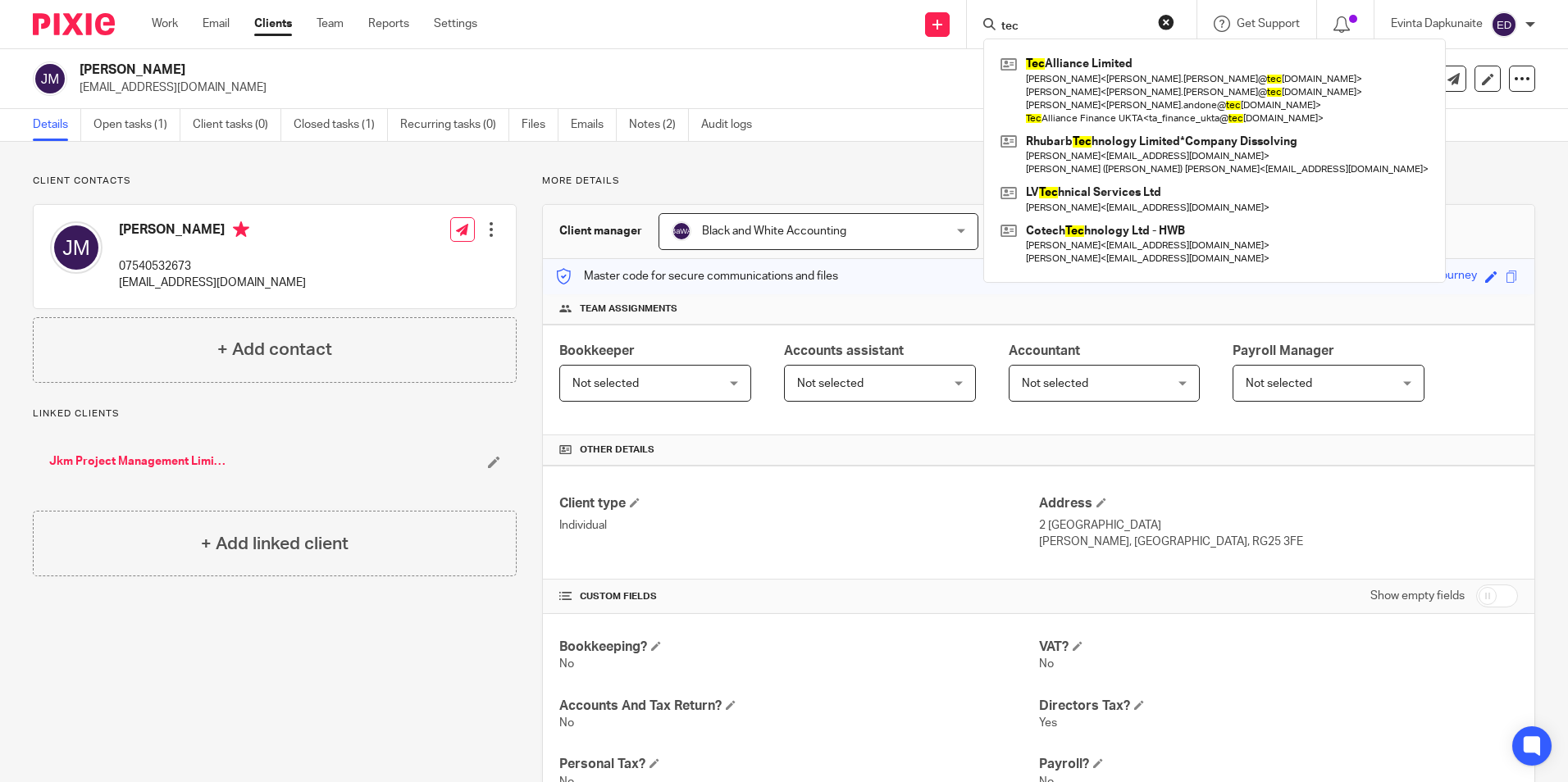
type input "tec"
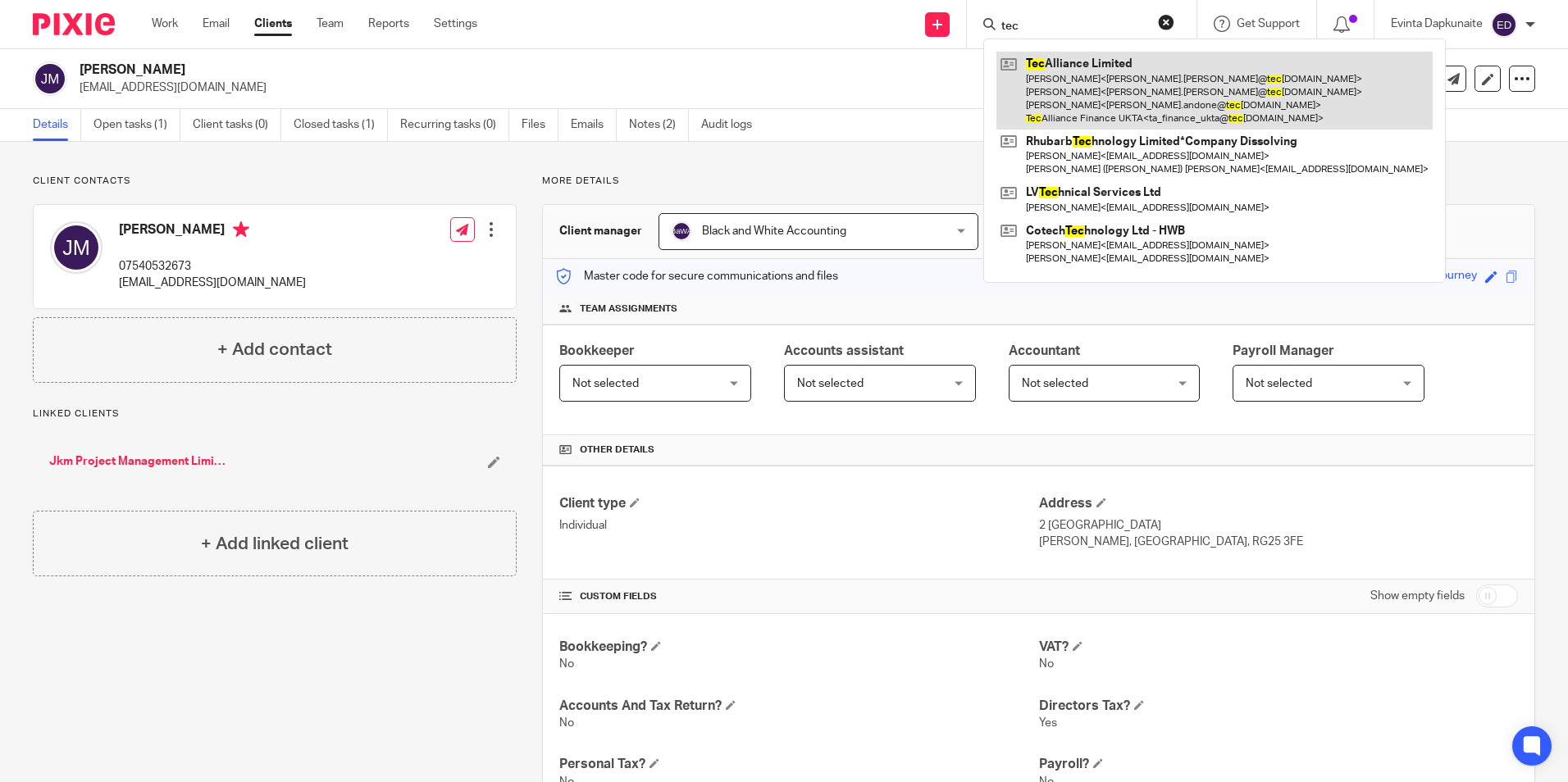
drag, startPoint x: 1064, startPoint y: 27, endPoint x: 1048, endPoint y: 56, distance: 33.1
click at [1064, 27] on input "tec" at bounding box center [1073, 27] width 148 height 15
click at [1046, 63] on link at bounding box center [1214, 90] width 436 height 78
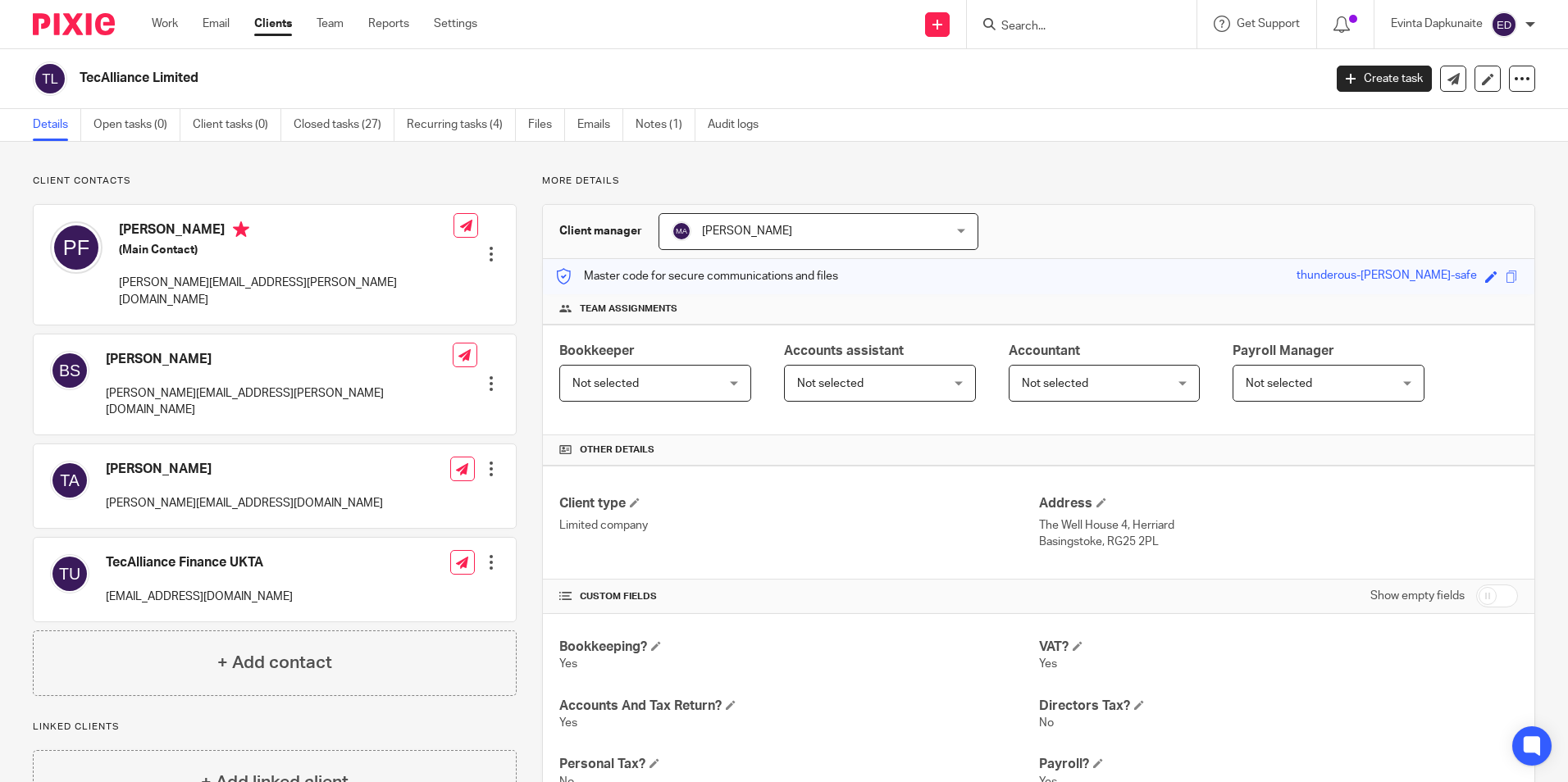
click at [1119, 27] on input "Search" at bounding box center [1073, 27] width 148 height 15
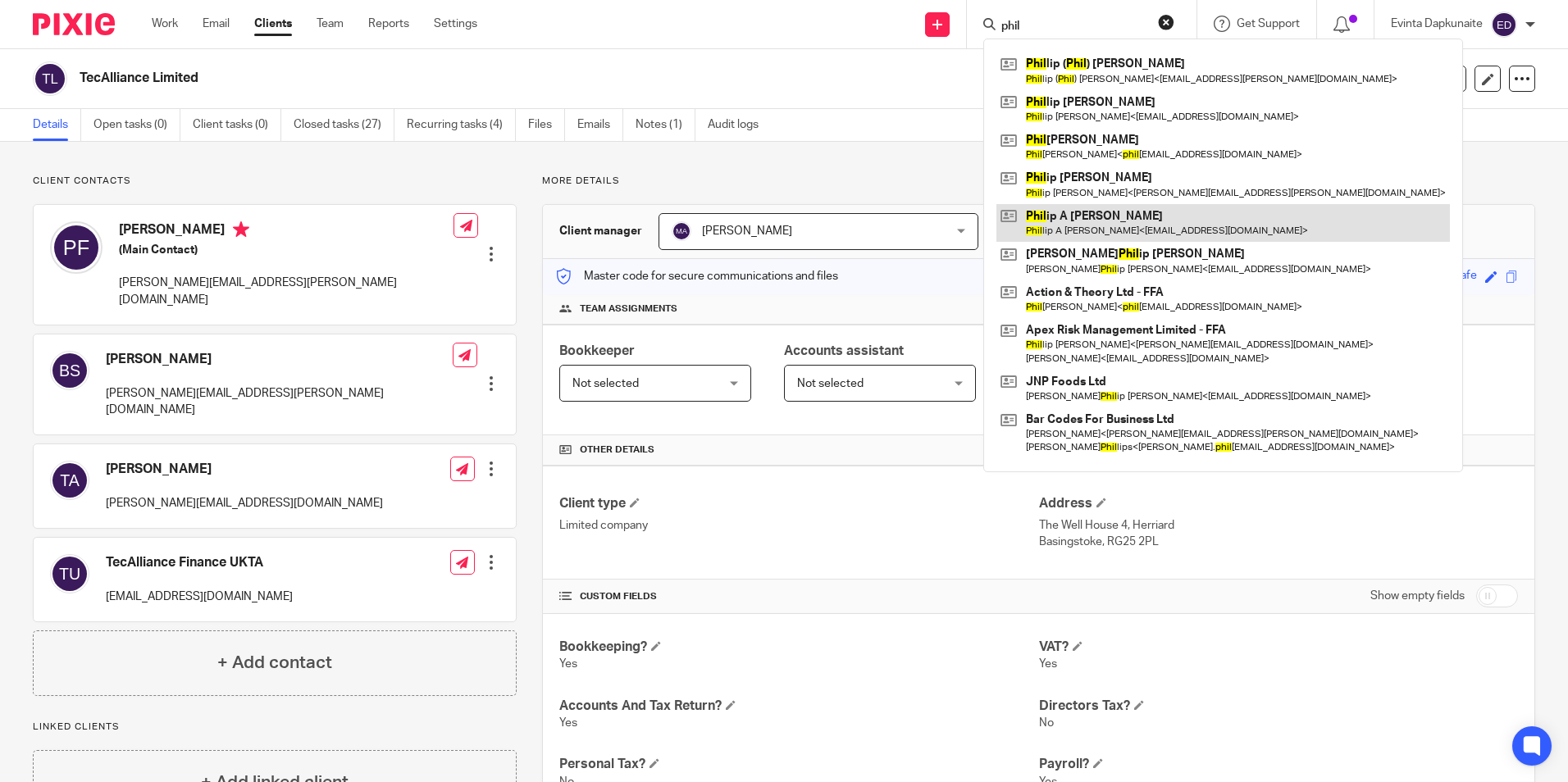
type input "phil"
click at [1082, 216] on link at bounding box center [1222, 223] width 453 height 38
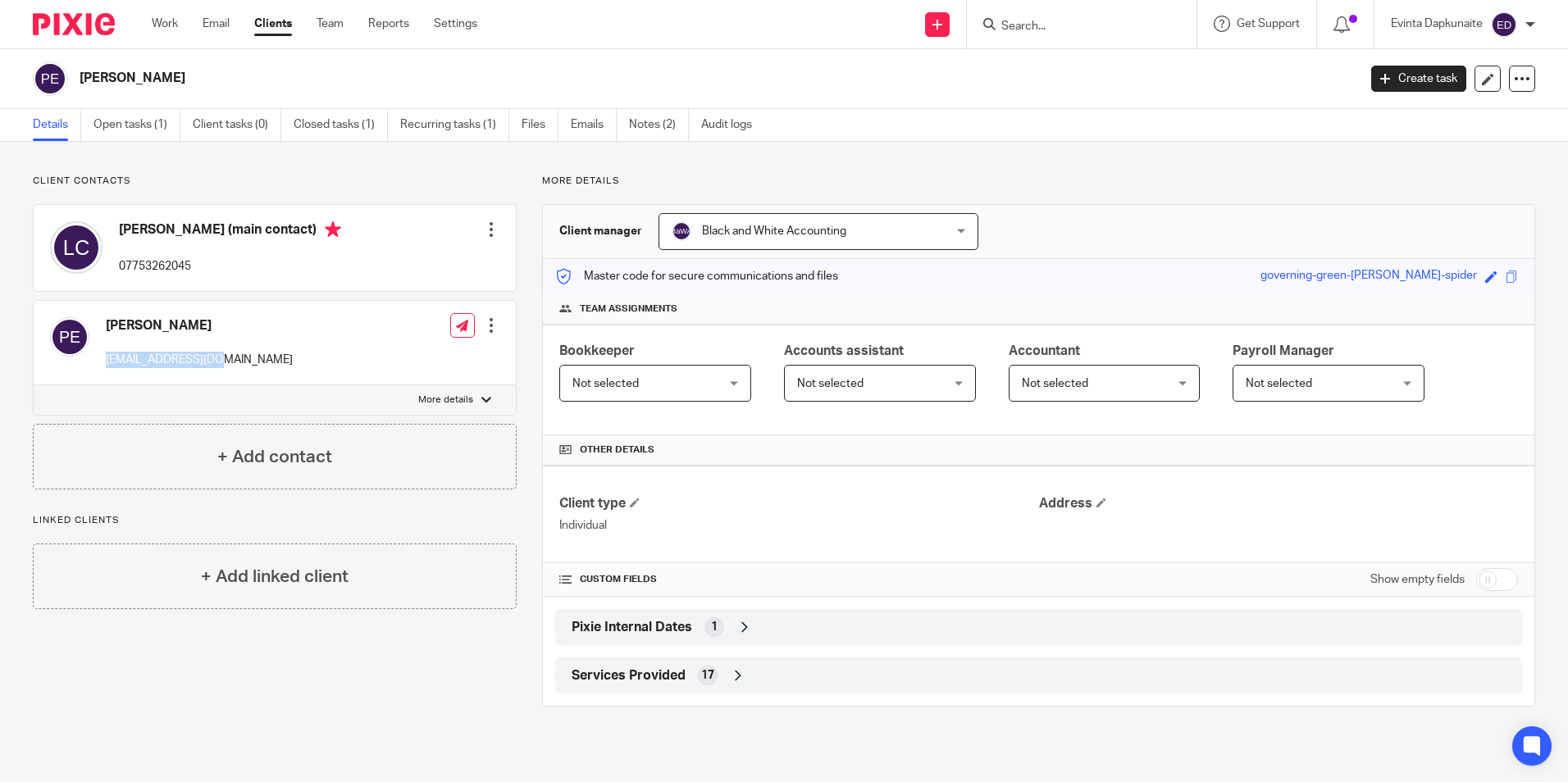
drag, startPoint x: 103, startPoint y: 365, endPoint x: 254, endPoint y: 373, distance: 151.2
click at [254, 373] on div "Phillip A Evans pevans1004@aol.com Edit contact Create client from contact Expo…" at bounding box center [274, 343] width 483 height 84
click at [326, 721] on div "Client contacts Lorraine Chasspy (main contact) 07753262045 Edit contact Create…" at bounding box center [784, 440] width 1568 height 598
click at [170, 671] on div "Client contacts Lorraine Chasspy (main contact) 07753262045 Edit contact Create…" at bounding box center [262, 440] width 509 height 533
click at [287, 652] on div "Client contacts Lorraine Chasspy (main contact) 07753262045 Edit contact Create…" at bounding box center [262, 440] width 509 height 533
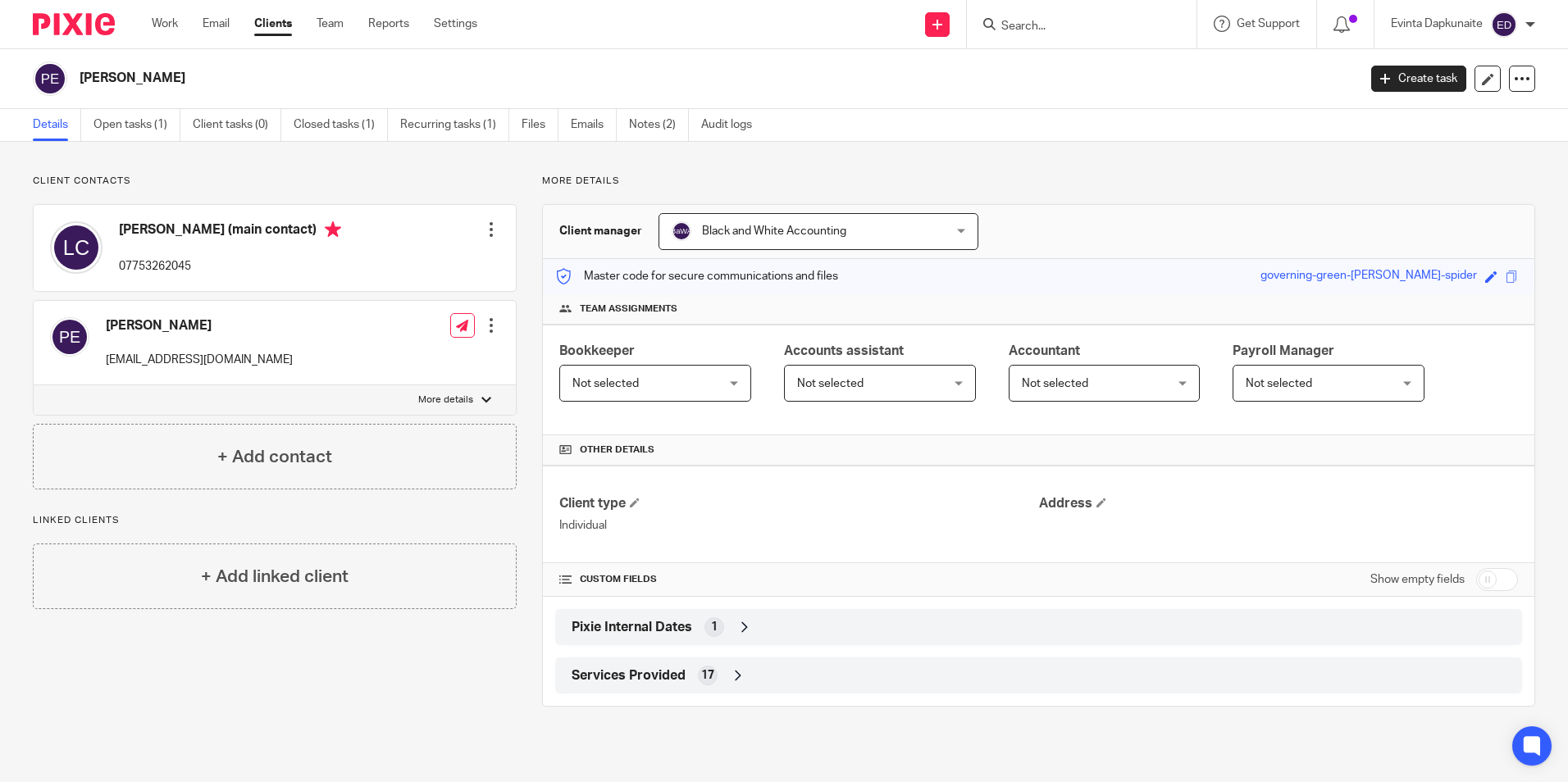
click at [1098, 12] on div at bounding box center [1081, 24] width 230 height 48
click at [1090, 29] on input "Search" at bounding box center [1073, 27] width 148 height 15
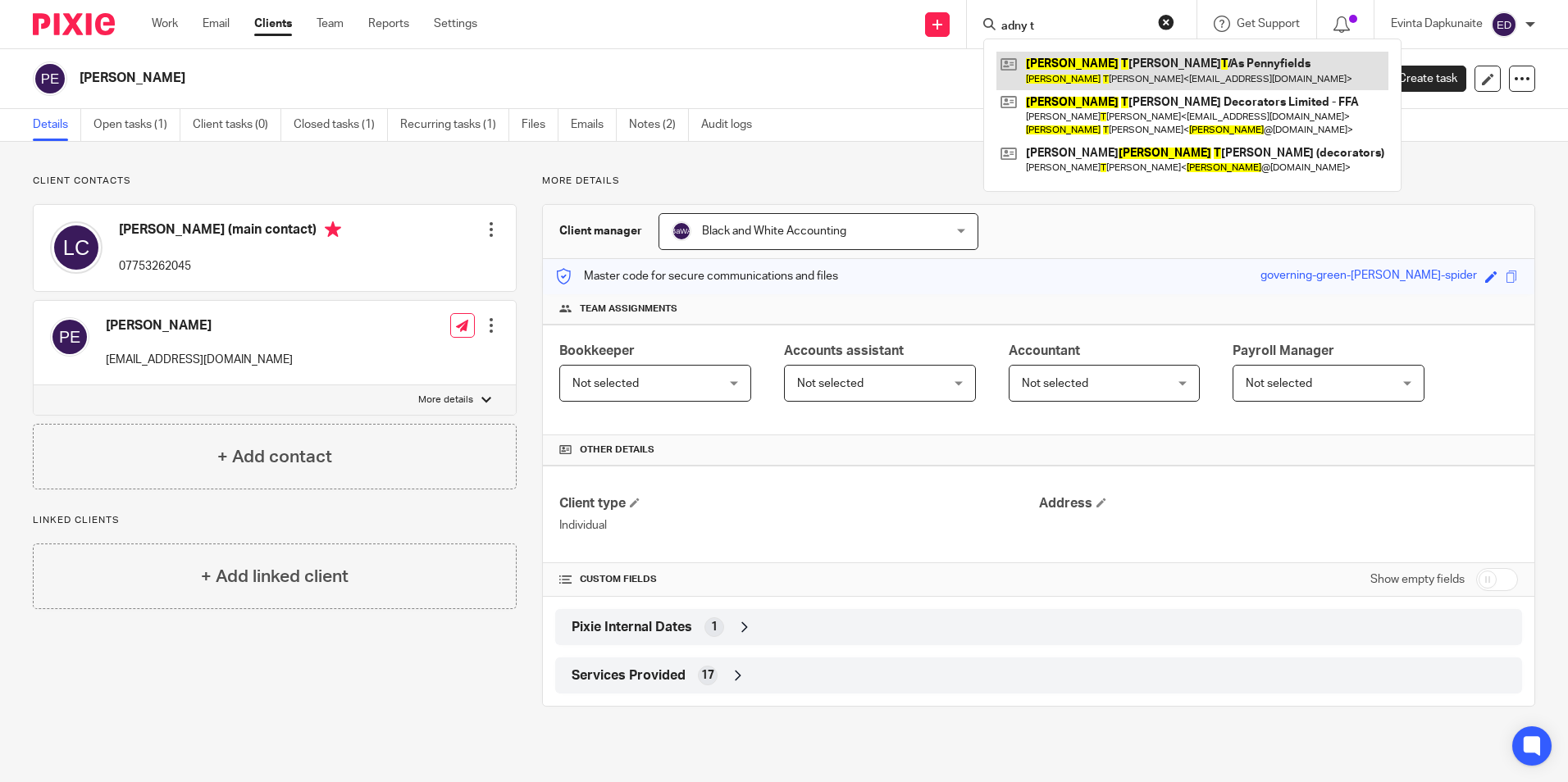
type input "adny t"
click at [1146, 64] on link at bounding box center [1192, 71] width 392 height 38
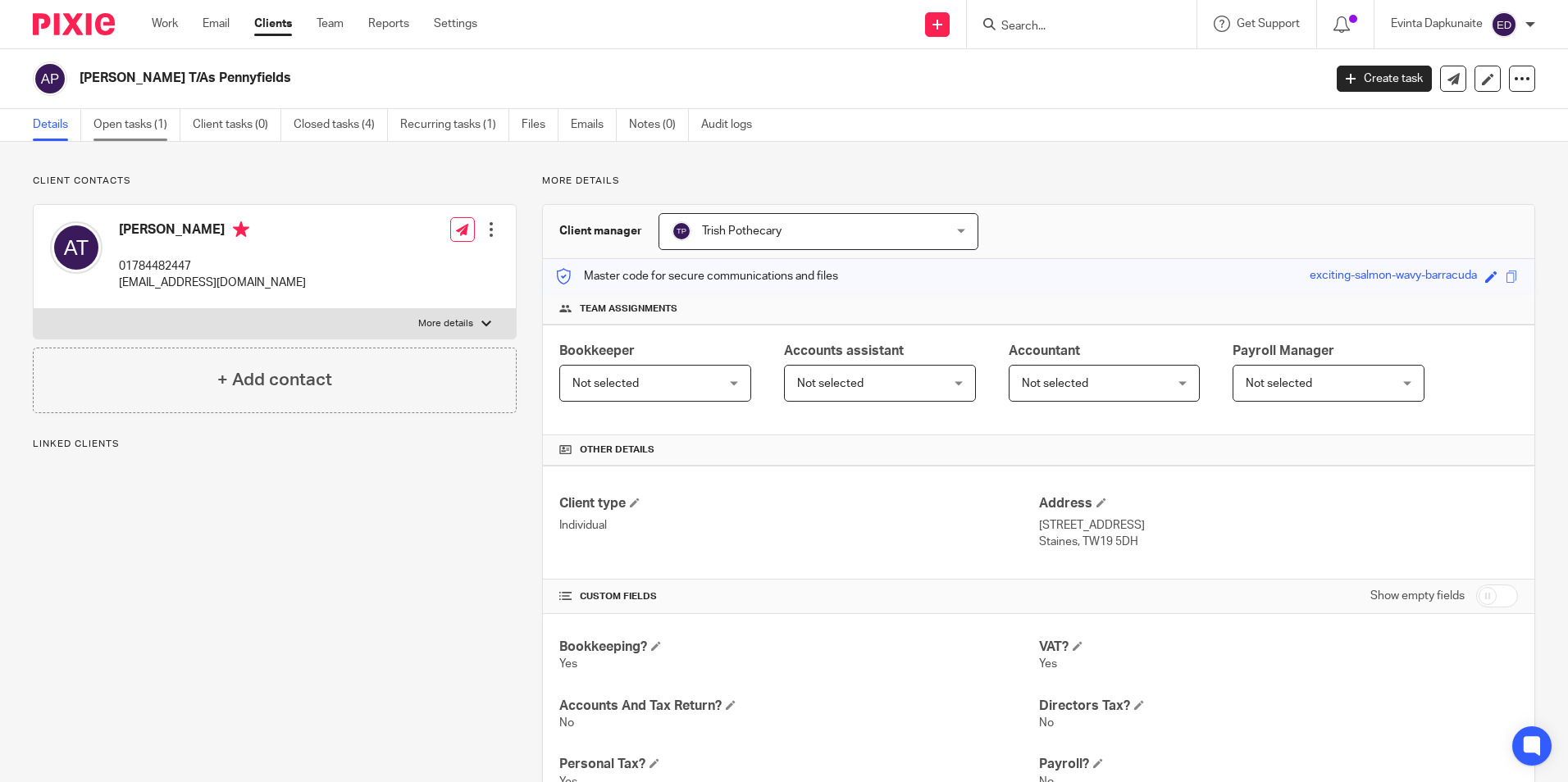
click at [138, 127] on link "Open tasks (1)" at bounding box center [137, 125] width 87 height 32
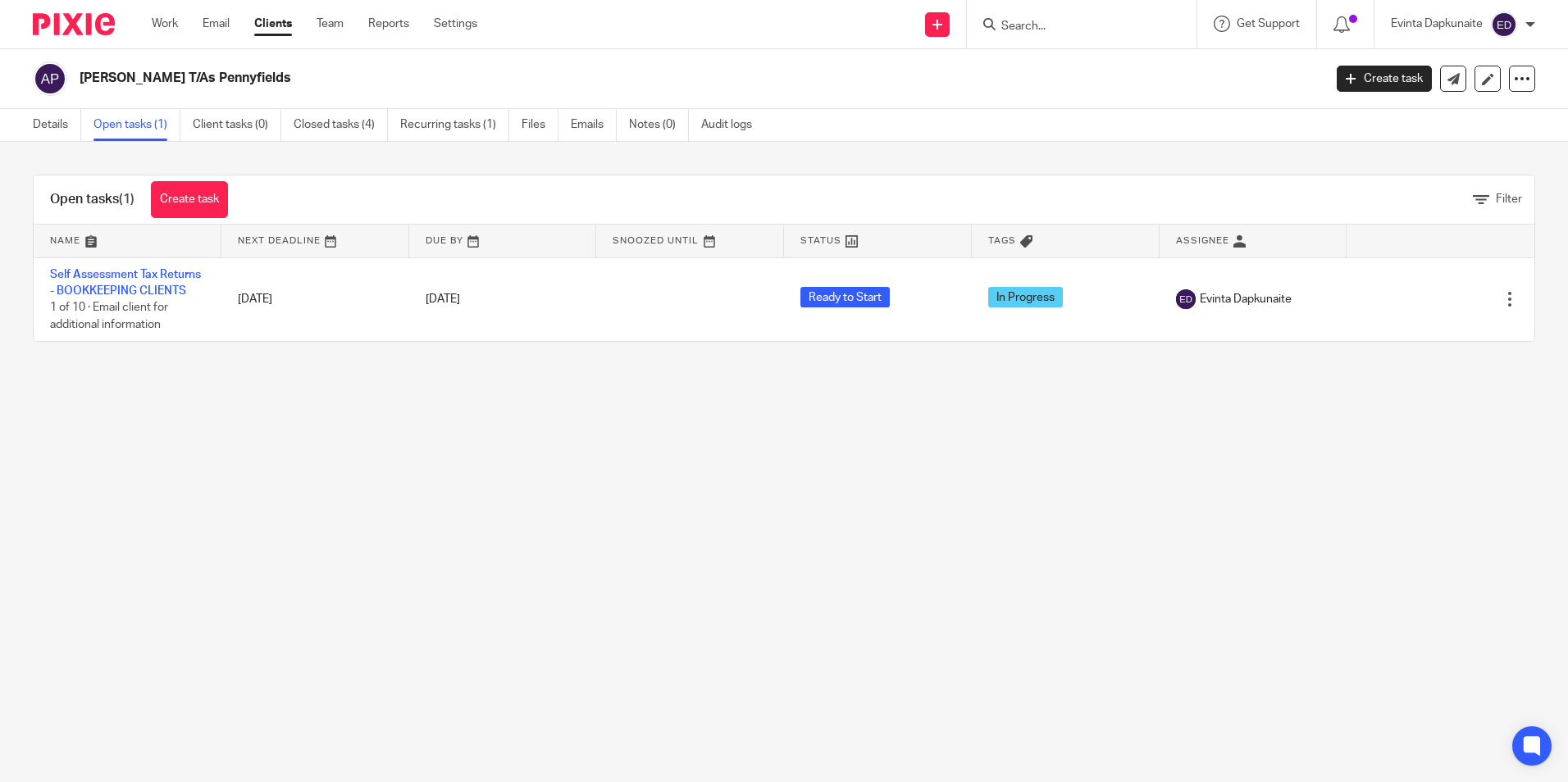
click at [730, 600] on main "[PERSON_NAME] T/As Pennyfields Create task Update from Companies House Export d…" at bounding box center [784, 391] width 1568 height 782
